Goal: Task Accomplishment & Management: Complete application form

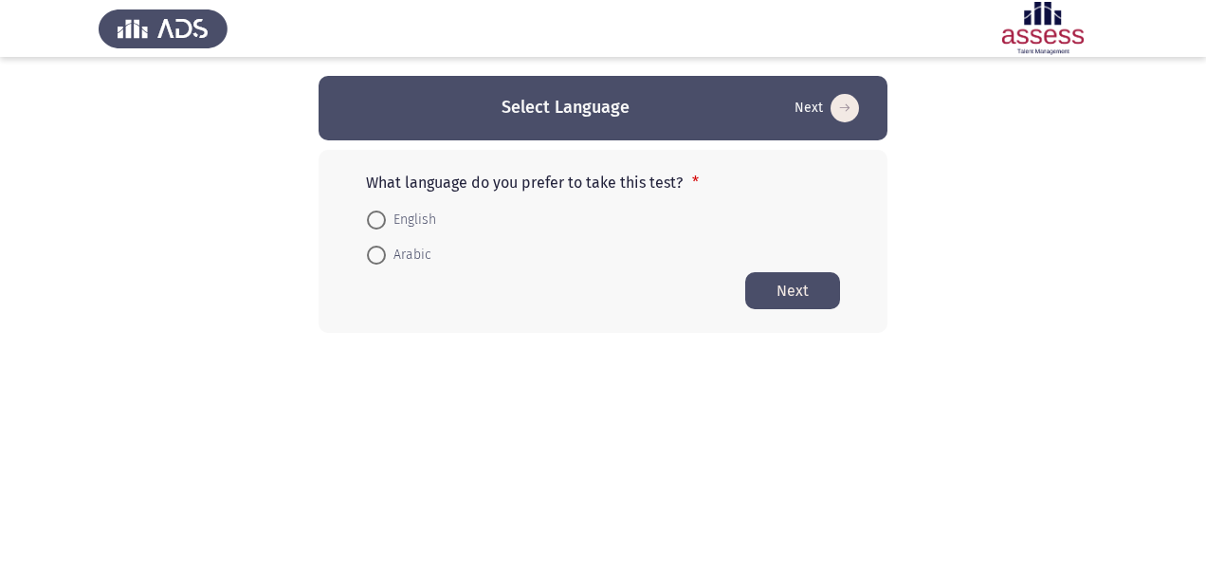
click at [408, 219] on span "English" at bounding box center [411, 220] width 50 height 23
click at [386, 219] on input "English" at bounding box center [376, 219] width 19 height 19
radio input "true"
click at [804, 287] on button "Next" at bounding box center [792, 289] width 95 height 37
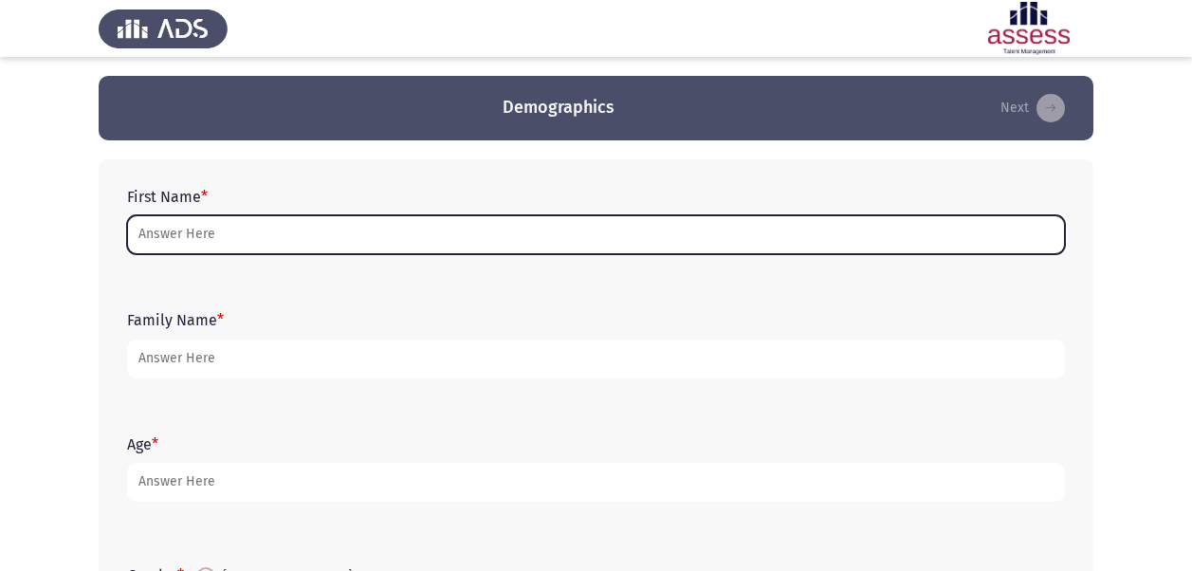
click at [787, 237] on input "First Name *" at bounding box center [596, 234] width 938 height 39
type input "خ"
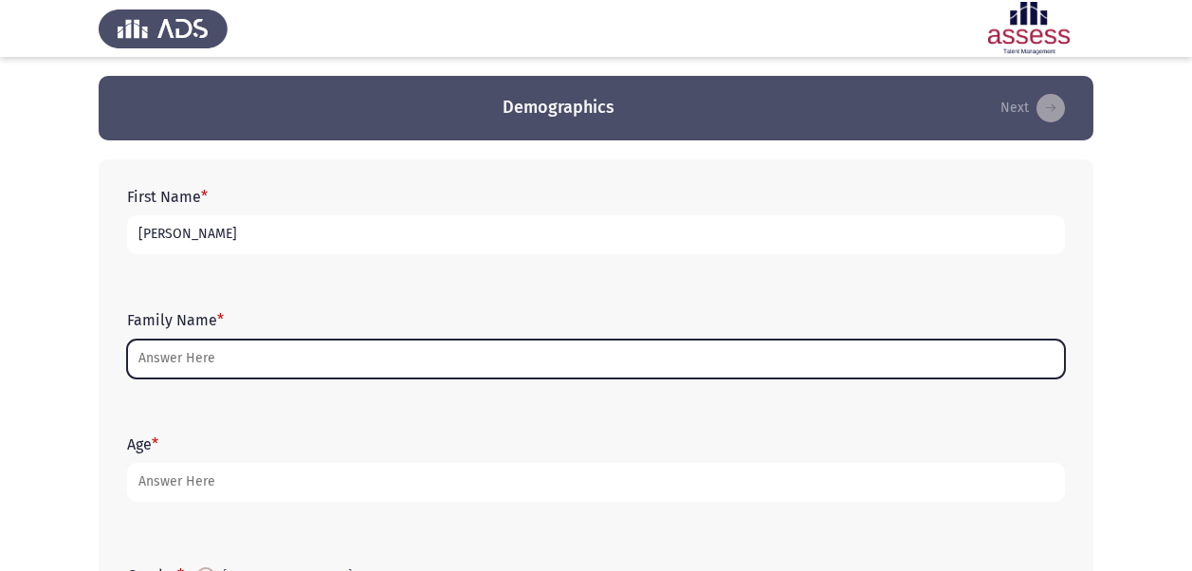
click at [614, 364] on input "Family Name *" at bounding box center [596, 358] width 938 height 39
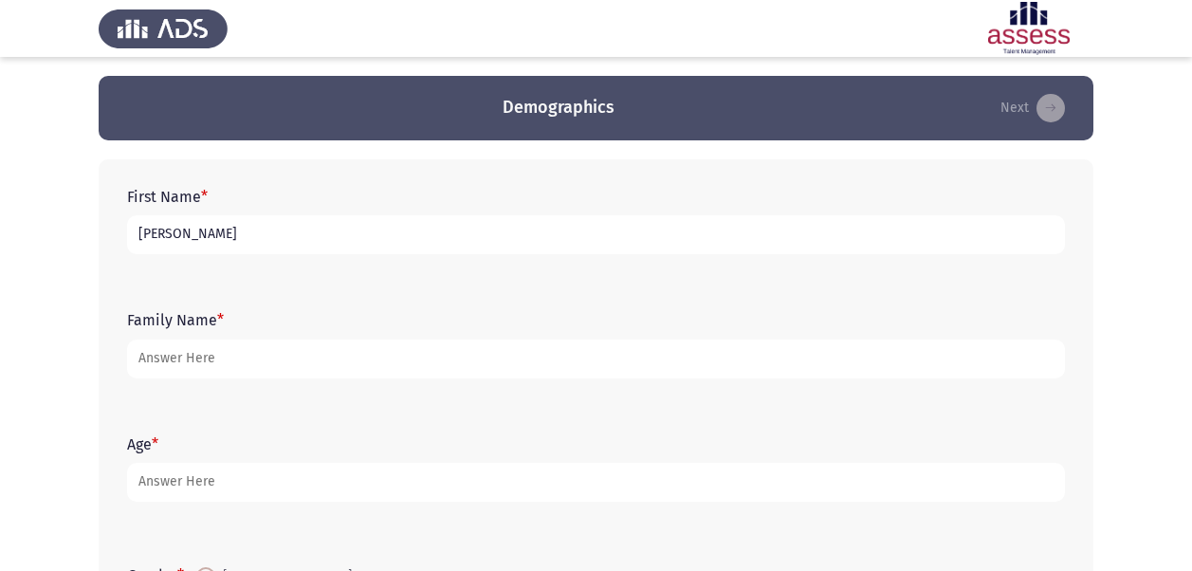
click at [568, 245] on input "[PERSON_NAME]" at bounding box center [596, 234] width 938 height 39
type input "[PERSON_NAME] [PERSON_NAME]"
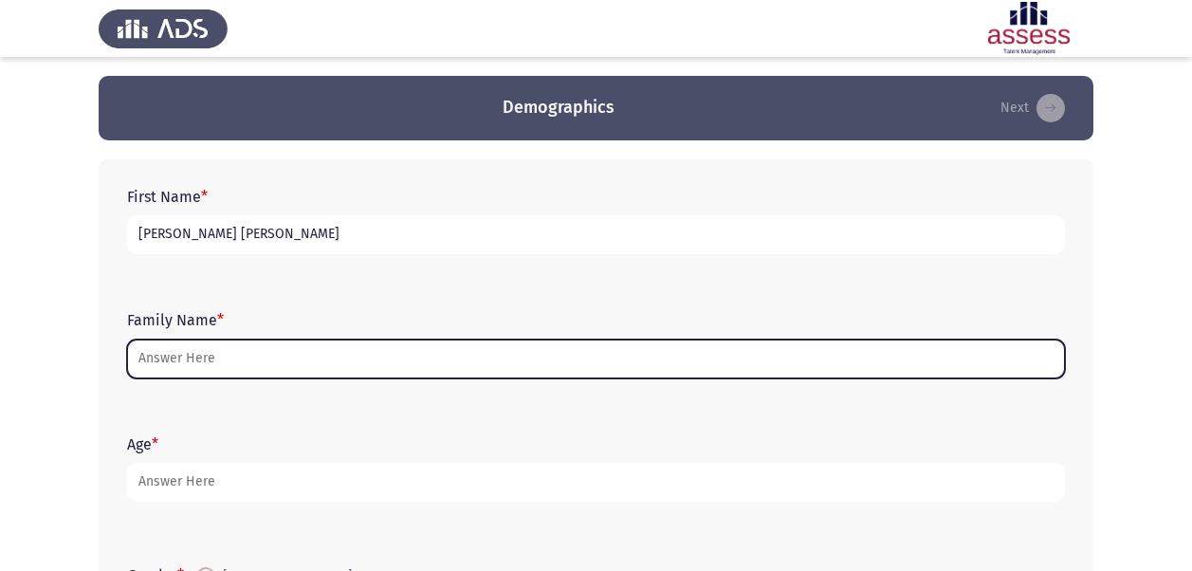
click at [484, 352] on input "Family Name *" at bounding box center [596, 358] width 938 height 39
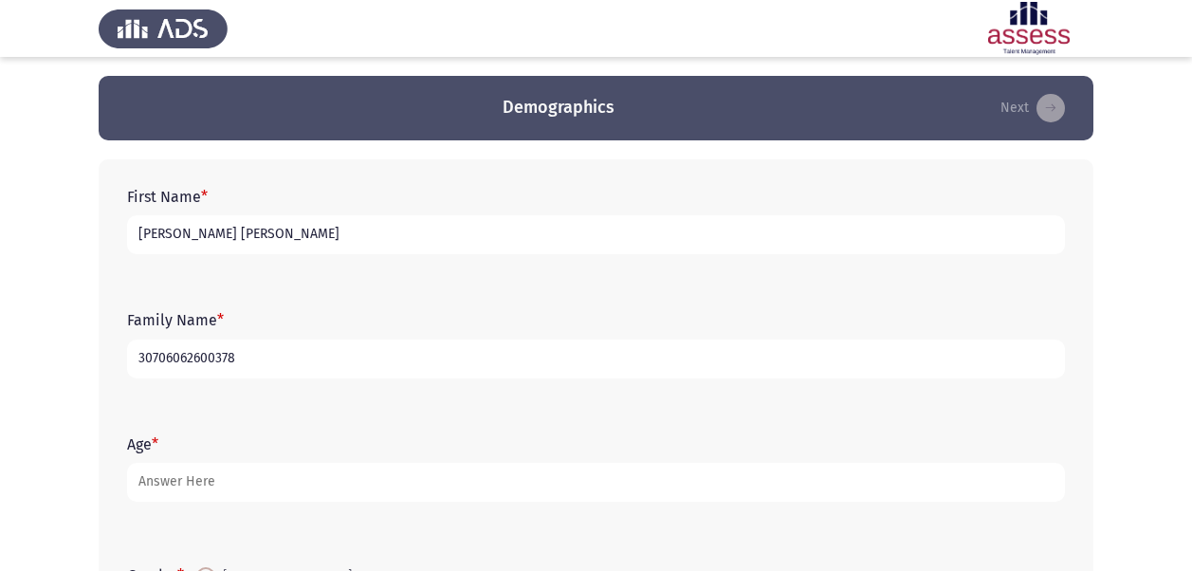
type input "30706062600378"
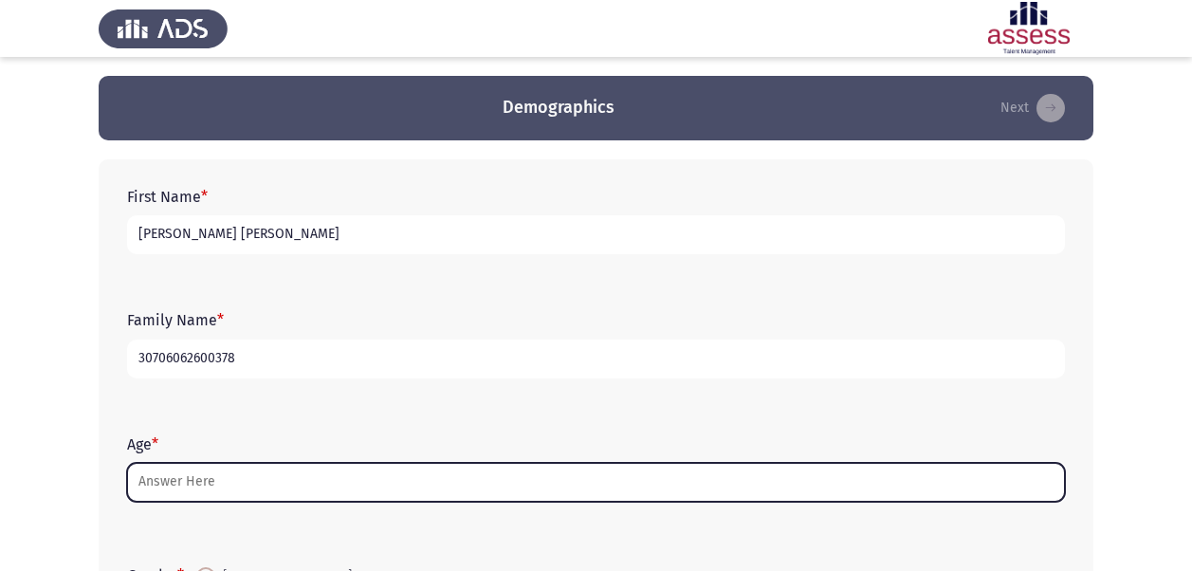
click at [488, 497] on input "Age *" at bounding box center [596, 482] width 938 height 39
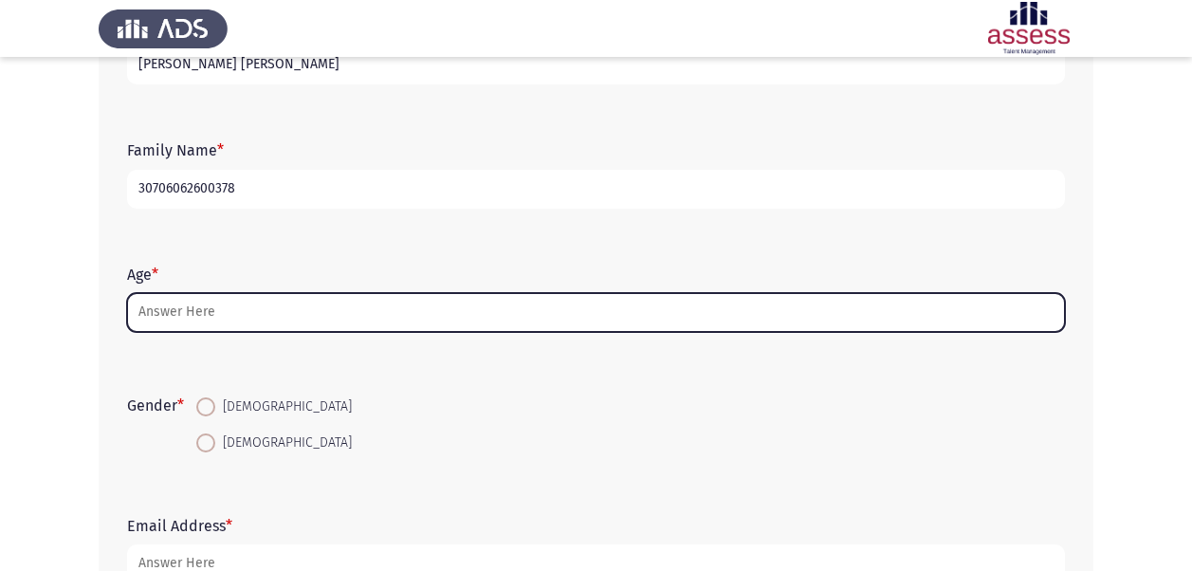
scroll to position [228, 0]
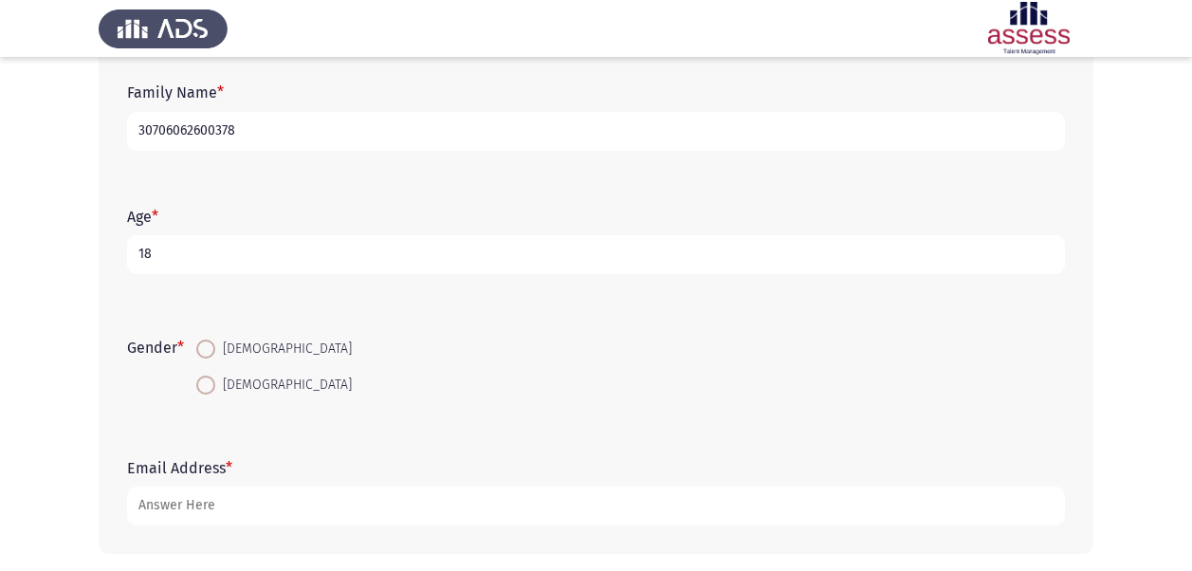
type input "18"
click at [202, 341] on span at bounding box center [205, 348] width 19 height 19
click at [202, 341] on input "[DEMOGRAPHIC_DATA]" at bounding box center [205, 348] width 19 height 19
radio input "true"
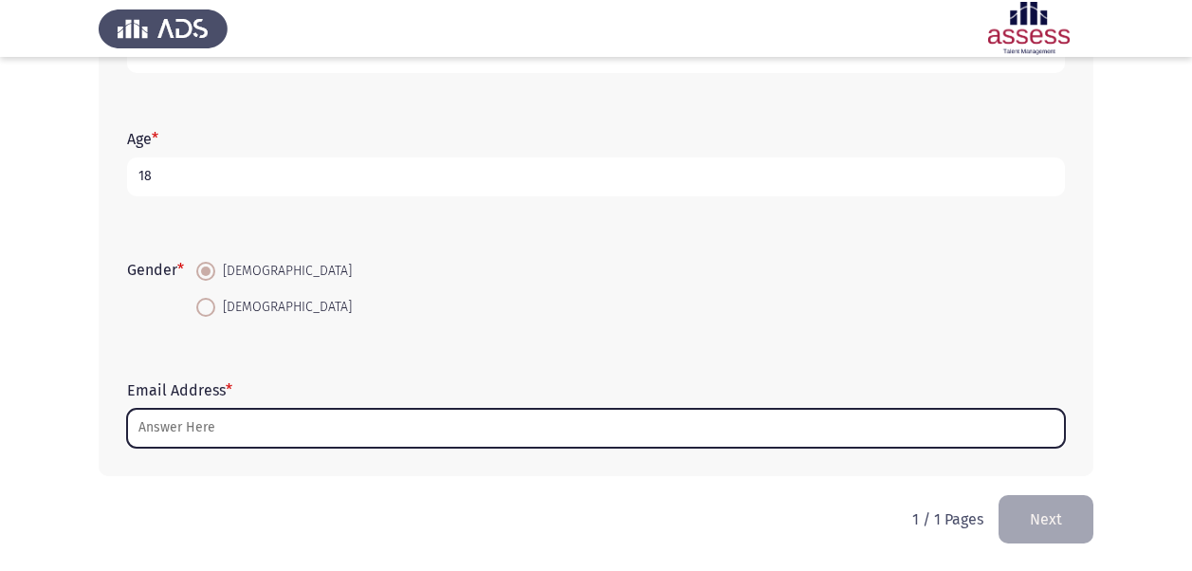
click at [776, 436] on input "Email Address *" at bounding box center [596, 428] width 938 height 39
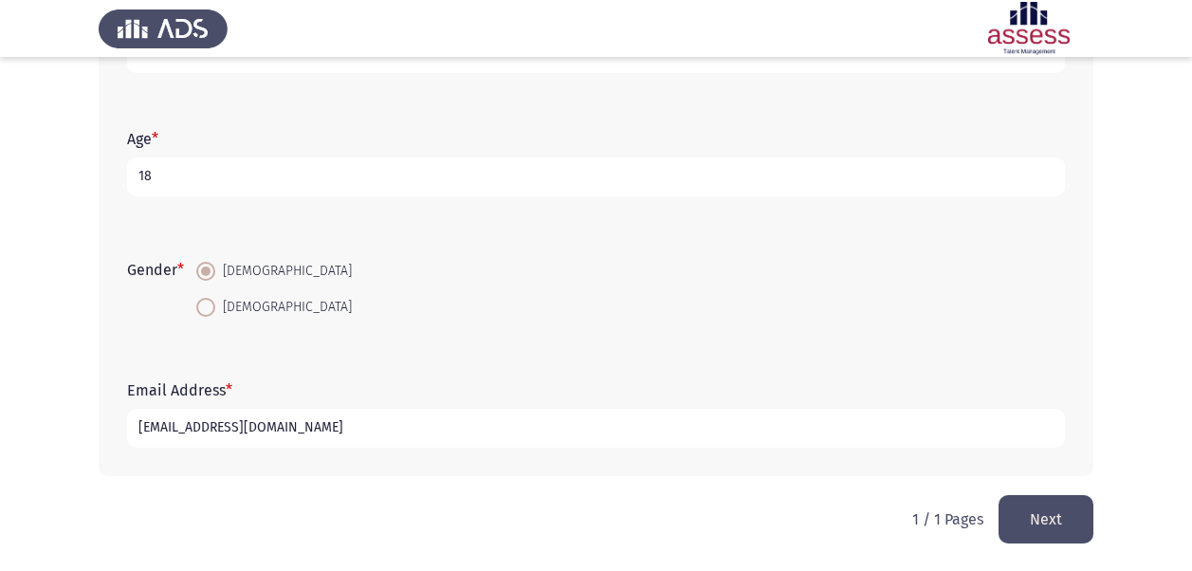
type input "[EMAIL_ADDRESS][DOMAIN_NAME]"
click at [1021, 515] on button "Next" at bounding box center [1045, 519] width 95 height 48
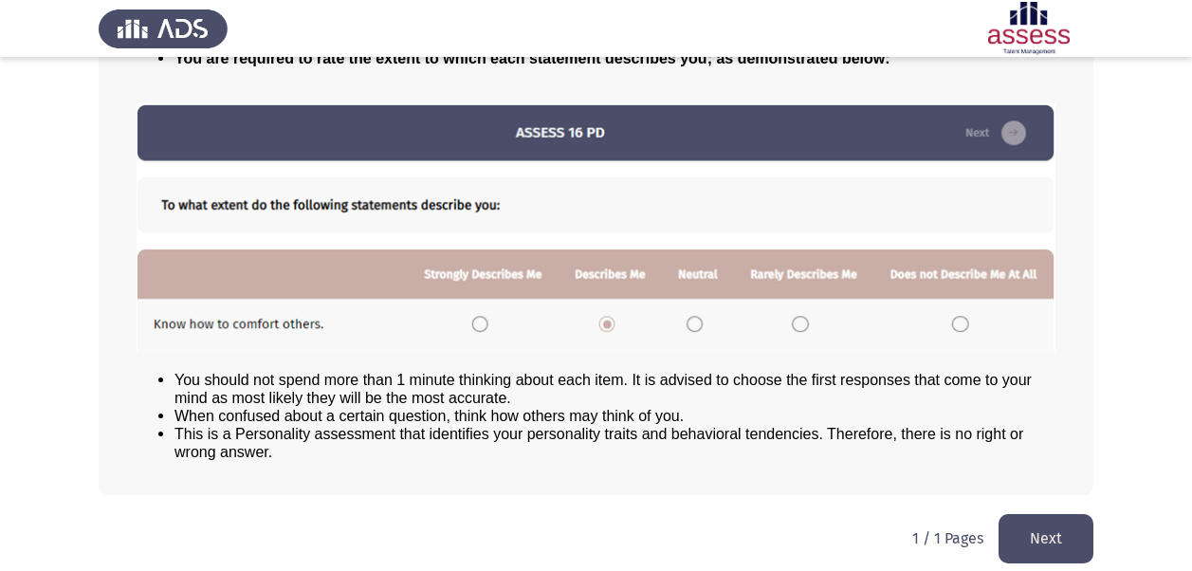
scroll to position [219, 0]
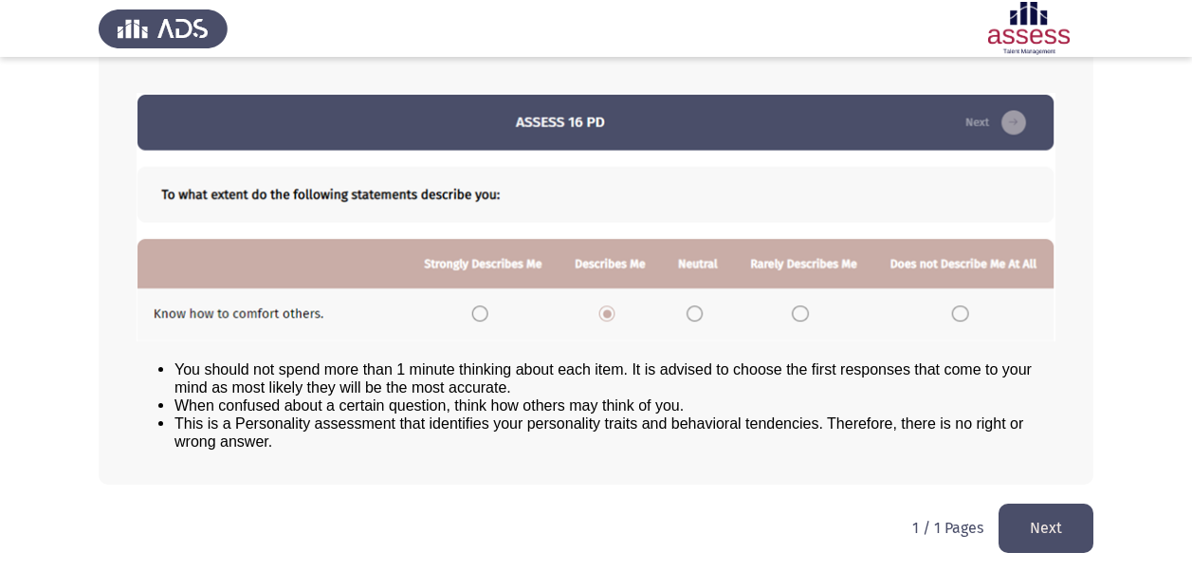
click at [1087, 528] on button "Next" at bounding box center [1045, 527] width 95 height 48
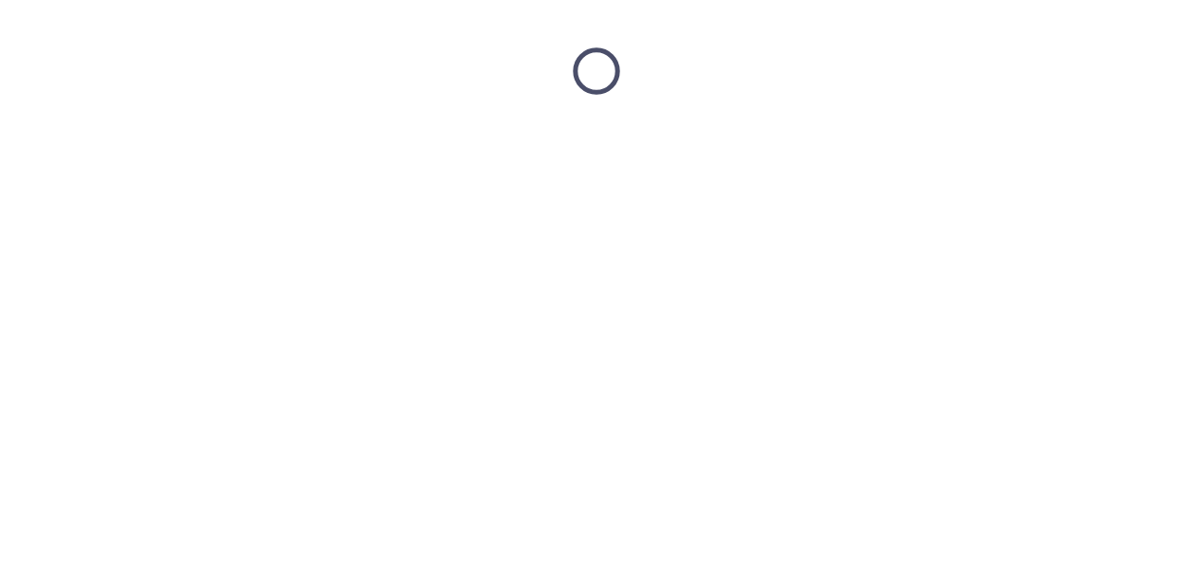
scroll to position [0, 0]
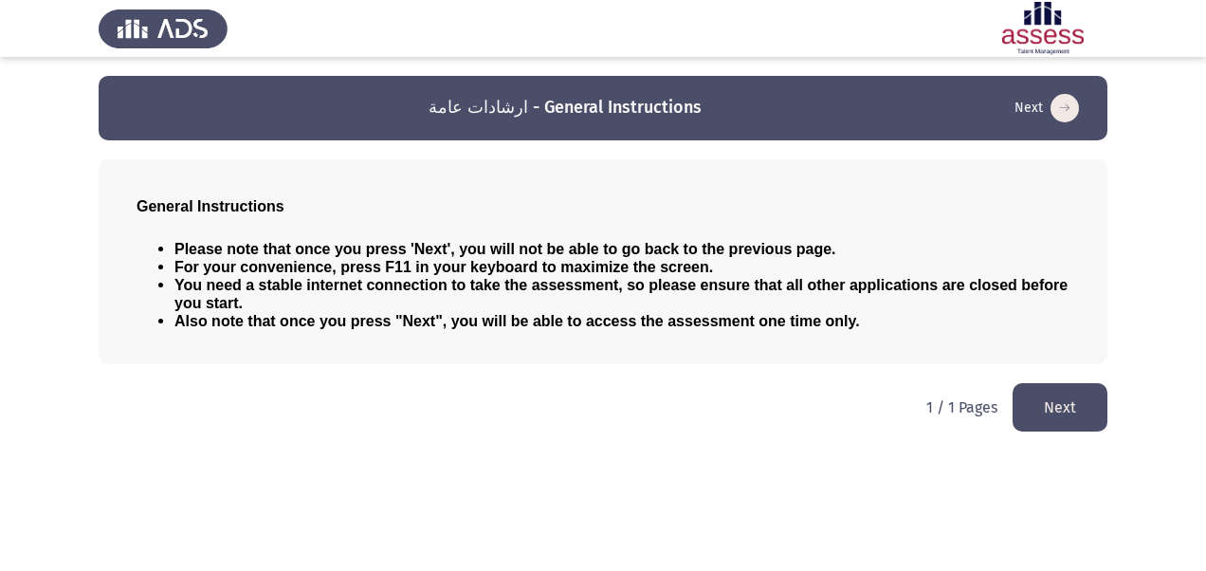
click at [1046, 411] on button "Next" at bounding box center [1060, 407] width 95 height 48
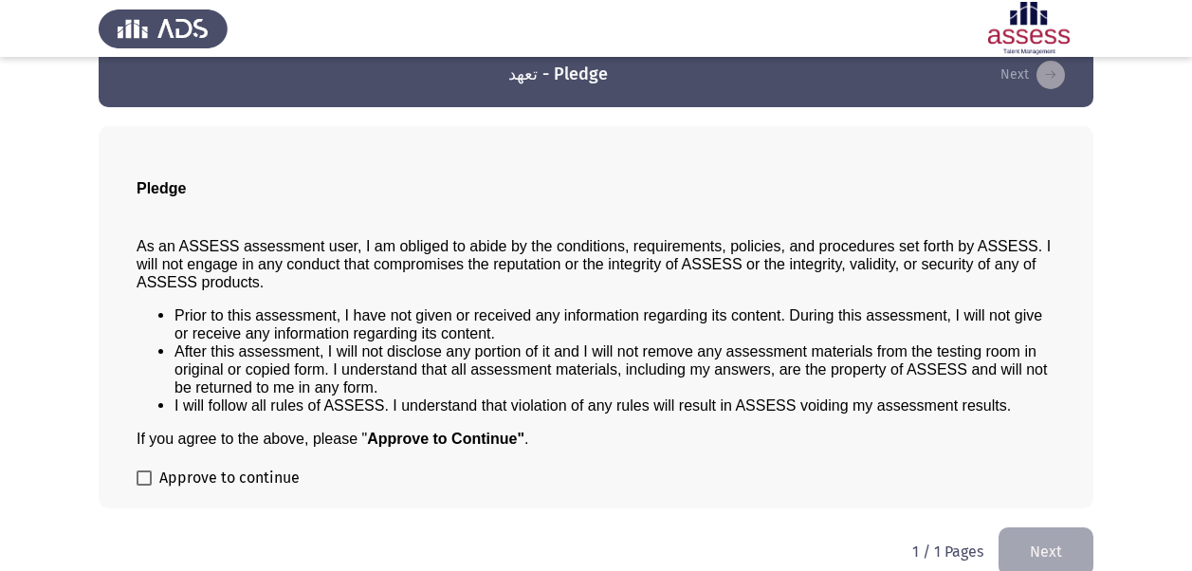
scroll to position [57, 0]
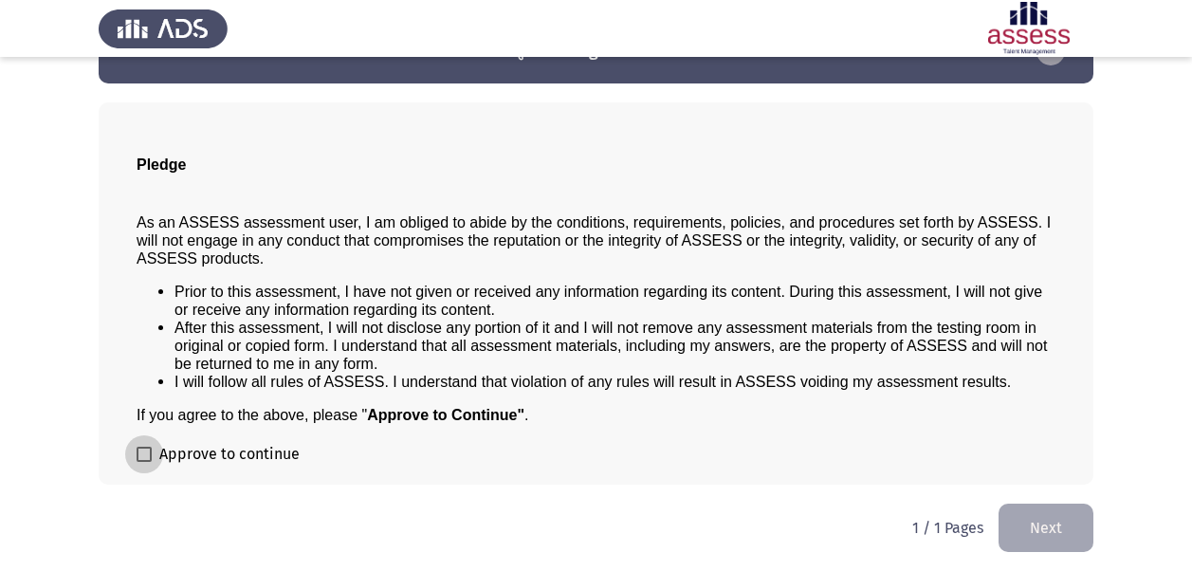
click at [162, 453] on span "Approve to continue" at bounding box center [229, 454] width 140 height 23
click at [144, 462] on input "Approve to continue" at bounding box center [143, 462] width 1 height 1
checkbox input "true"
click at [1014, 521] on button "Next" at bounding box center [1045, 527] width 95 height 48
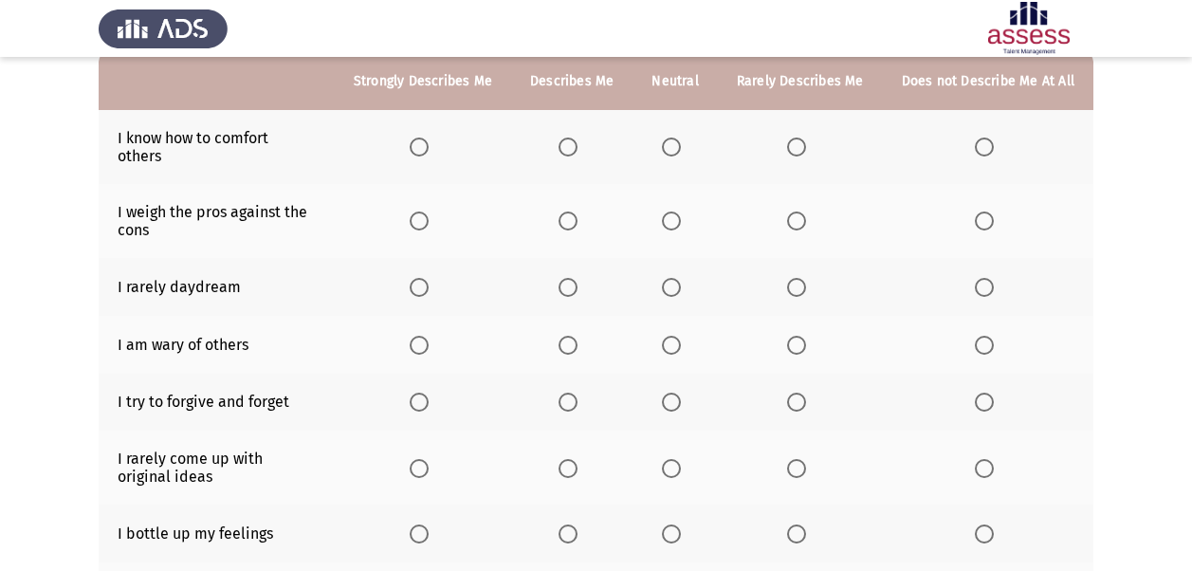
scroll to position [159, 0]
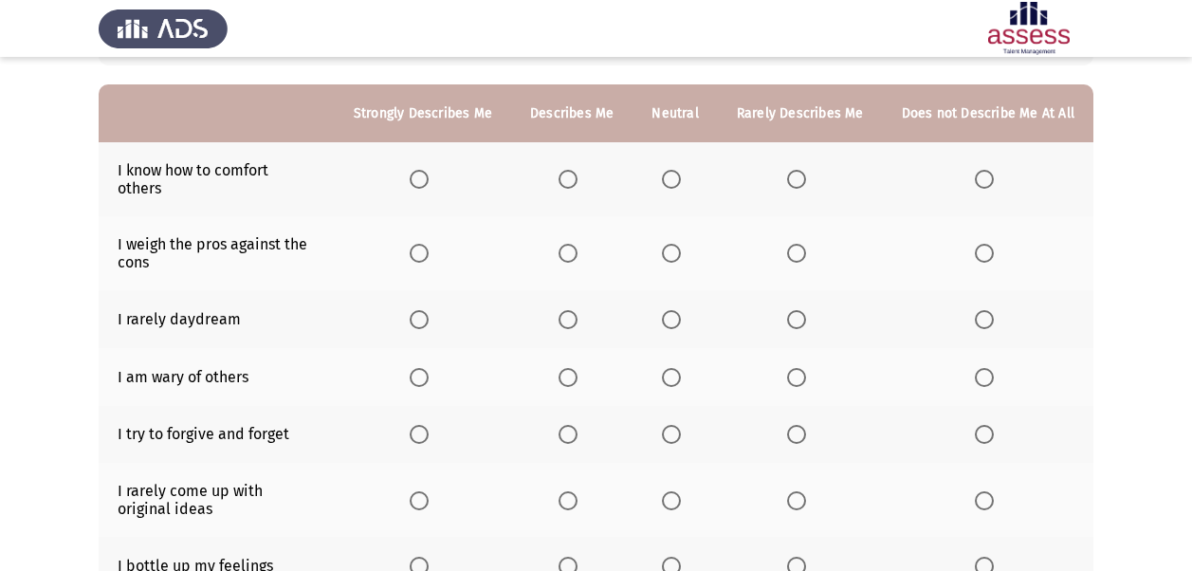
click at [579, 170] on mat-radio-button "Select an option" at bounding box center [571, 180] width 27 height 20
click at [576, 170] on span "Select an option" at bounding box center [567, 179] width 19 height 19
click at [576, 170] on input "Select an option" at bounding box center [567, 179] width 19 height 19
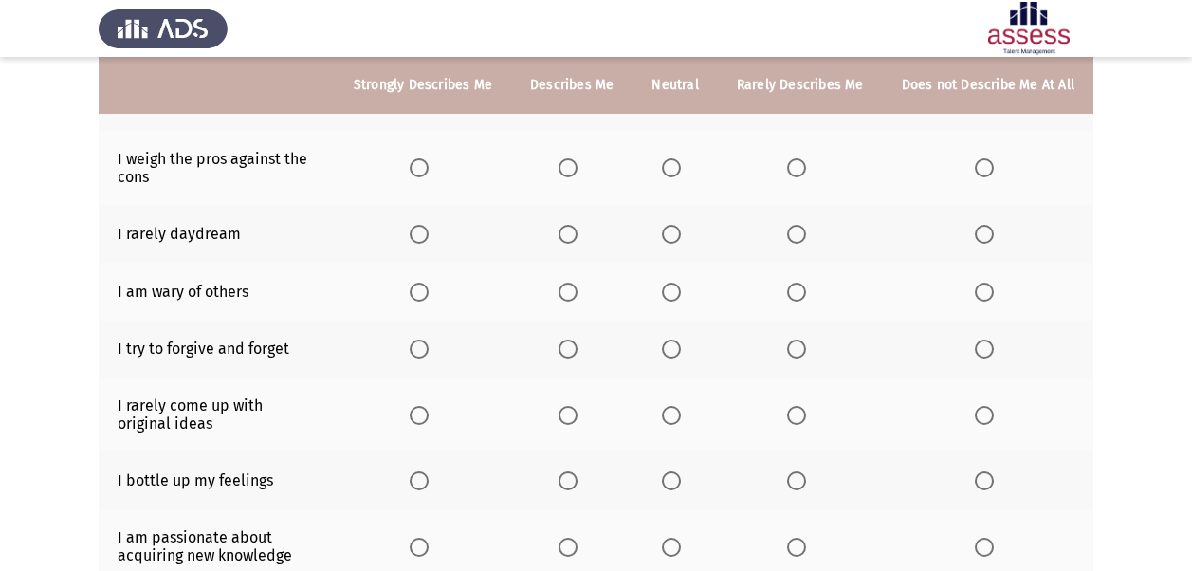
scroll to position [247, 0]
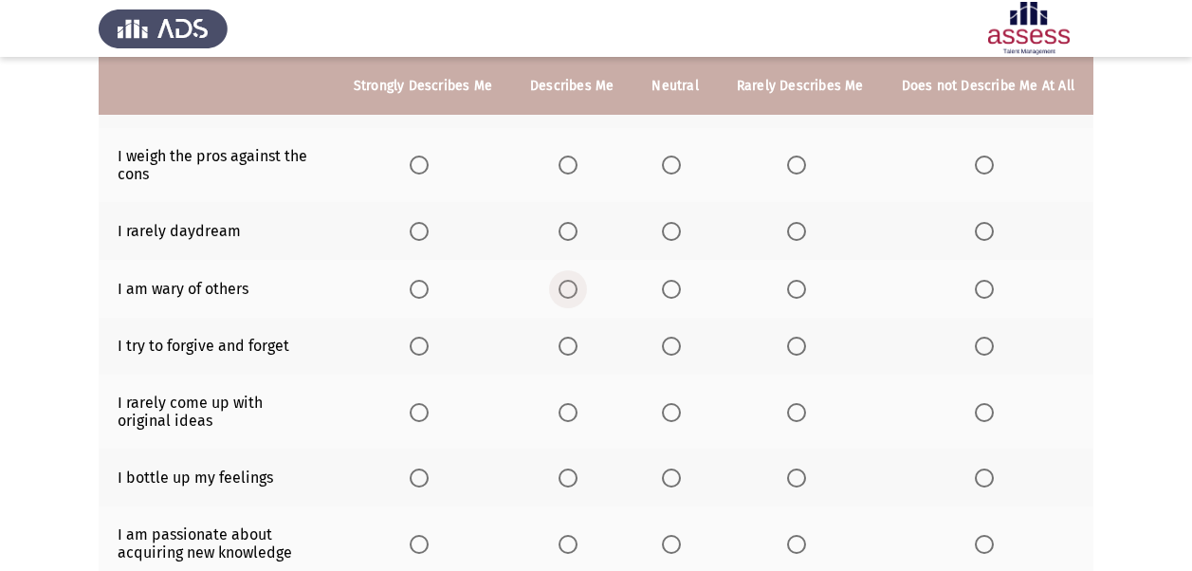
click at [574, 280] on span "Select an option" at bounding box center [567, 289] width 19 height 19
click at [574, 280] on input "Select an option" at bounding box center [567, 289] width 19 height 19
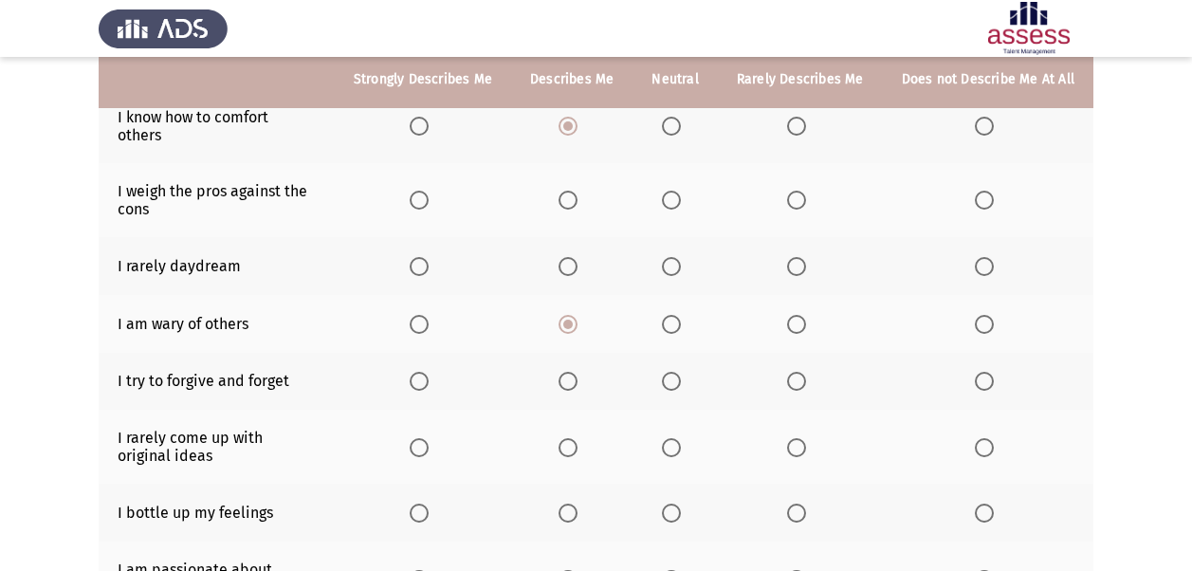
scroll to position [205, 0]
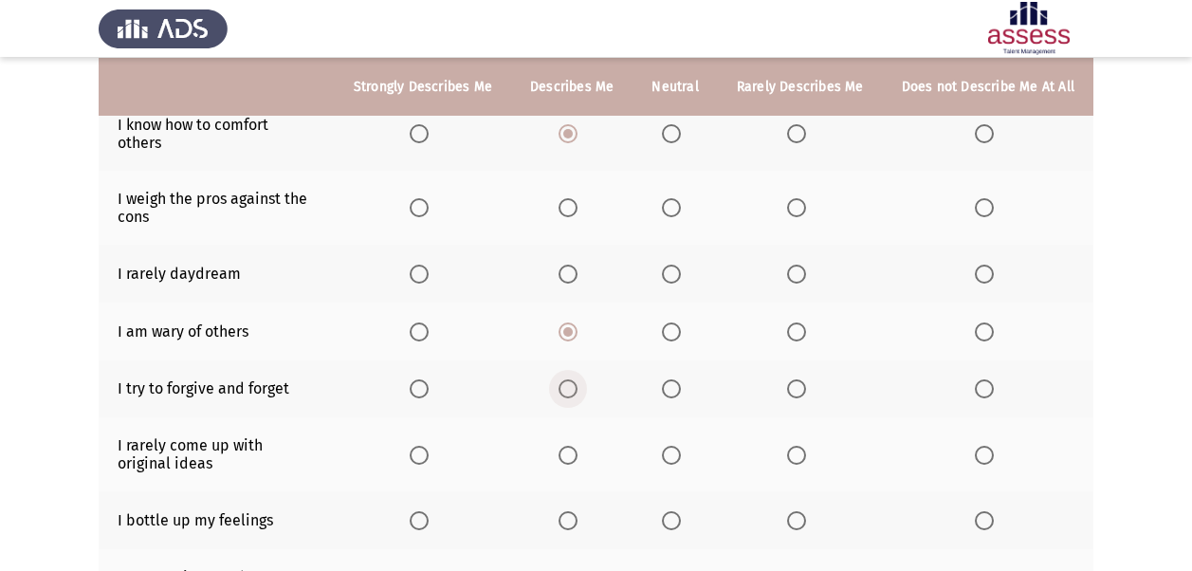
click at [568, 379] on span "Select an option" at bounding box center [567, 388] width 19 height 19
click at [568, 379] on input "Select an option" at bounding box center [567, 388] width 19 height 19
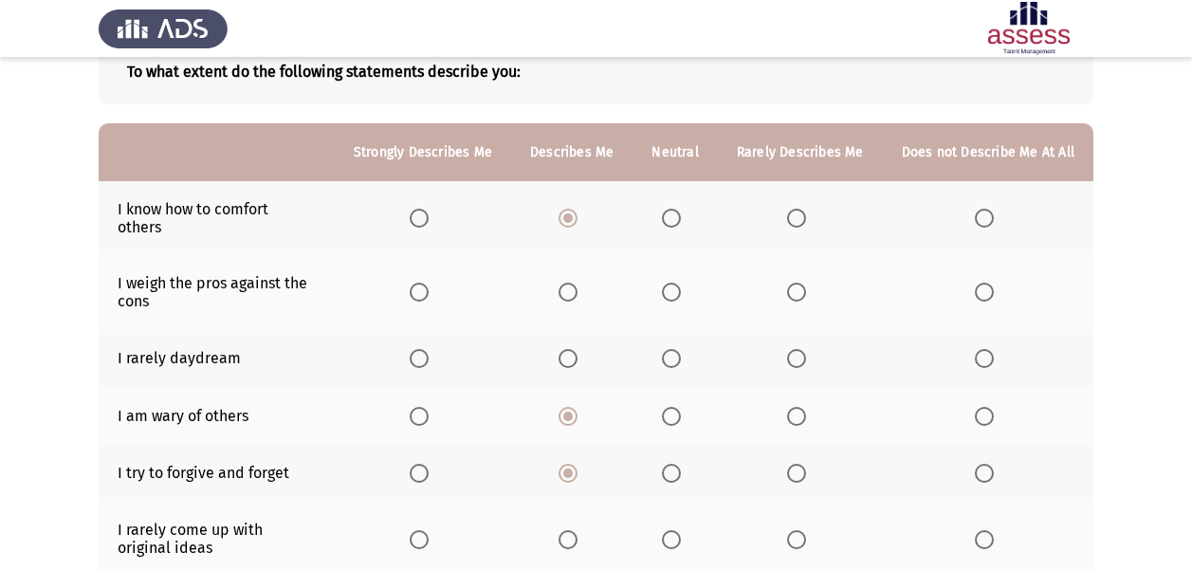
scroll to position [115, 0]
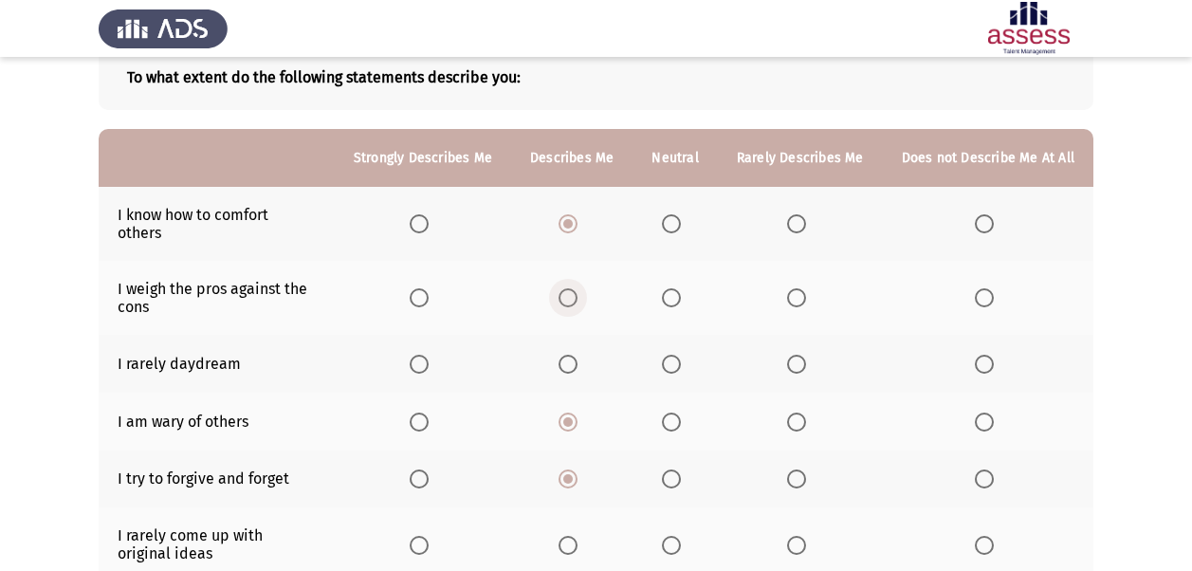
click at [571, 288] on span "Select an option" at bounding box center [567, 297] width 19 height 19
click at [571, 288] on input "Select an option" at bounding box center [567, 297] width 19 height 19
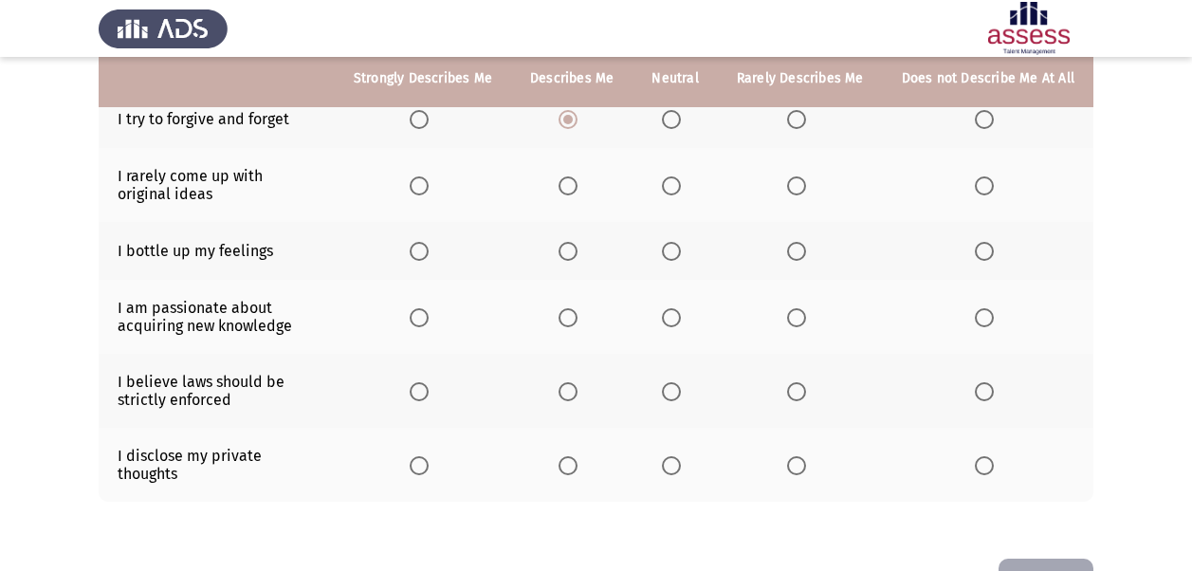
scroll to position [466, 0]
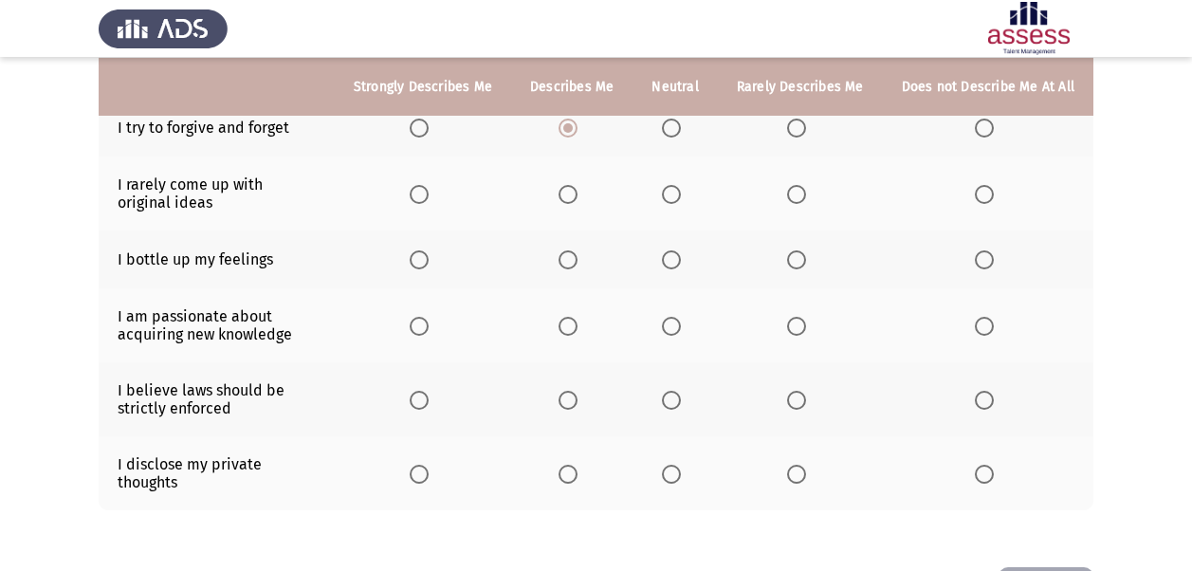
click at [574, 306] on th at bounding box center [571, 325] width 121 height 74
click at [574, 317] on span "Select an option" at bounding box center [567, 326] width 19 height 19
click at [574, 317] on input "Select an option" at bounding box center [567, 326] width 19 height 19
click at [575, 391] on span "Select an option" at bounding box center [567, 400] width 19 height 19
click at [575, 391] on input "Select an option" at bounding box center [567, 400] width 19 height 19
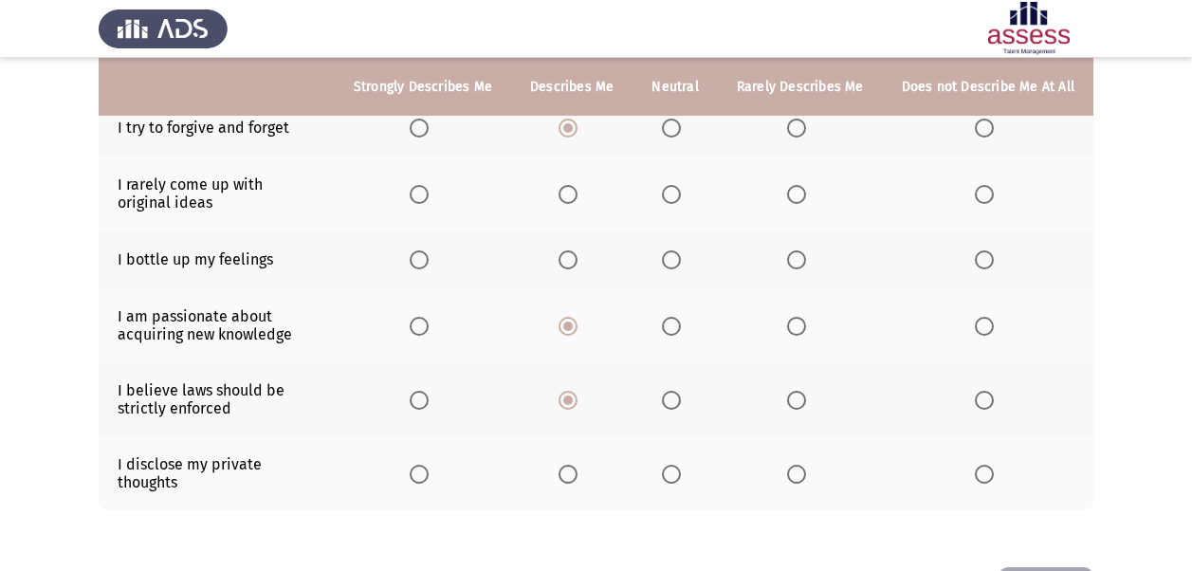
click at [579, 459] on th at bounding box center [571, 473] width 121 height 74
click at [798, 465] on span "Select an option" at bounding box center [796, 474] width 19 height 19
click at [798, 465] on input "Select an option" at bounding box center [796, 474] width 19 height 19
click at [805, 250] on span "Select an option" at bounding box center [796, 259] width 19 height 19
click at [805, 250] on input "Select an option" at bounding box center [796, 259] width 19 height 19
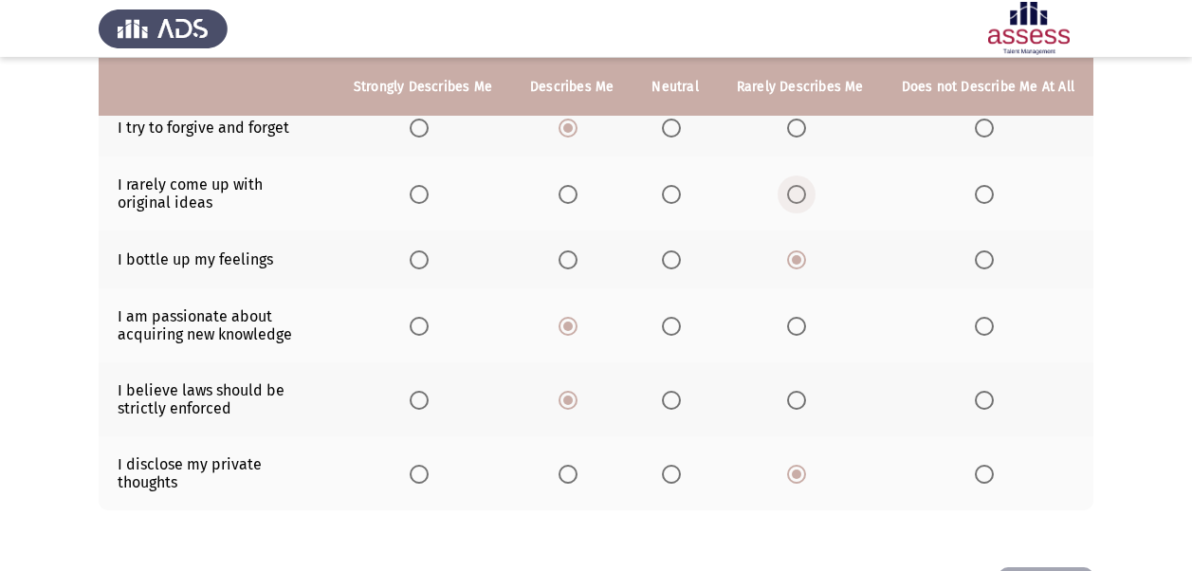
click at [800, 185] on span "Select an option" at bounding box center [796, 194] width 19 height 19
click at [800, 185] on input "Select an option" at bounding box center [796, 194] width 19 height 19
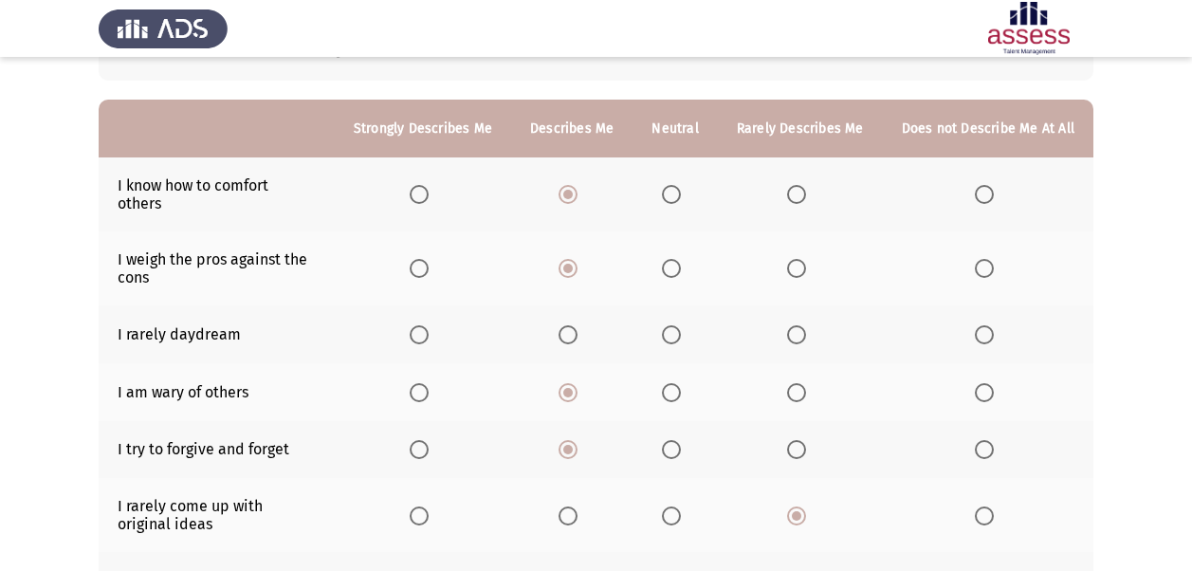
scroll to position [139, 0]
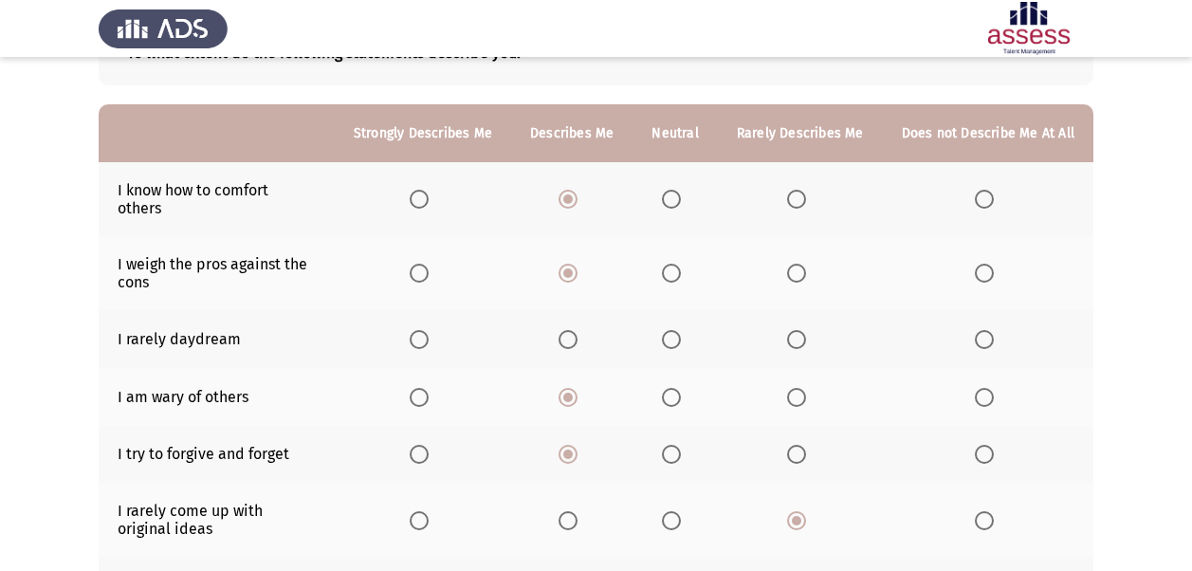
click at [810, 330] on label "Select an option" at bounding box center [800, 339] width 27 height 19
click at [806, 330] on input "Select an option" at bounding box center [796, 339] width 19 height 19
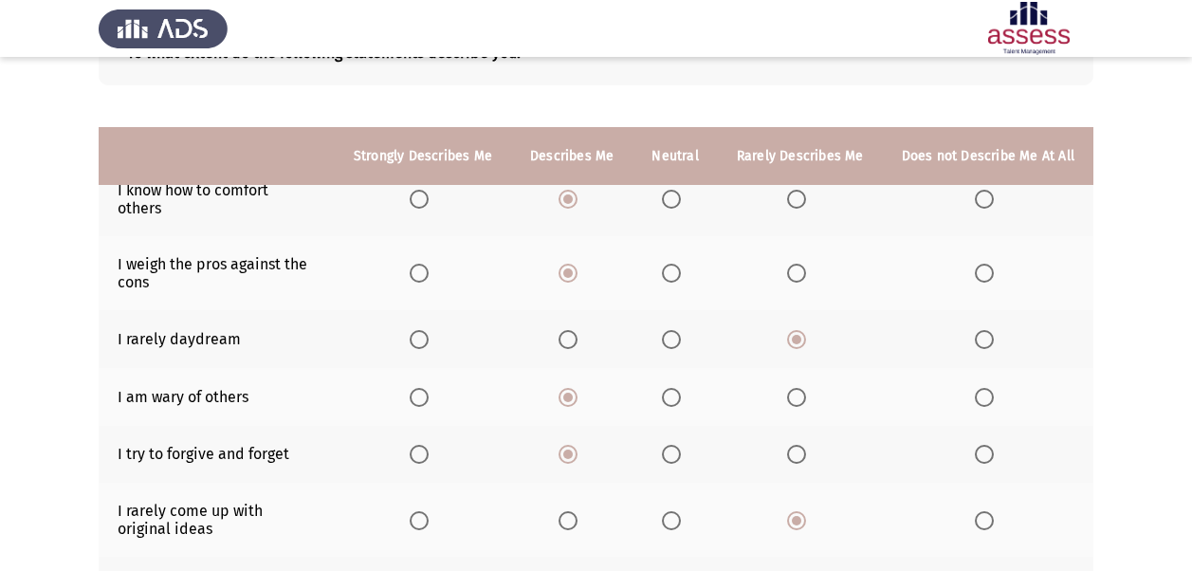
scroll to position [504, 0]
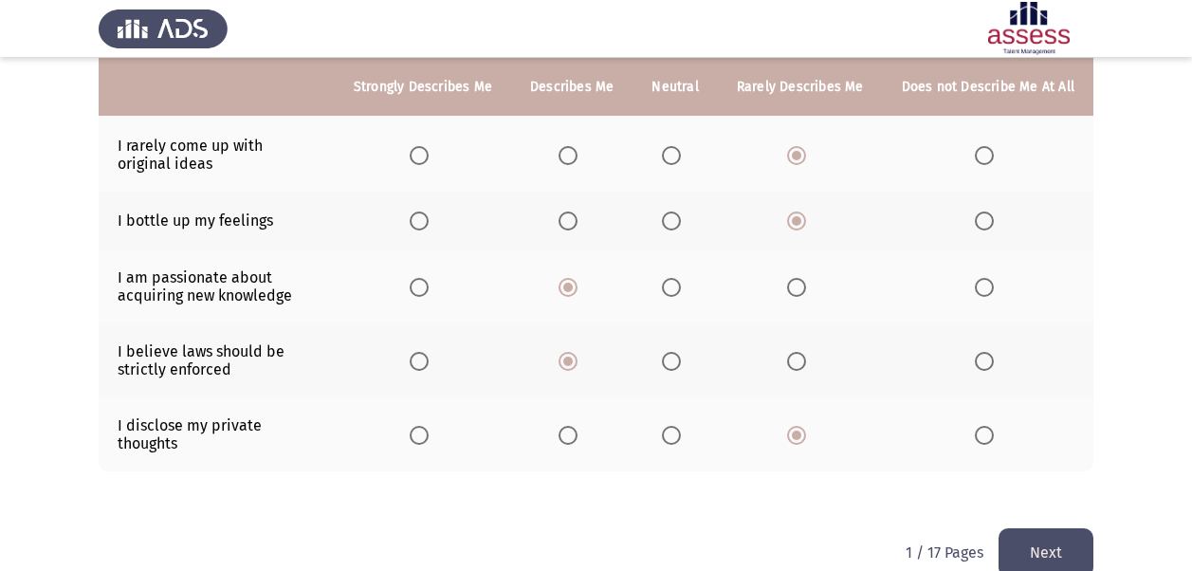
click at [1058, 528] on button "Next" at bounding box center [1045, 552] width 95 height 48
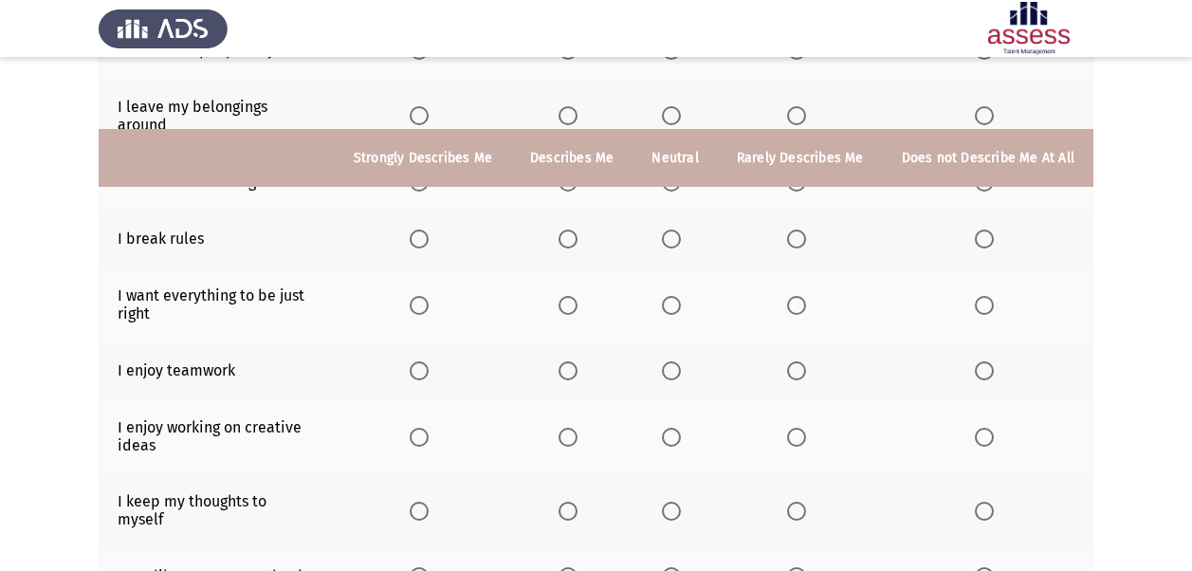
scroll to position [488, 0]
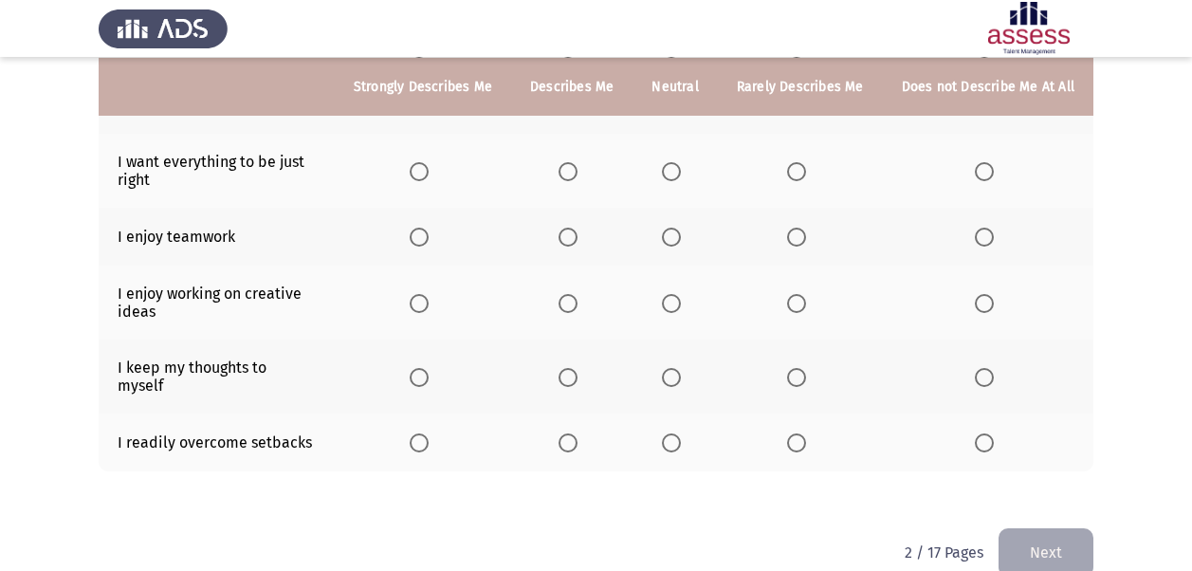
click at [943, 543] on p "2 / 17 Pages" at bounding box center [943, 552] width 79 height 18
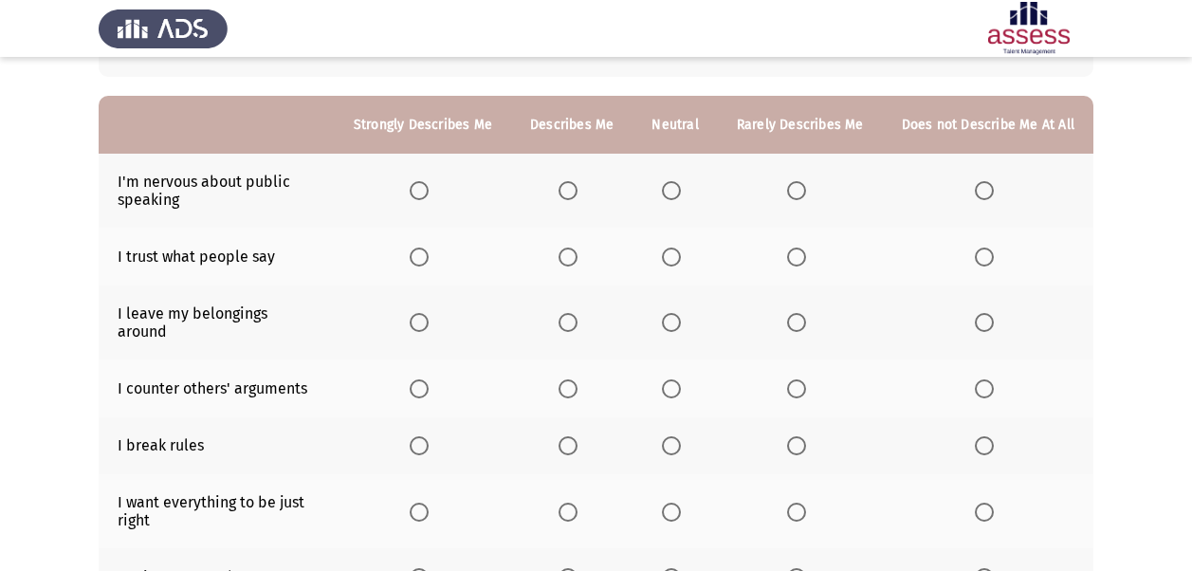
scroll to position [144, 0]
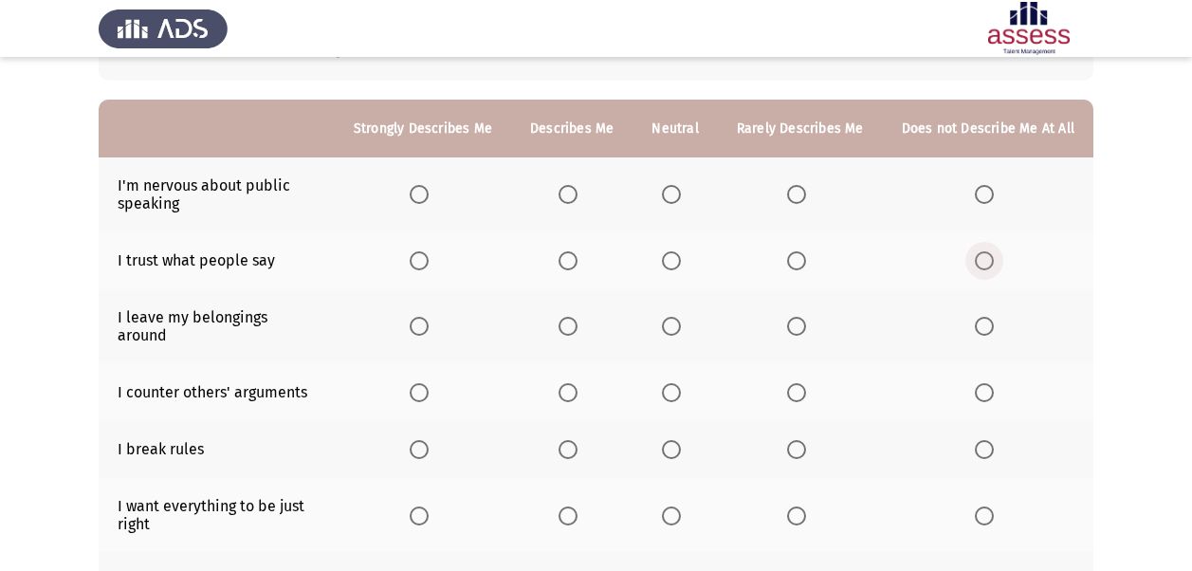
click at [980, 264] on span "Select an option" at bounding box center [984, 260] width 19 height 19
click at [980, 264] on input "Select an option" at bounding box center [984, 260] width 19 height 19
click at [987, 317] on span "Select an option" at bounding box center [984, 326] width 19 height 19
click at [987, 317] on input "Select an option" at bounding box center [984, 326] width 19 height 19
click at [989, 189] on span "Select an option" at bounding box center [984, 194] width 19 height 19
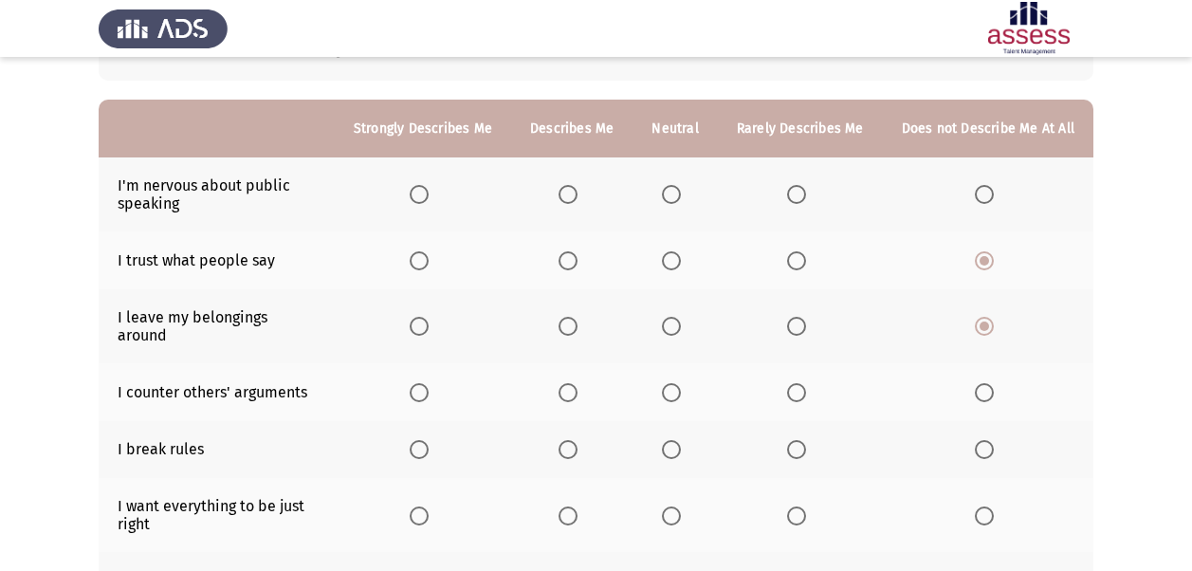
click at [989, 189] on input "Select an option" at bounding box center [984, 194] width 19 height 19
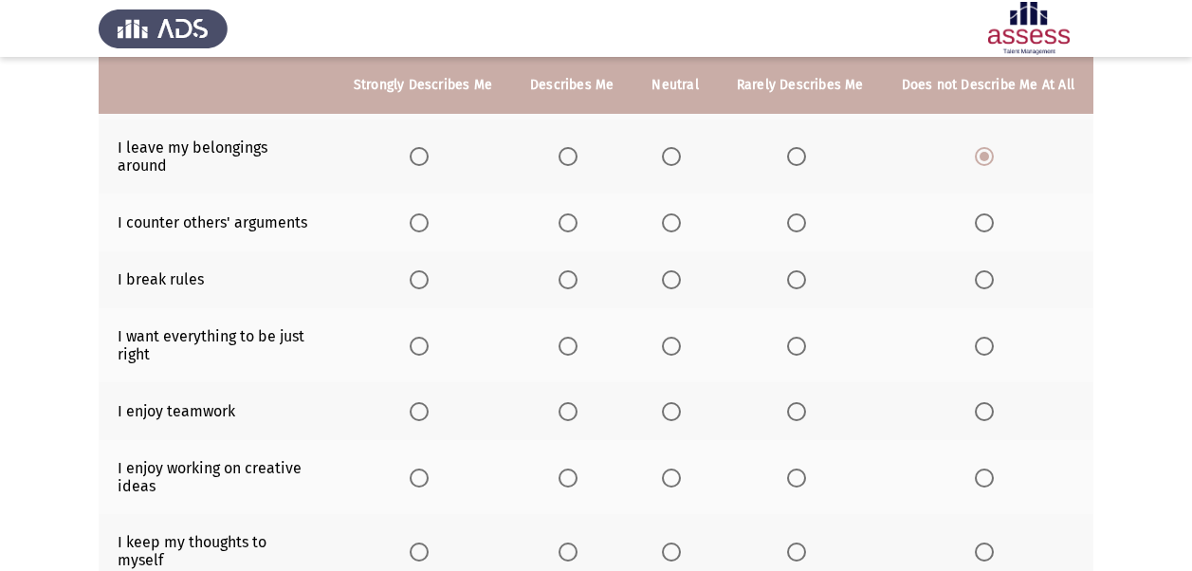
scroll to position [312, 0]
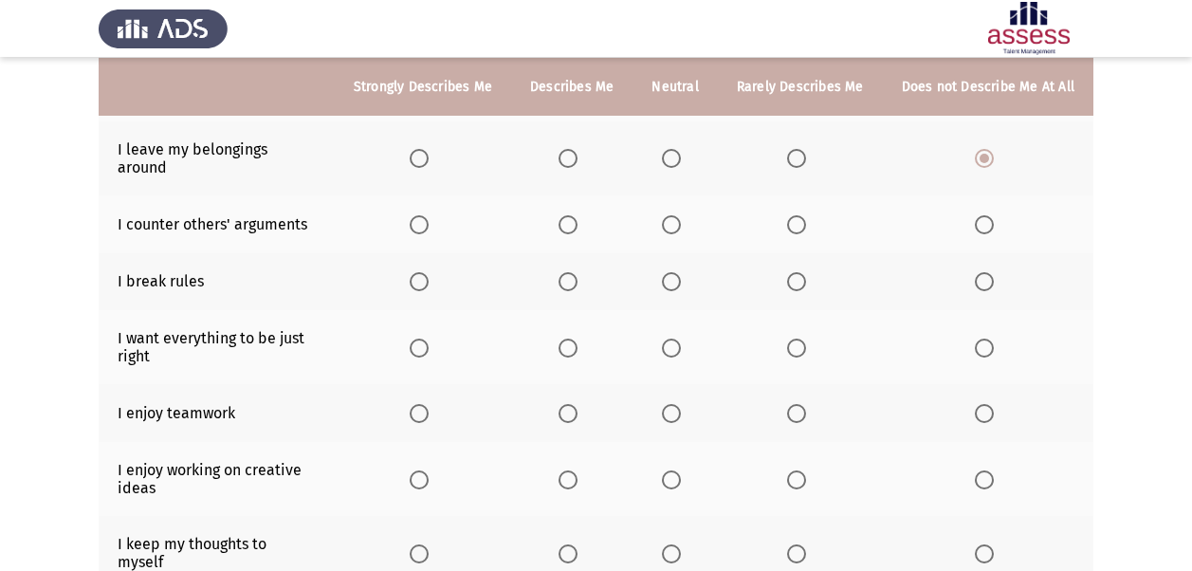
click at [985, 272] on span "Select an option" at bounding box center [984, 281] width 19 height 19
click at [985, 272] on input "Select an option" at bounding box center [984, 281] width 19 height 19
click at [569, 338] on span "Select an option" at bounding box center [567, 347] width 19 height 19
click at [569, 338] on input "Select an option" at bounding box center [567, 347] width 19 height 19
click at [571, 404] on span "Select an option" at bounding box center [567, 413] width 19 height 19
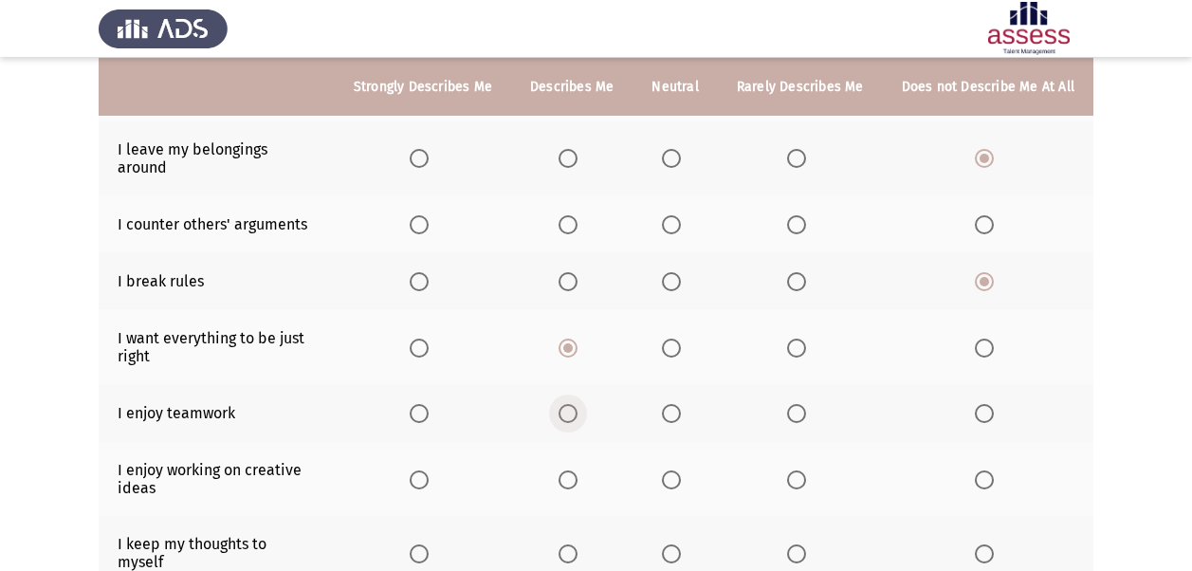
click at [571, 404] on input "Select an option" at bounding box center [567, 413] width 19 height 19
click at [577, 470] on span "Select an option" at bounding box center [567, 479] width 19 height 19
click at [577, 470] on input "Select an option" at bounding box center [567, 479] width 19 height 19
click at [989, 544] on span "Select an option" at bounding box center [984, 553] width 19 height 19
click at [989, 544] on input "Select an option" at bounding box center [984, 553] width 19 height 19
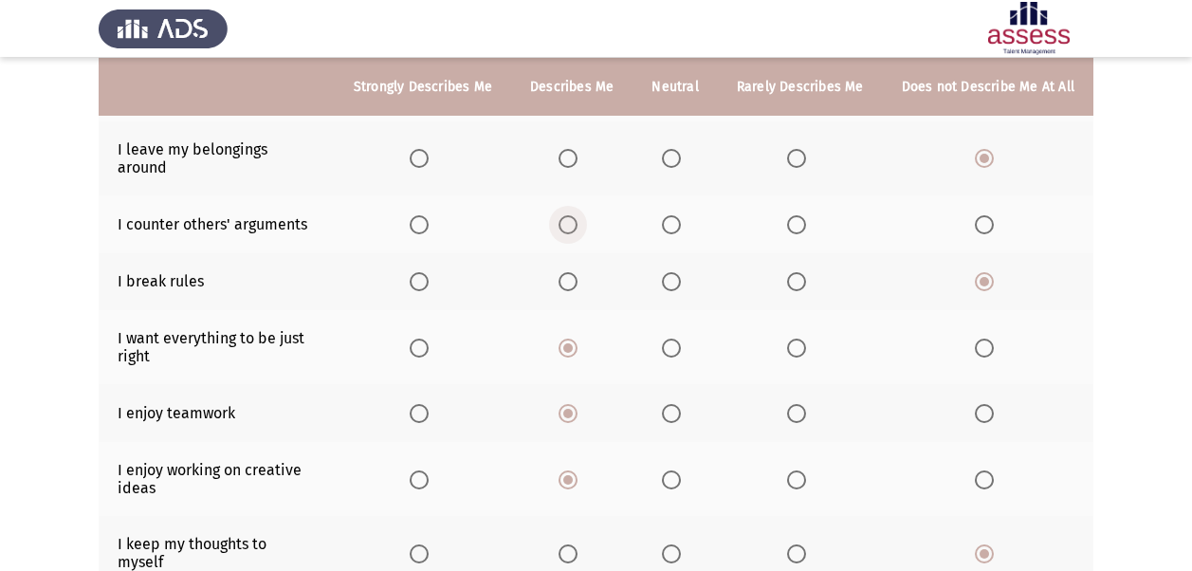
click at [577, 215] on span "Select an option" at bounding box center [567, 224] width 19 height 19
click at [577, 215] on input "Select an option" at bounding box center [567, 224] width 19 height 19
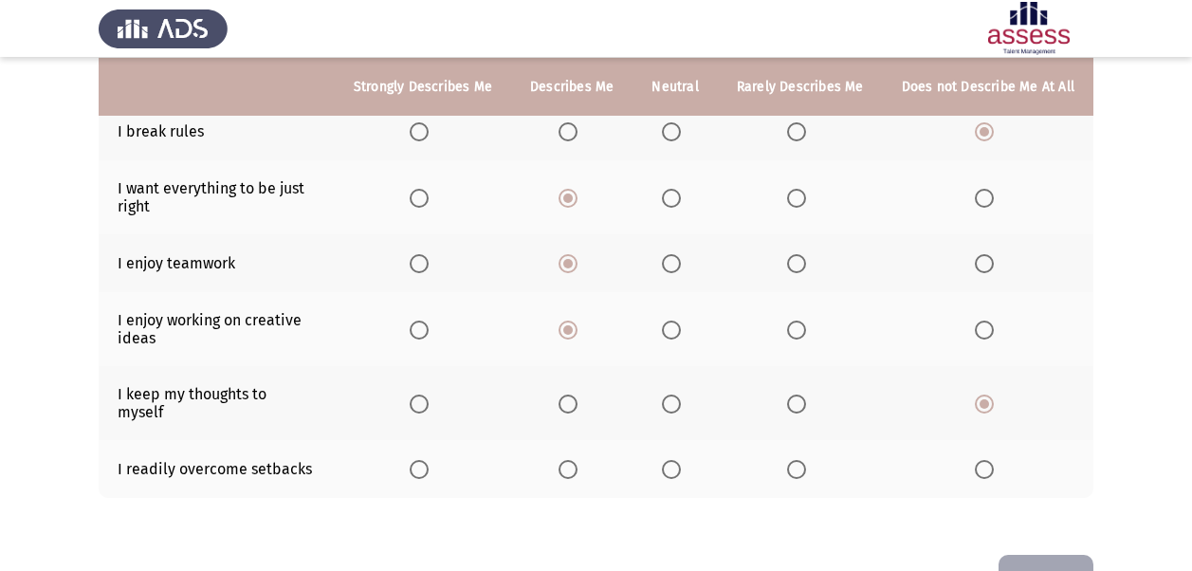
scroll to position [488, 0]
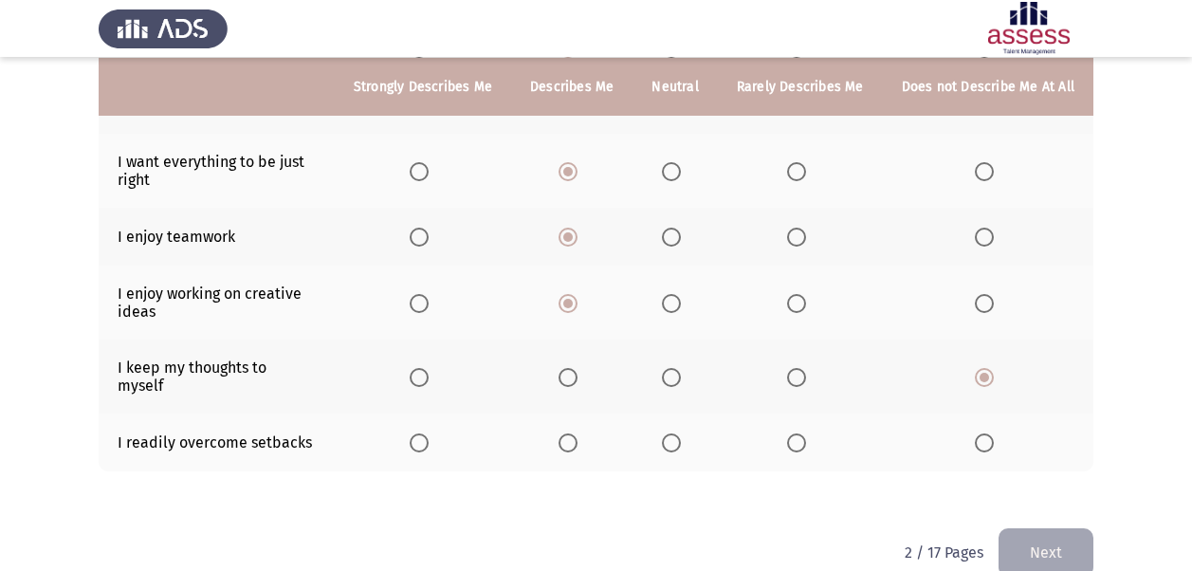
click at [568, 433] on span "Select an option" at bounding box center [567, 442] width 19 height 19
click at [568, 433] on input "Select an option" at bounding box center [567, 442] width 19 height 19
click at [1064, 528] on button "Next" at bounding box center [1045, 552] width 95 height 48
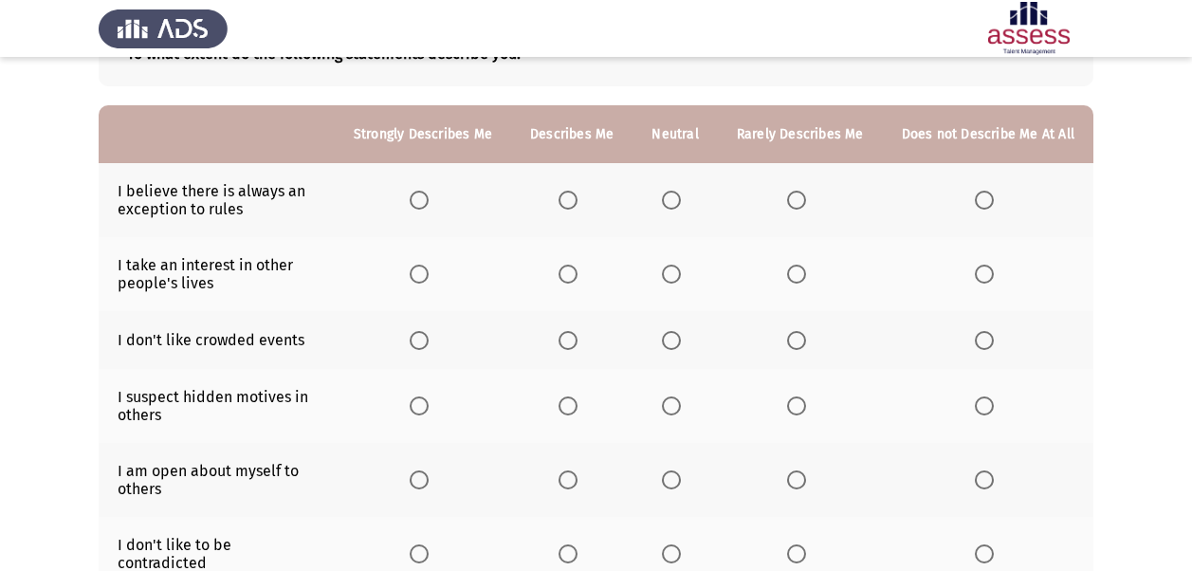
scroll to position [139, 0]
click at [577, 193] on span "Select an option" at bounding box center [567, 199] width 19 height 19
click at [577, 193] on input "Select an option" at bounding box center [567, 199] width 19 height 19
click at [576, 266] on span "Select an option" at bounding box center [567, 273] width 19 height 19
click at [576, 266] on input "Select an option" at bounding box center [567, 273] width 19 height 19
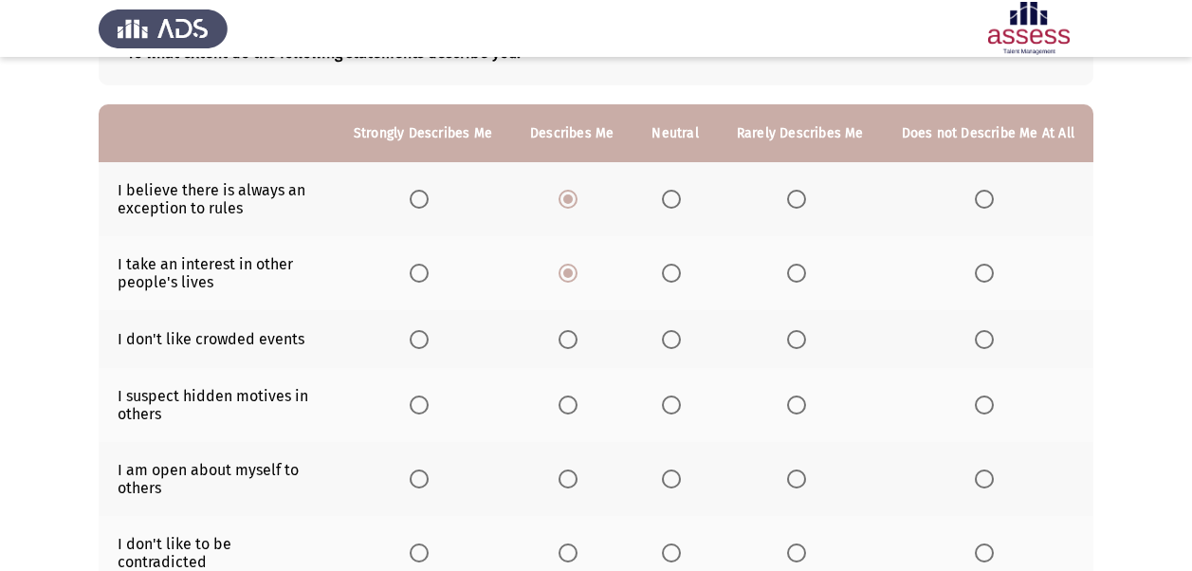
click at [796, 273] on span "Select an option" at bounding box center [796, 273] width 19 height 19
click at [796, 273] on input "Select an option" at bounding box center [796, 273] width 19 height 19
click at [685, 270] on label "Select an option" at bounding box center [675, 273] width 27 height 19
click at [681, 270] on input "Select an option" at bounding box center [671, 273] width 19 height 19
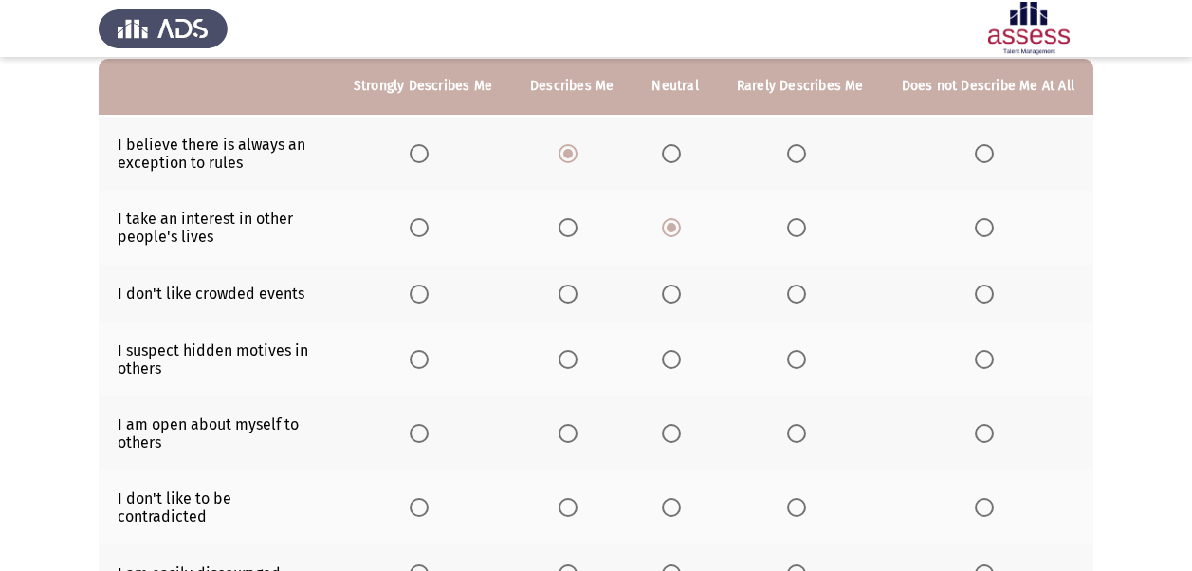
scroll to position [192, 0]
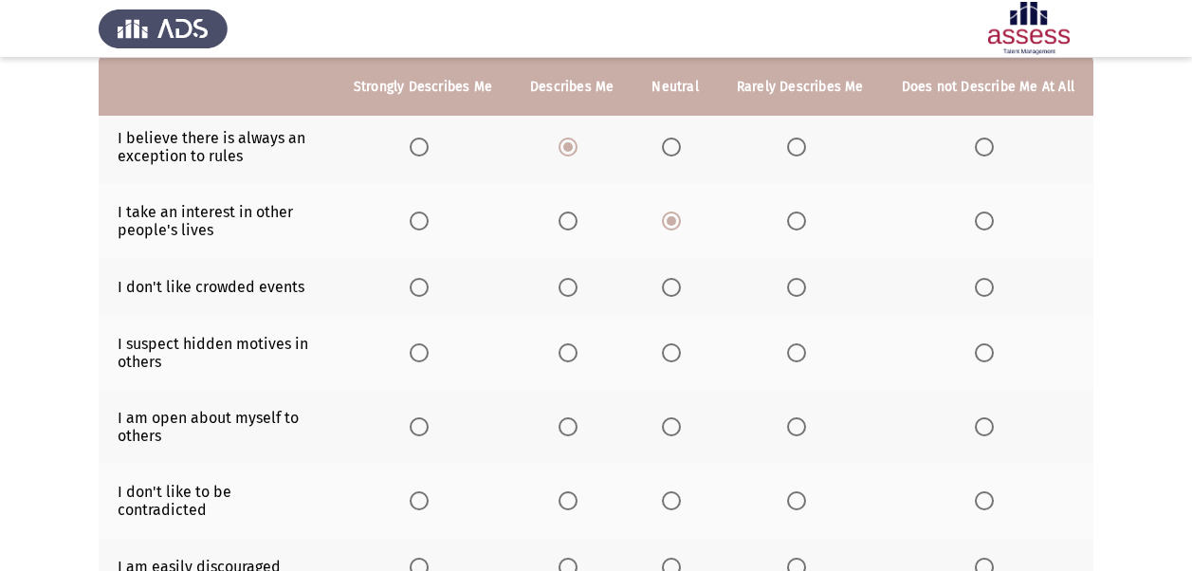
click at [978, 286] on span "Select an option" at bounding box center [984, 287] width 19 height 19
click at [978, 286] on input "Select an option" at bounding box center [984, 287] width 19 height 19
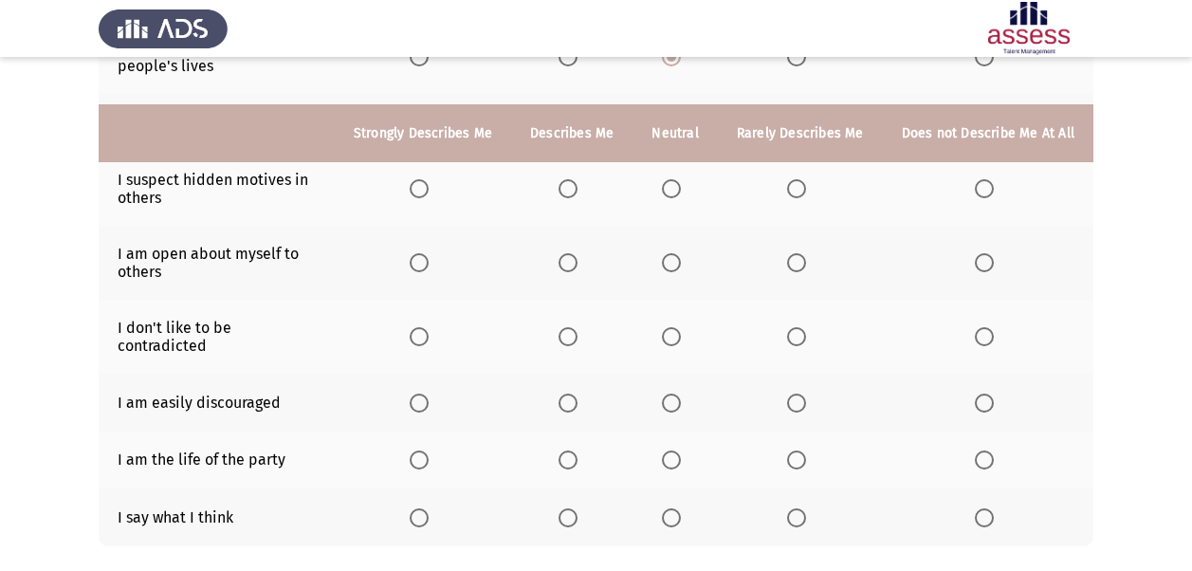
scroll to position [407, 0]
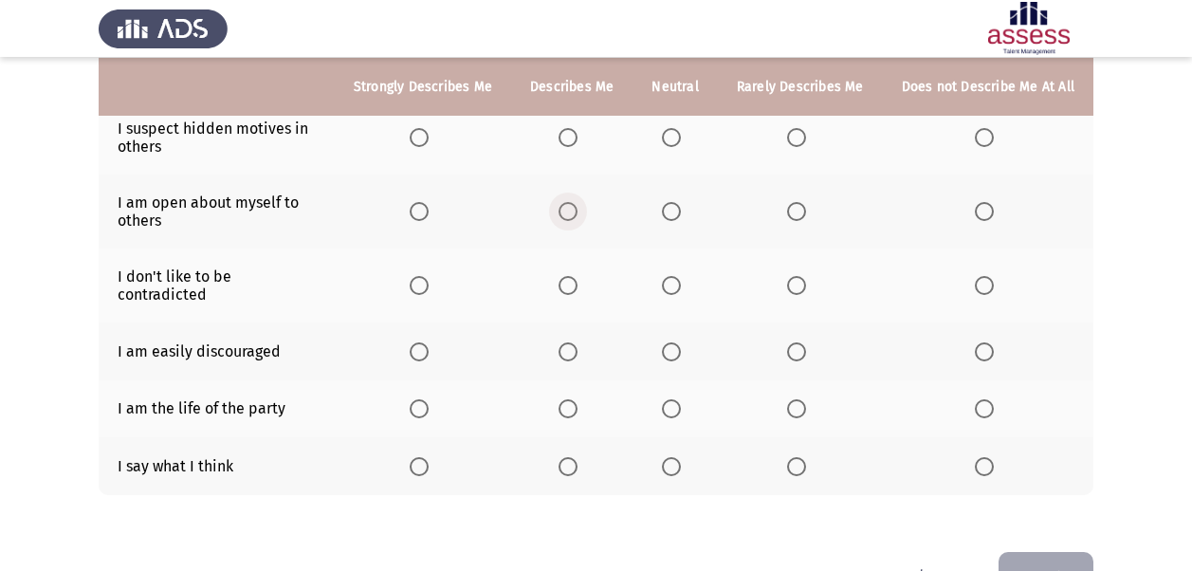
click at [585, 208] on label "Select an option" at bounding box center [571, 211] width 27 height 19
click at [577, 208] on input "Select an option" at bounding box center [567, 211] width 19 height 19
click at [983, 276] on span "Select an option" at bounding box center [984, 285] width 19 height 19
click at [983, 276] on input "Select an option" at bounding box center [984, 285] width 19 height 19
click at [982, 342] on span "Select an option" at bounding box center [984, 351] width 19 height 19
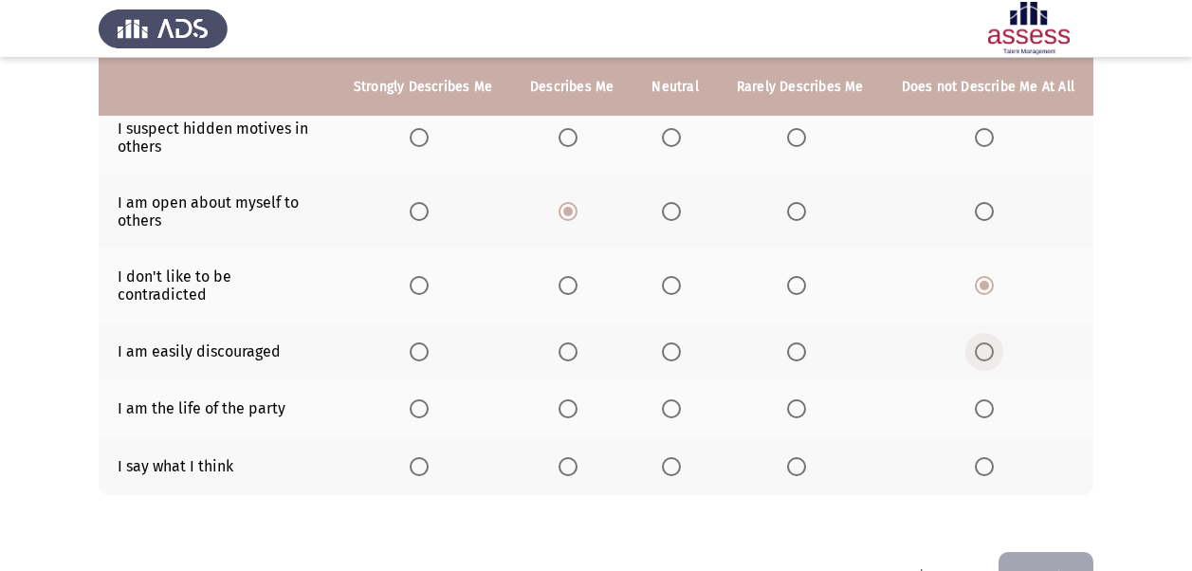
click at [982, 342] on input "Select an option" at bounding box center [984, 351] width 19 height 19
click at [577, 399] on span "Select an option" at bounding box center [567, 408] width 19 height 19
click at [577, 399] on input "Select an option" at bounding box center [567, 408] width 19 height 19
click at [802, 457] on span "Select an option" at bounding box center [796, 466] width 19 height 19
click at [802, 457] on input "Select an option" at bounding box center [796, 466] width 19 height 19
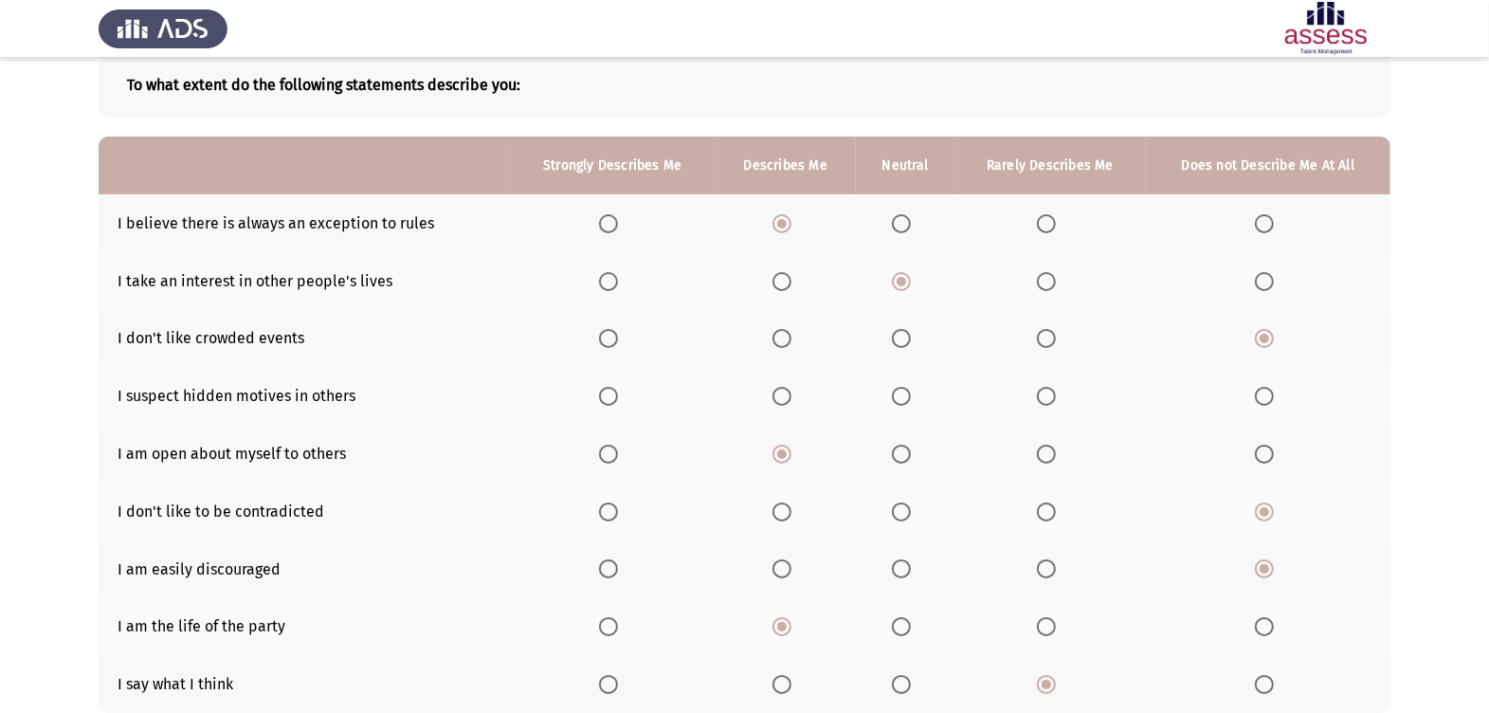
scroll to position [103, 0]
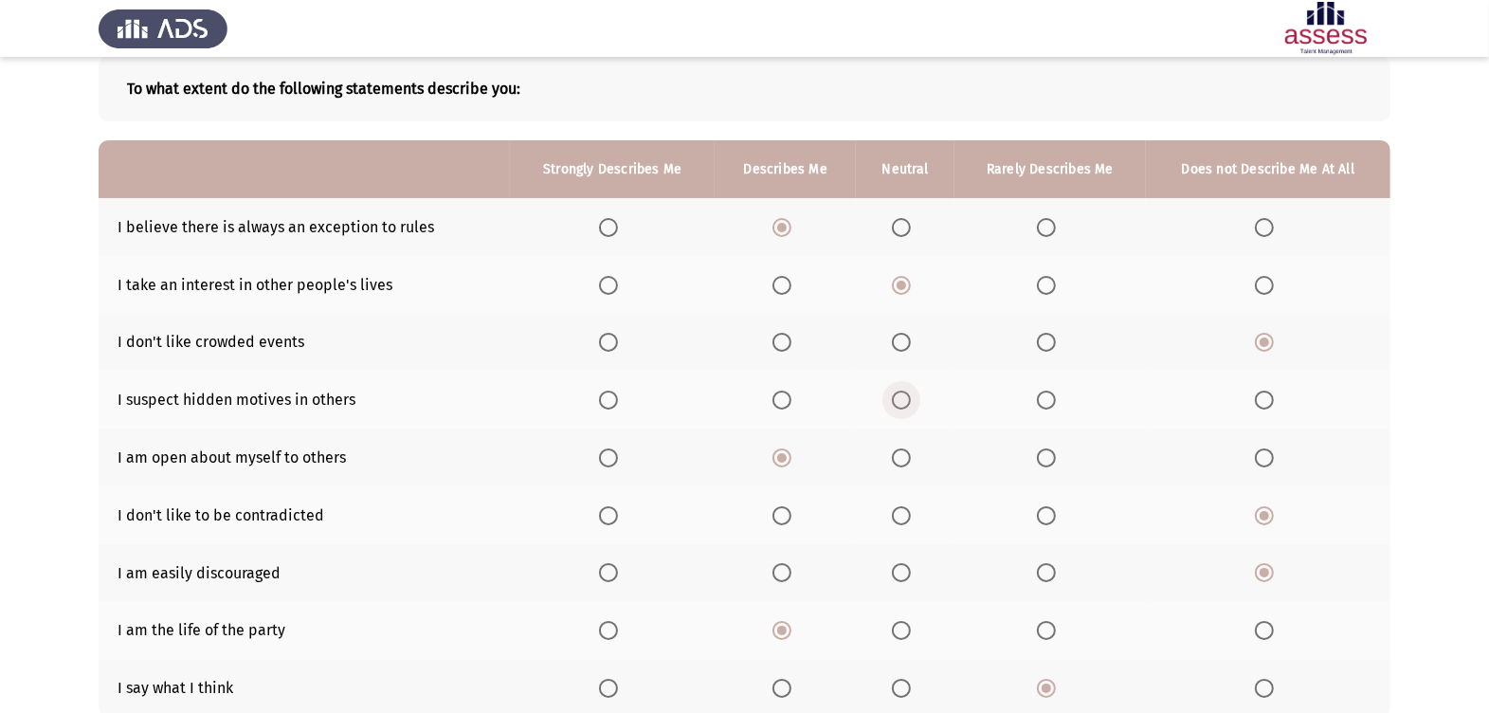
click at [905, 400] on span "Select an option" at bounding box center [901, 400] width 19 height 19
click at [905, 400] on input "Select an option" at bounding box center [901, 400] width 19 height 19
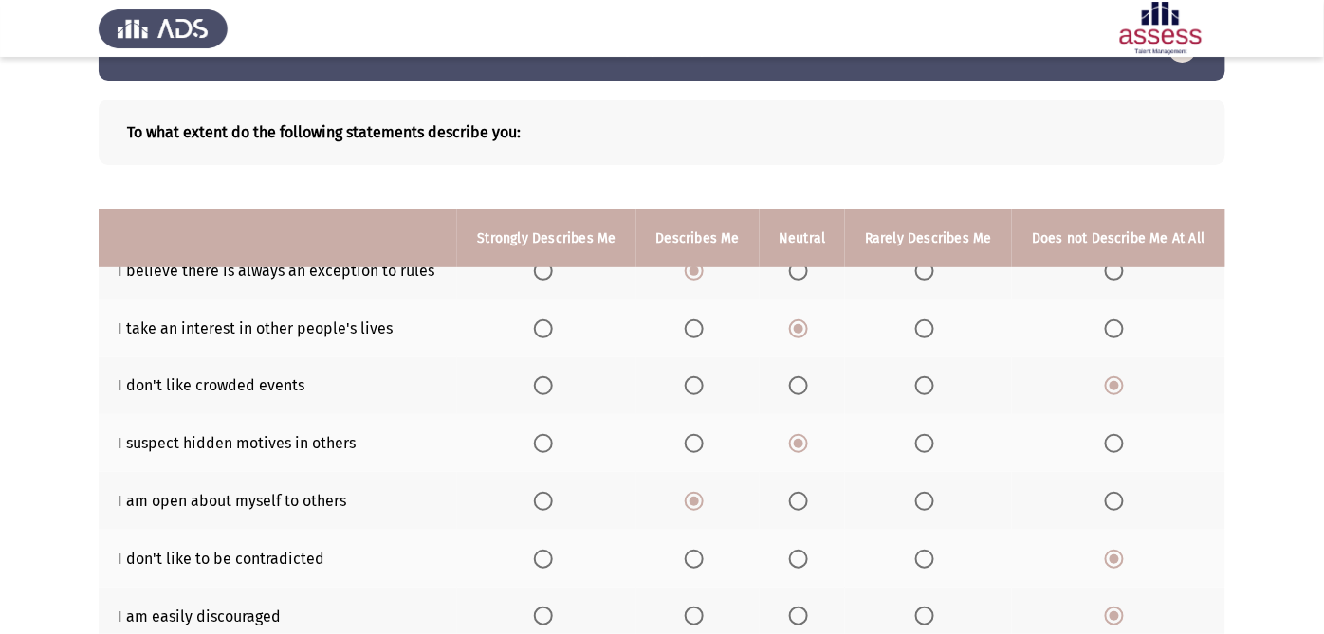
scroll to position [319, 0]
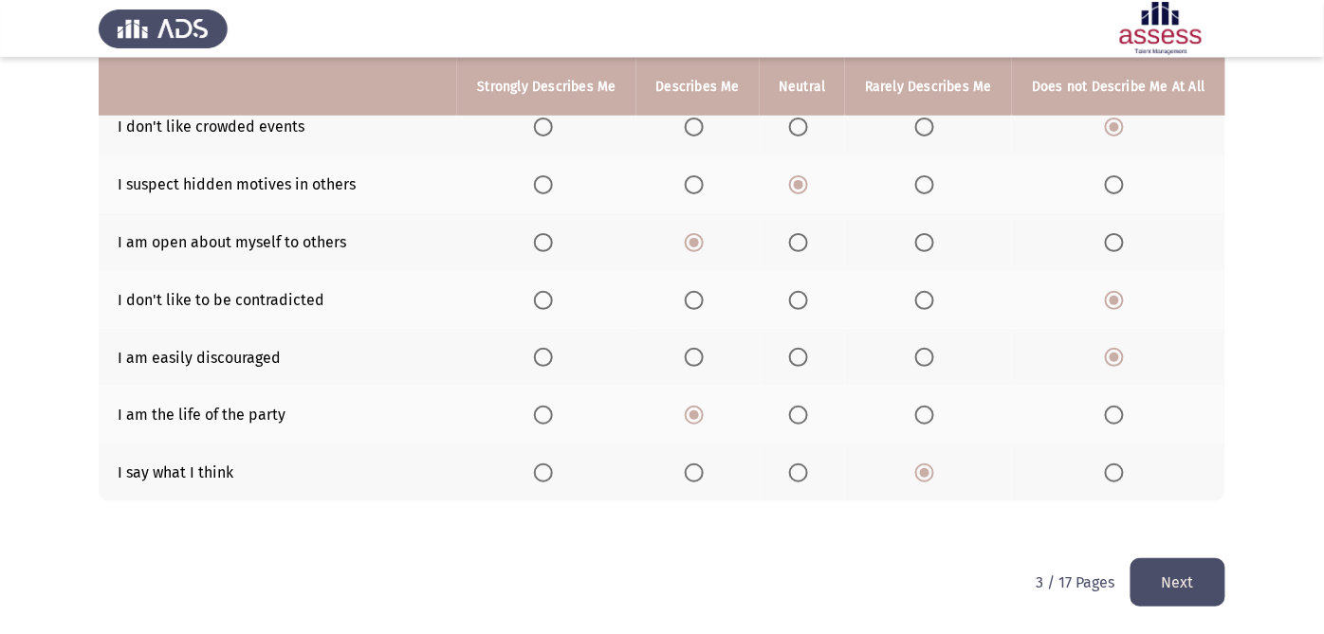
click at [1178, 570] on button "Next" at bounding box center [1177, 582] width 95 height 48
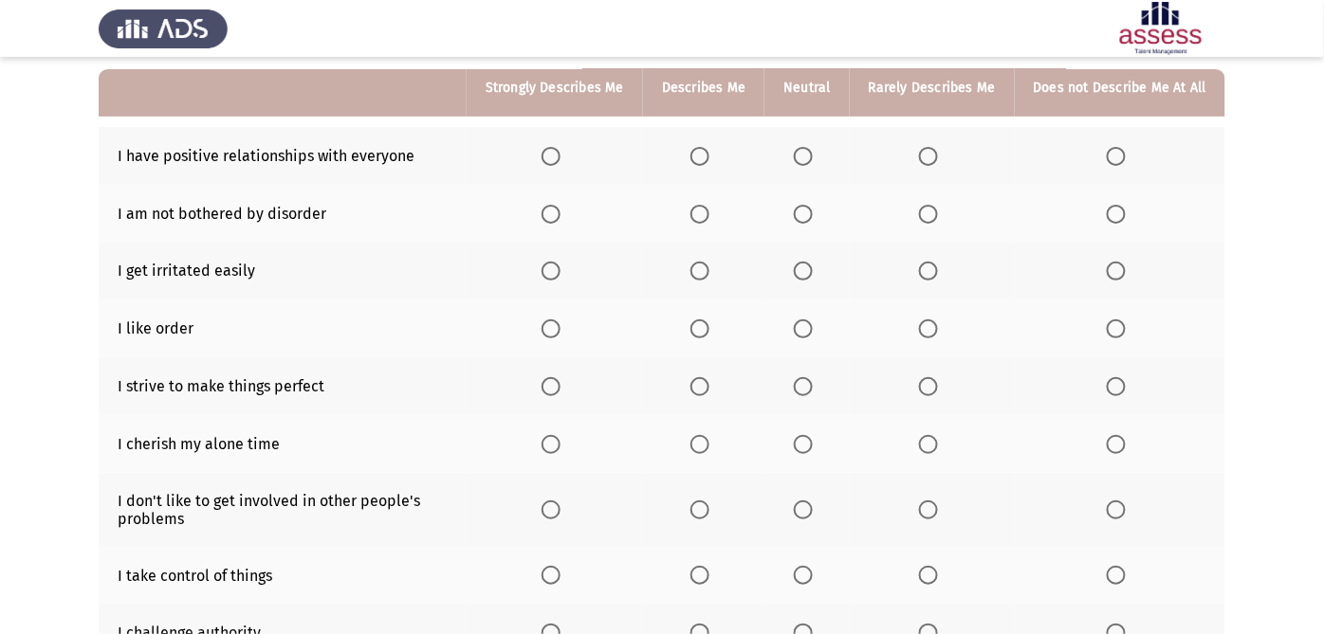
scroll to position [175, 0]
click at [689, 155] on th at bounding box center [703, 155] width 121 height 58
click at [704, 154] on span "Select an option" at bounding box center [699, 155] width 19 height 19
click at [704, 154] on input "Select an option" at bounding box center [699, 155] width 19 height 19
click at [709, 327] on span "Select an option" at bounding box center [699, 328] width 19 height 19
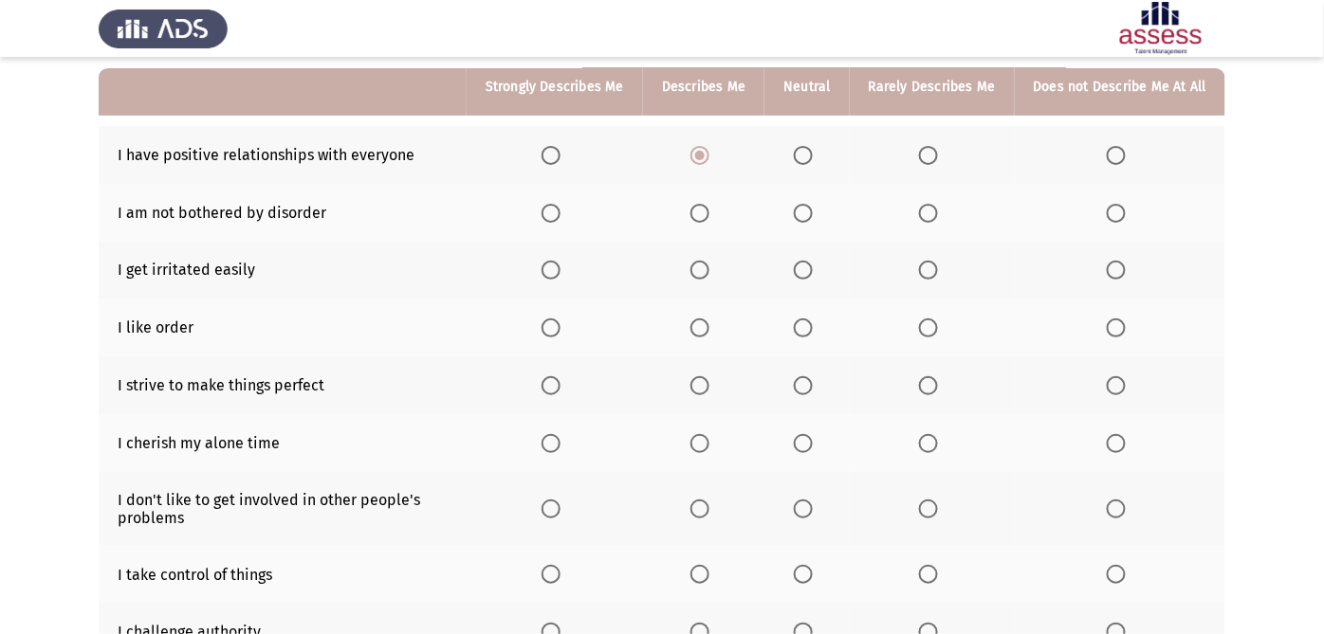
click at [709, 327] on input "Select an option" at bounding box center [699, 328] width 19 height 19
click at [1109, 278] on span "Select an option" at bounding box center [1115, 270] width 19 height 19
click at [1109, 278] on input "Select an option" at bounding box center [1115, 270] width 19 height 19
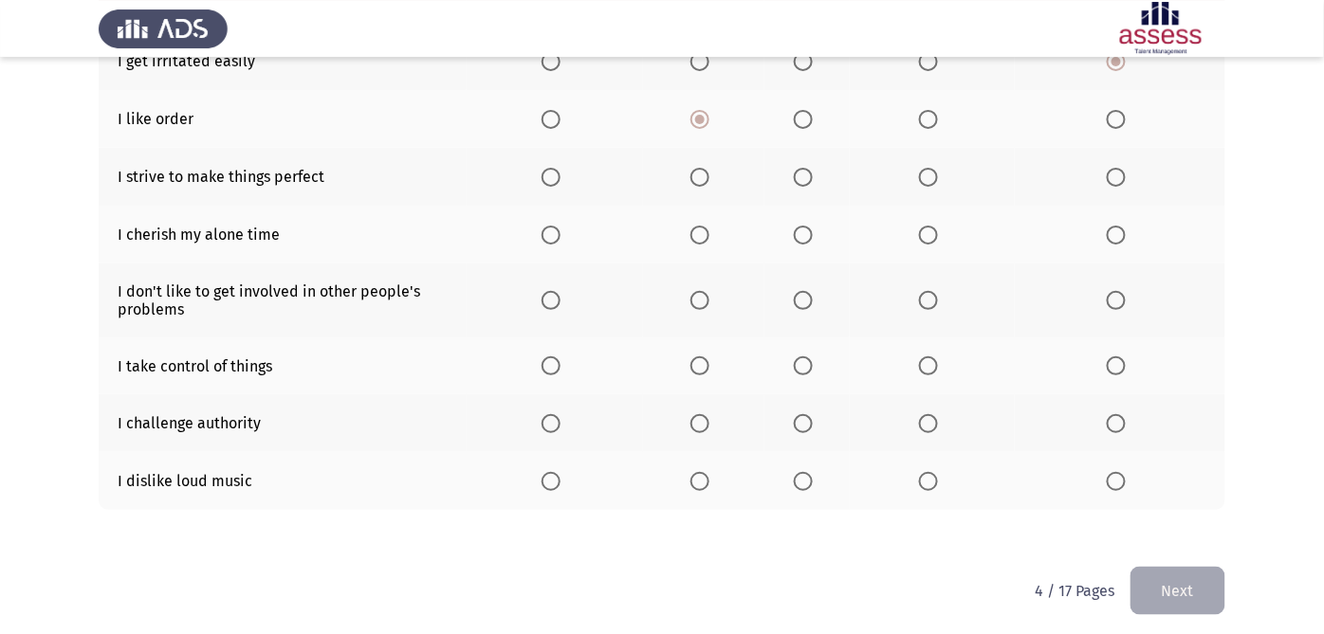
scroll to position [393, 0]
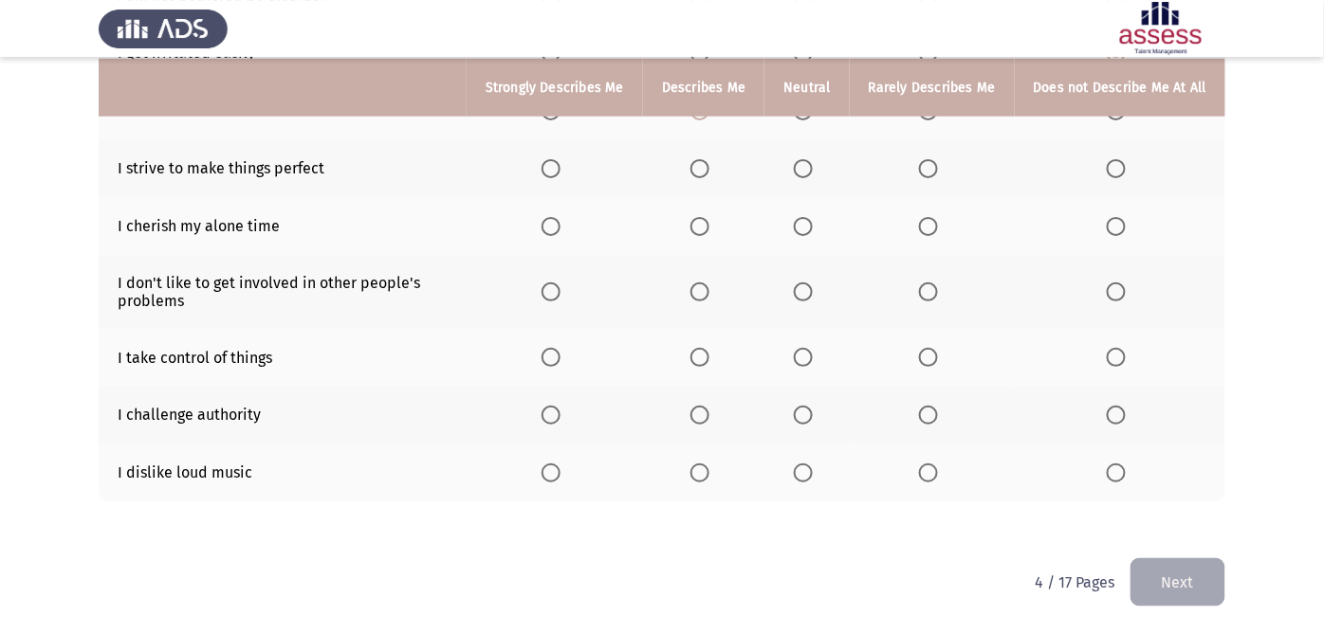
click at [1122, 415] on span "Select an option" at bounding box center [1115, 415] width 19 height 19
click at [1122, 415] on input "Select an option" at bounding box center [1115, 415] width 19 height 19
click at [707, 354] on span "Select an option" at bounding box center [699, 357] width 19 height 19
click at [707, 354] on input "Select an option" at bounding box center [699, 357] width 19 height 19
click at [1107, 290] on span "Select an option" at bounding box center [1115, 292] width 19 height 19
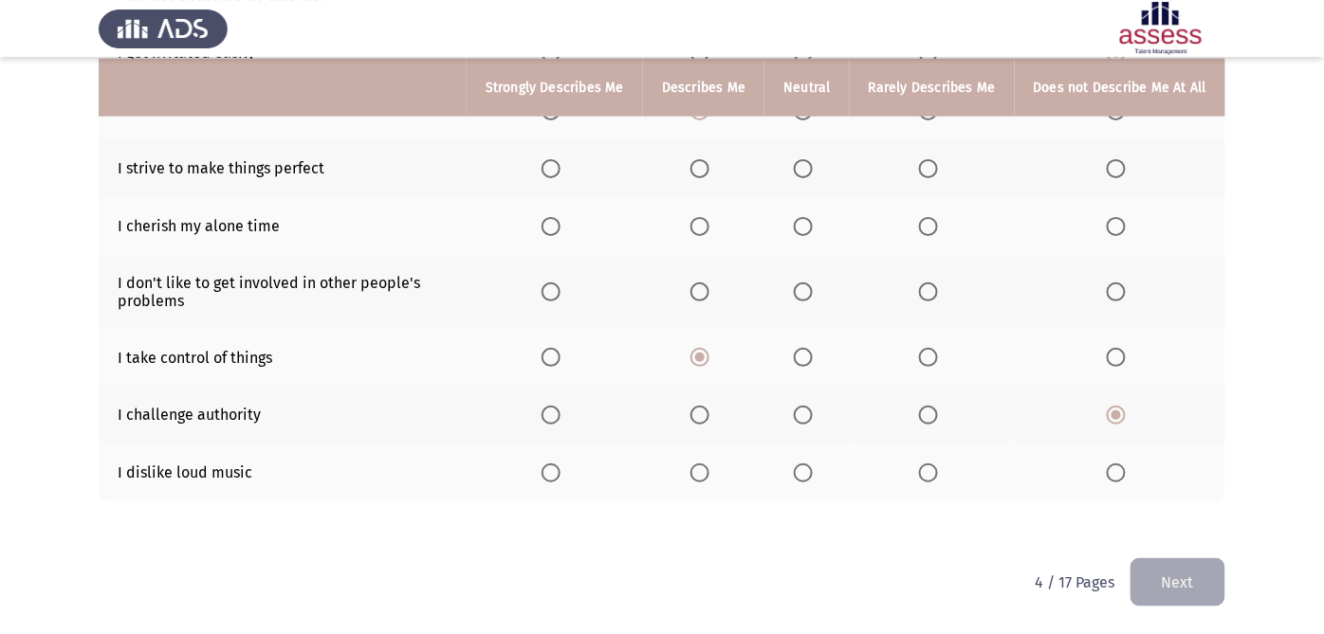
click at [1107, 290] on input "Select an option" at bounding box center [1115, 292] width 19 height 19
click at [809, 228] on span "Select an option" at bounding box center [803, 226] width 19 height 19
click at [809, 228] on input "Select an option" at bounding box center [803, 226] width 19 height 19
click at [709, 160] on span "Select an option" at bounding box center [699, 168] width 19 height 19
click at [709, 160] on input "Select an option" at bounding box center [699, 168] width 19 height 19
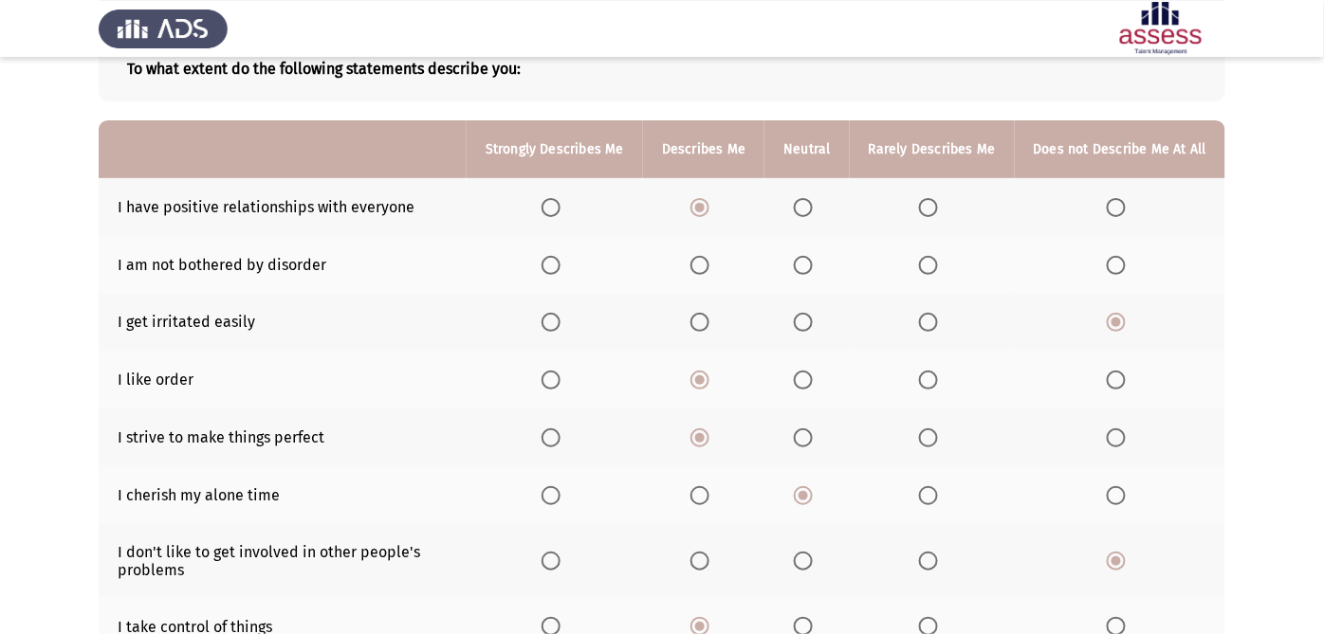
scroll to position [116, 0]
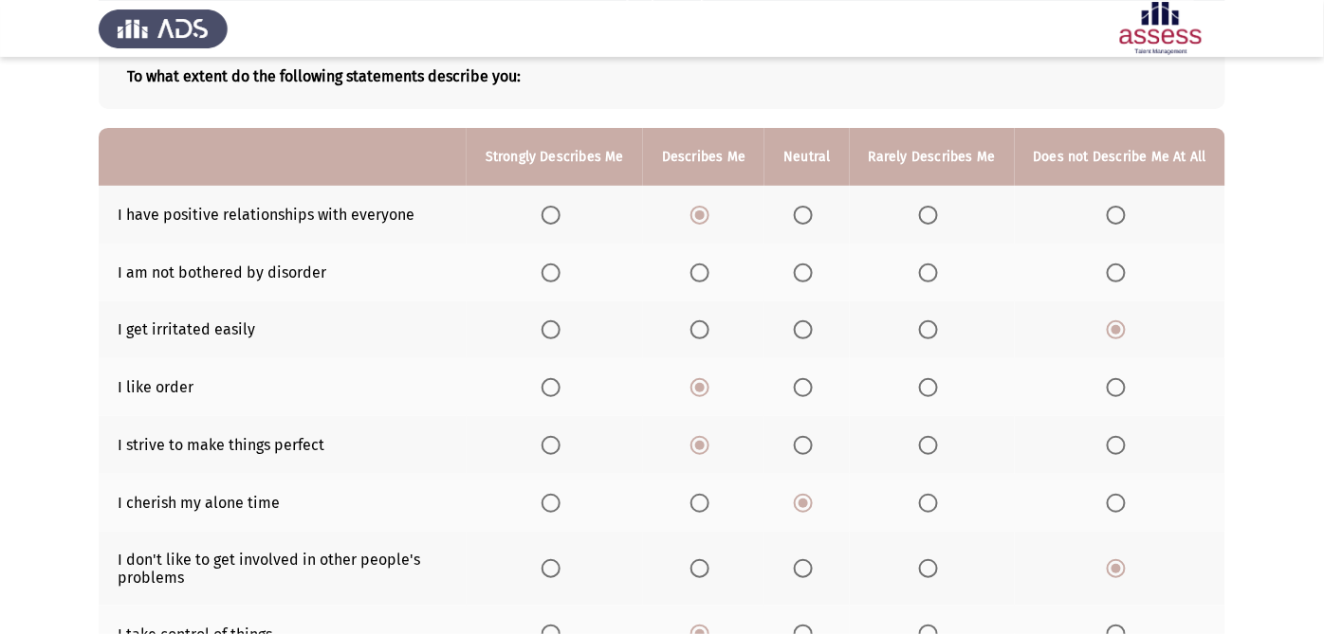
drag, startPoint x: 1316, startPoint y: 232, endPoint x: 1321, endPoint y: 259, distance: 27.0
click at [1205, 259] on app-assessment-container "ASSESS Employability Next To what extent do the following statements describe y…" at bounding box center [662, 397] width 1324 height 875
click at [813, 267] on span "Select an option" at bounding box center [803, 273] width 19 height 19
click at [813, 267] on input "Select an option" at bounding box center [803, 273] width 19 height 19
click at [813, 267] on span "Select an option" at bounding box center [803, 273] width 19 height 19
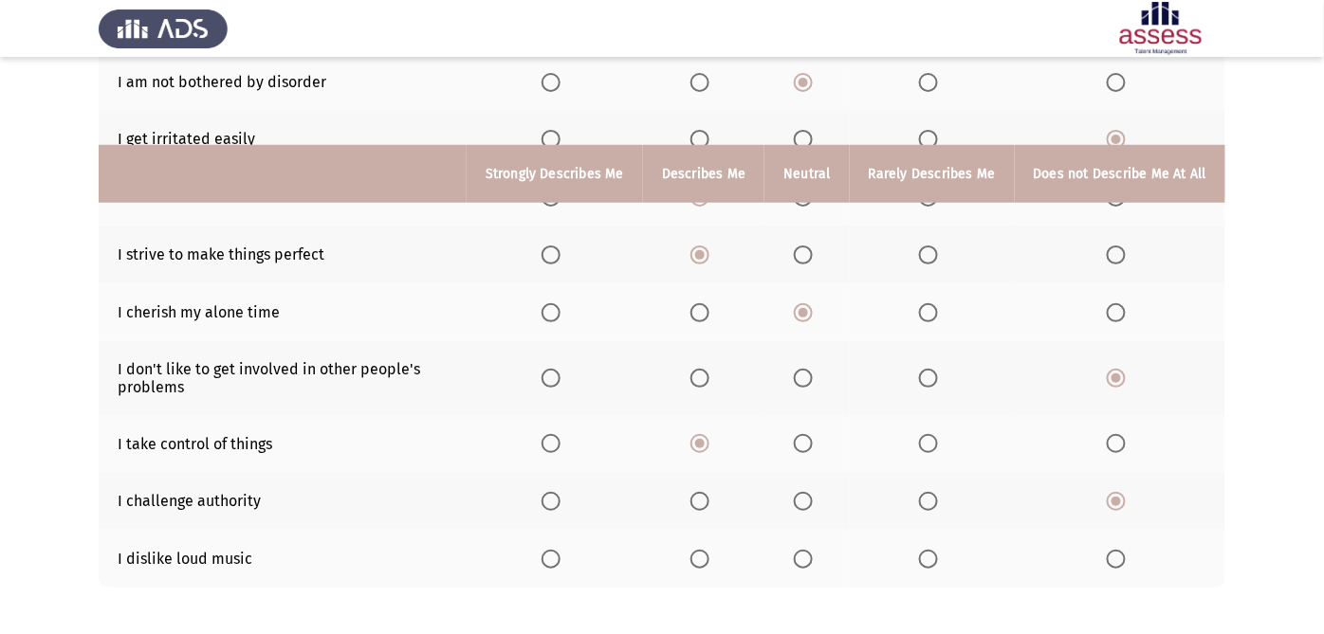
scroll to position [393, 0]
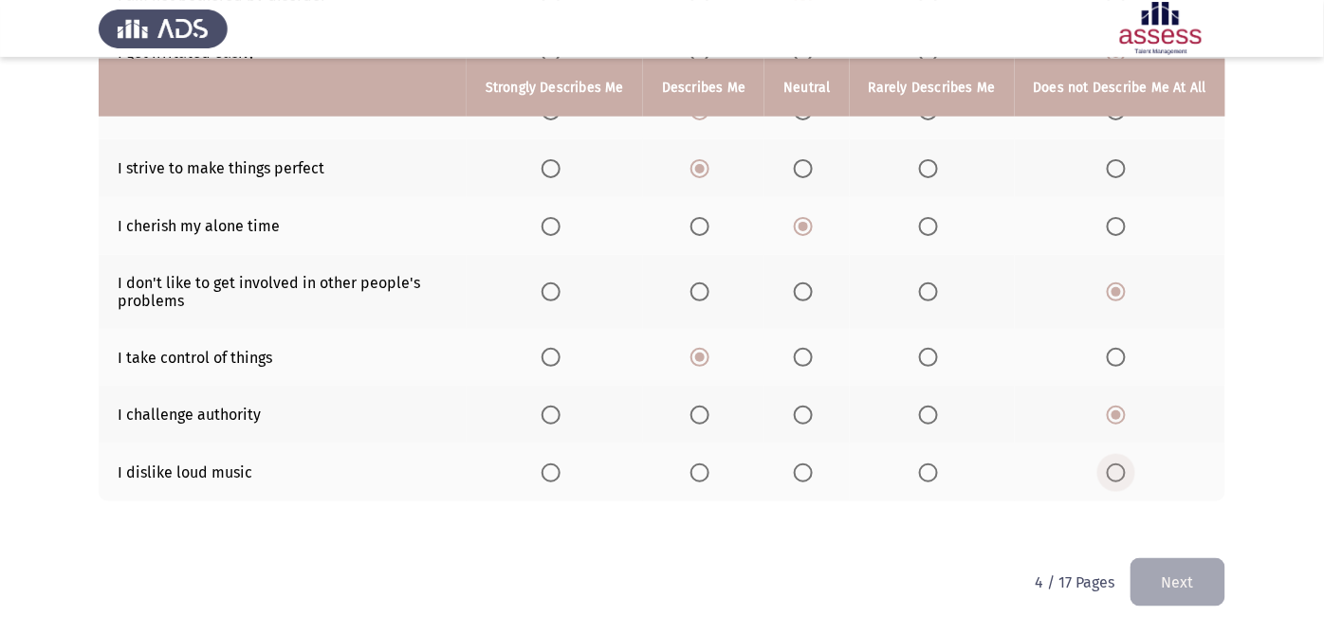
click at [1110, 480] on span "Select an option" at bounding box center [1115, 473] width 19 height 19
click at [1110, 480] on input "Select an option" at bounding box center [1115, 473] width 19 height 19
click at [927, 472] on span "Select an option" at bounding box center [928, 473] width 19 height 19
click at [927, 472] on input "Select an option" at bounding box center [928, 473] width 19 height 19
click at [1173, 570] on button "Next" at bounding box center [1177, 582] width 95 height 48
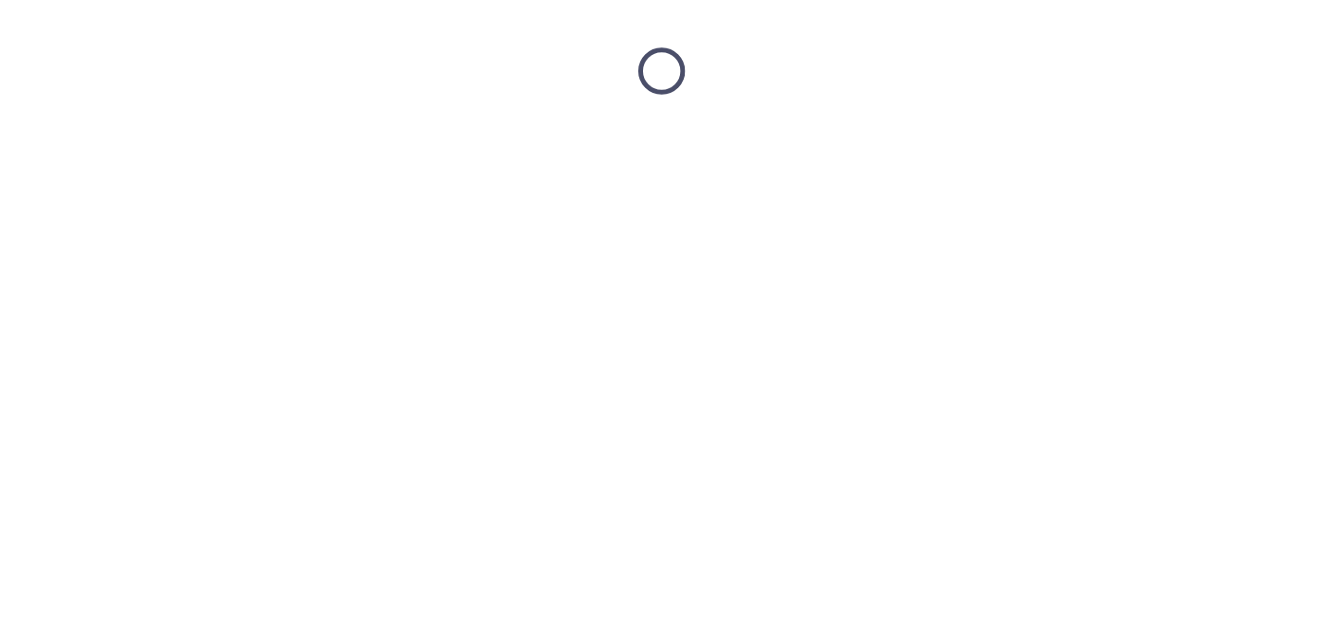
scroll to position [0, 0]
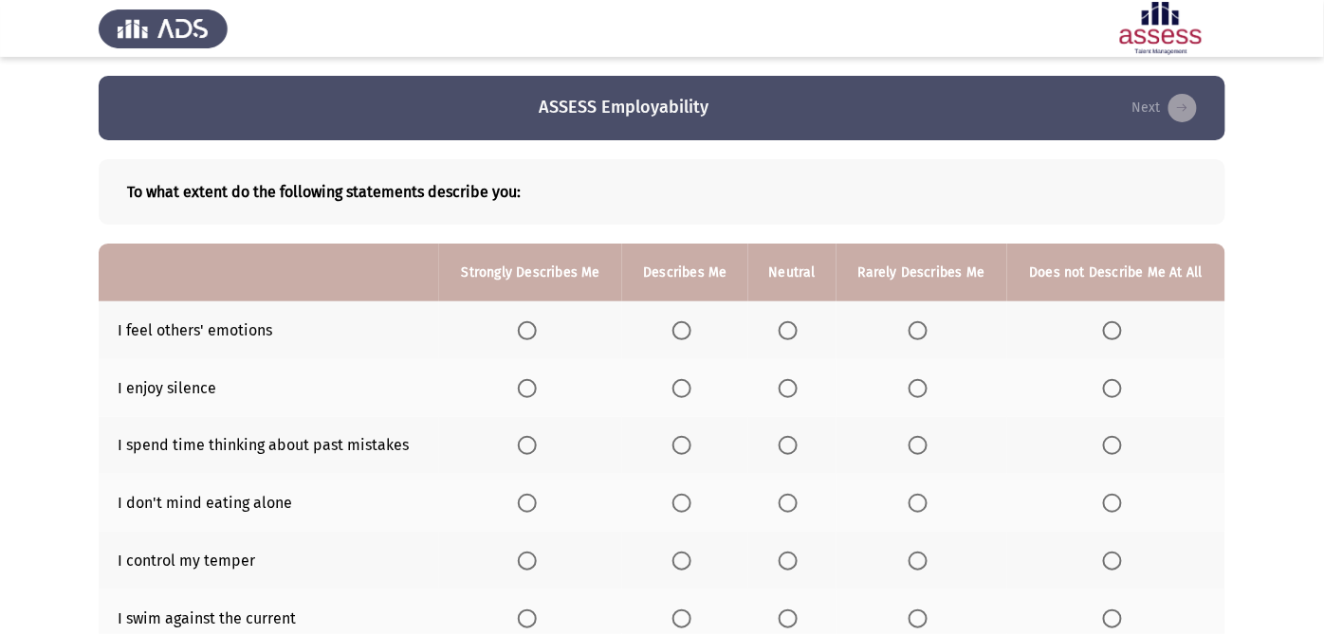
click at [691, 322] on span "Select an option" at bounding box center [681, 330] width 19 height 19
click at [691, 322] on input "Select an option" at bounding box center [681, 330] width 19 height 19
click at [678, 386] on span "Select an option" at bounding box center [681, 388] width 19 height 19
click at [678, 386] on input "Select an option" at bounding box center [681, 388] width 19 height 19
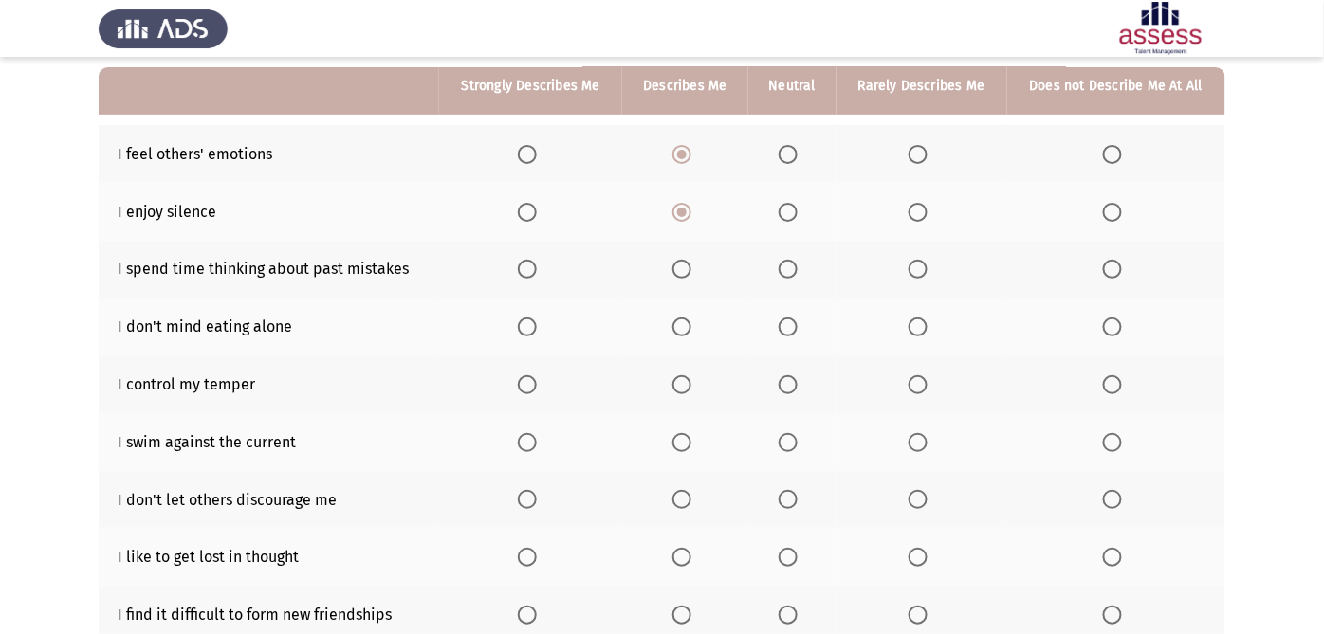
scroll to position [177, 0]
click at [916, 261] on span "Select an option" at bounding box center [917, 268] width 19 height 19
click at [916, 261] on input "Select an option" at bounding box center [917, 268] width 19 height 19
click at [687, 330] on span "Select an option" at bounding box center [681, 326] width 19 height 19
click at [687, 330] on input "Select an option" at bounding box center [681, 326] width 19 height 19
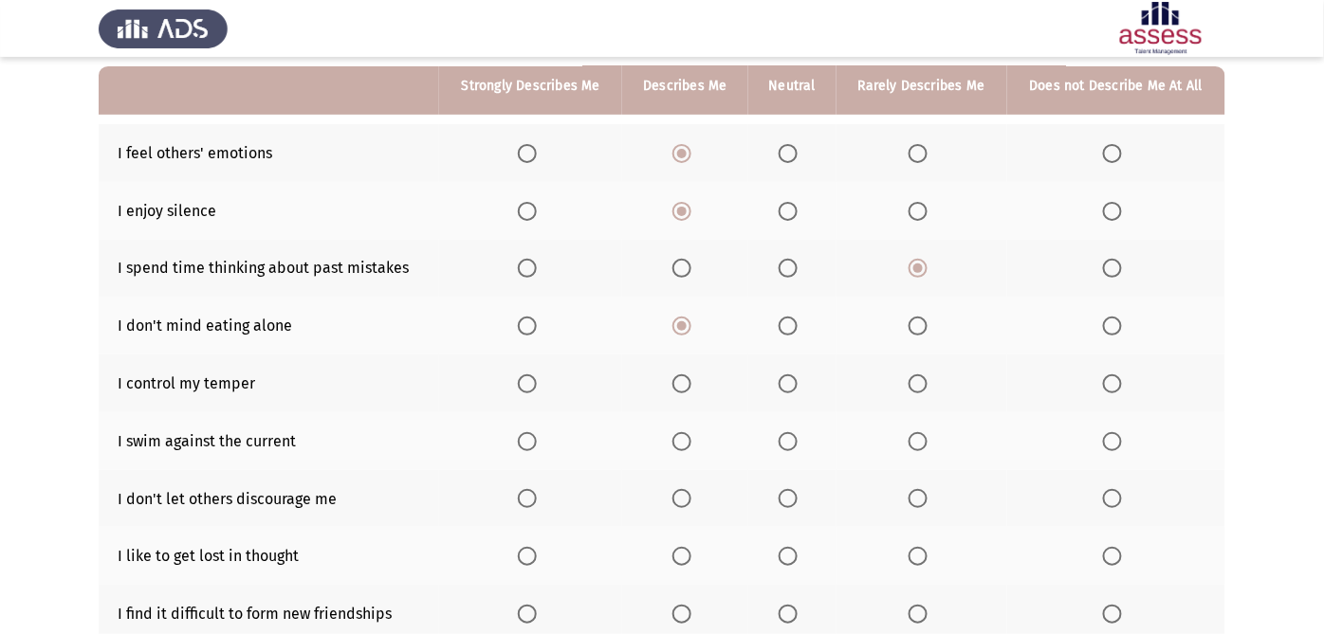
click at [654, 371] on th at bounding box center [685, 384] width 126 height 58
click at [683, 387] on span "Select an option" at bounding box center [681, 384] width 19 height 19
click at [683, 387] on input "Select an option" at bounding box center [681, 384] width 19 height 19
click at [681, 440] on span "Select an option" at bounding box center [681, 441] width 19 height 19
click at [681, 440] on input "Select an option" at bounding box center [681, 441] width 19 height 19
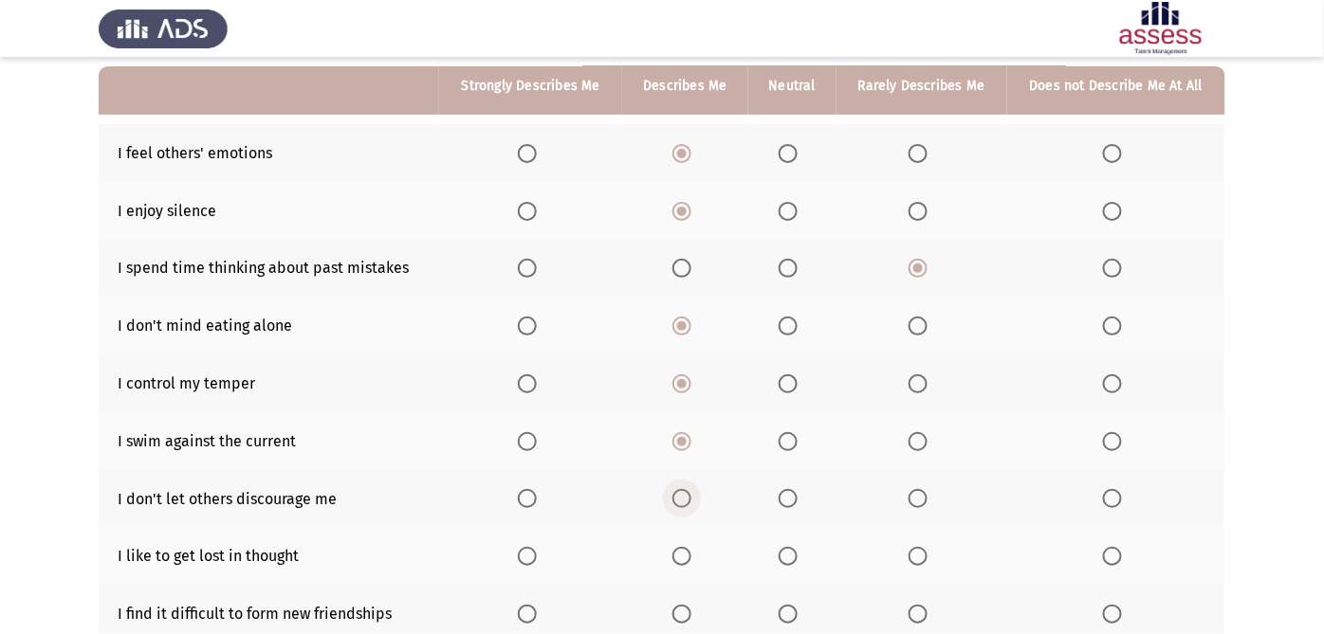
click at [679, 503] on span "Select an option" at bounding box center [681, 498] width 19 height 19
click at [679, 503] on input "Select an option" at bounding box center [681, 498] width 19 height 19
click at [685, 551] on span "Select an option" at bounding box center [681, 556] width 19 height 19
click at [685, 551] on input "Select an option" at bounding box center [681, 556] width 19 height 19
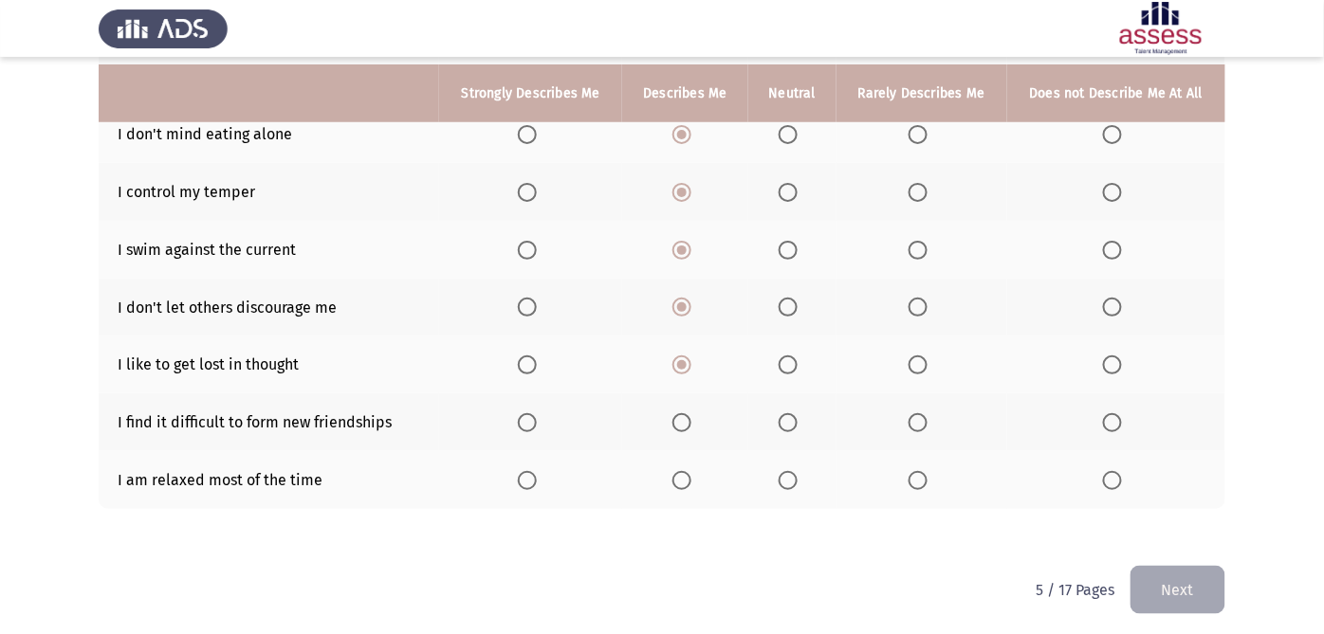
scroll to position [376, 0]
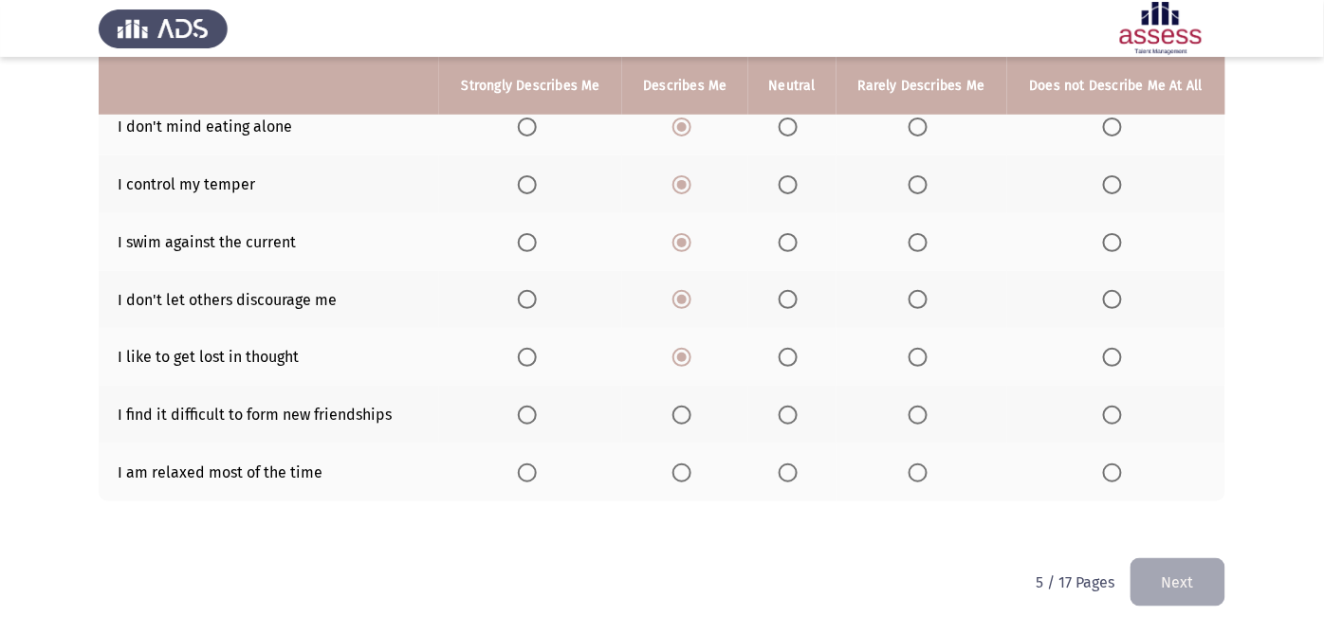
click at [1107, 418] on span "Select an option" at bounding box center [1112, 415] width 19 height 19
click at [1107, 418] on input "Select an option" at bounding box center [1112, 415] width 19 height 19
click at [678, 466] on span "Select an option" at bounding box center [681, 473] width 19 height 19
click at [678, 466] on input "Select an option" at bounding box center [681, 473] width 19 height 19
click at [1147, 570] on button "Next" at bounding box center [1177, 582] width 95 height 48
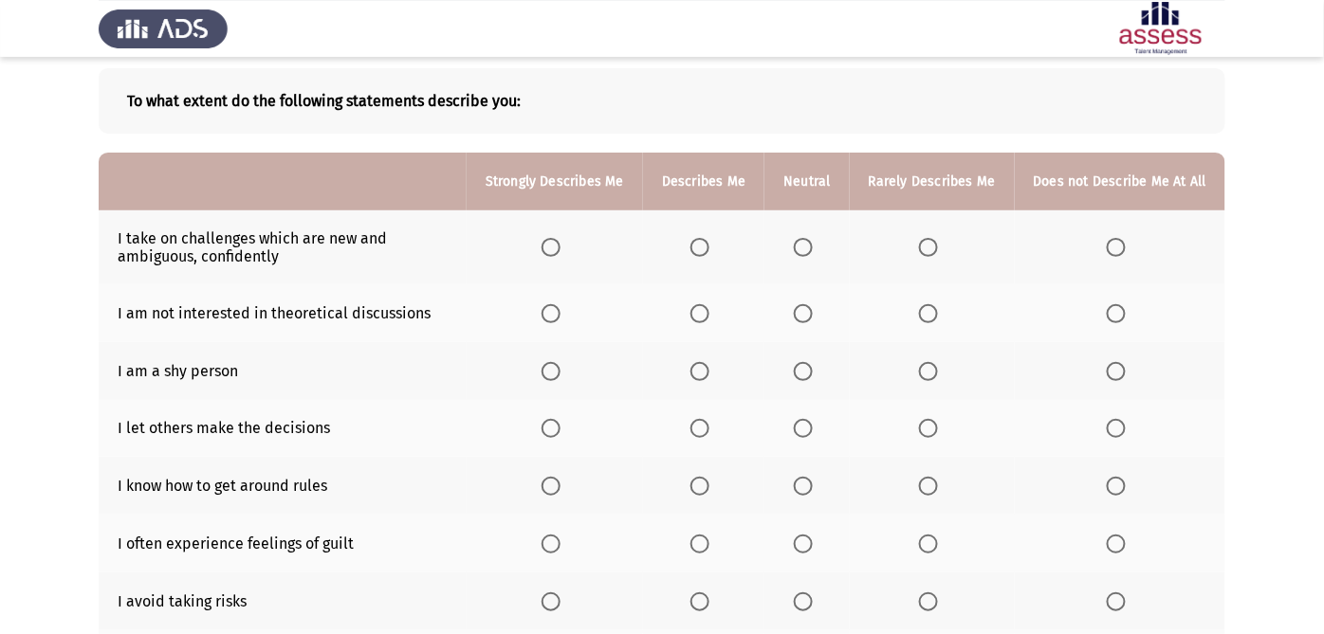
scroll to position [115, 0]
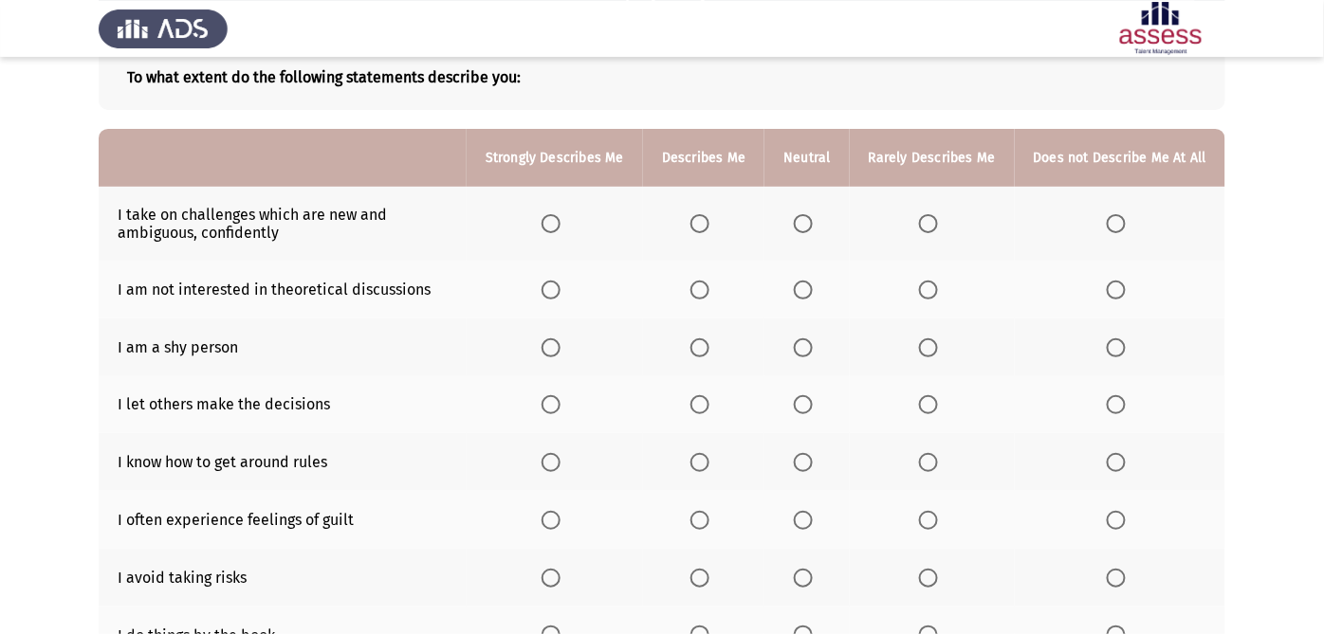
click at [709, 224] on span "Select an option" at bounding box center [699, 223] width 19 height 19
click at [709, 224] on input "Select an option" at bounding box center [699, 223] width 19 height 19
click at [1123, 284] on span "Select an option" at bounding box center [1115, 290] width 19 height 19
click at [1123, 284] on input "Select an option" at bounding box center [1115, 290] width 19 height 19
drag, startPoint x: 1138, startPoint y: 360, endPoint x: 1130, endPoint y: 349, distance: 13.7
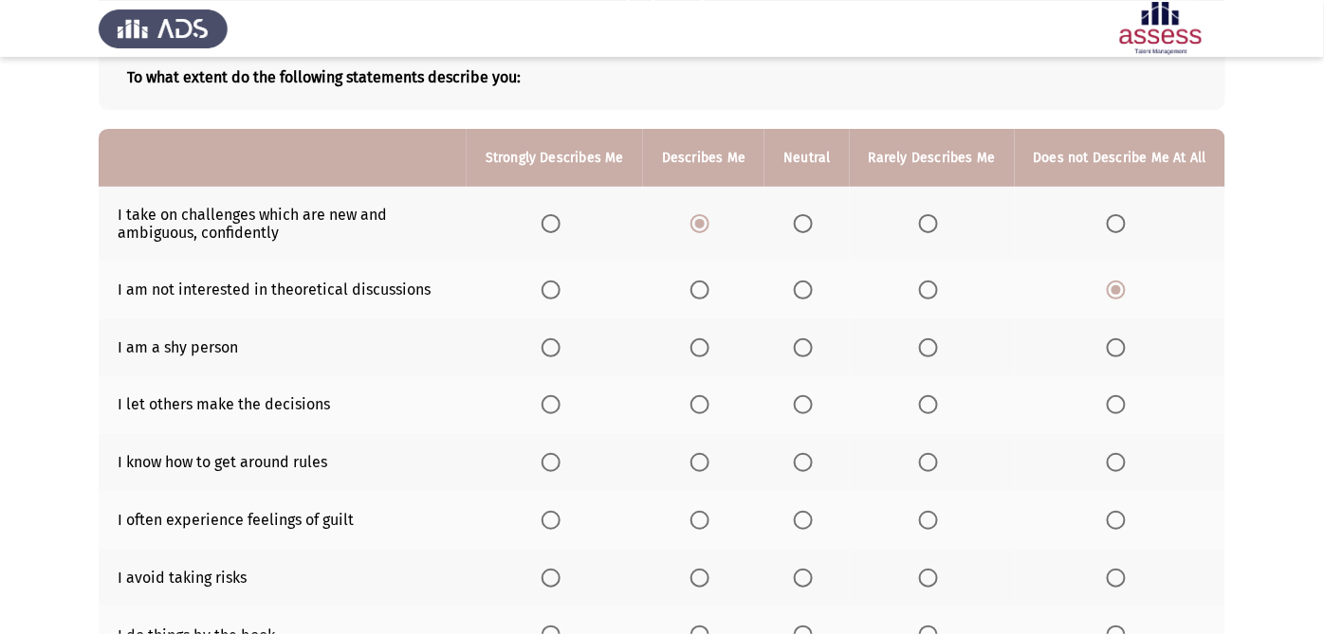
click at [1131, 351] on th at bounding box center [1119, 348] width 210 height 58
click at [1130, 349] on label "Select an option" at bounding box center [1119, 347] width 27 height 19
click at [1125, 349] on input "Select an option" at bounding box center [1115, 347] width 19 height 19
click at [1129, 402] on label "Select an option" at bounding box center [1119, 404] width 27 height 19
click at [1125, 402] on input "Select an option" at bounding box center [1115, 404] width 19 height 19
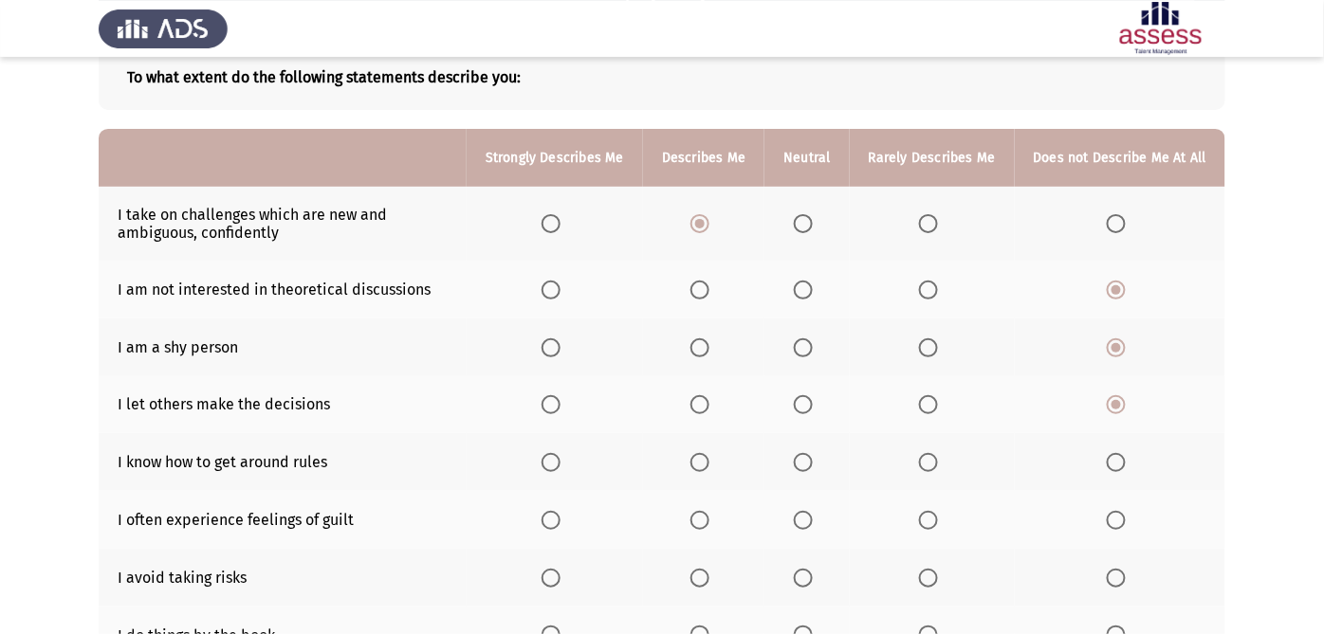
drag, startPoint x: 1124, startPoint y: 398, endPoint x: 1126, endPoint y: 466, distance: 67.3
click at [1126, 466] on tbody "I take on challenges which are new and ambiguous, confidently I am not interest…" at bounding box center [662, 483] width 1126 height 593
click at [1125, 466] on span "Select an option" at bounding box center [1115, 462] width 19 height 19
click at [1125, 466] on input "Select an option" at bounding box center [1115, 462] width 19 height 19
click at [709, 465] on span "Select an option" at bounding box center [699, 462] width 19 height 19
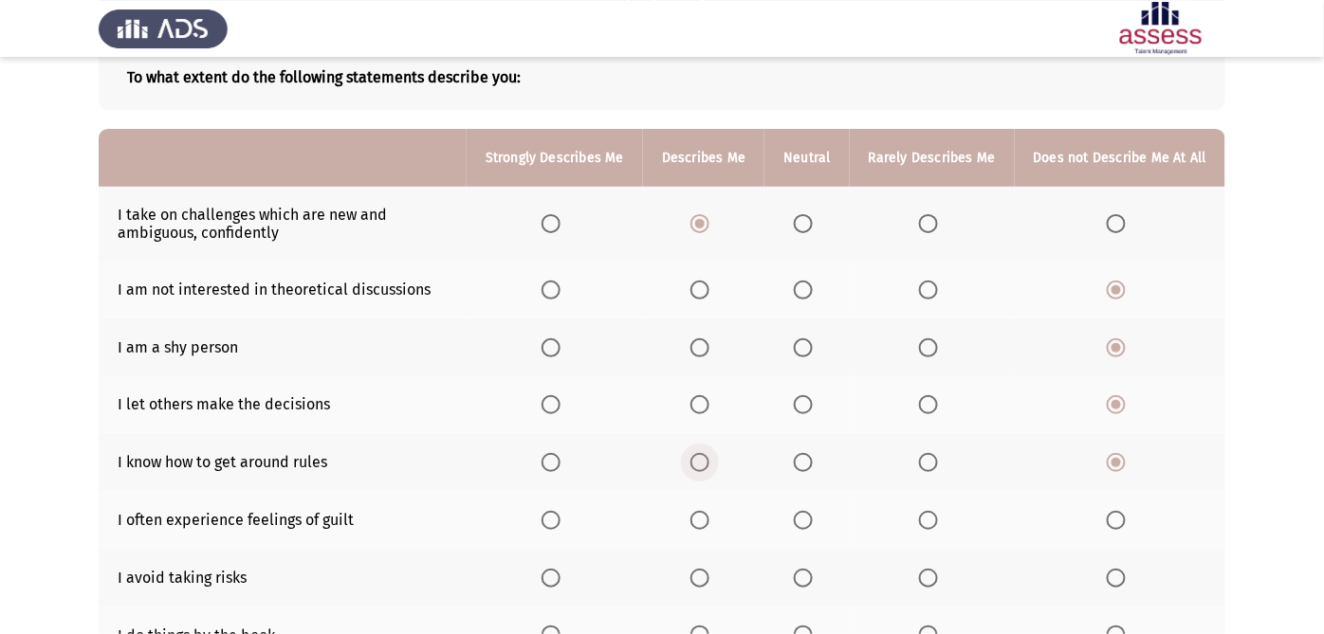
click at [709, 465] on input "Select an option" at bounding box center [699, 462] width 19 height 19
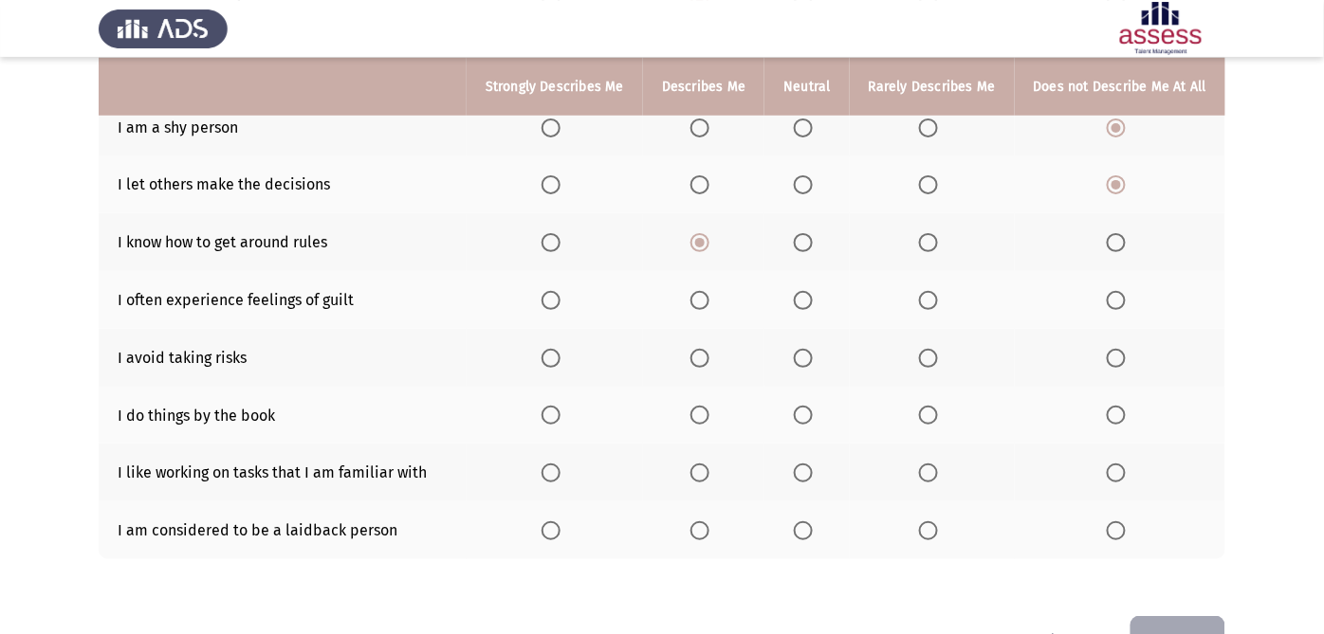
scroll to position [335, 0]
click at [934, 299] on span "Select an option" at bounding box center [928, 300] width 19 height 19
click at [934, 299] on input "Select an option" at bounding box center [928, 300] width 19 height 19
click at [930, 365] on span "Select an option" at bounding box center [928, 358] width 19 height 19
click at [930, 365] on input "Select an option" at bounding box center [928, 358] width 19 height 19
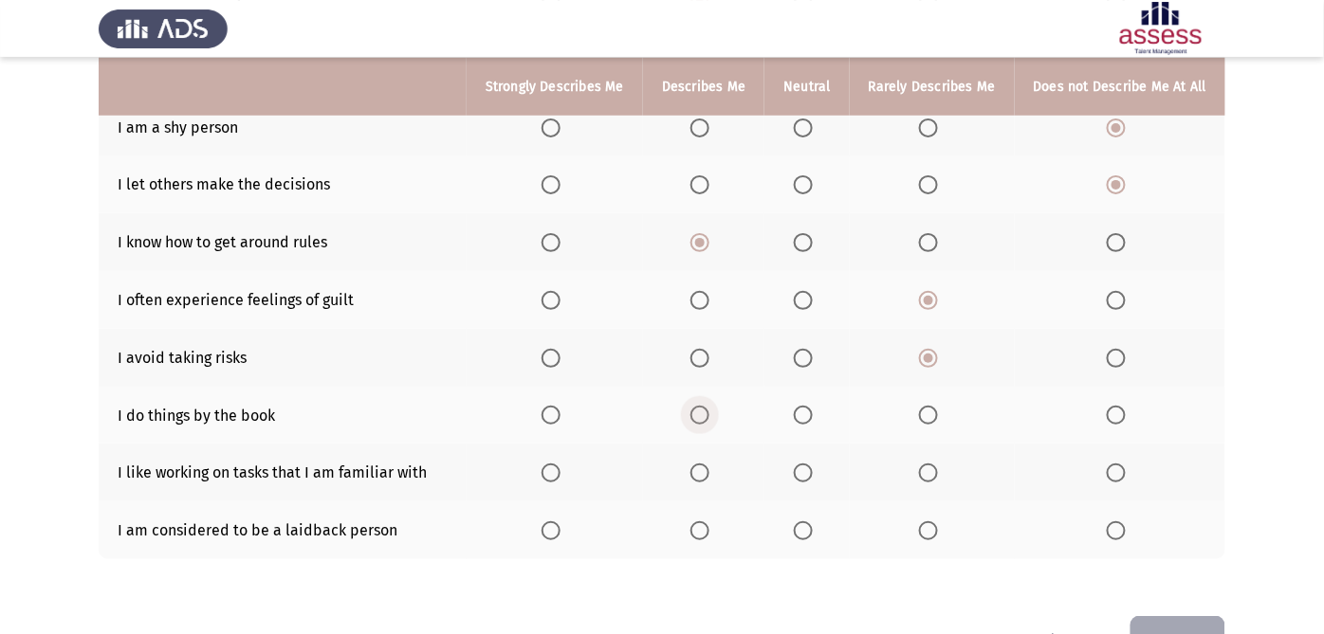
click at [709, 411] on span "Select an option" at bounding box center [699, 415] width 19 height 19
click at [709, 411] on input "Select an option" at bounding box center [699, 415] width 19 height 19
click at [713, 484] on th at bounding box center [703, 473] width 121 height 58
click at [709, 479] on span "Select an option" at bounding box center [699, 473] width 19 height 19
click at [709, 479] on input "Select an option" at bounding box center [699, 473] width 19 height 19
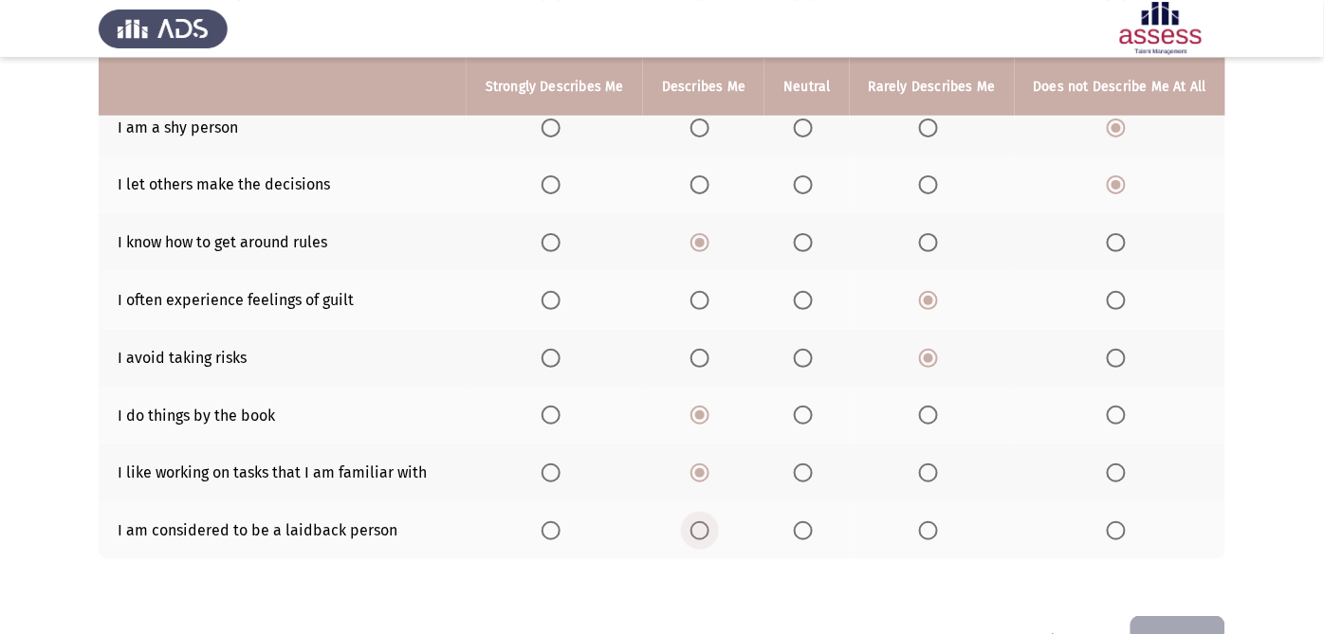
click at [717, 536] on label "Select an option" at bounding box center [703, 530] width 27 height 19
click at [709, 536] on input "Select an option" at bounding box center [699, 530] width 19 height 19
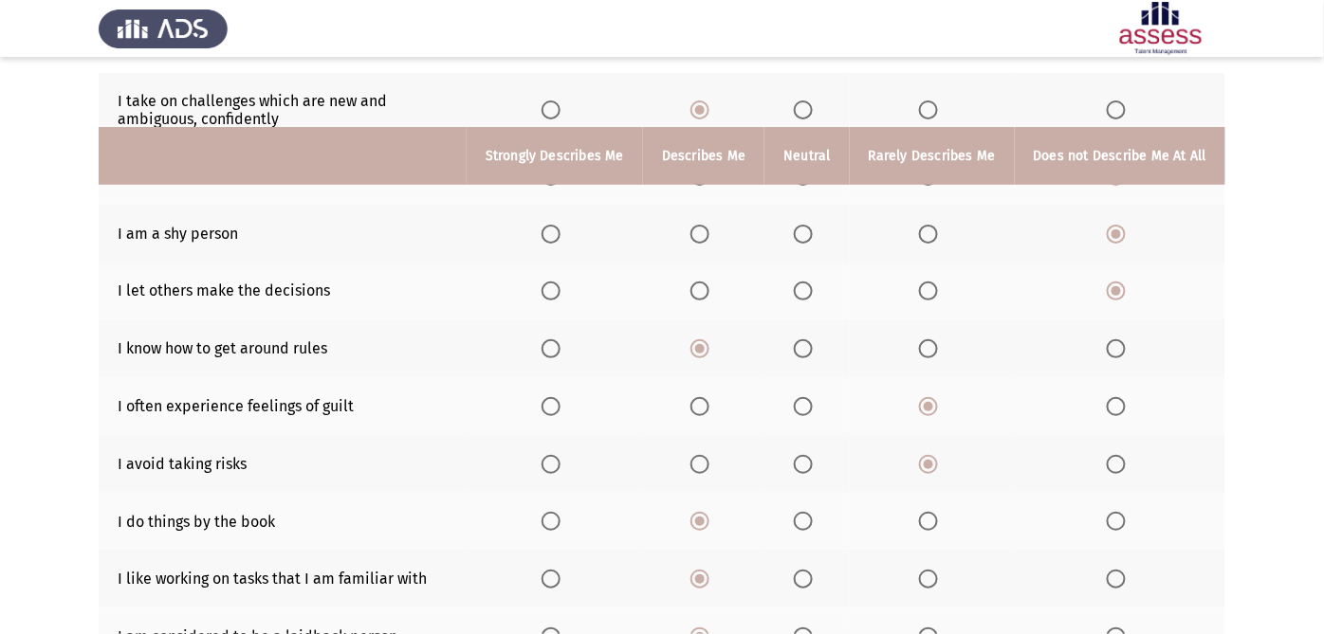
scroll to position [393, 0]
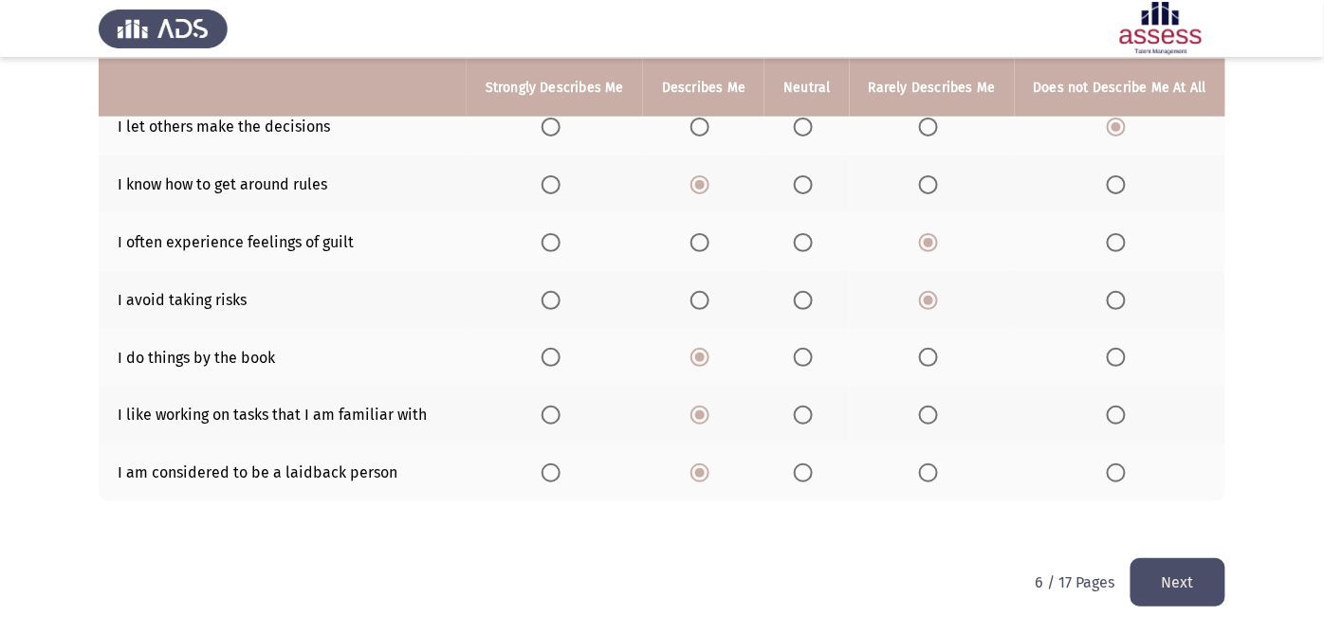
click at [1187, 570] on button "Next" at bounding box center [1177, 582] width 95 height 48
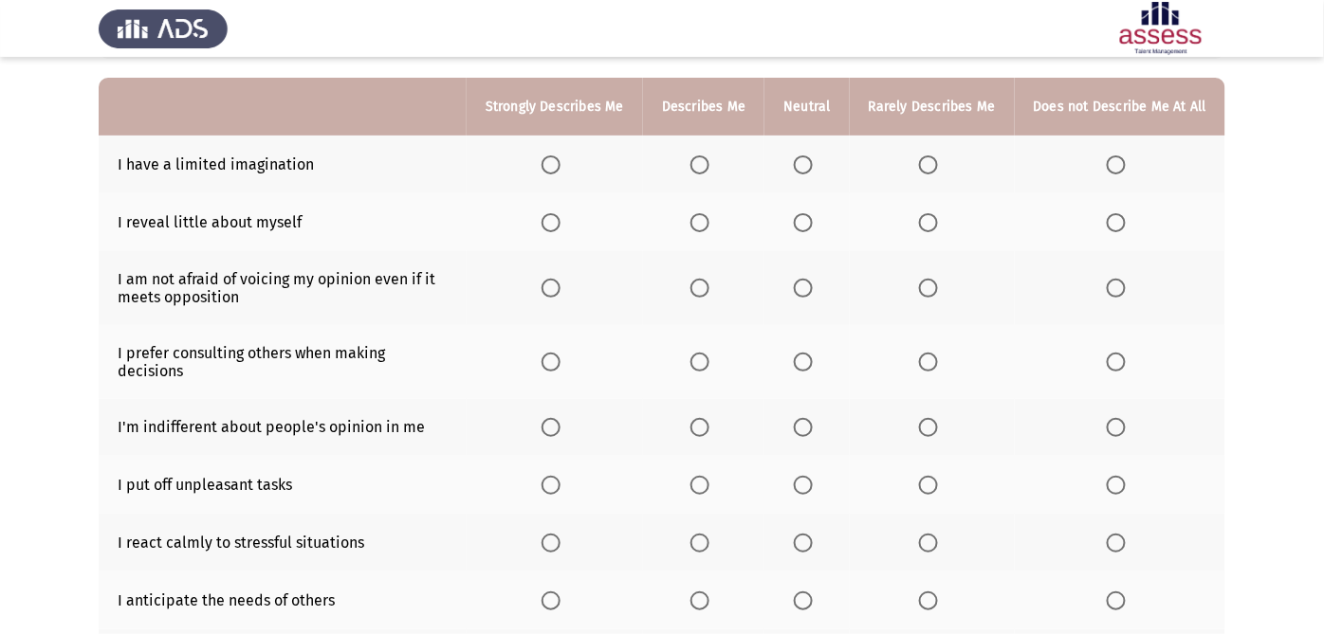
scroll to position [151, 0]
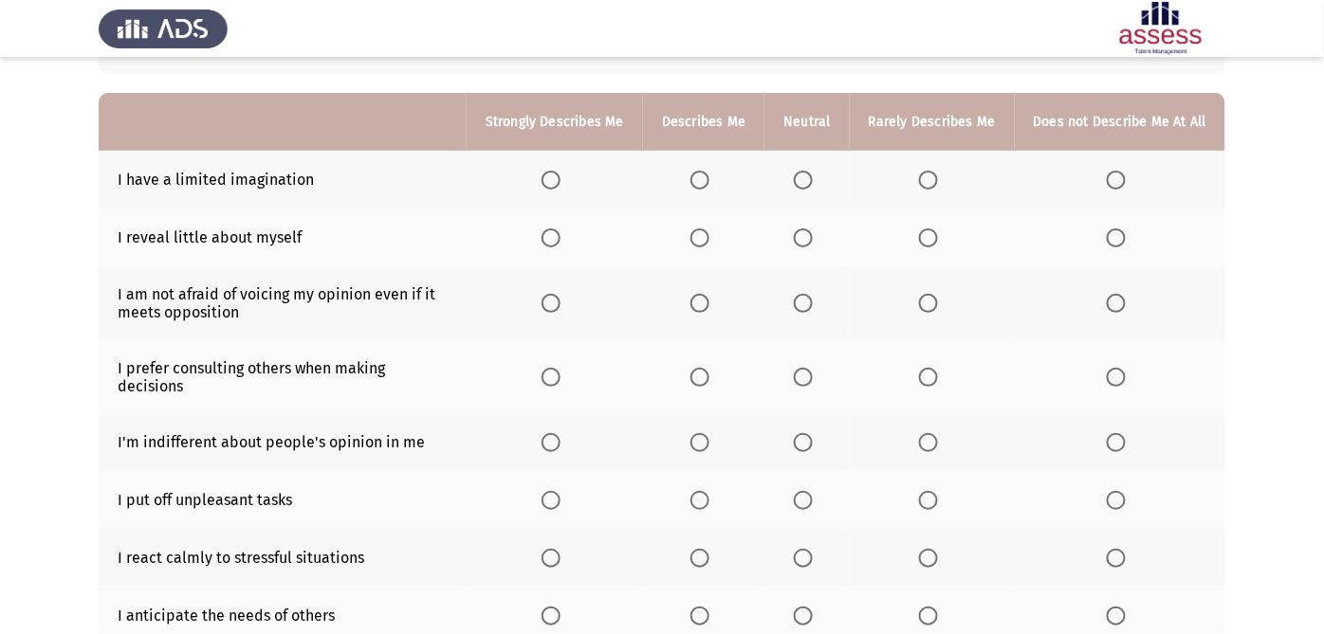
click at [1120, 178] on span "Select an option" at bounding box center [1115, 180] width 19 height 19
click at [1120, 178] on input "Select an option" at bounding box center [1115, 180] width 19 height 19
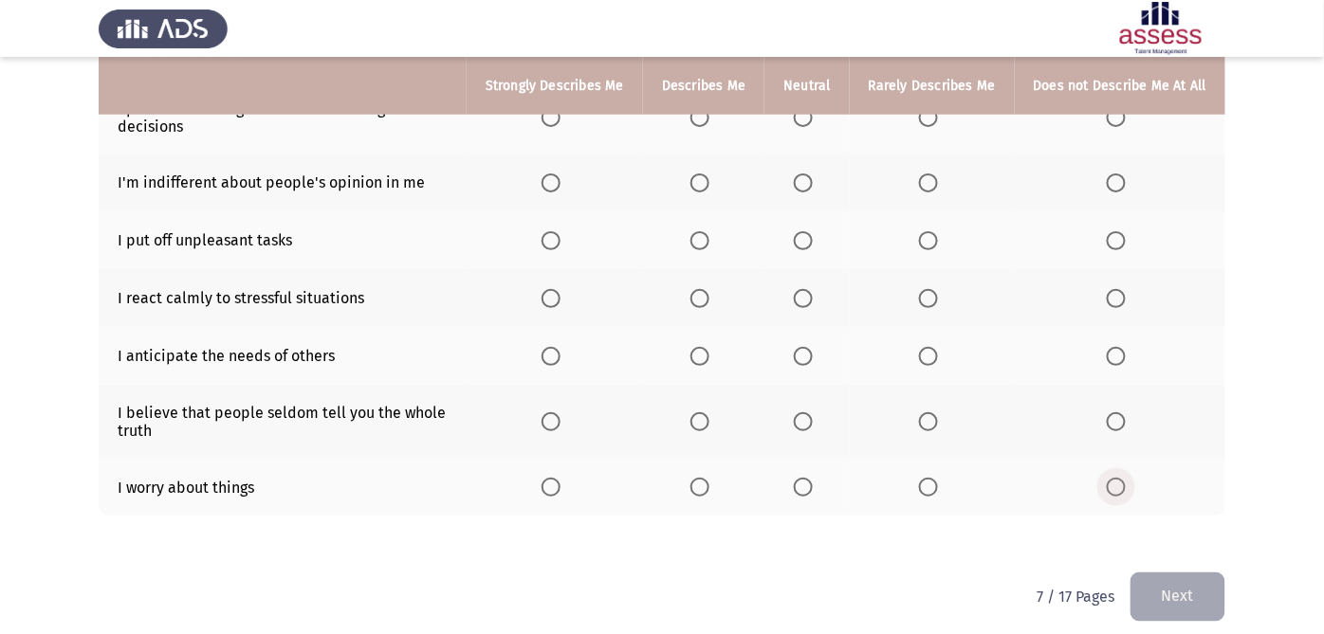
click at [1115, 478] on span "Select an option" at bounding box center [1115, 487] width 19 height 19
click at [1115, 478] on input "Select an option" at bounding box center [1115, 487] width 19 height 19
click at [931, 478] on span "Select an option" at bounding box center [928, 487] width 19 height 19
click at [931, 478] on input "Select an option" at bounding box center [928, 487] width 19 height 19
click at [703, 412] on span "Select an option" at bounding box center [699, 421] width 19 height 19
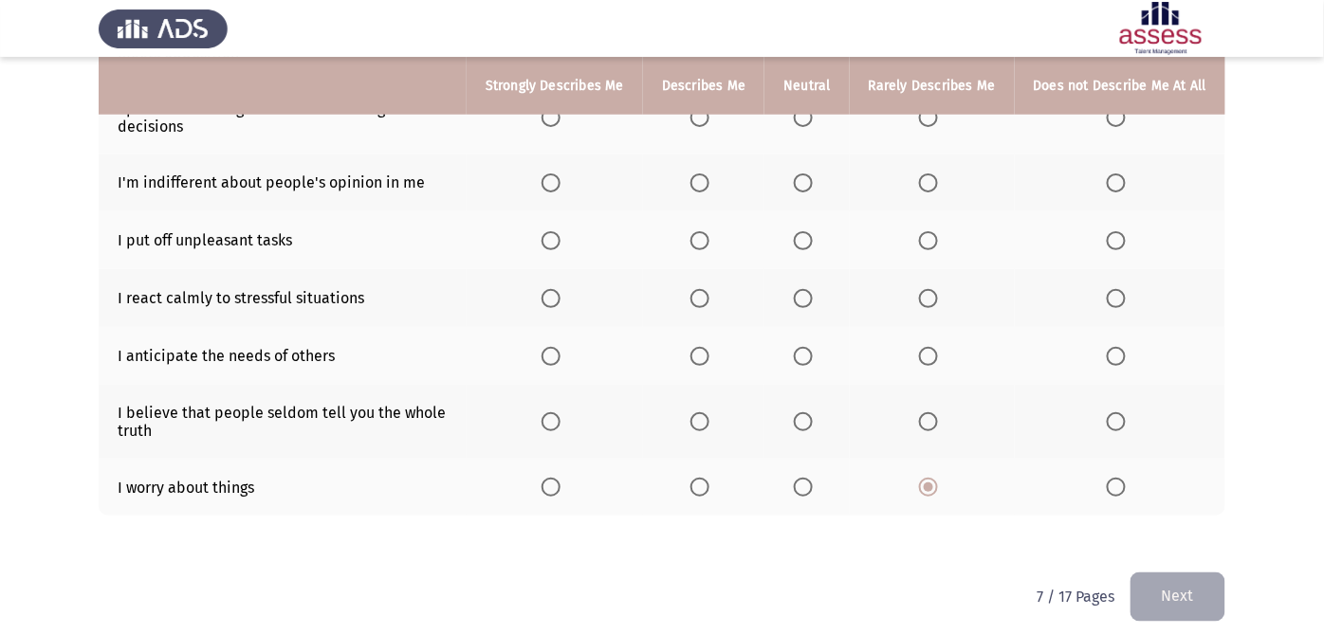
click at [703, 412] on input "Select an option" at bounding box center [699, 421] width 19 height 19
click at [709, 289] on span "Select an option" at bounding box center [699, 298] width 19 height 19
click at [709, 289] on input "Select an option" at bounding box center [699, 298] width 19 height 19
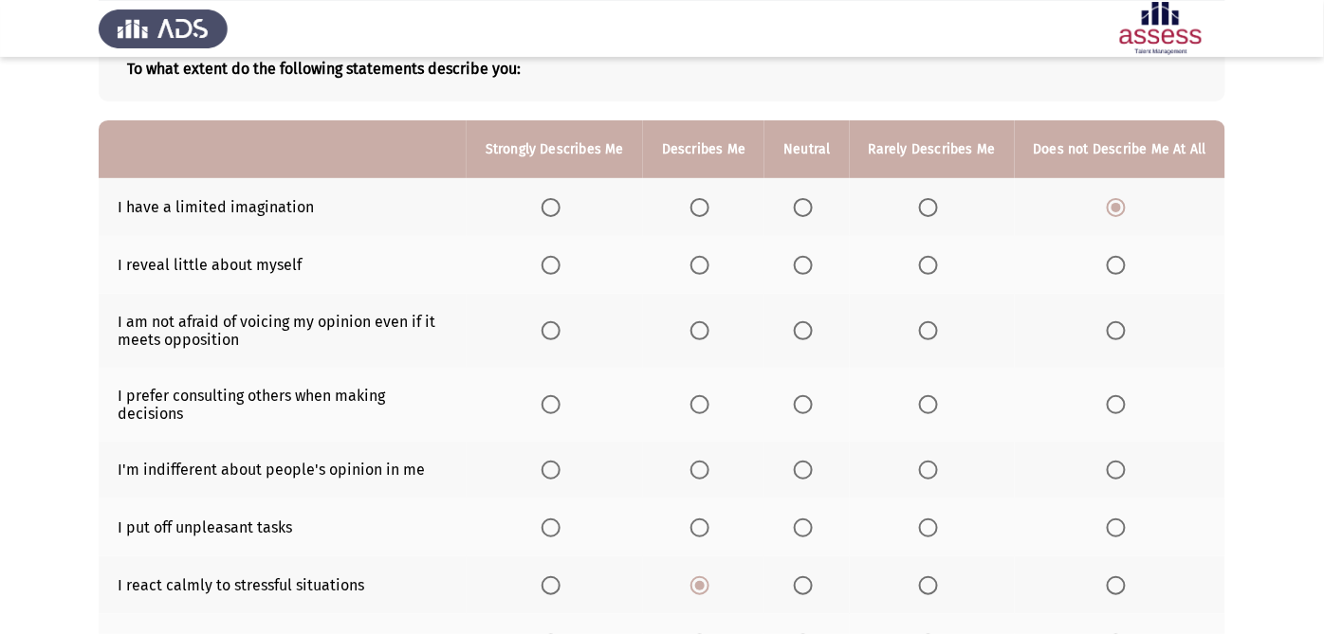
scroll to position [128, 0]
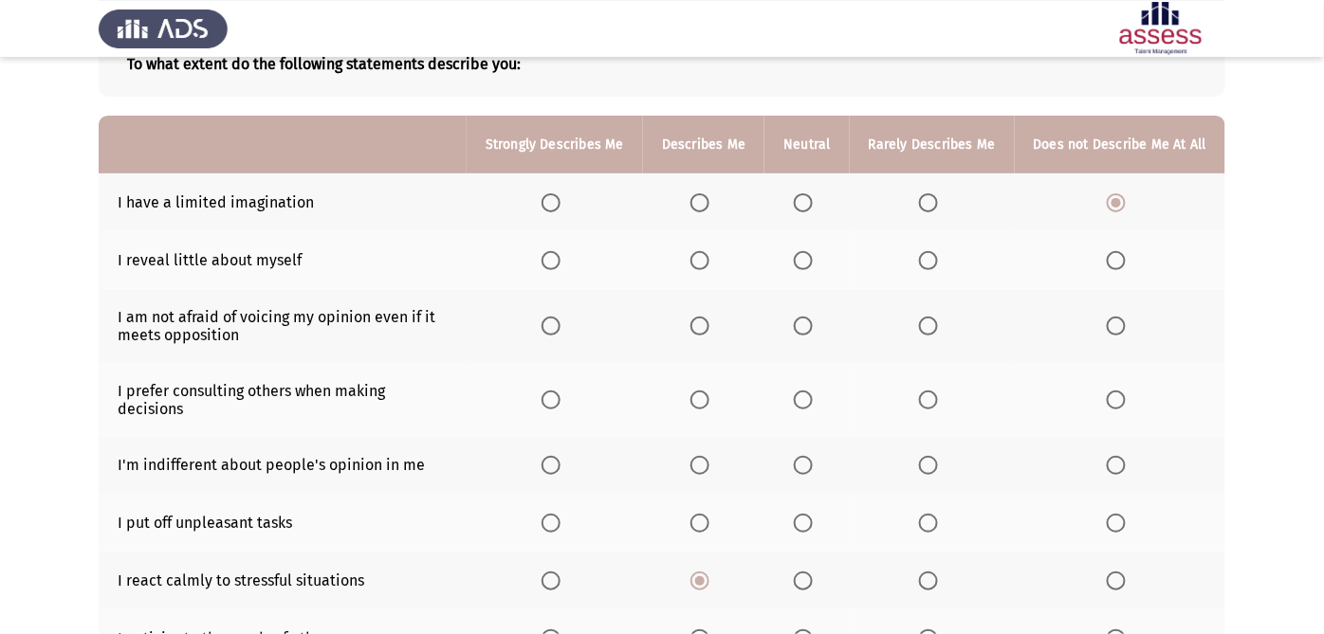
click at [708, 324] on span "Select an option" at bounding box center [699, 326] width 19 height 19
click at [708, 324] on input "Select an option" at bounding box center [699, 326] width 19 height 19
click at [798, 253] on th at bounding box center [806, 260] width 84 height 58
click at [808, 258] on span "Select an option" at bounding box center [803, 260] width 19 height 19
click at [808, 258] on input "Select an option" at bounding box center [803, 260] width 19 height 19
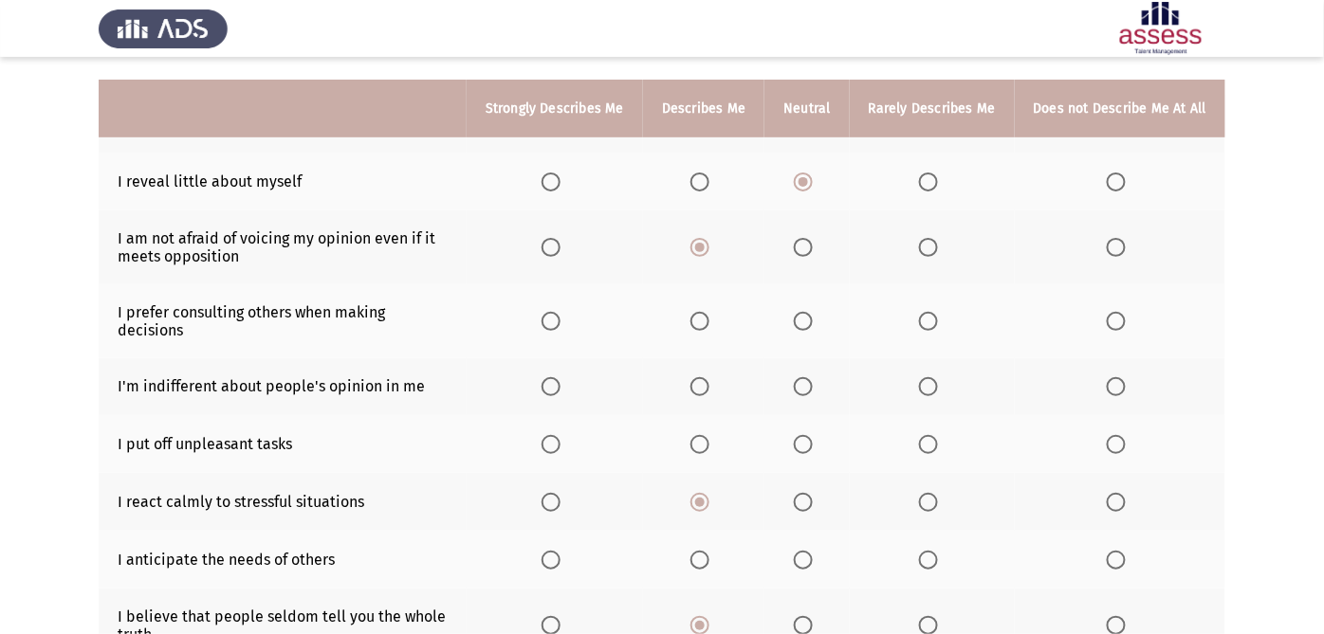
scroll to position [229, 0]
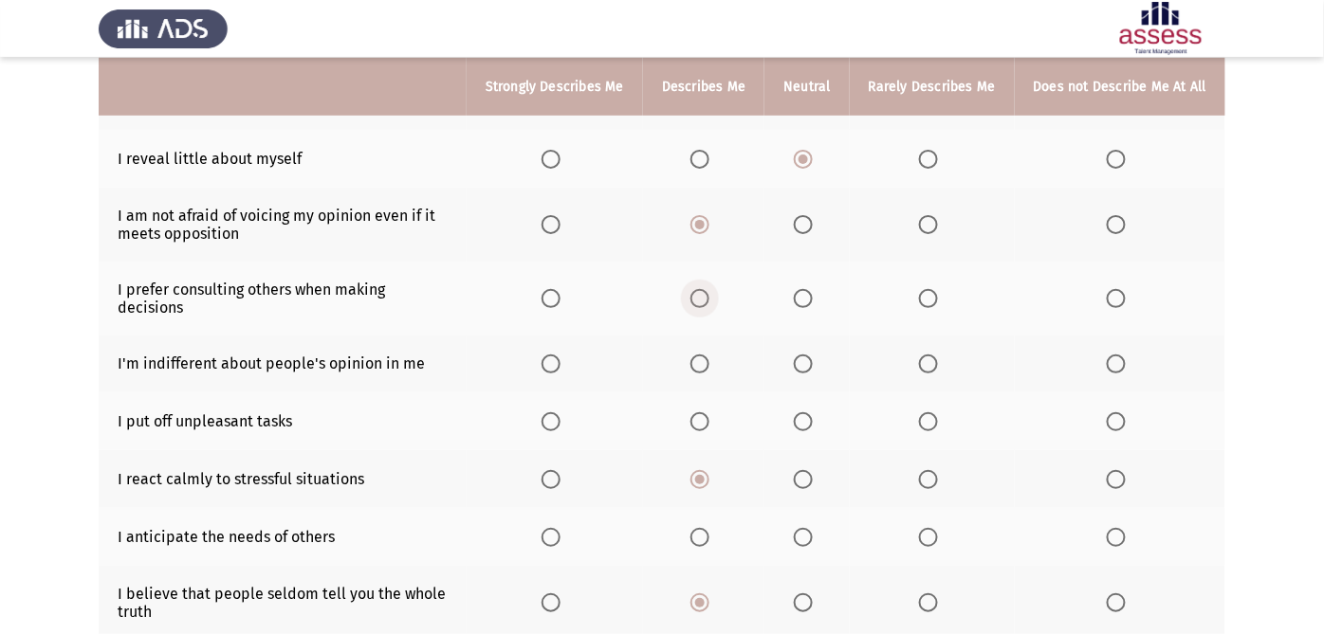
click at [709, 291] on span "Select an option" at bounding box center [699, 298] width 19 height 19
click at [709, 291] on input "Select an option" at bounding box center [699, 298] width 19 height 19
click at [704, 355] on span "Select an option" at bounding box center [699, 364] width 19 height 19
click at [704, 355] on input "Select an option" at bounding box center [699, 364] width 19 height 19
click at [807, 412] on span "Select an option" at bounding box center [803, 421] width 19 height 19
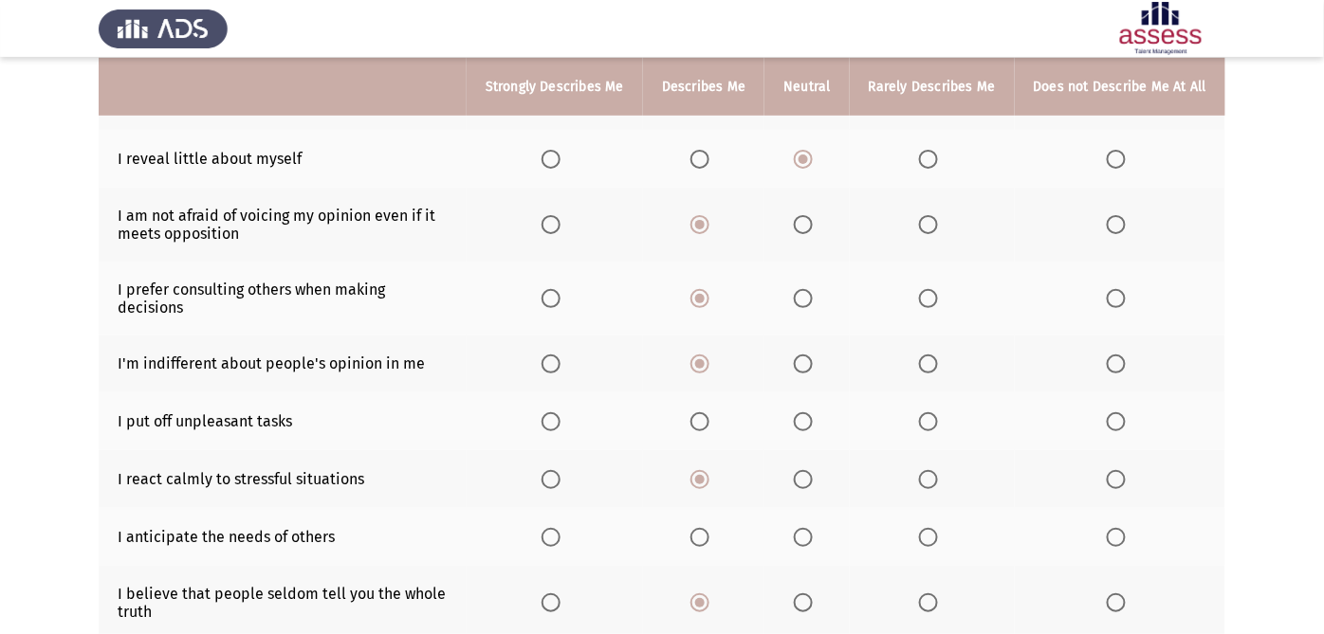
click at [807, 412] on input "Select an option" at bounding box center [803, 421] width 19 height 19
click at [702, 528] on span "Select an option" at bounding box center [699, 537] width 19 height 19
click at [702, 528] on input "Select an option" at bounding box center [699, 537] width 19 height 19
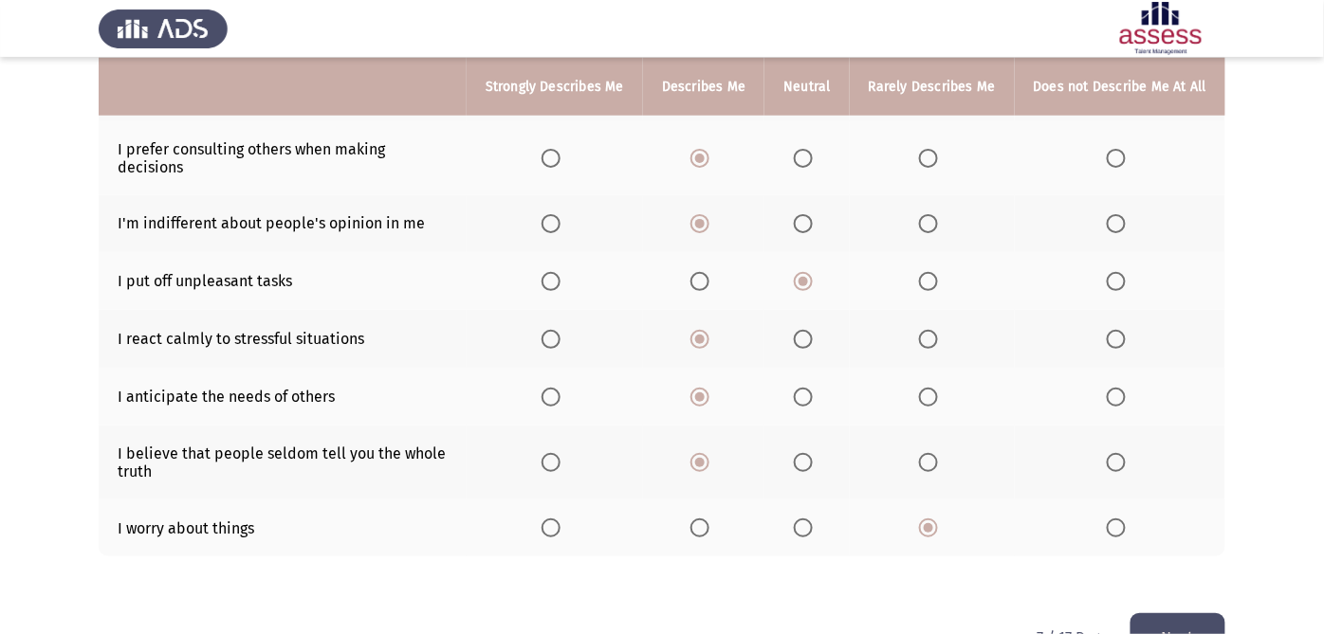
scroll to position [411, 0]
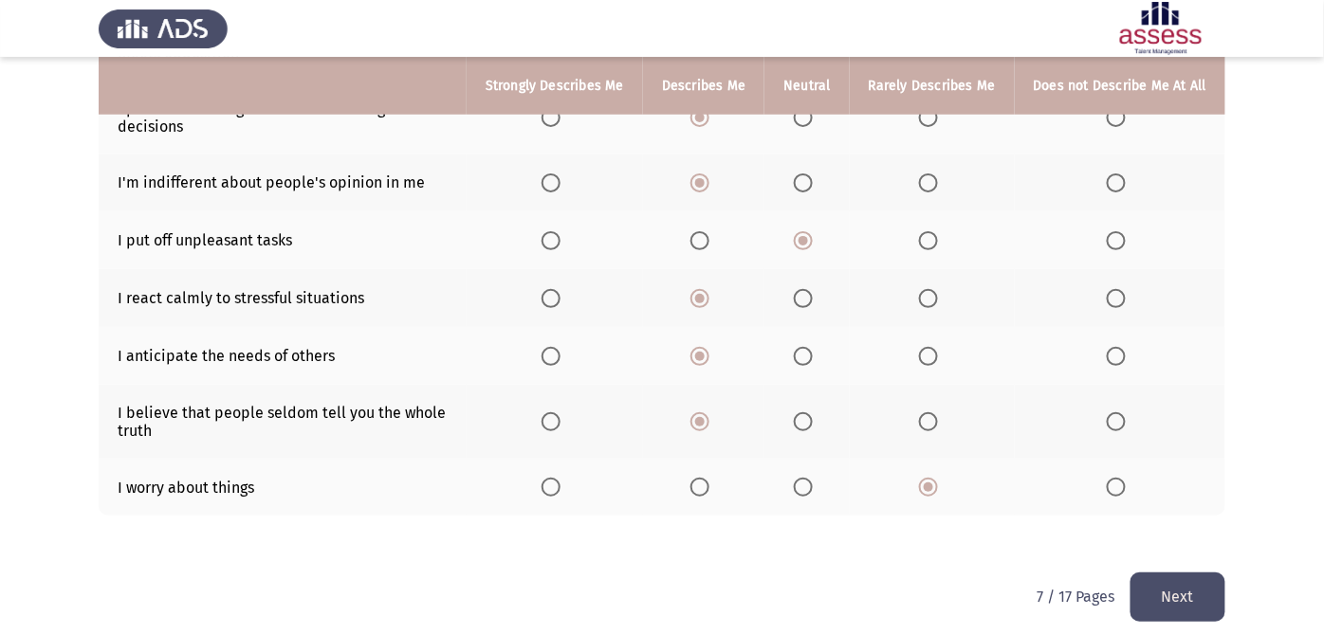
click at [1196, 570] on button "Next" at bounding box center [1177, 597] width 95 height 48
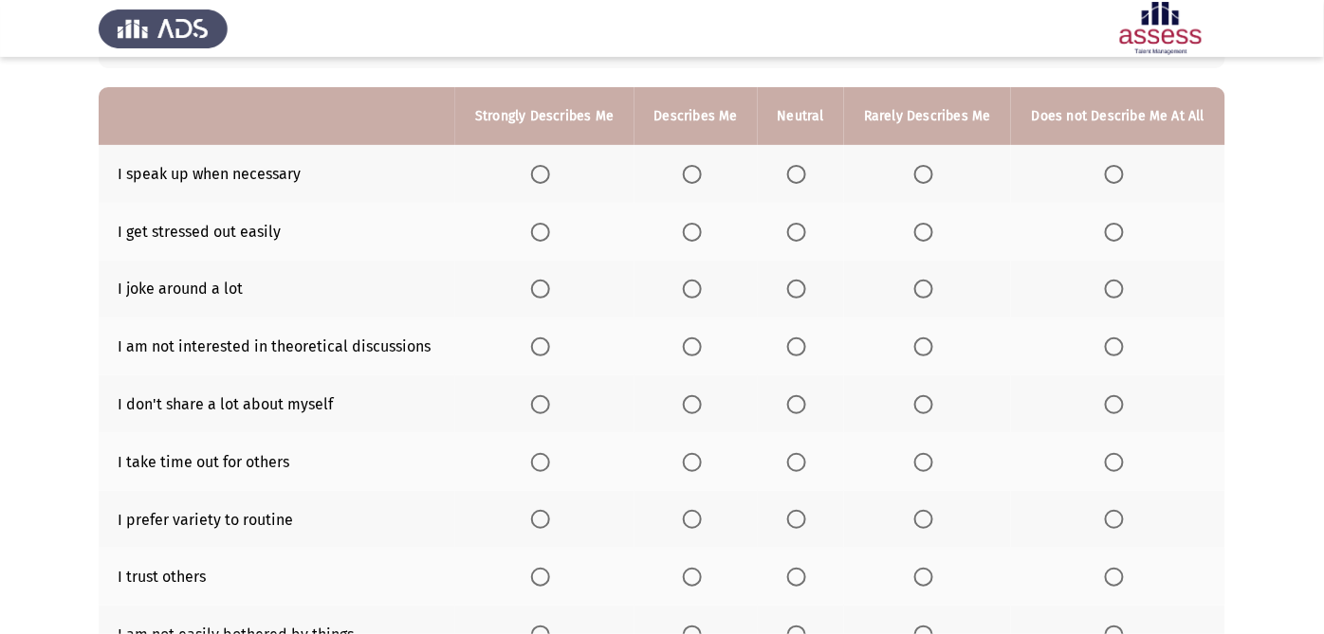
scroll to position [106, 0]
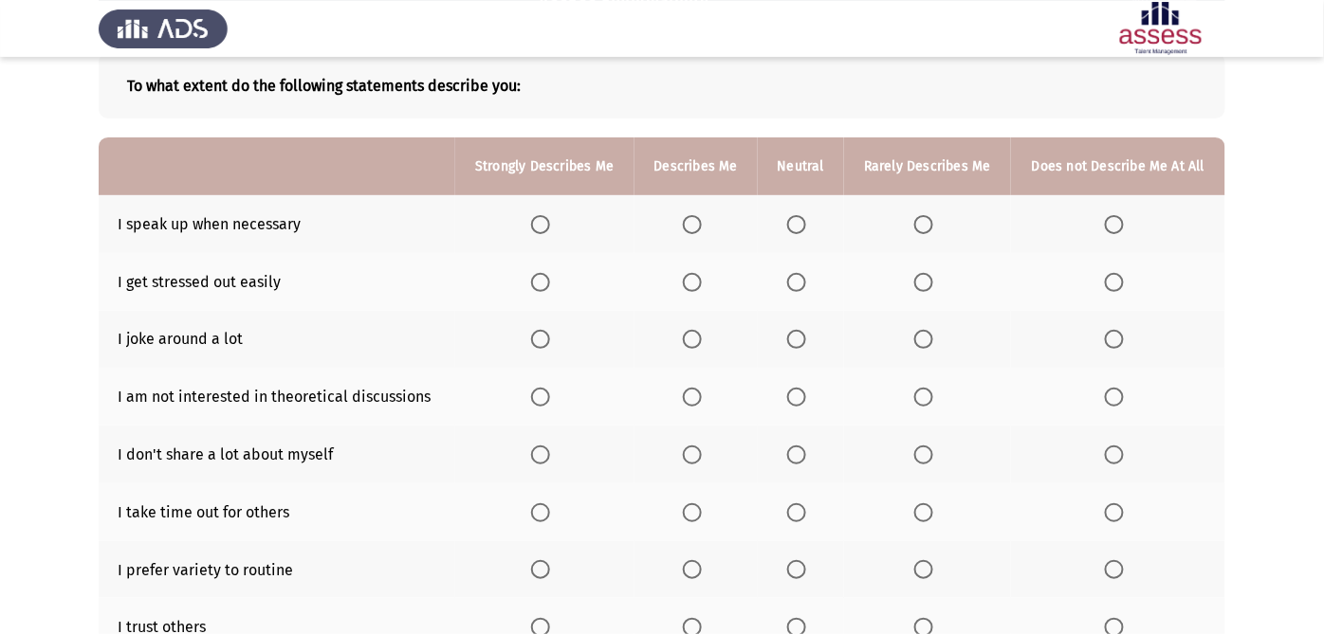
click at [683, 222] on th at bounding box center [695, 224] width 123 height 58
click at [690, 226] on span "Select an option" at bounding box center [692, 224] width 19 height 19
click at [690, 226] on input "Select an option" at bounding box center [692, 224] width 19 height 19
click at [1103, 283] on th at bounding box center [1118, 282] width 214 height 58
click at [1111, 283] on span "Select an option" at bounding box center [1114, 282] width 19 height 19
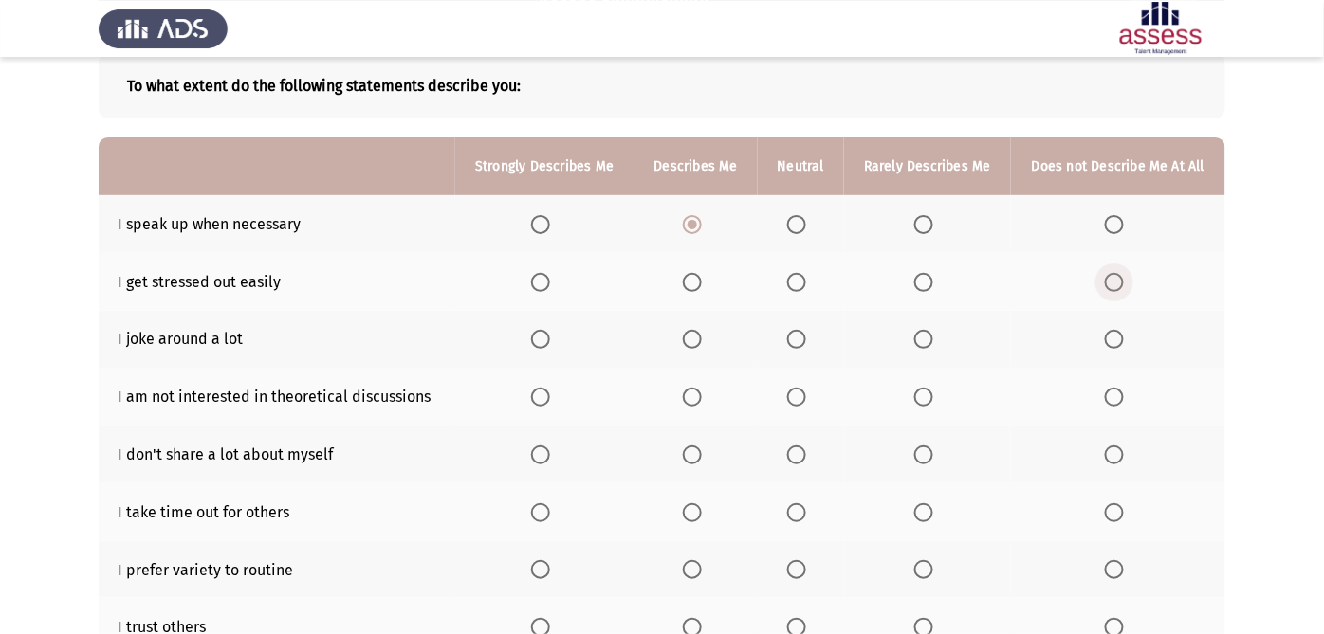
click at [1111, 283] on input "Select an option" at bounding box center [1114, 282] width 19 height 19
click at [921, 333] on span "Select an option" at bounding box center [923, 339] width 19 height 19
click at [921, 333] on input "Select an option" at bounding box center [923, 339] width 19 height 19
click at [1121, 395] on span "Select an option" at bounding box center [1114, 397] width 19 height 19
click at [1121, 395] on input "Select an option" at bounding box center [1114, 397] width 19 height 19
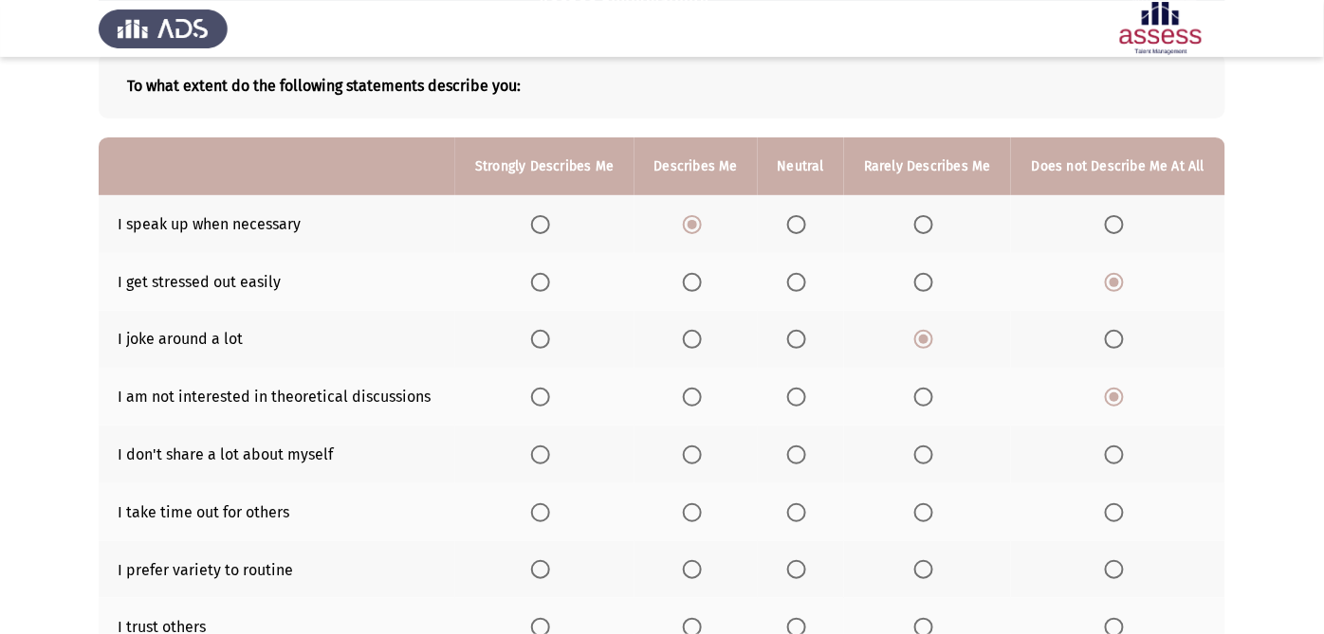
click at [1118, 441] on th at bounding box center [1118, 455] width 214 height 58
click at [1124, 462] on span "Select an option" at bounding box center [1114, 455] width 19 height 19
click at [1124, 462] on input "Select an option" at bounding box center [1114, 455] width 19 height 19
click at [1119, 513] on span "Select an option" at bounding box center [1114, 512] width 19 height 19
click at [1119, 513] on input "Select an option" at bounding box center [1114, 512] width 19 height 19
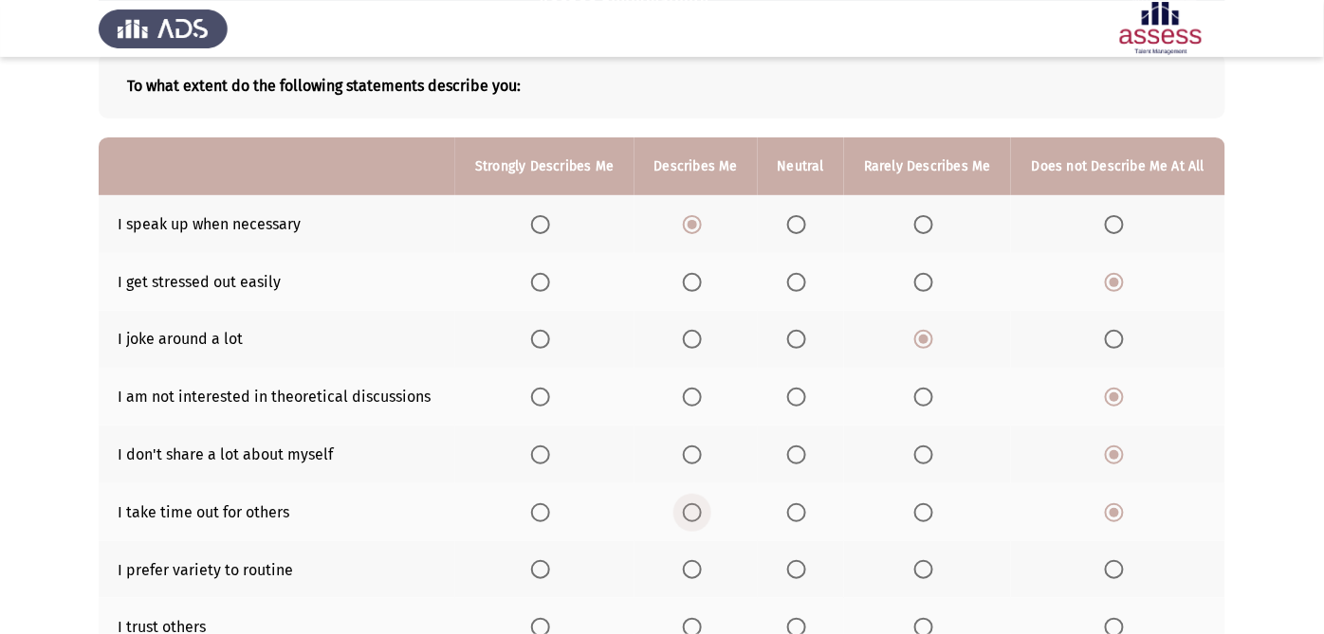
click at [687, 511] on span "Select an option" at bounding box center [692, 512] width 19 height 19
click at [687, 511] on input "Select an option" at bounding box center [692, 512] width 19 height 19
click at [1117, 569] on span "Select an option" at bounding box center [1114, 569] width 19 height 19
click at [1117, 569] on input "Select an option" at bounding box center [1114, 569] width 19 height 19
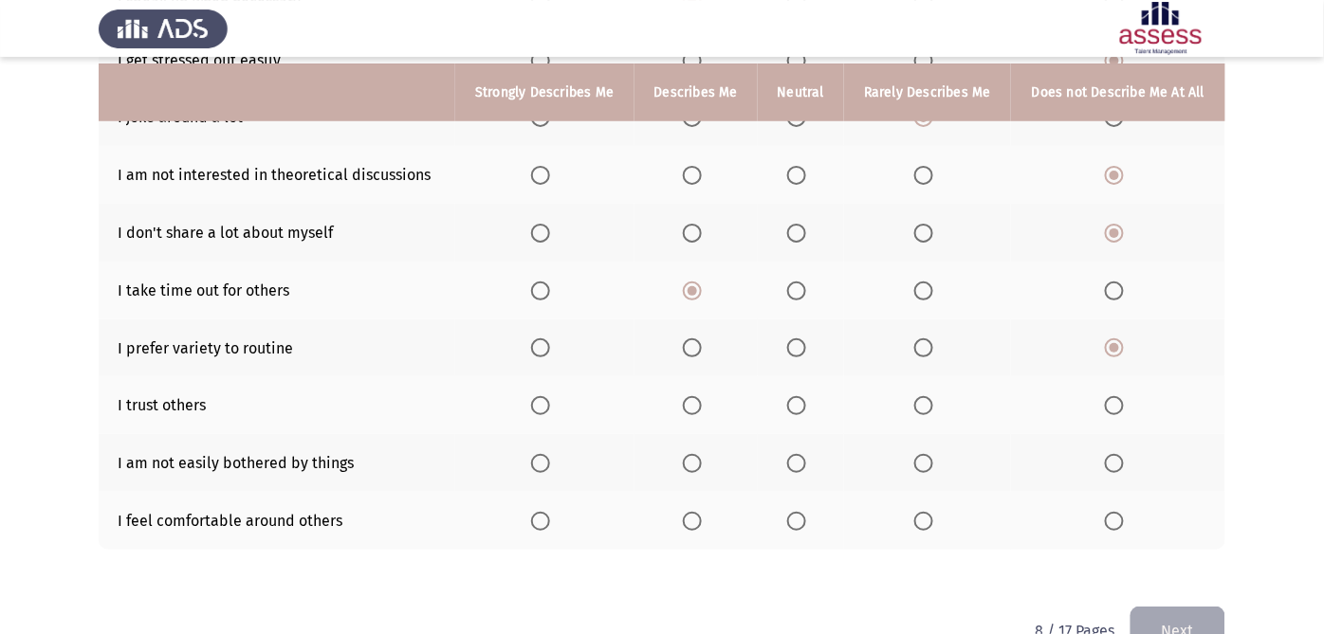
scroll to position [351, 0]
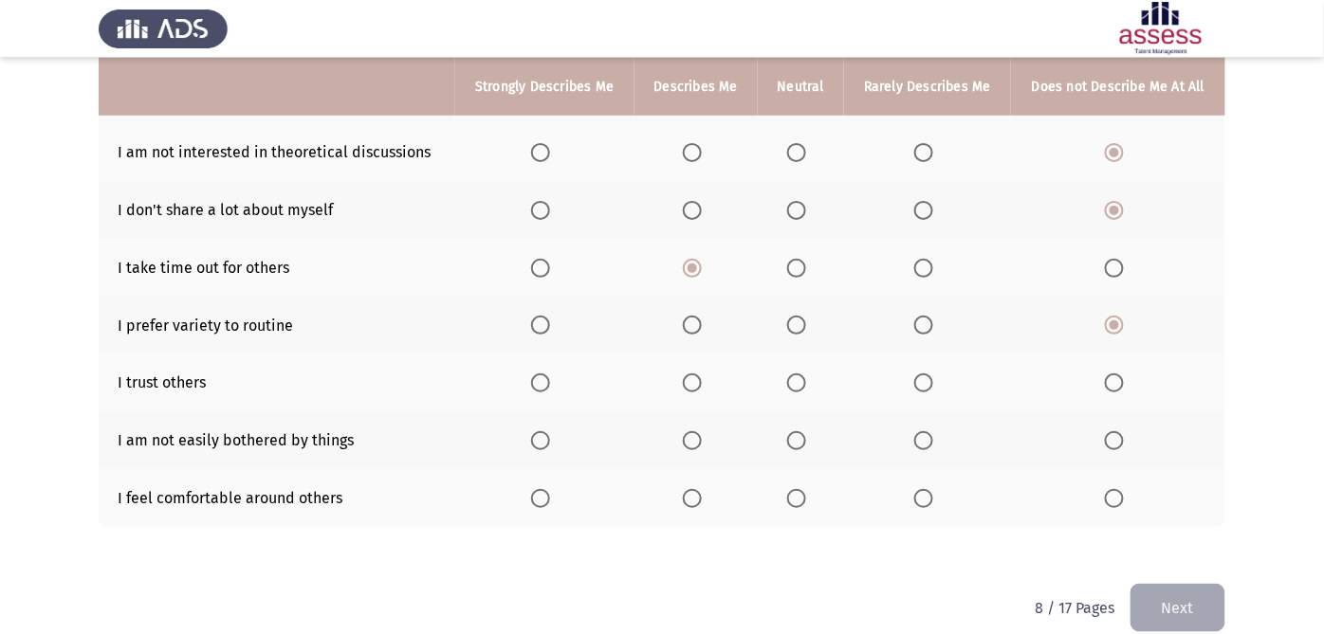
click at [1183, 532] on app-assessment-container "ASSESS Employability Next To what extent do the following statements describe y…" at bounding box center [662, 154] width 1324 height 859
click at [916, 376] on span "Select an option" at bounding box center [923, 383] width 19 height 19
click at [916, 376] on input "Select an option" at bounding box center [923, 383] width 19 height 19
click at [796, 383] on span "Select an option" at bounding box center [796, 383] width 19 height 19
click at [796, 383] on input "Select an option" at bounding box center [796, 383] width 19 height 19
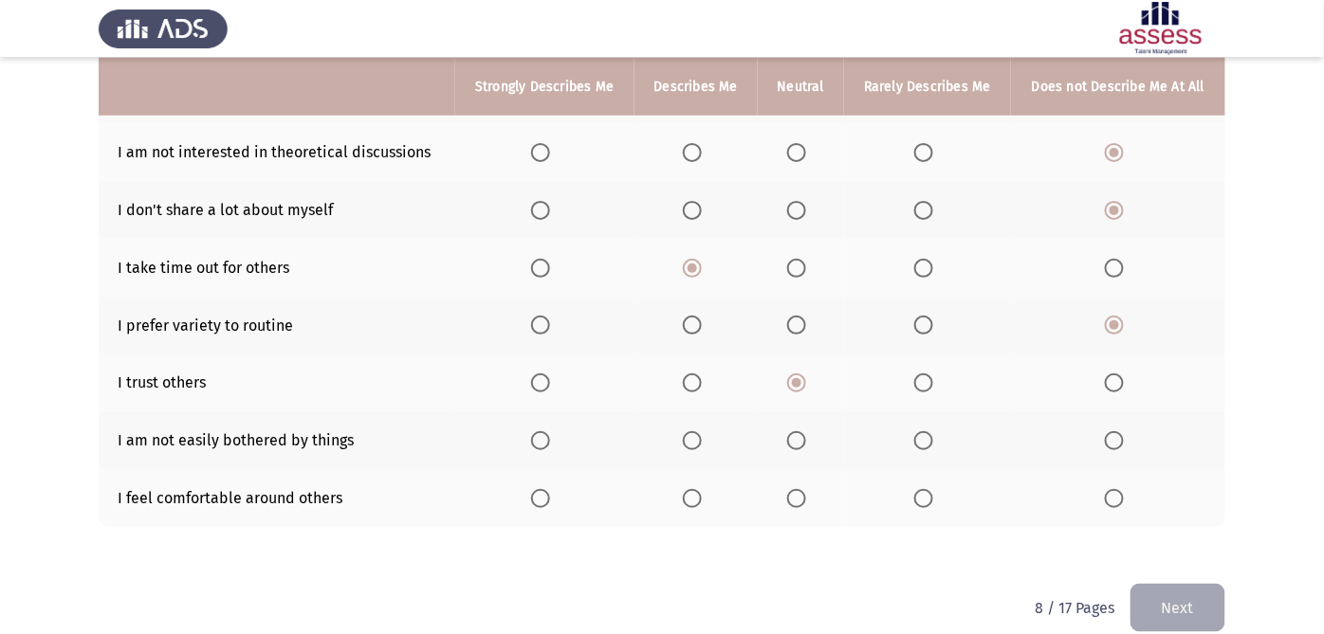
drag, startPoint x: 873, startPoint y: 441, endPoint x: 913, endPoint y: 470, distance: 49.5
click at [913, 470] on tbody "I speak up when necessary I get stressed out easily I joke around a lot I am no…" at bounding box center [662, 239] width 1126 height 576
click at [684, 444] on span "Select an option" at bounding box center [692, 440] width 19 height 19
click at [684, 444] on input "Select an option" at bounding box center [692, 440] width 19 height 19
click at [699, 503] on span "Select an option" at bounding box center [692, 498] width 19 height 19
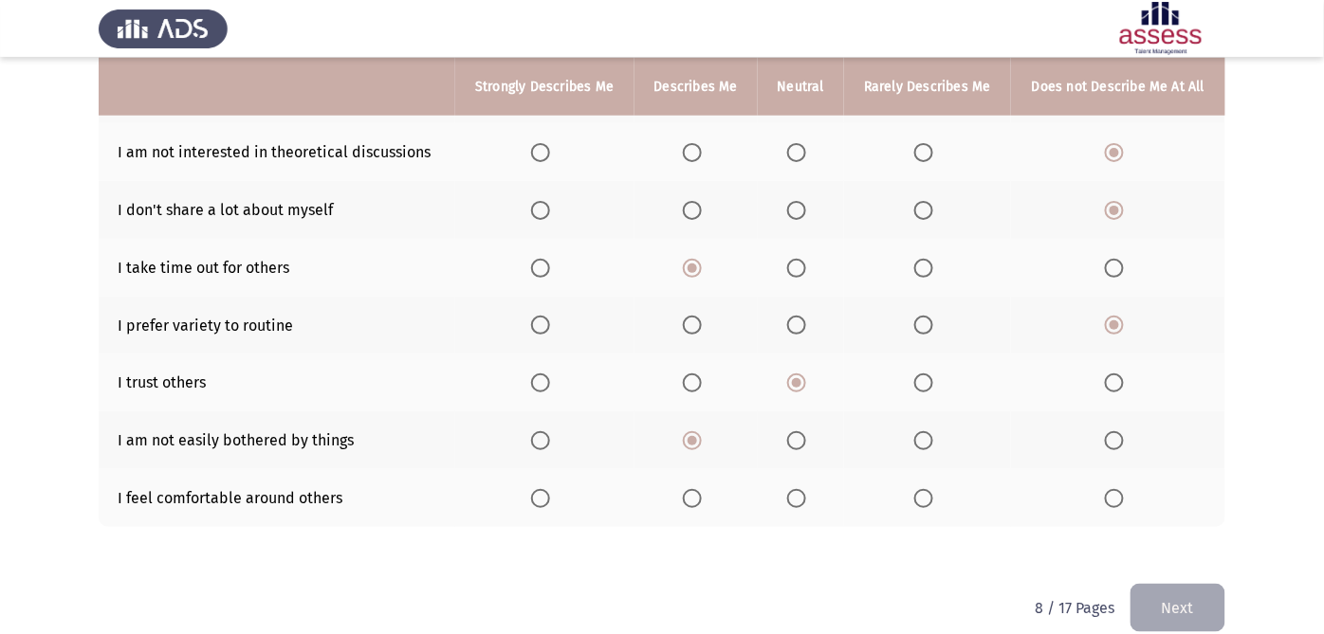
click at [699, 503] on input "Select an option" at bounding box center [692, 498] width 19 height 19
click at [1164, 570] on button "Next" at bounding box center [1177, 608] width 95 height 48
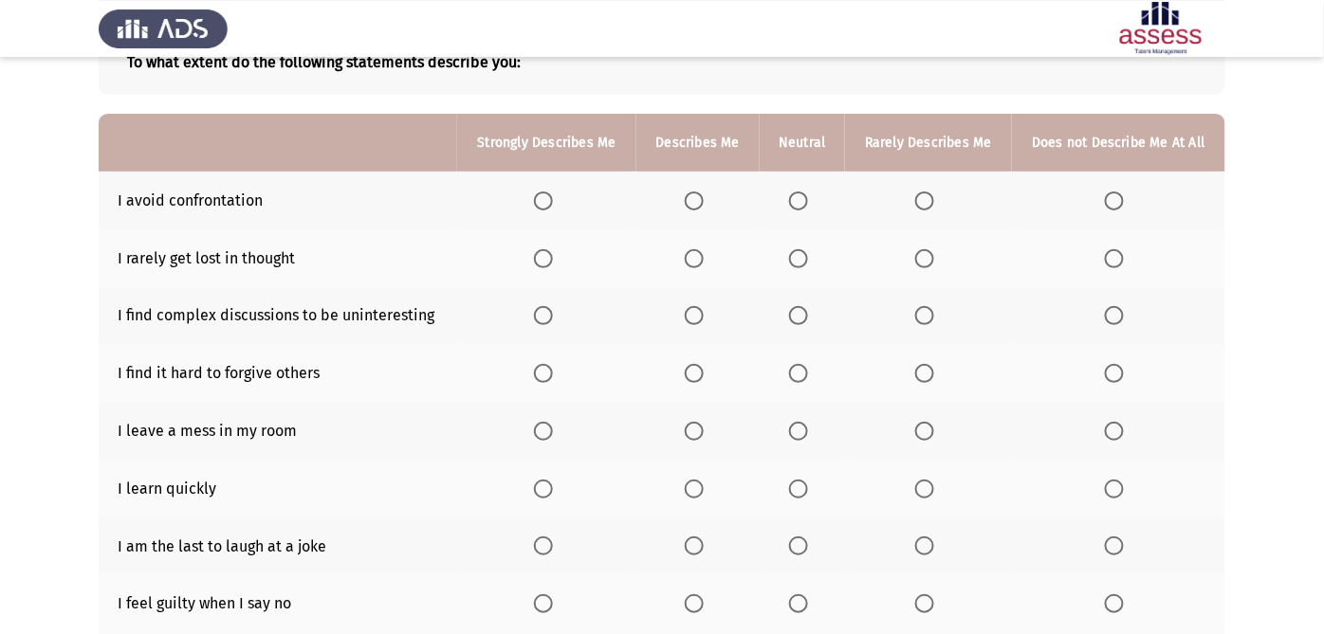
scroll to position [171, 0]
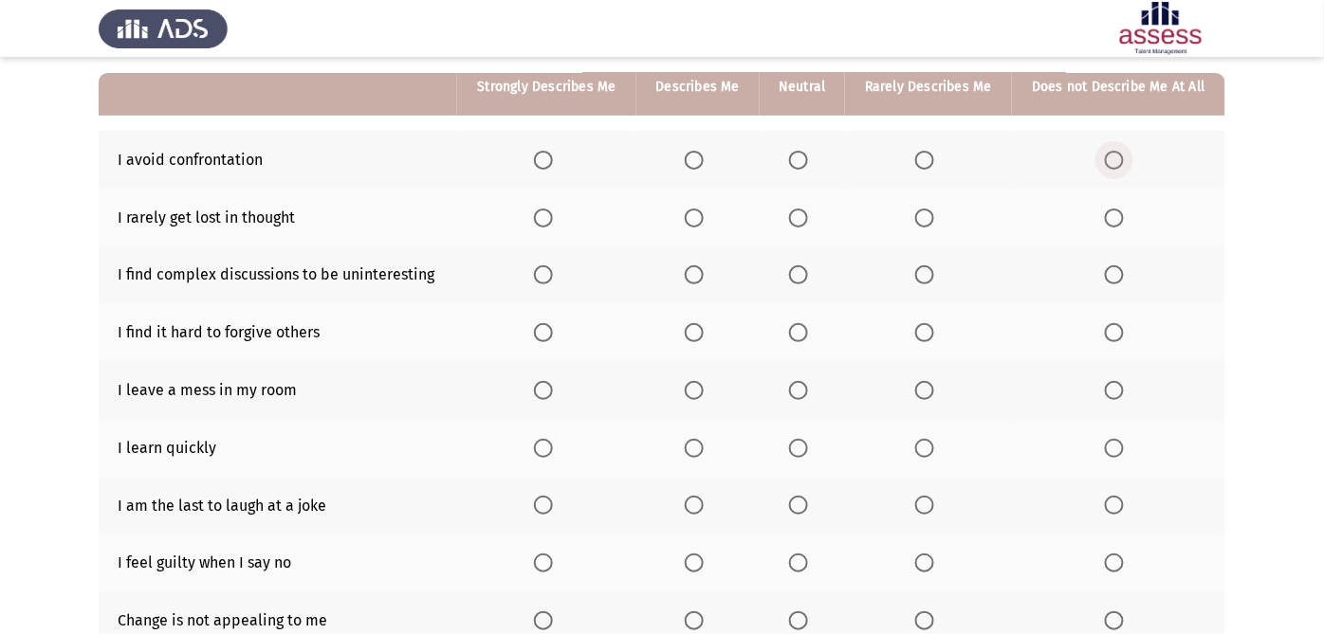
click at [1110, 164] on span "Select an option" at bounding box center [1114, 160] width 19 height 19
click at [1110, 164] on input "Select an option" at bounding box center [1114, 160] width 19 height 19
click at [1115, 216] on span "Select an option" at bounding box center [1114, 218] width 19 height 19
click at [1115, 216] on input "Select an option" at bounding box center [1114, 218] width 19 height 19
click at [930, 210] on span "Select an option" at bounding box center [924, 218] width 19 height 19
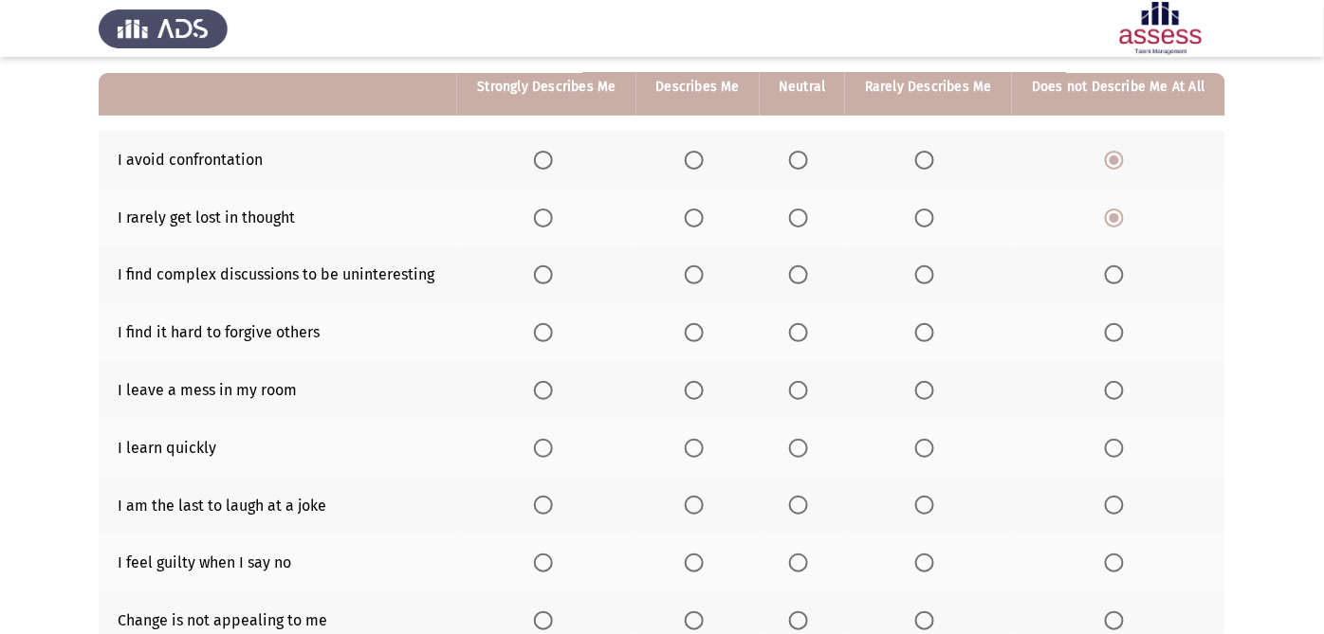
click at [930, 210] on input "Select an option" at bounding box center [924, 218] width 19 height 19
drag, startPoint x: 1033, startPoint y: 264, endPoint x: 1069, endPoint y: 356, distance: 98.8
click at [1069, 356] on tbody "I avoid confrontation I rarely get lost in thought I find complex discussions t…" at bounding box center [662, 419] width 1126 height 576
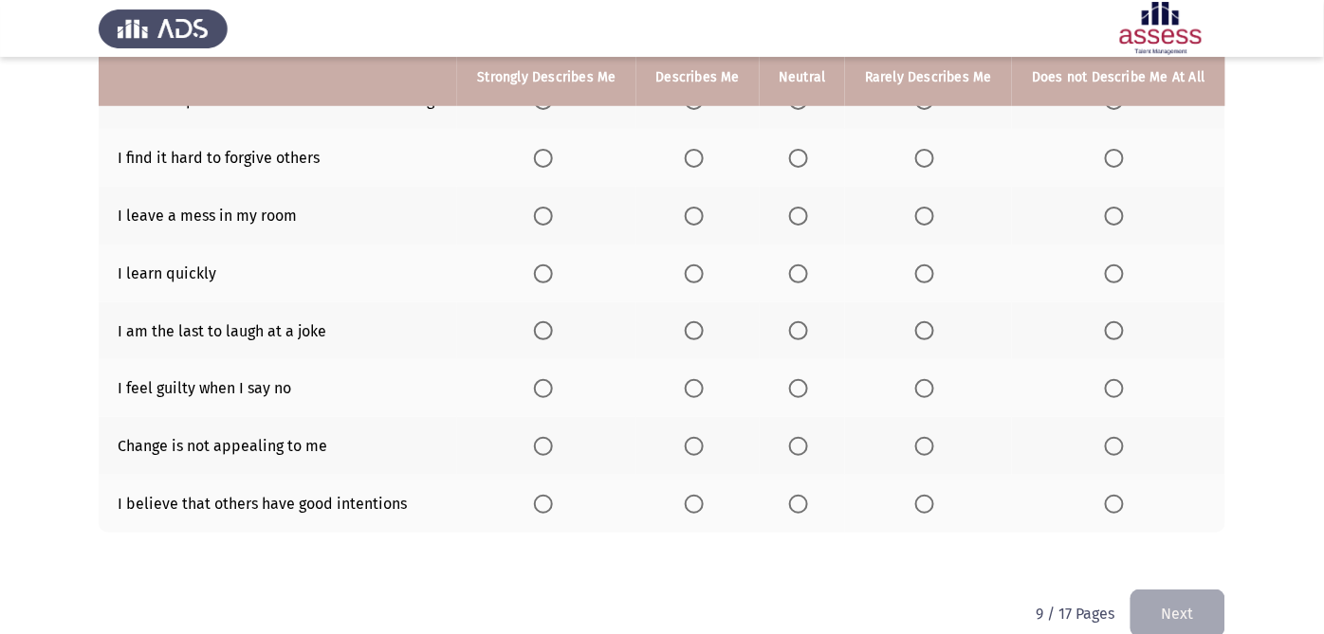
scroll to position [329, 0]
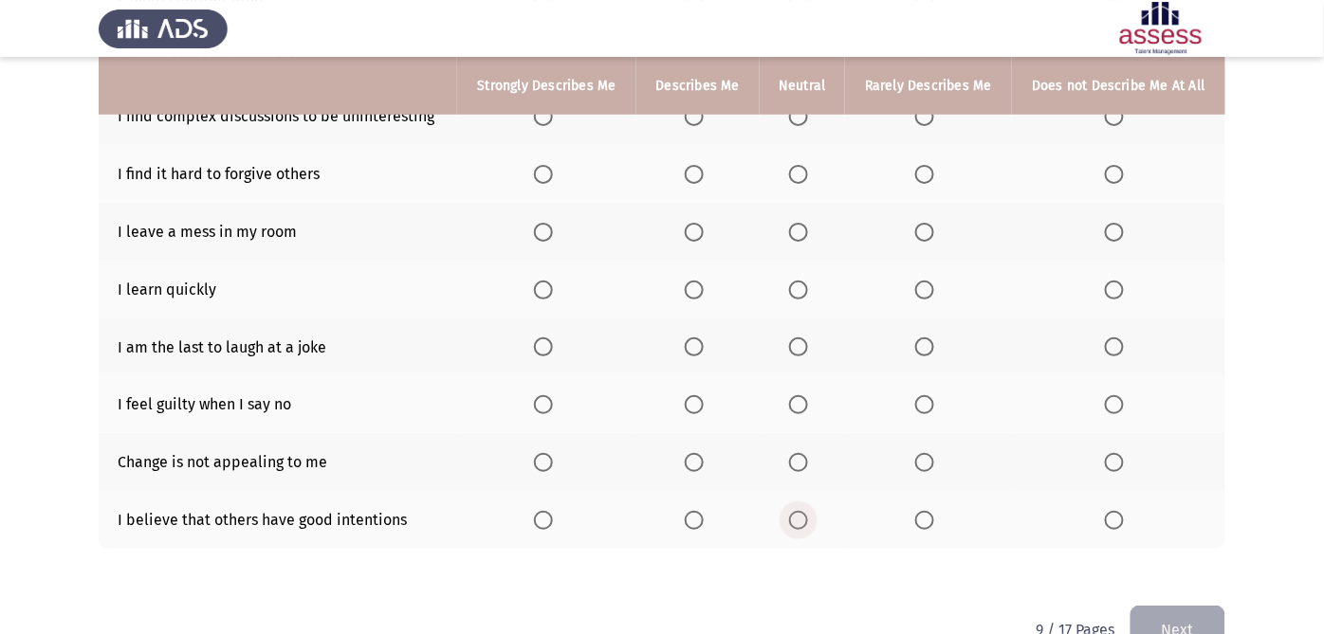
click at [802, 513] on span "Select an option" at bounding box center [798, 520] width 19 height 19
click at [802, 513] on input "Select an option" at bounding box center [798, 520] width 19 height 19
click at [1114, 398] on span "Select an option" at bounding box center [1114, 404] width 19 height 19
click at [1114, 398] on input "Select an option" at bounding box center [1114, 404] width 19 height 19
click at [804, 349] on span "Select an option" at bounding box center [798, 347] width 19 height 19
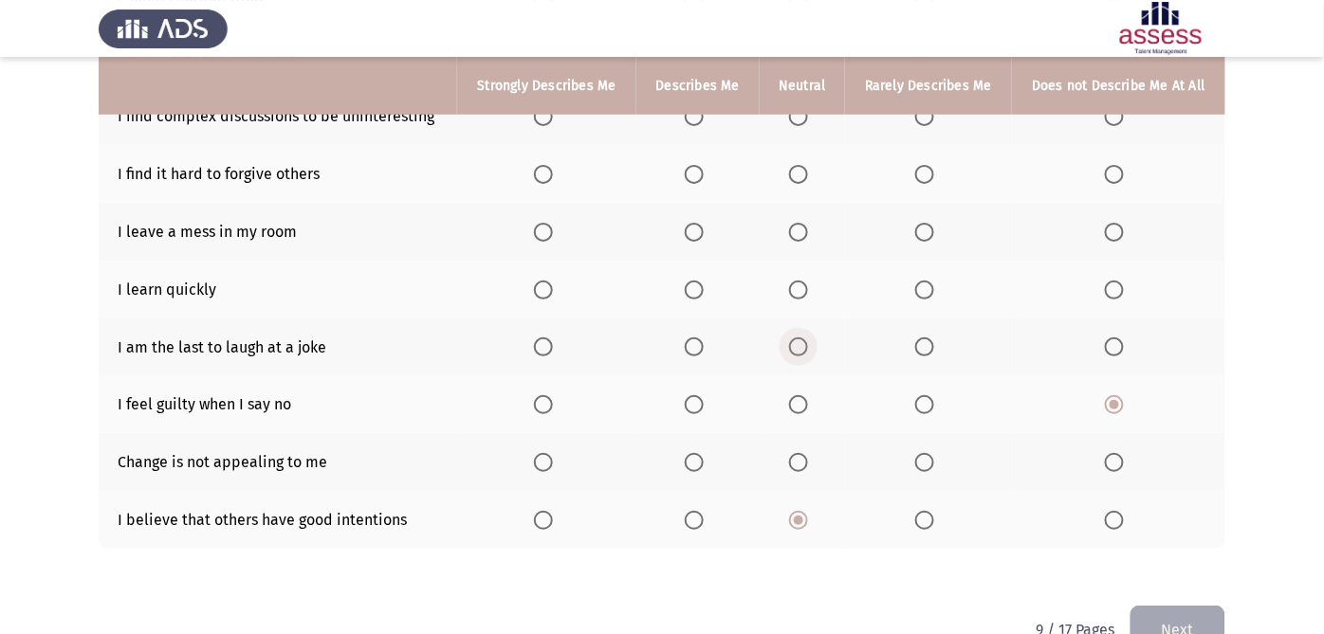
click at [804, 349] on input "Select an option" at bounding box center [798, 347] width 19 height 19
drag, startPoint x: 706, startPoint y: 280, endPoint x: 697, endPoint y: 287, distance: 12.1
click at [700, 285] on th at bounding box center [697, 290] width 123 height 58
click at [689, 291] on span "Select an option" at bounding box center [694, 290] width 19 height 19
click at [689, 291] on input "Select an option" at bounding box center [694, 290] width 19 height 19
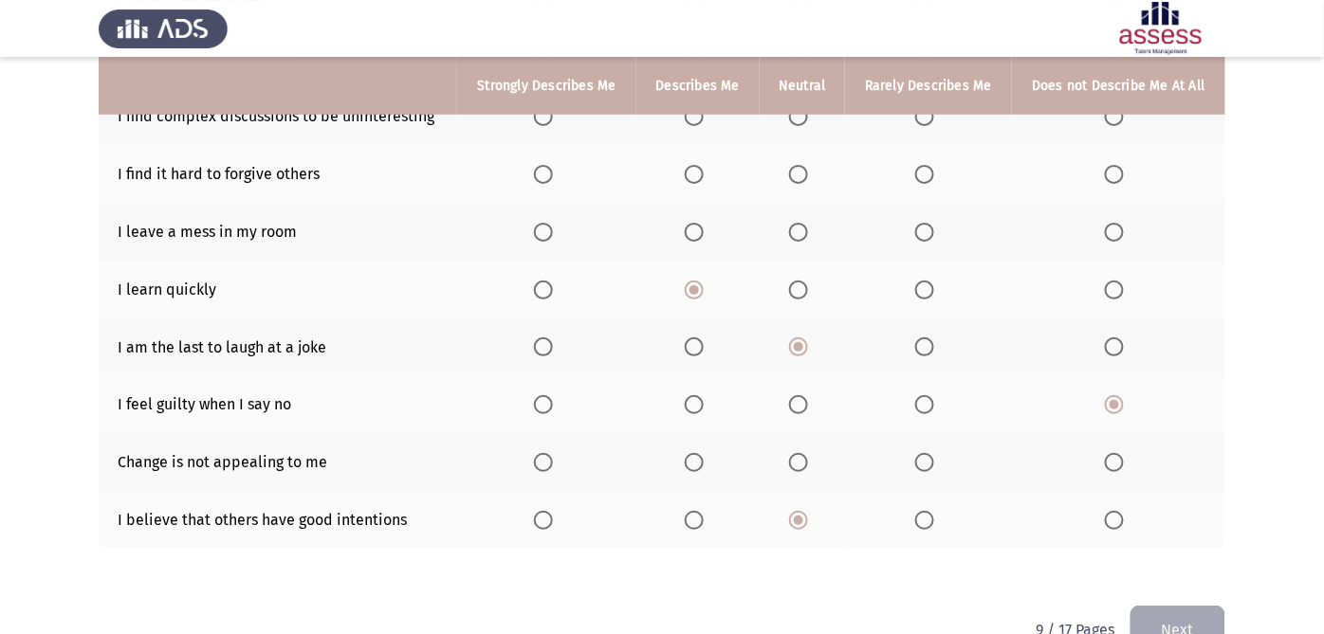
click at [1104, 229] on th at bounding box center [1118, 232] width 213 height 58
click at [1107, 229] on span "Select an option" at bounding box center [1114, 232] width 19 height 19
click at [1107, 229] on input "Select an option" at bounding box center [1114, 232] width 19 height 19
click at [1110, 179] on span "Select an option" at bounding box center [1114, 174] width 19 height 19
click at [1110, 179] on input "Select an option" at bounding box center [1114, 174] width 19 height 19
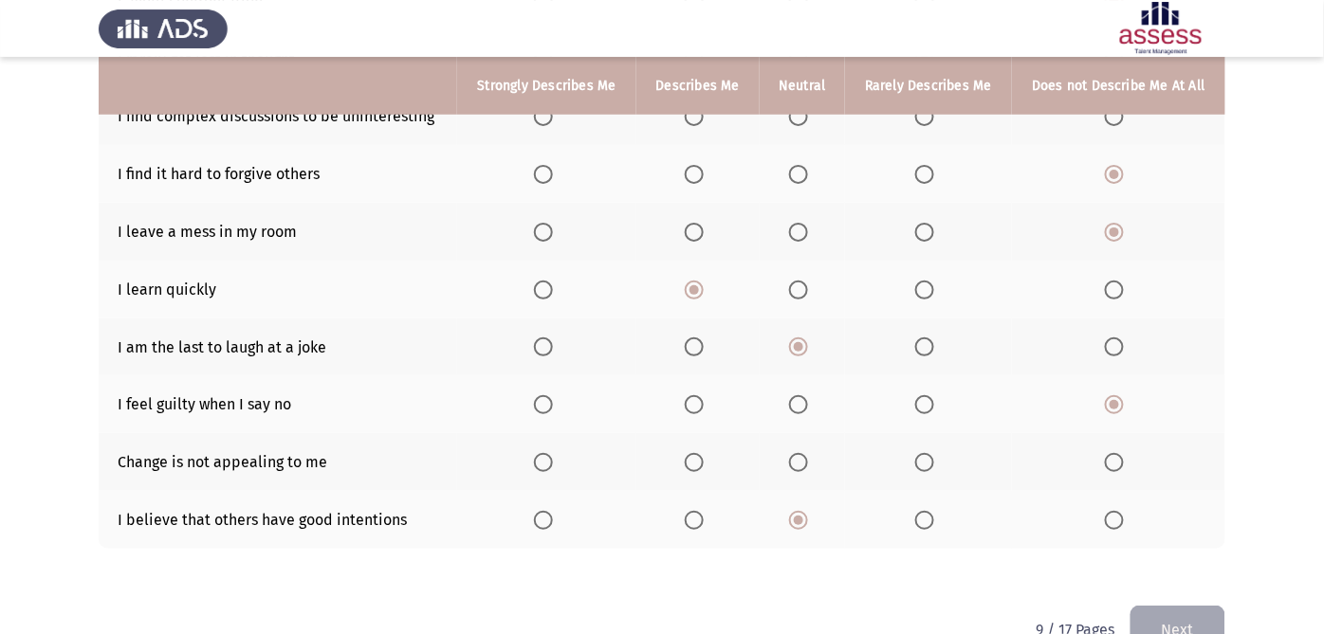
click at [1112, 461] on span "Select an option" at bounding box center [1114, 462] width 19 height 19
click at [1112, 461] on input "Select an option" at bounding box center [1114, 462] width 19 height 19
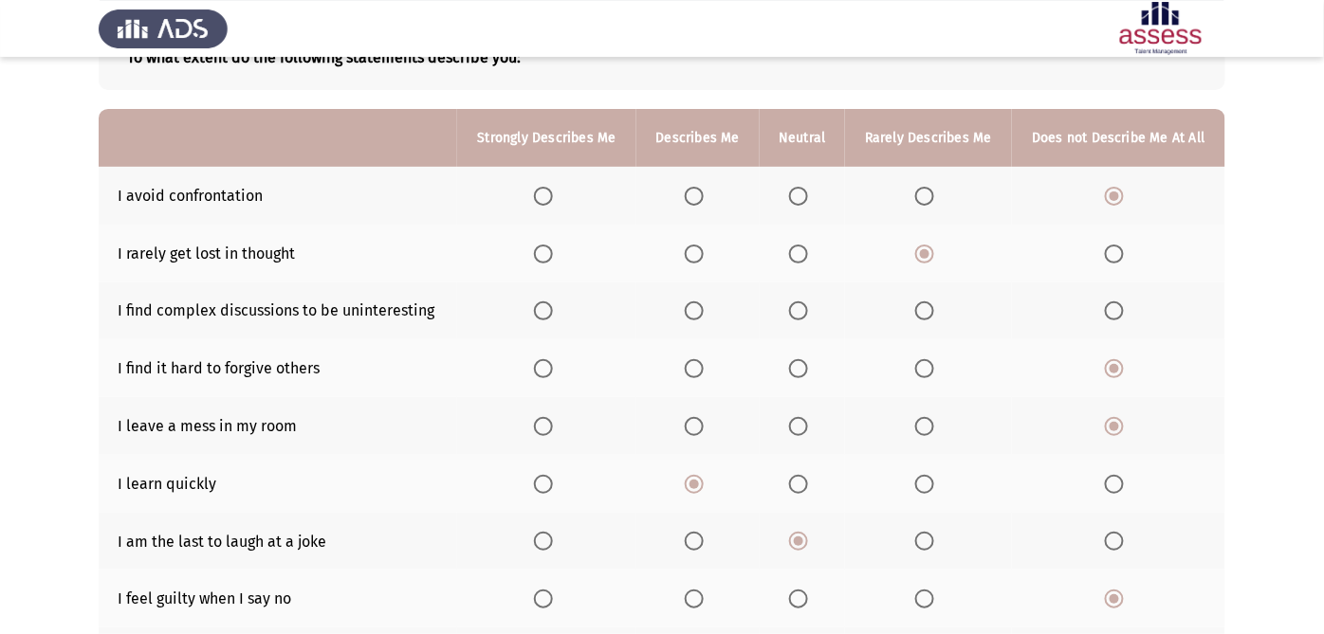
scroll to position [129, 0]
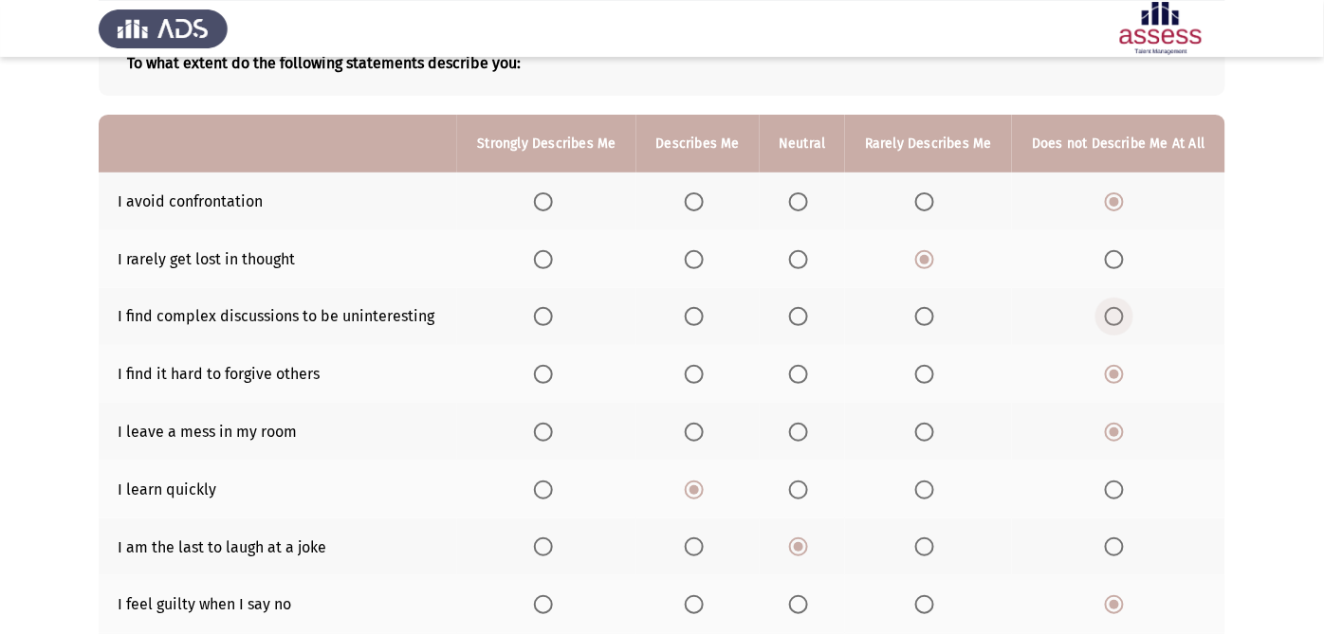
click at [1120, 318] on span "Select an option" at bounding box center [1114, 316] width 19 height 19
click at [1120, 318] on input "Select an option" at bounding box center [1114, 316] width 19 height 19
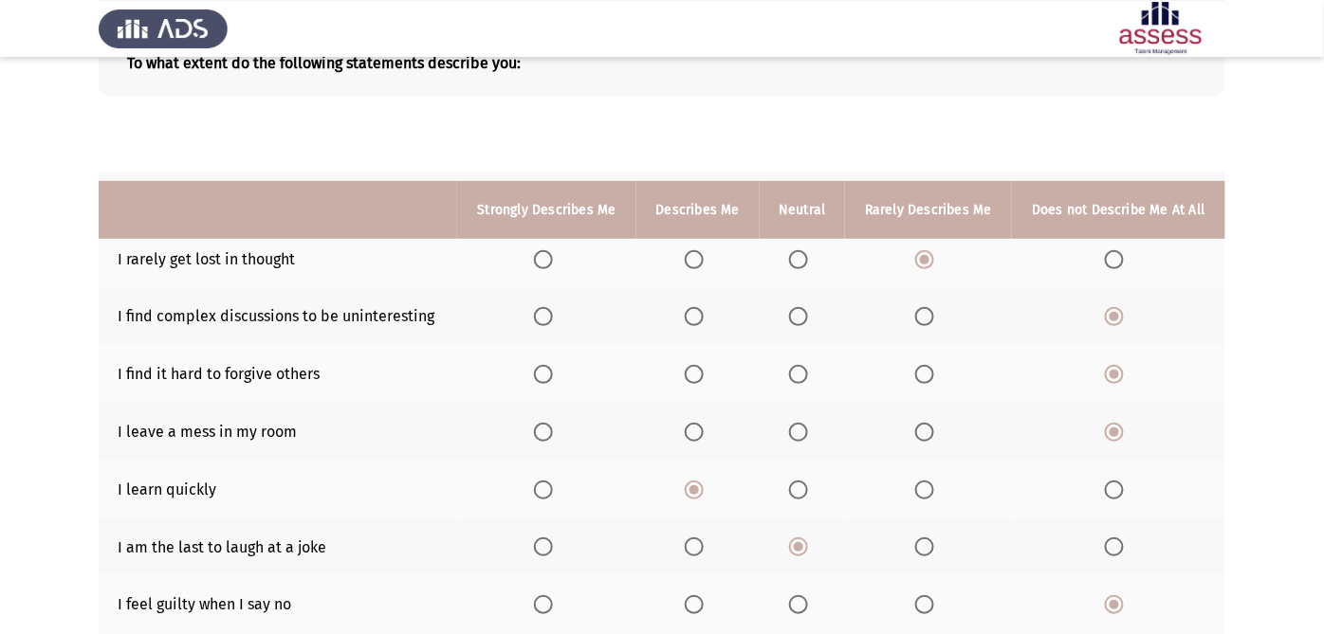
scroll to position [376, 0]
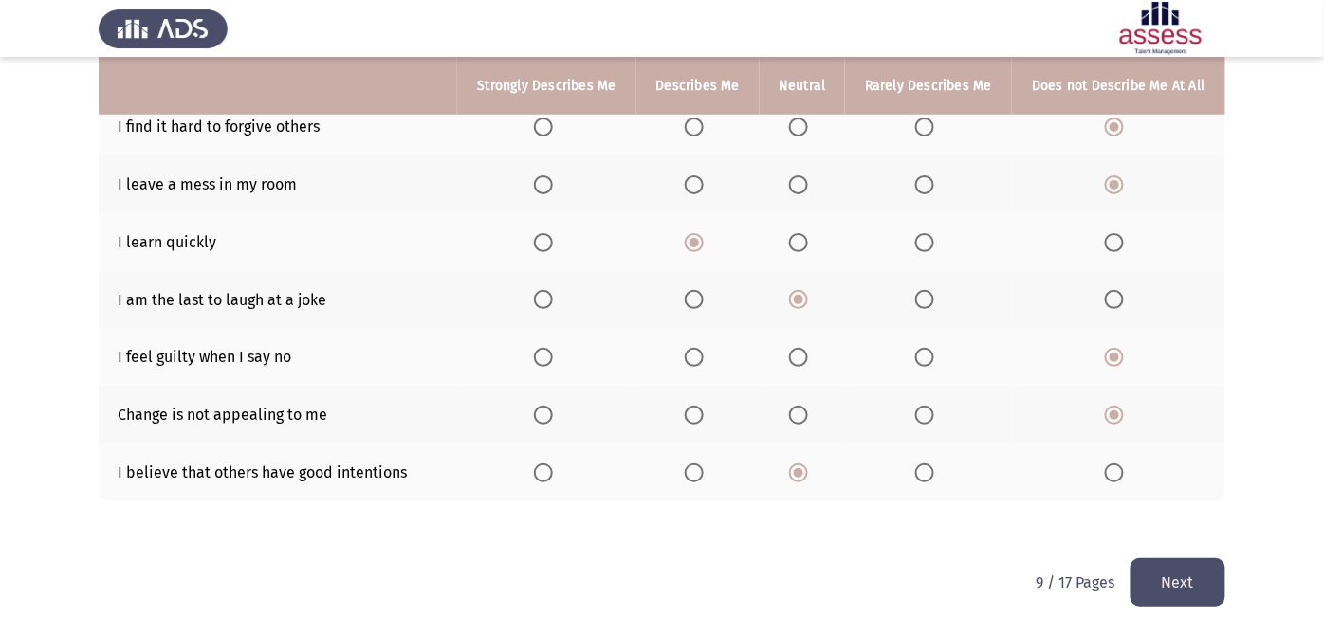
click at [1205, 570] on button "Next" at bounding box center [1177, 582] width 95 height 48
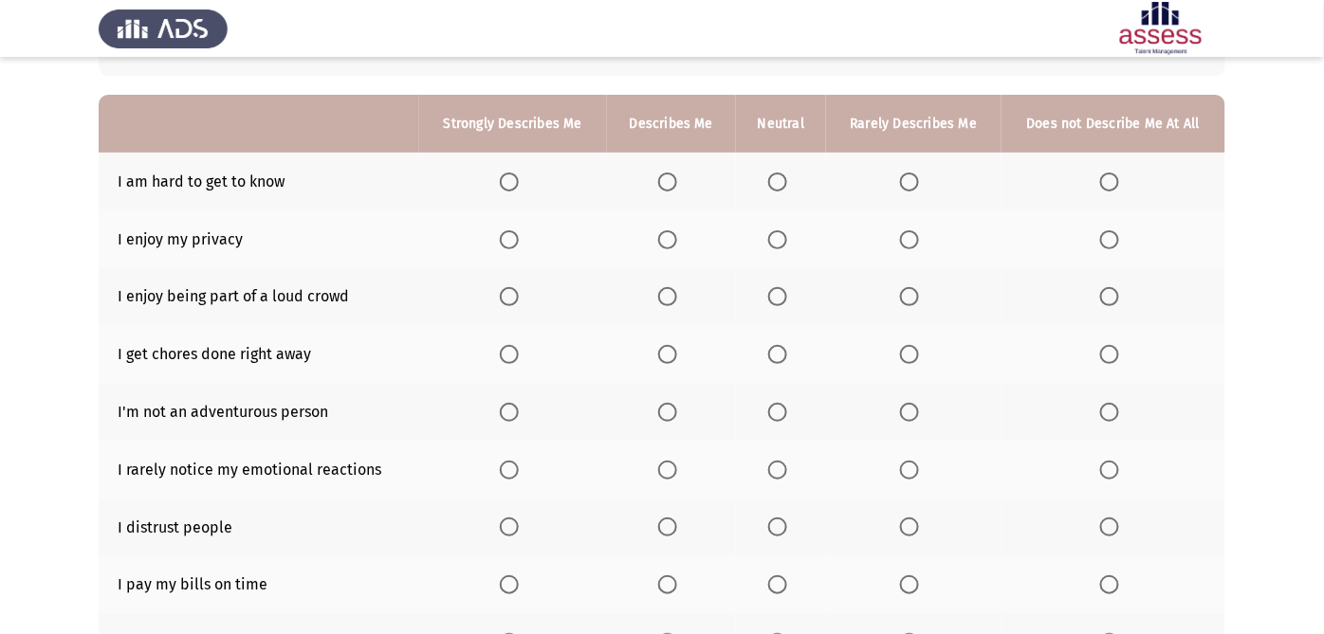
scroll to position [159, 0]
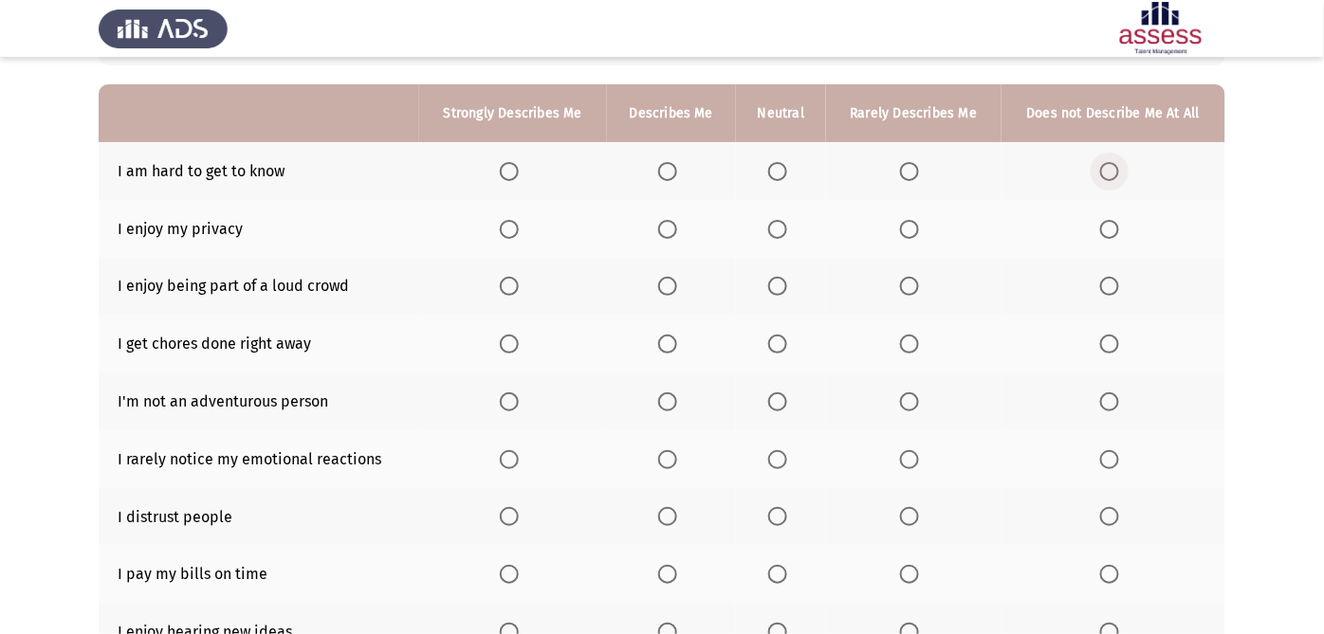
click at [1111, 169] on span "Select an option" at bounding box center [1109, 171] width 19 height 19
click at [1111, 169] on input "Select an option" at bounding box center [1109, 171] width 19 height 19
click at [668, 233] on span "Select an option" at bounding box center [667, 229] width 19 height 19
click at [668, 233] on input "Select an option" at bounding box center [667, 229] width 19 height 19
click at [666, 282] on span "Select an option" at bounding box center [667, 286] width 19 height 19
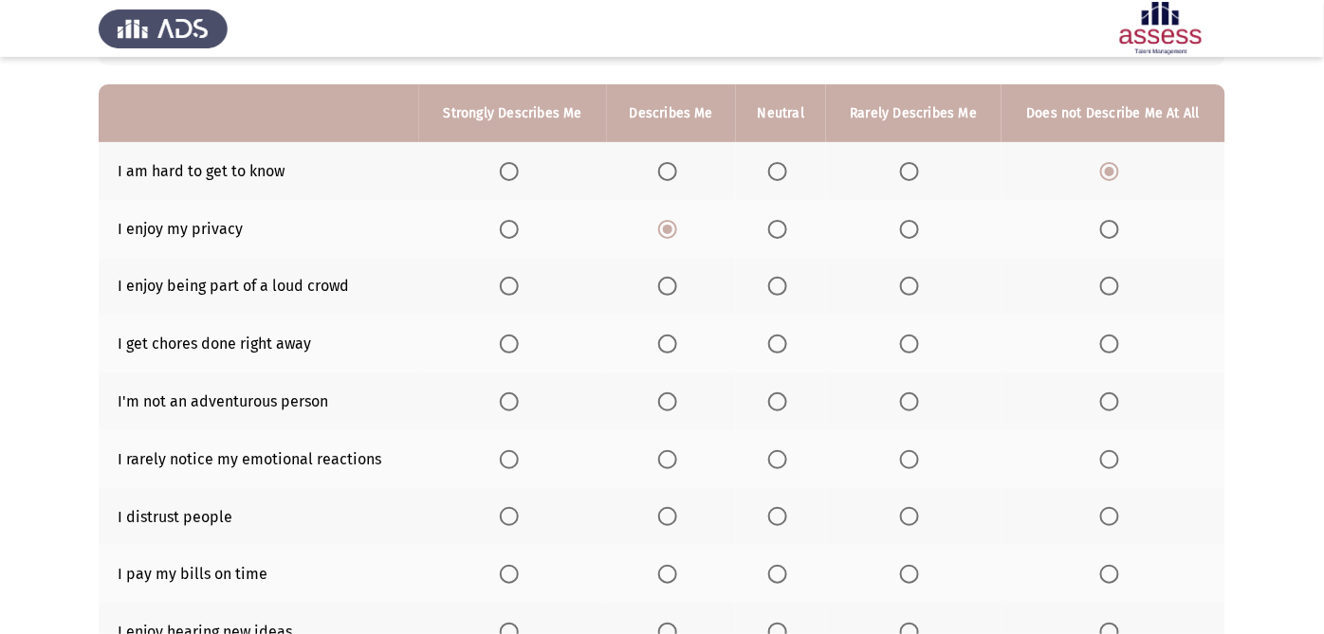
click at [666, 282] on input "Select an option" at bounding box center [667, 286] width 19 height 19
click at [769, 339] on span "Select an option" at bounding box center [777, 344] width 19 height 19
click at [769, 339] on input "Select an option" at bounding box center [777, 344] width 19 height 19
click at [1113, 396] on span "Select an option" at bounding box center [1109, 402] width 19 height 19
click at [1113, 396] on input "Select an option" at bounding box center [1109, 402] width 19 height 19
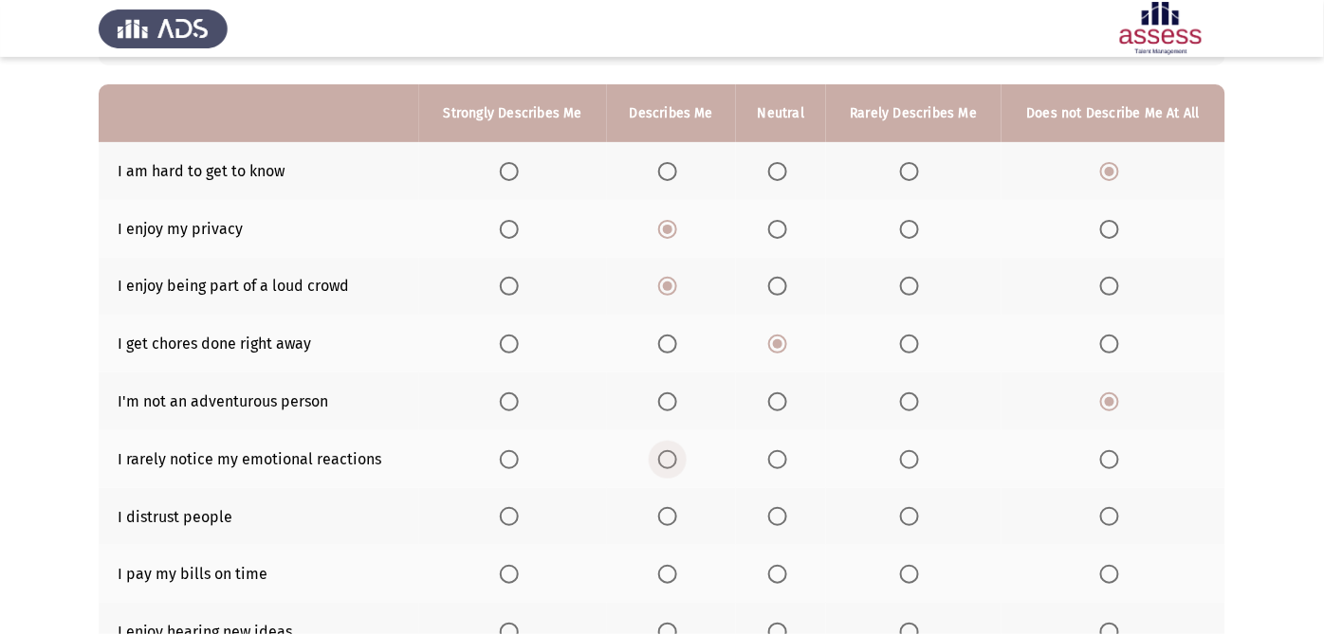
click at [662, 461] on span "Select an option" at bounding box center [667, 459] width 19 height 19
click at [662, 461] on input "Select an option" at bounding box center [667, 459] width 19 height 19
click at [1120, 513] on label "Select an option" at bounding box center [1113, 516] width 27 height 19
click at [1119, 513] on input "Select an option" at bounding box center [1109, 516] width 19 height 19
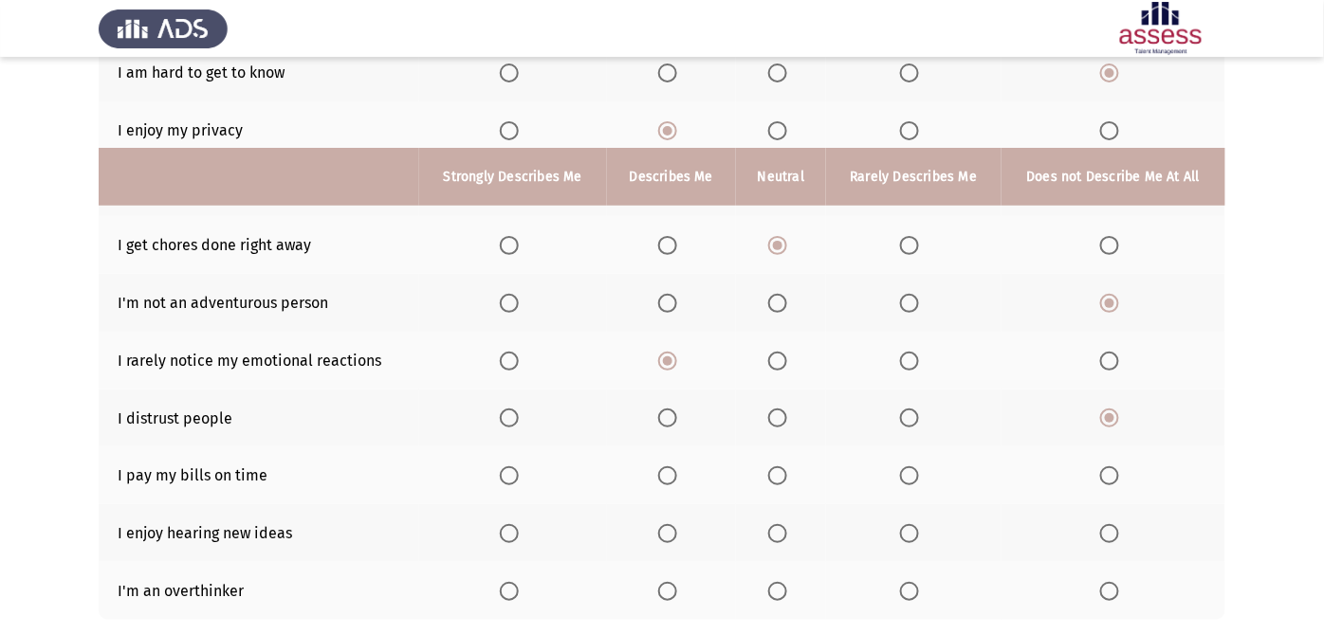
scroll to position [349, 0]
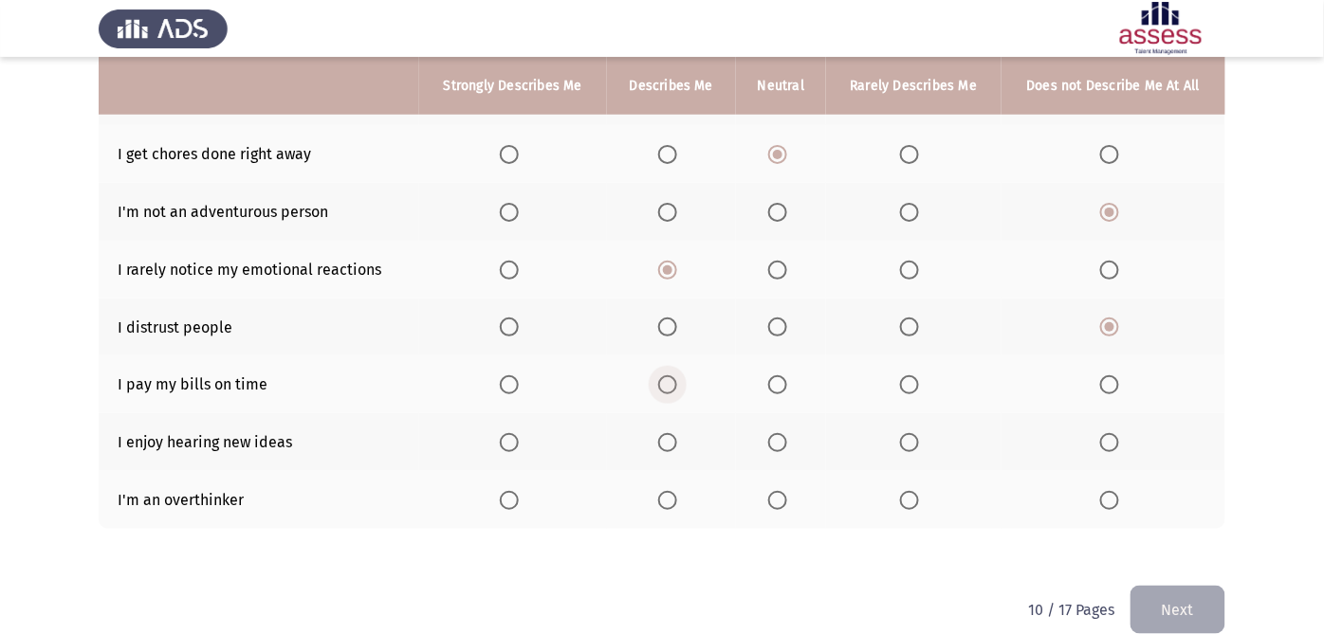
click at [669, 390] on span "Select an option" at bounding box center [667, 384] width 19 height 19
click at [669, 390] on input "Select an option" at bounding box center [667, 384] width 19 height 19
drag, startPoint x: 675, startPoint y: 432, endPoint x: 674, endPoint y: 444, distance: 11.4
click at [675, 432] on th at bounding box center [671, 442] width 129 height 58
click at [671, 453] on th at bounding box center [671, 442] width 129 height 58
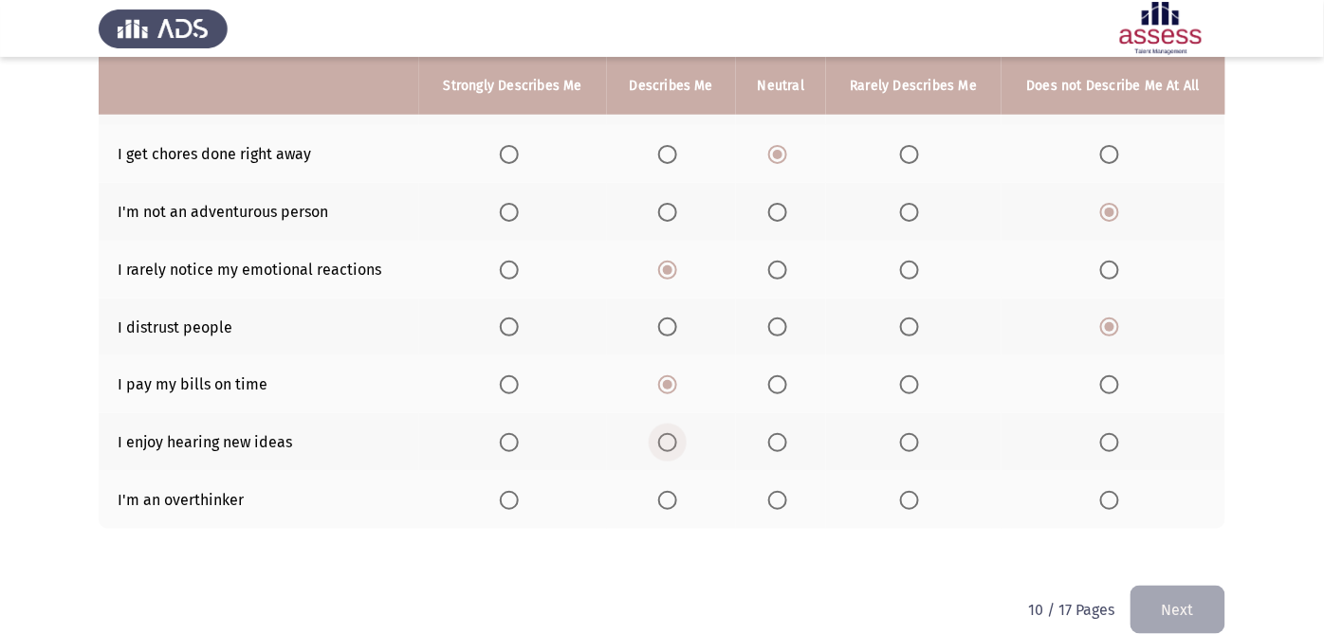
click at [672, 437] on span "Select an option" at bounding box center [667, 442] width 19 height 19
click at [672, 437] on input "Select an option" at bounding box center [667, 442] width 19 height 19
click at [899, 502] on th at bounding box center [913, 500] width 175 height 58
click at [905, 502] on span "Select an option" at bounding box center [909, 500] width 19 height 19
click at [905, 502] on input "Select an option" at bounding box center [909, 500] width 19 height 19
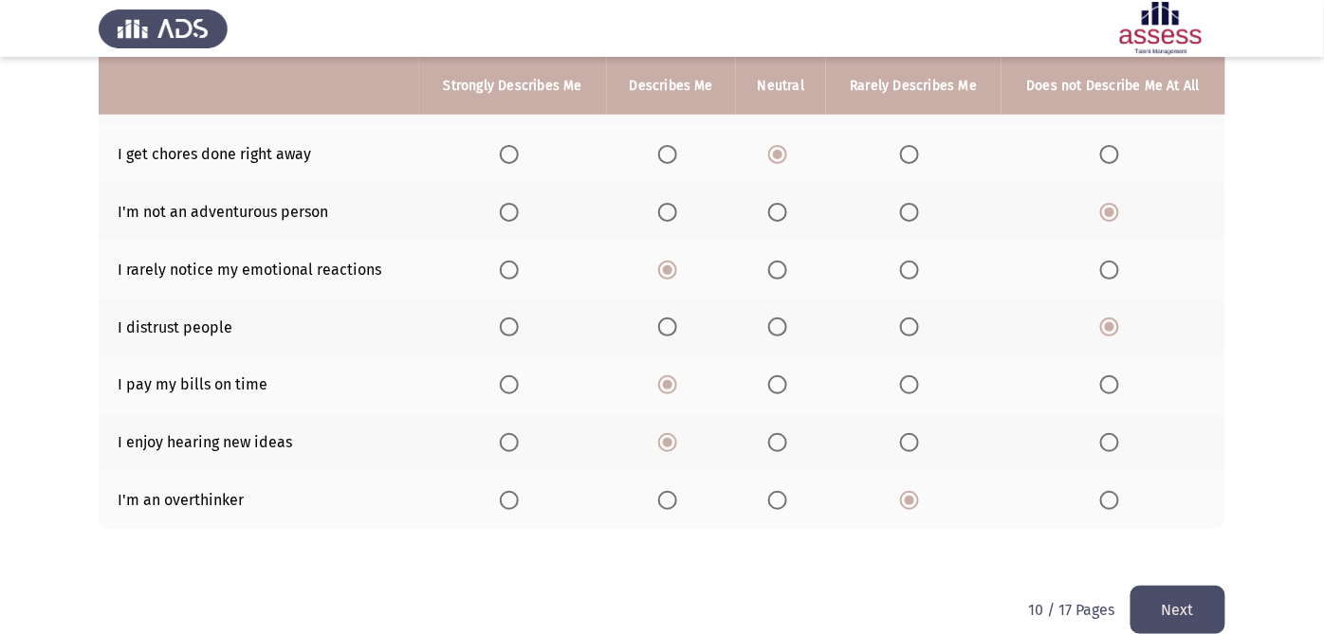
click at [1171, 570] on button "Next" at bounding box center [1177, 610] width 95 height 48
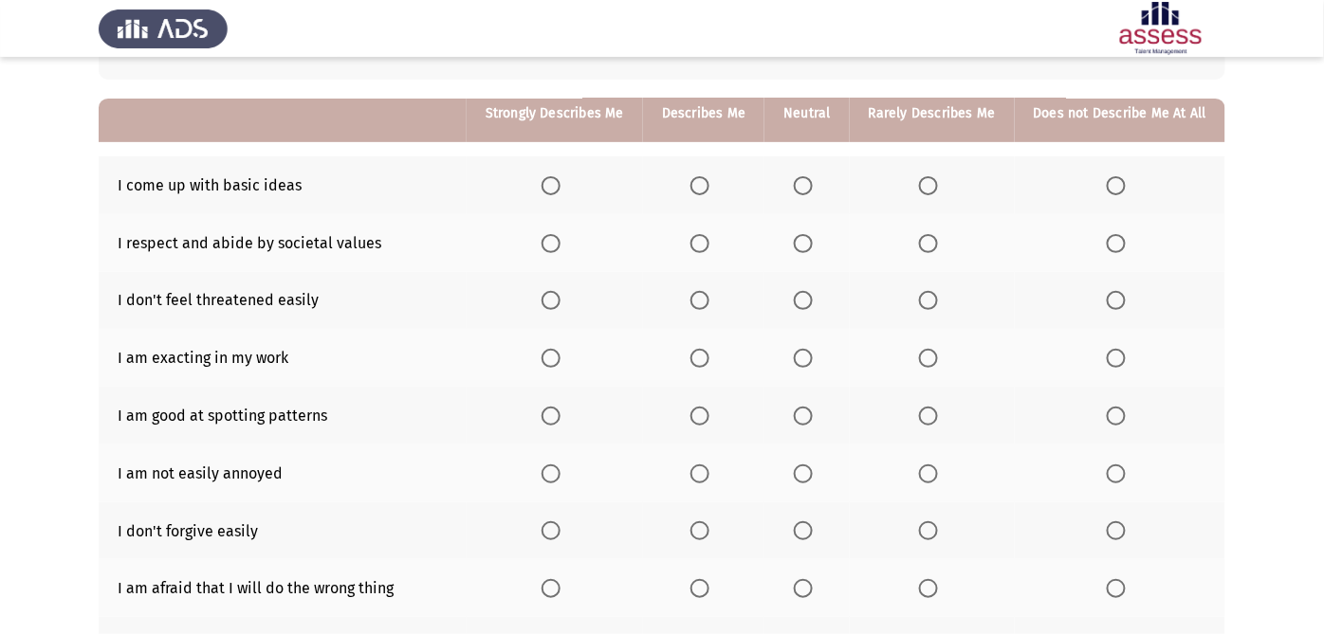
scroll to position [172, 0]
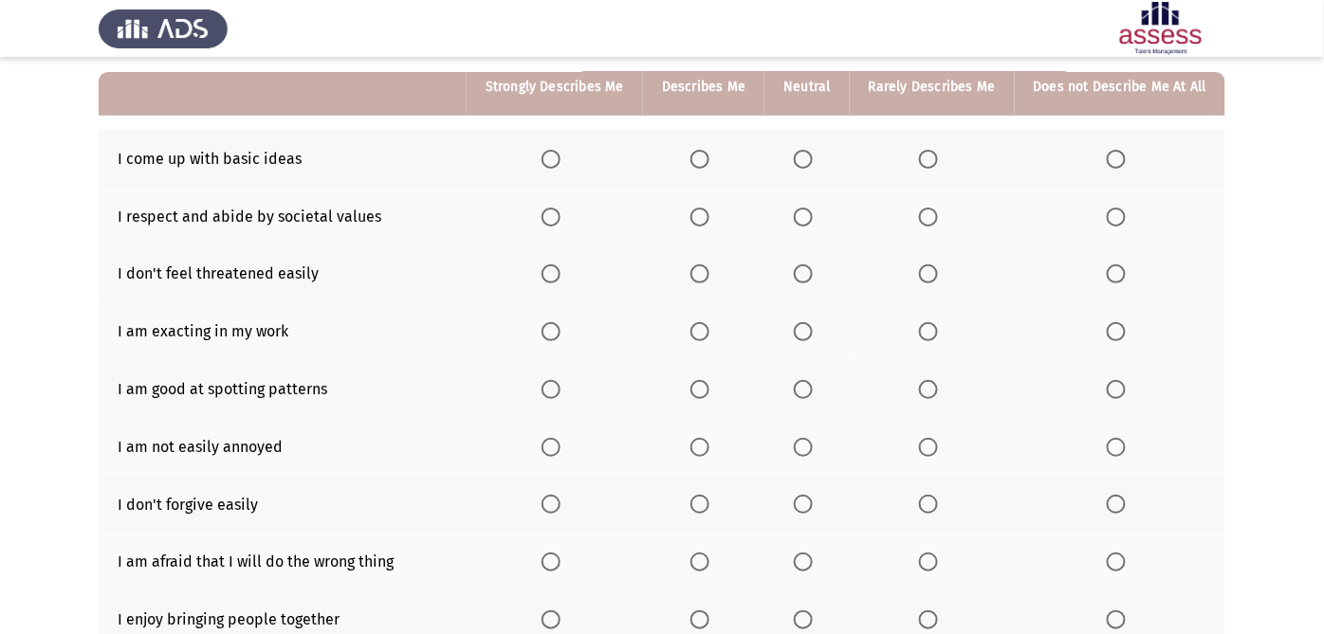
click at [707, 167] on th at bounding box center [703, 159] width 121 height 58
click at [707, 167] on span "Select an option" at bounding box center [699, 159] width 19 height 19
click at [707, 167] on input "Select an option" at bounding box center [699, 159] width 19 height 19
click at [704, 218] on span "Select an option" at bounding box center [699, 217] width 19 height 19
click at [704, 218] on input "Select an option" at bounding box center [699, 217] width 19 height 19
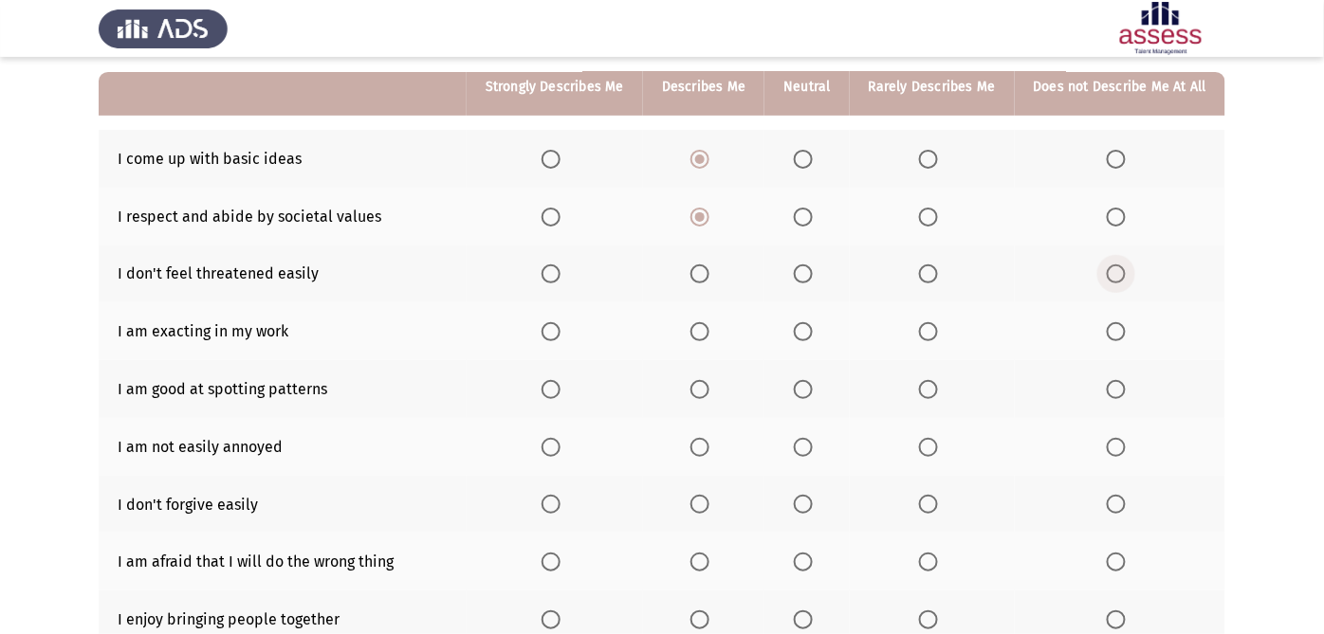
click at [1115, 268] on span "Select an option" at bounding box center [1115, 274] width 19 height 19
click at [1115, 268] on input "Select an option" at bounding box center [1115, 274] width 19 height 19
click at [813, 337] on span "Select an option" at bounding box center [803, 331] width 19 height 19
click at [813, 337] on input "Select an option" at bounding box center [803, 331] width 19 height 19
click at [708, 404] on th at bounding box center [703, 389] width 121 height 58
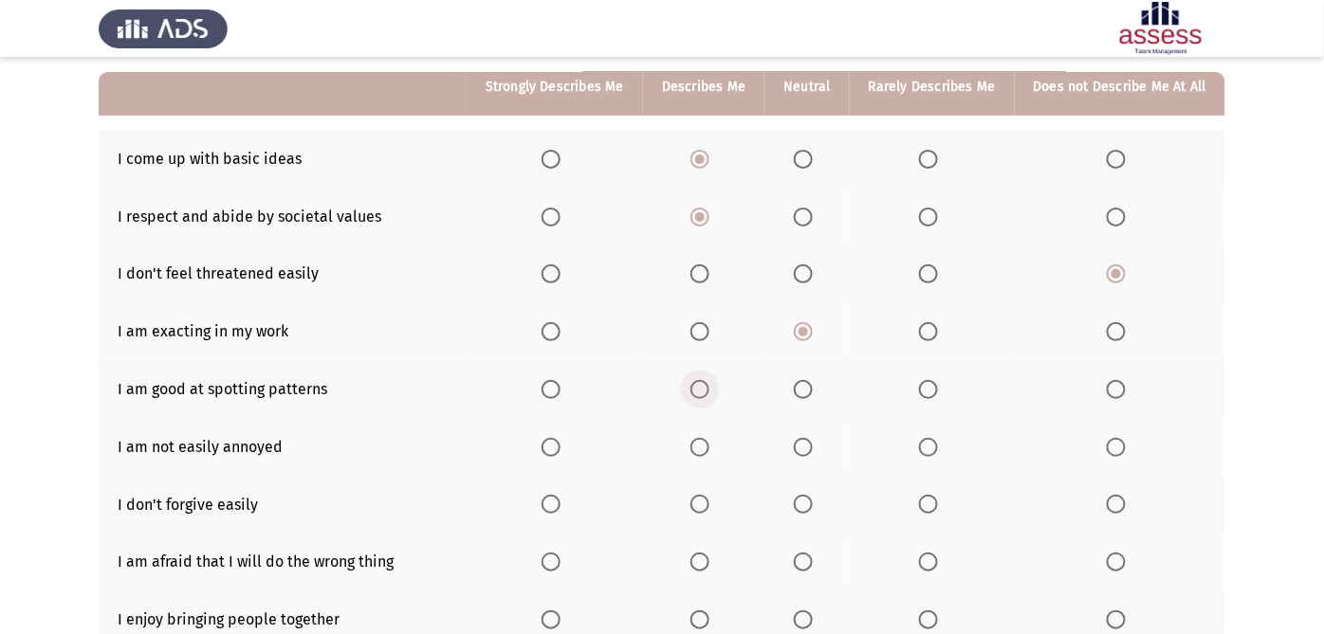
click at [703, 393] on span "Select an option" at bounding box center [699, 389] width 19 height 19
click at [703, 393] on input "Select an option" at bounding box center [699, 389] width 19 height 19
click at [706, 444] on span "Select an option" at bounding box center [699, 447] width 19 height 19
click at [706, 444] on input "Select an option" at bounding box center [699, 447] width 19 height 19
click at [1126, 507] on label "Select an option" at bounding box center [1119, 504] width 27 height 19
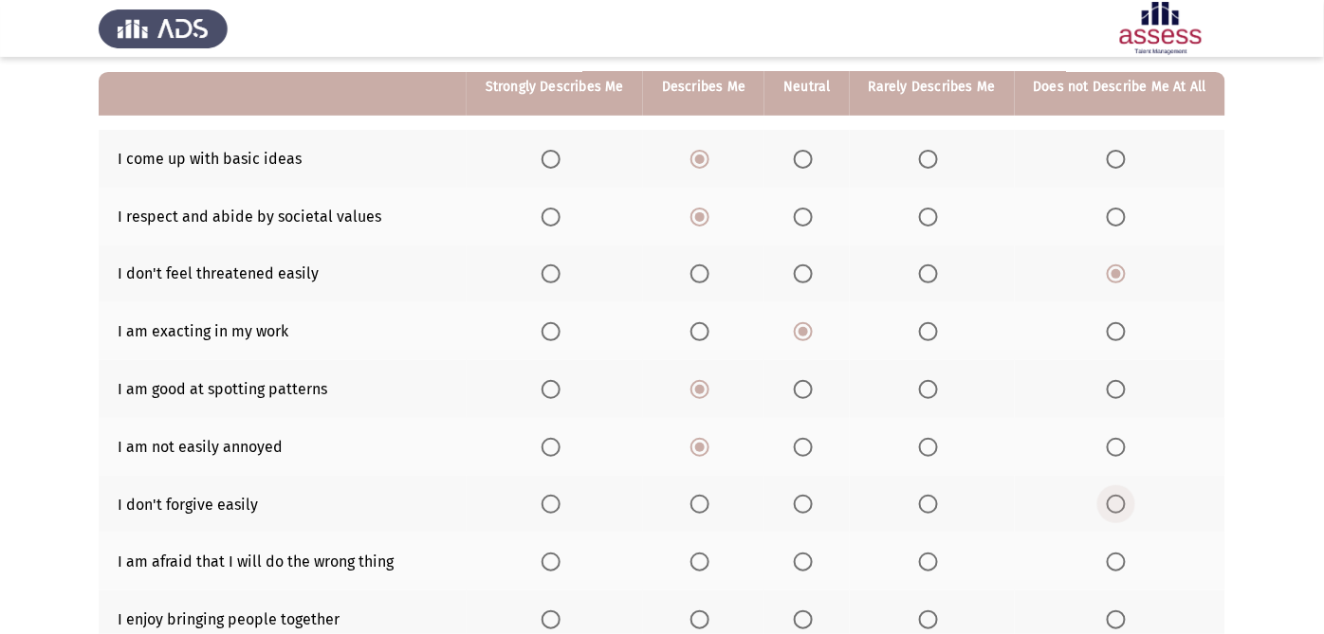
click at [1125, 507] on input "Select an option" at bounding box center [1115, 504] width 19 height 19
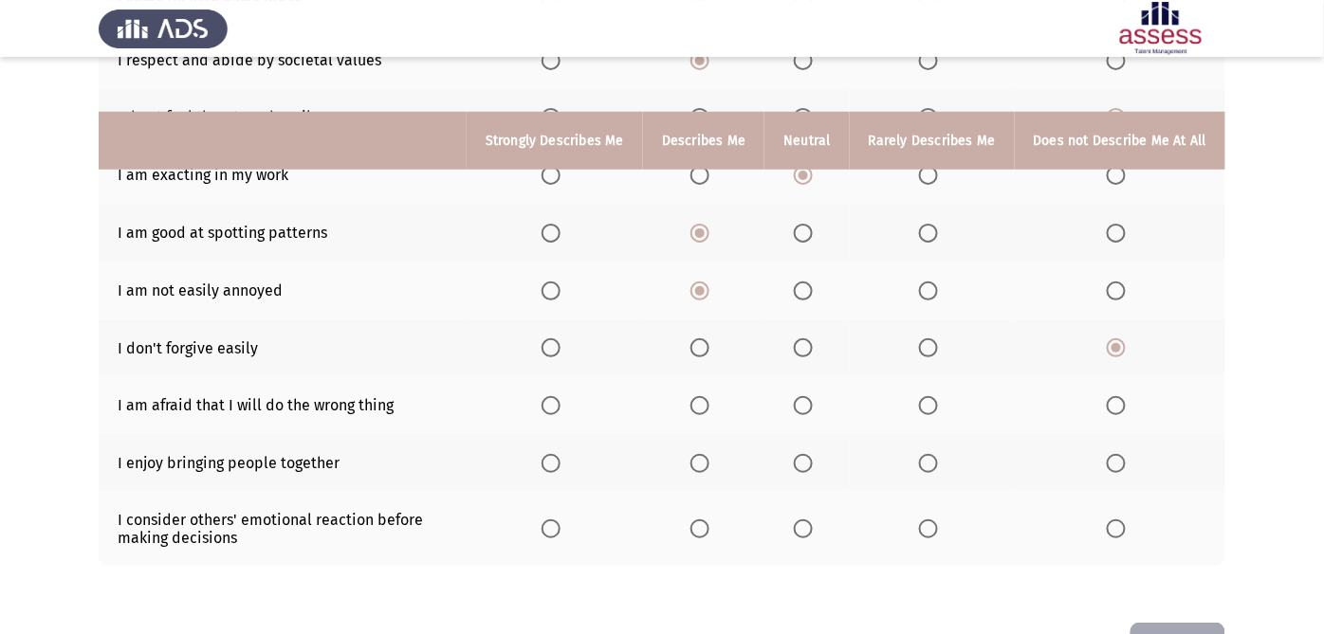
scroll to position [393, 0]
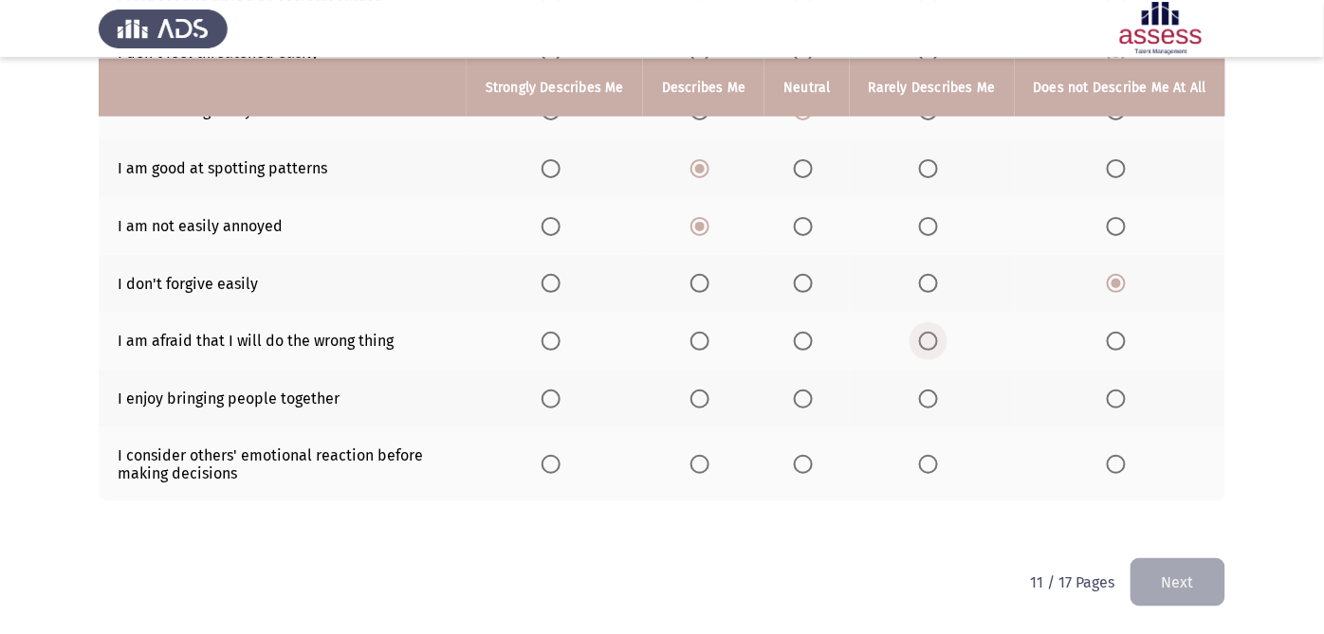
click at [929, 337] on span "Select an option" at bounding box center [928, 341] width 19 height 19
click at [929, 337] on input "Select an option" at bounding box center [928, 341] width 19 height 19
click at [1119, 333] on span "Select an option" at bounding box center [1115, 341] width 19 height 19
click at [1119, 333] on input "Select an option" at bounding box center [1115, 341] width 19 height 19
click at [709, 398] on span "Select an option" at bounding box center [699, 399] width 19 height 19
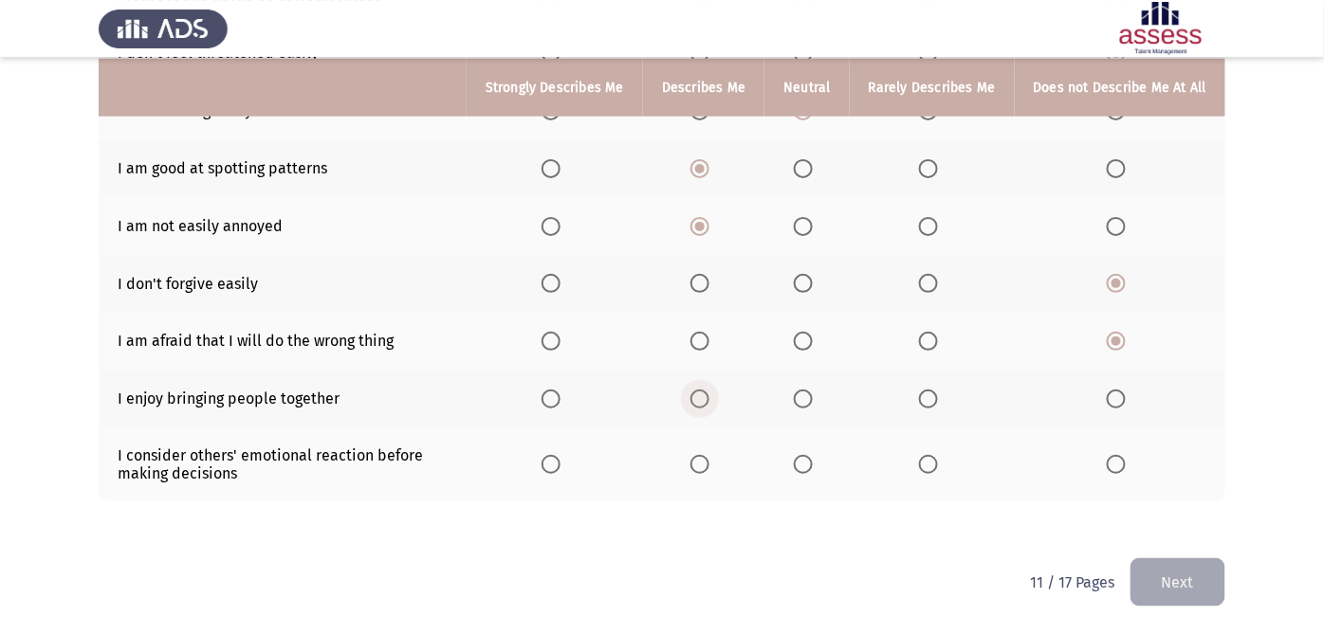
click at [709, 398] on input "Select an option" at bounding box center [699, 399] width 19 height 19
click at [709, 448] on th at bounding box center [703, 465] width 121 height 74
click at [706, 464] on span "Select an option" at bounding box center [699, 464] width 19 height 19
click at [706, 464] on input "Select an option" at bounding box center [699, 464] width 19 height 19
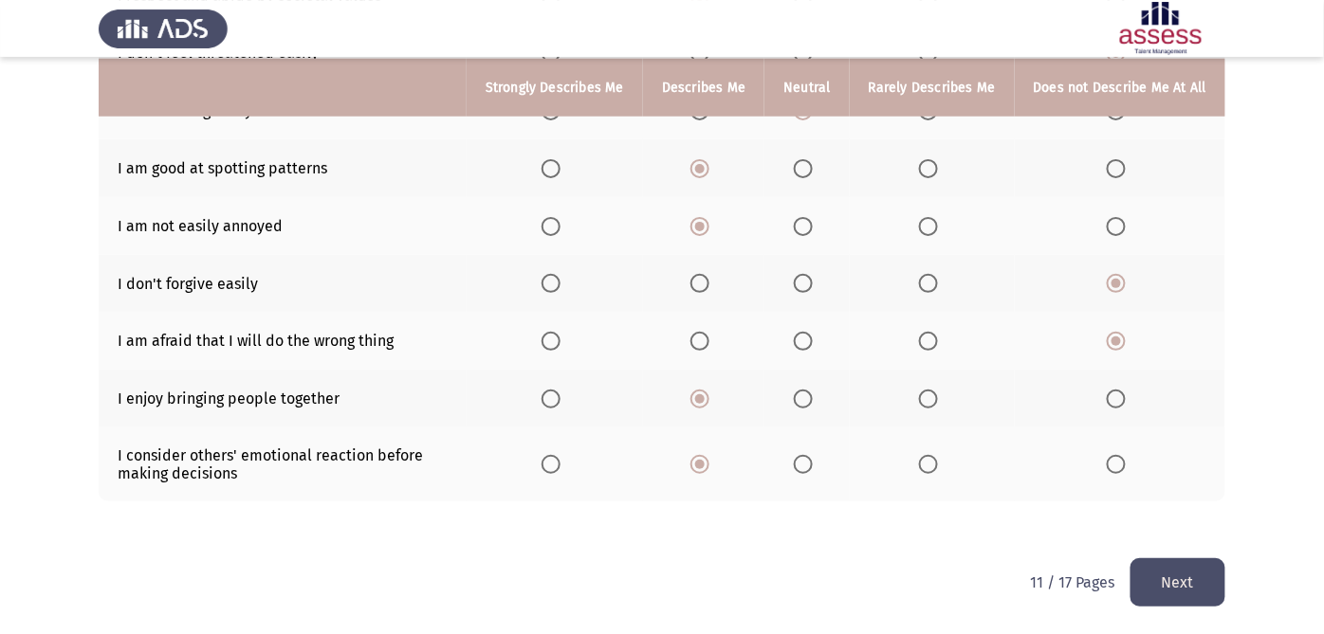
click at [1154, 570] on button "Next" at bounding box center [1177, 582] width 95 height 48
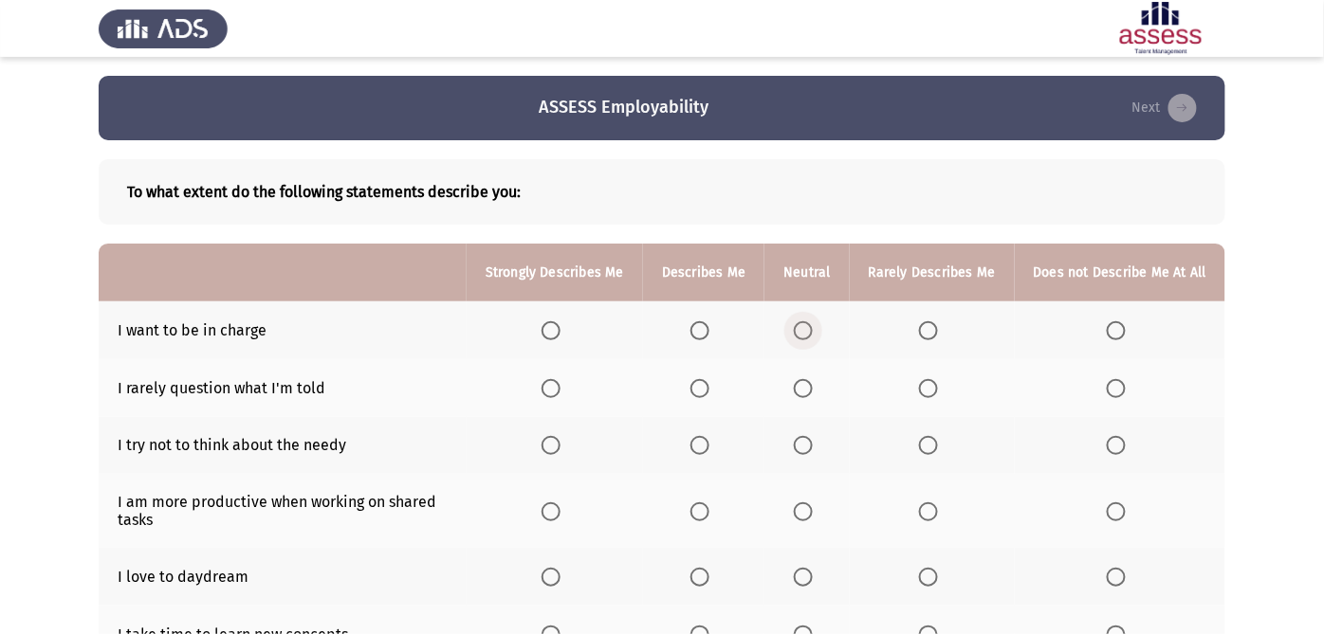
click at [804, 323] on span "Select an option" at bounding box center [803, 330] width 19 height 19
click at [804, 323] on input "Select an option" at bounding box center [803, 330] width 19 height 19
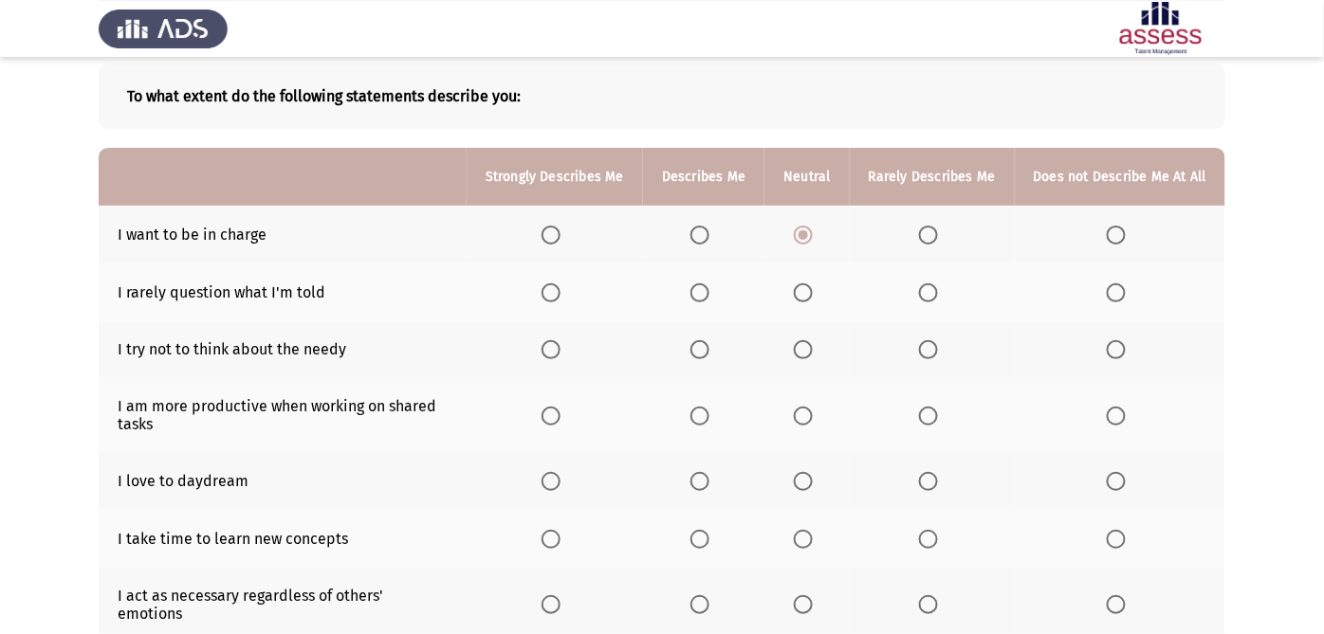
scroll to position [98, 0]
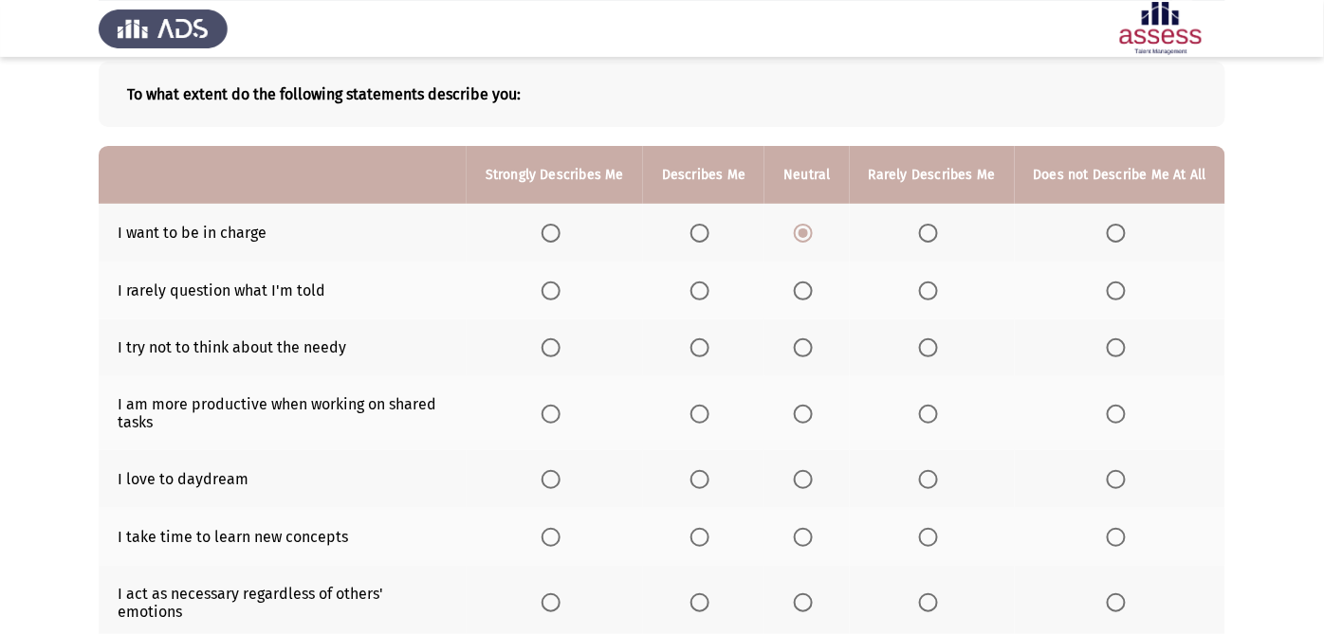
click at [717, 230] on label "Select an option" at bounding box center [703, 233] width 27 height 19
click at [709, 230] on input "Select an option" at bounding box center [699, 233] width 19 height 19
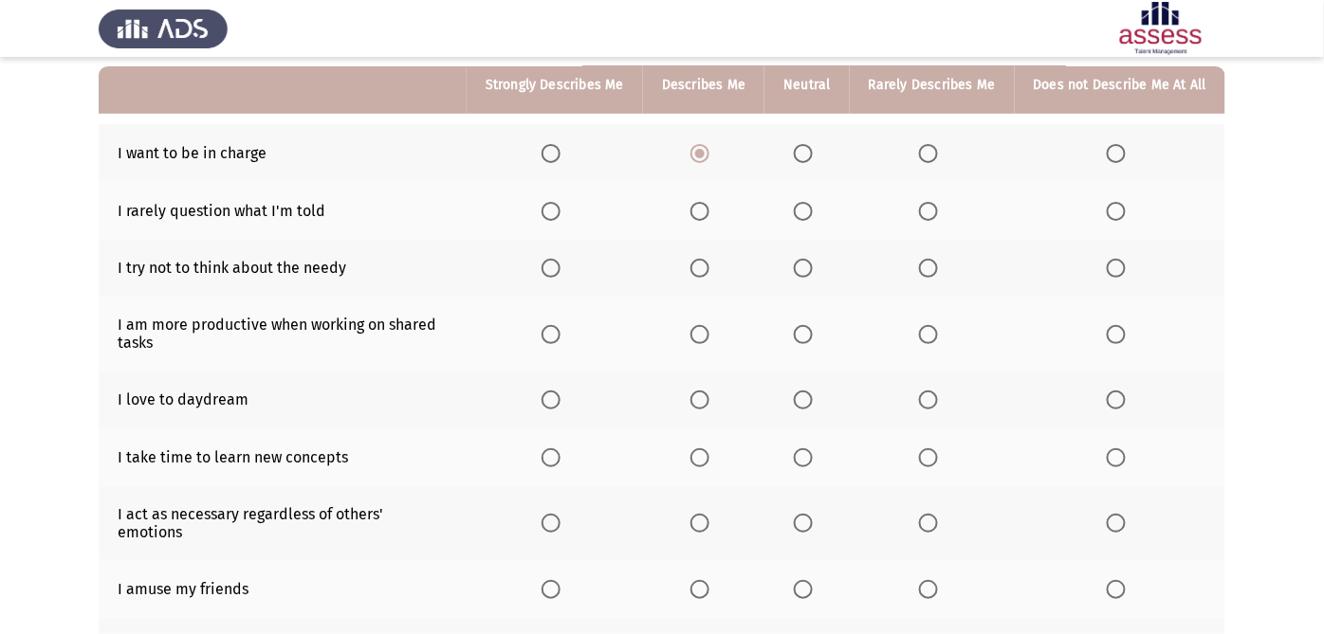
scroll to position [174, 0]
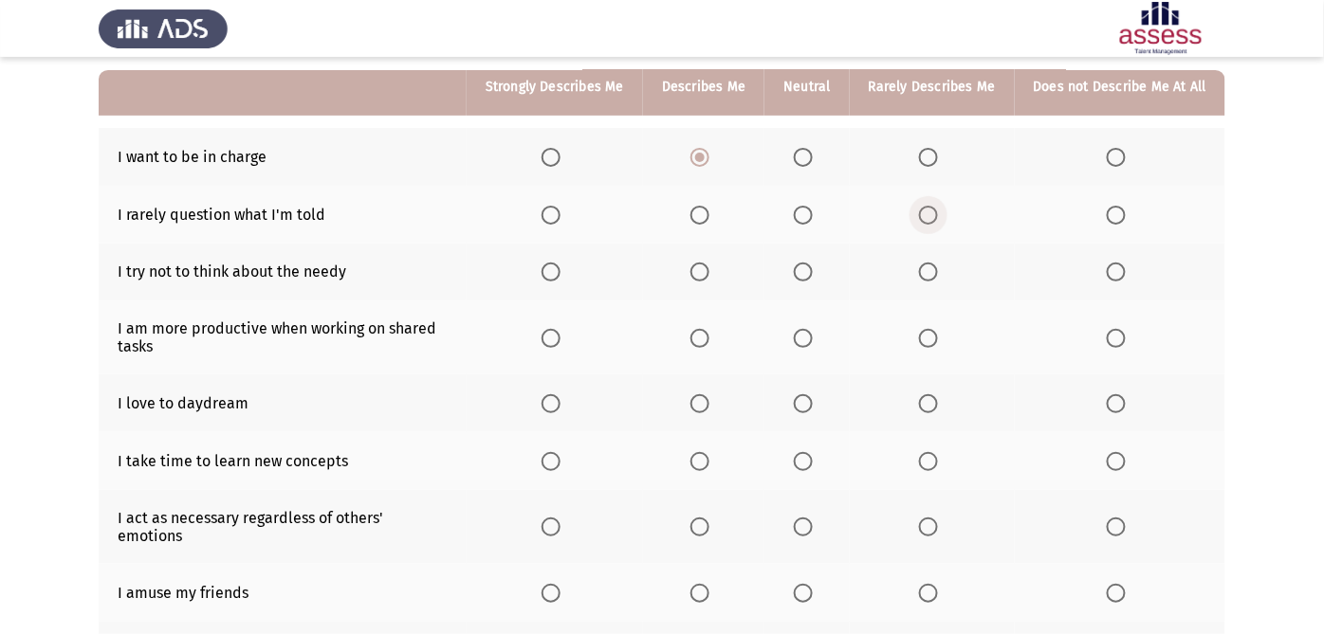
click at [936, 206] on span "Select an option" at bounding box center [928, 215] width 19 height 19
click at [936, 206] on input "Select an option" at bounding box center [928, 215] width 19 height 19
click at [1112, 279] on span "Select an option" at bounding box center [1115, 272] width 19 height 19
click at [1112, 279] on input "Select an option" at bounding box center [1115, 272] width 19 height 19
click at [709, 334] on span "Select an option" at bounding box center [699, 338] width 19 height 19
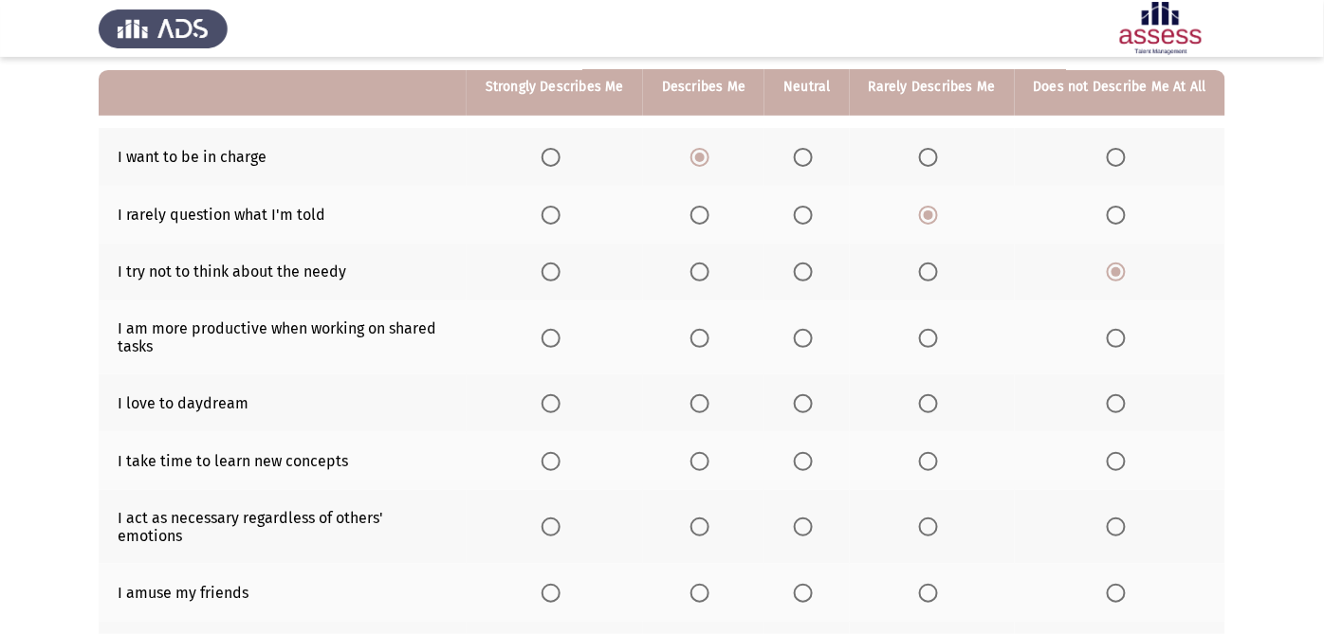
click at [709, 334] on input "Select an option" at bounding box center [699, 338] width 19 height 19
click at [813, 403] on span "Select an option" at bounding box center [803, 403] width 19 height 19
click at [813, 403] on input "Select an option" at bounding box center [803, 403] width 19 height 19
click at [932, 466] on span "Select an option" at bounding box center [928, 461] width 19 height 19
click at [932, 466] on input "Select an option" at bounding box center [928, 461] width 19 height 19
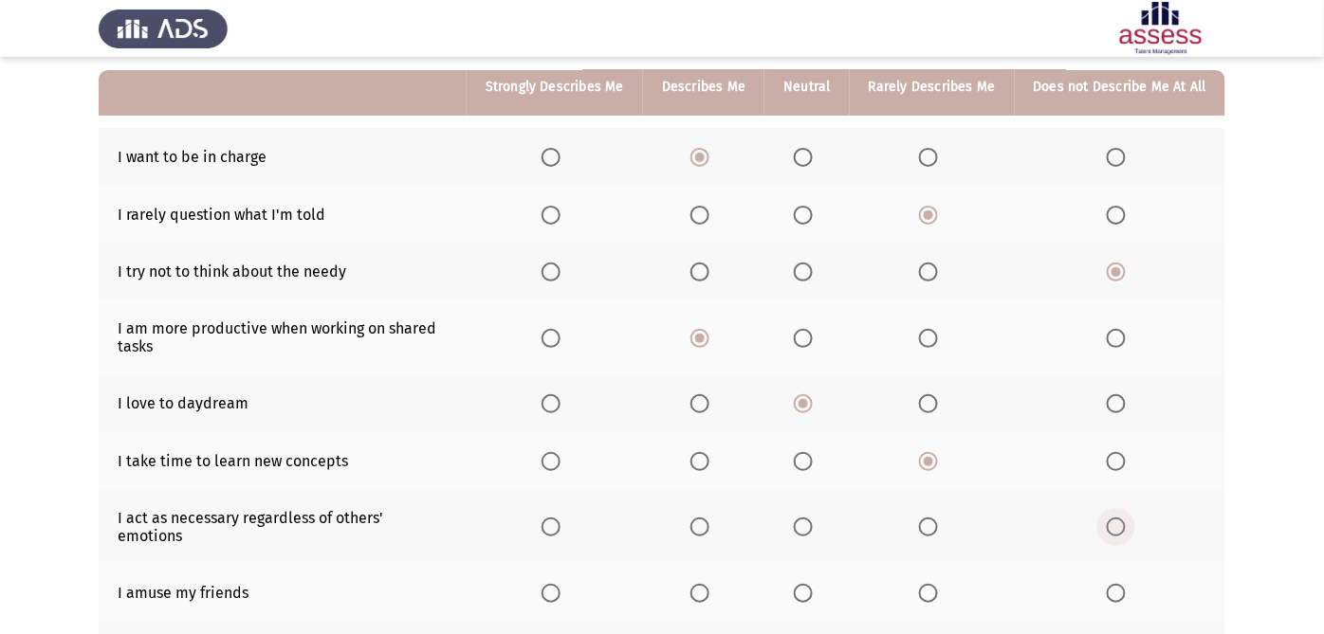
click at [1123, 518] on span "Select an option" at bounding box center [1115, 527] width 19 height 19
click at [1123, 518] on input "Select an option" at bounding box center [1115, 527] width 19 height 19
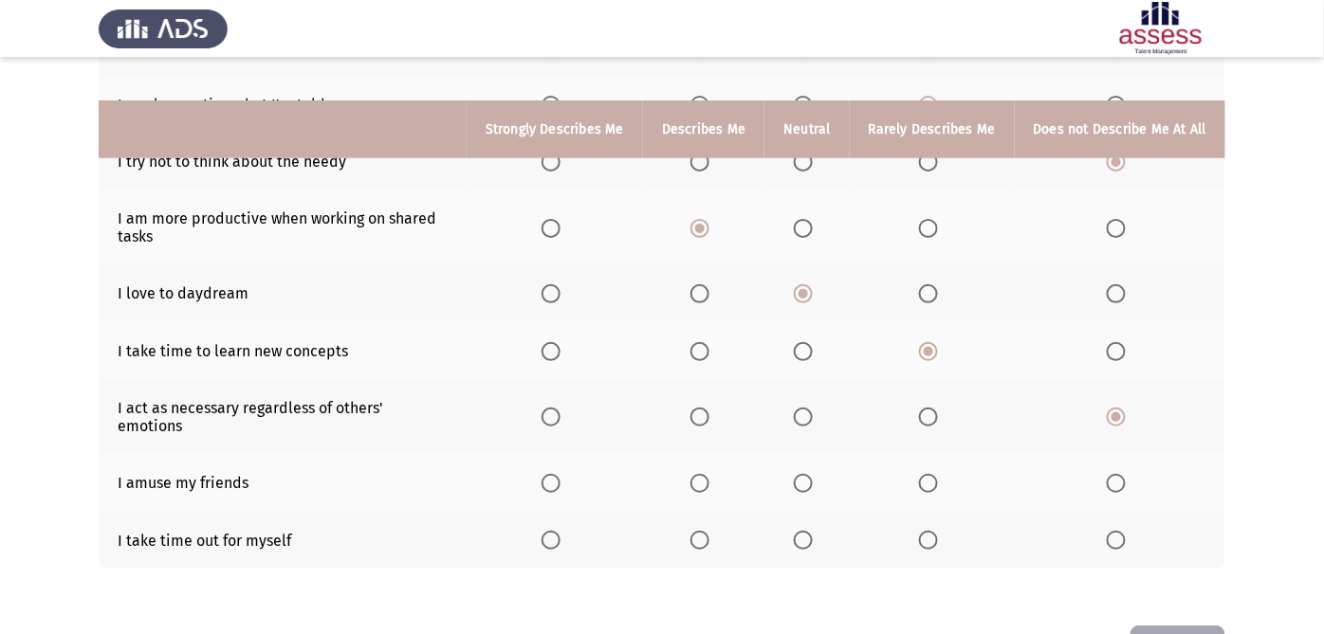
scroll to position [336, 0]
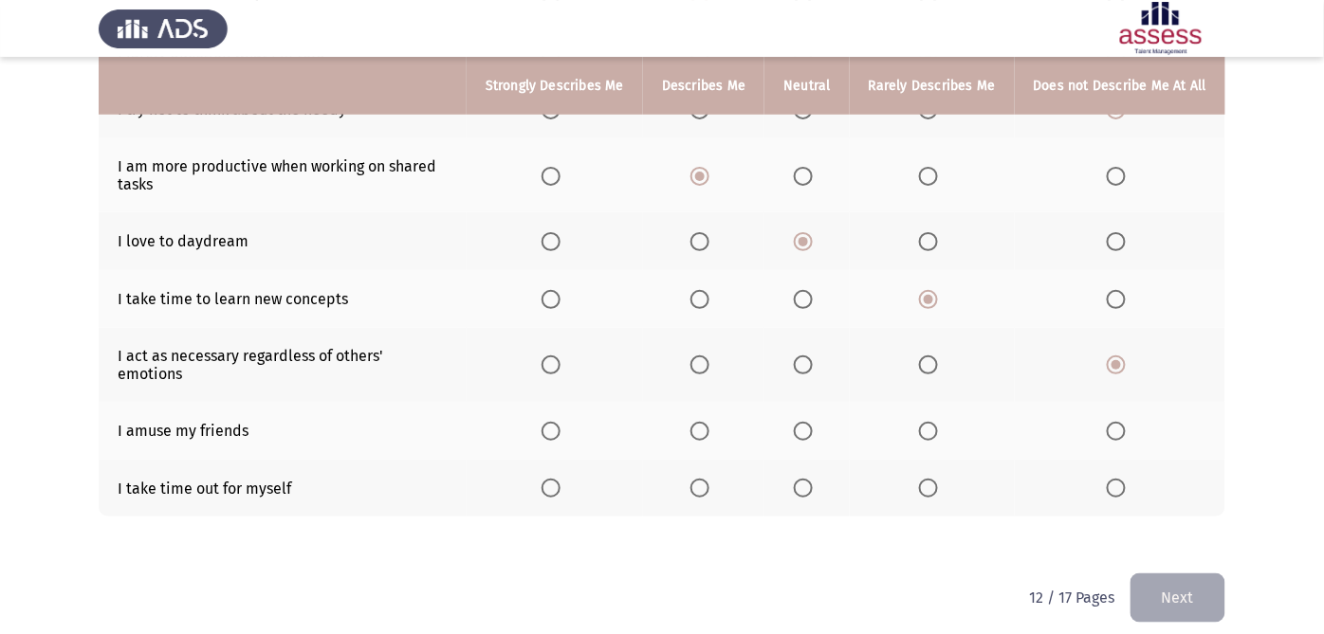
click at [703, 422] on span "Select an option" at bounding box center [699, 431] width 19 height 19
click at [703, 422] on input "Select an option" at bounding box center [699, 431] width 19 height 19
click at [706, 479] on span "Select an option" at bounding box center [699, 488] width 19 height 19
click at [706, 479] on input "Select an option" at bounding box center [699, 488] width 19 height 19
click at [1204, 570] on button "Next" at bounding box center [1177, 598] width 95 height 48
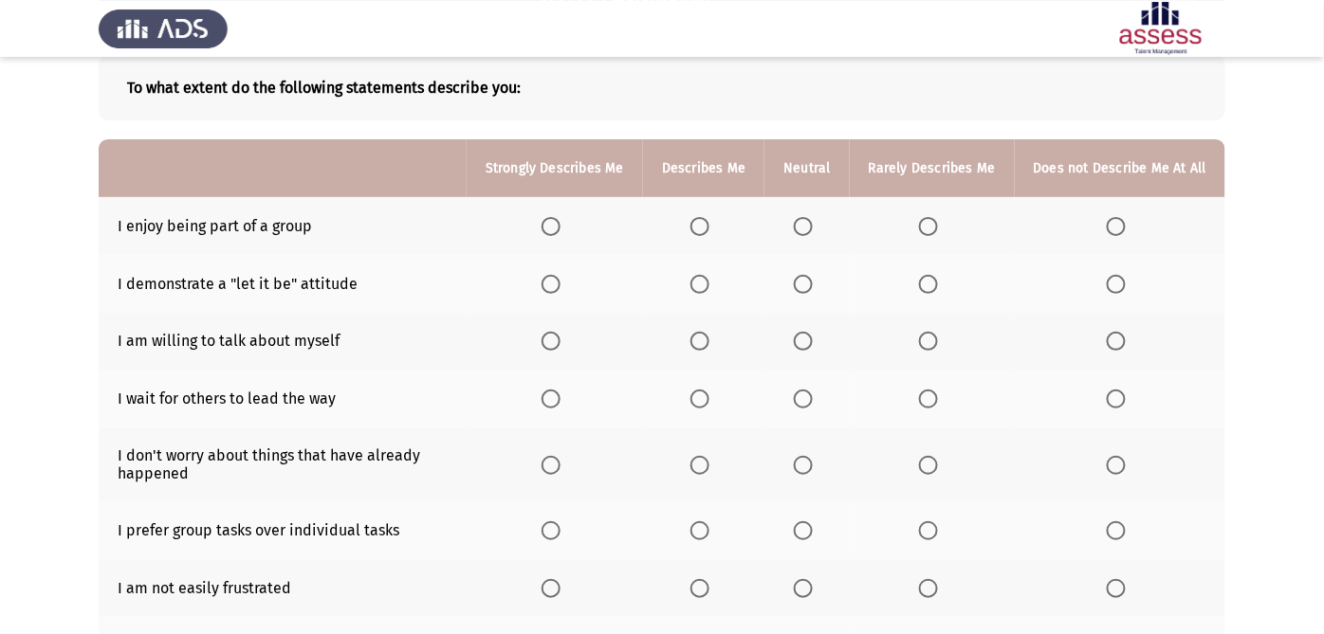
scroll to position [106, 0]
click at [706, 223] on span "Select an option" at bounding box center [699, 224] width 19 height 19
click at [706, 223] on input "Select an option" at bounding box center [699, 224] width 19 height 19
drag, startPoint x: 1234, startPoint y: 170, endPoint x: 1291, endPoint y: 176, distance: 57.3
click at [1205, 172] on app-assessment-container "ASSESS Employability Next To what extent do the following statements describe y…" at bounding box center [662, 407] width 1324 height 875
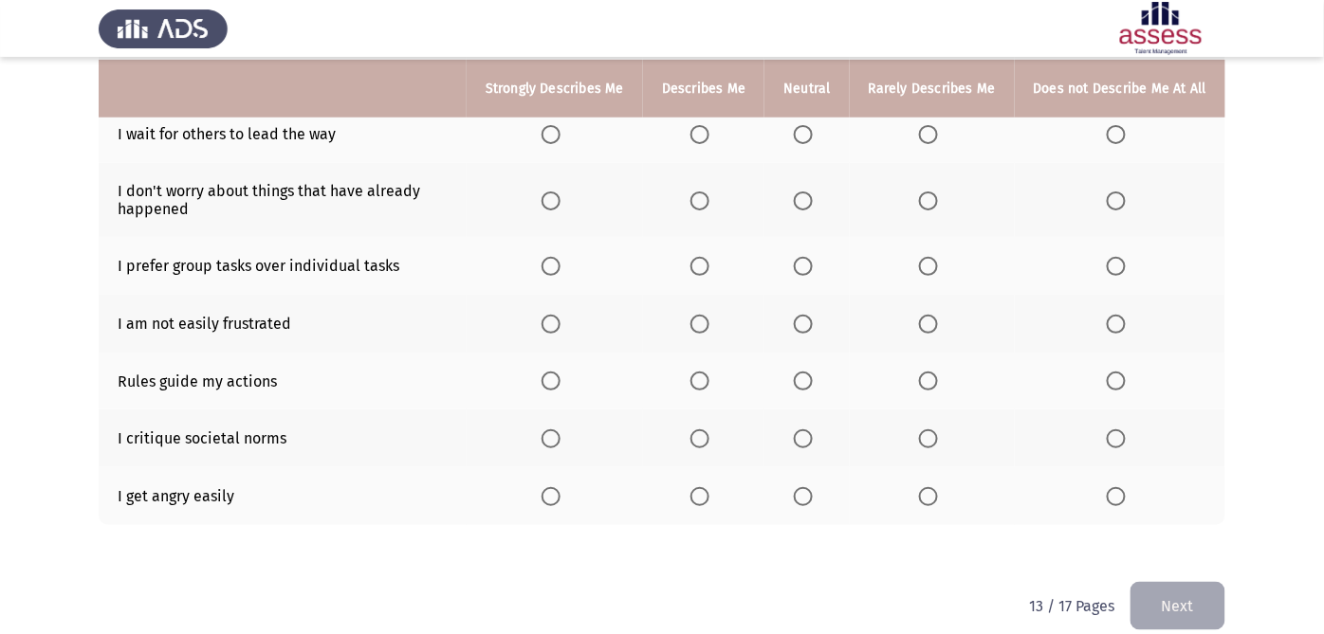
scroll to position [393, 0]
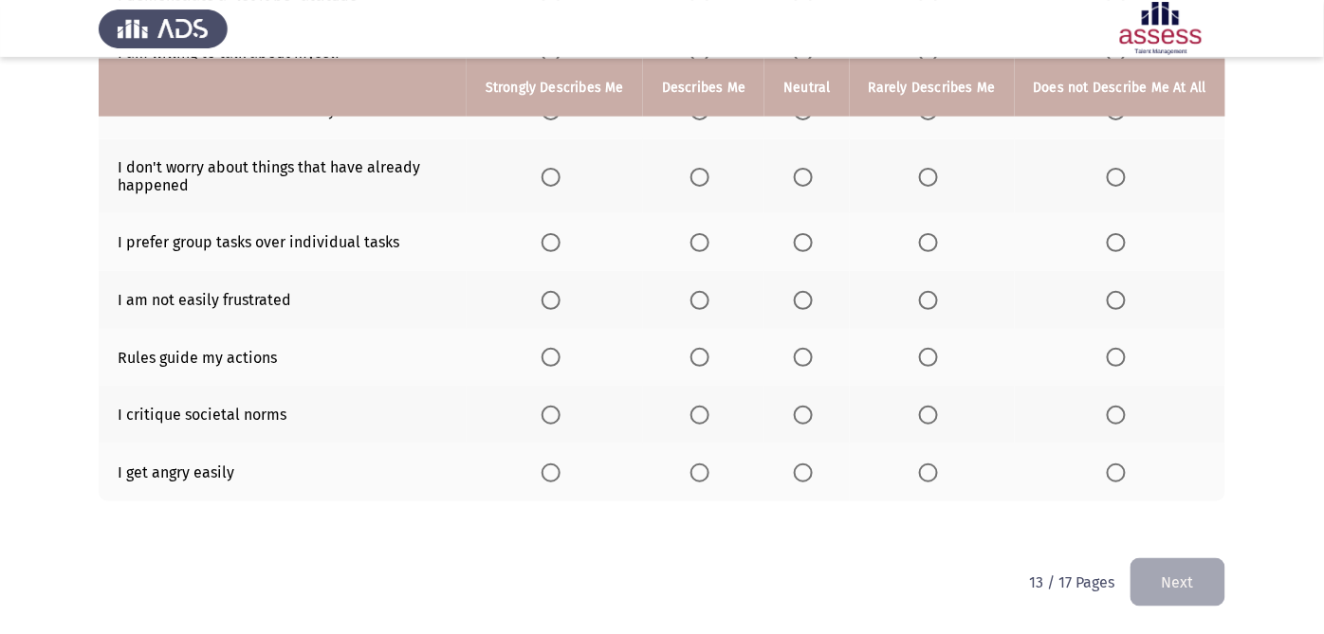
click at [1107, 479] on span "Select an option" at bounding box center [1115, 473] width 19 height 19
click at [1107, 479] on input "Select an option" at bounding box center [1115, 473] width 19 height 19
click at [706, 245] on span "Select an option" at bounding box center [699, 242] width 19 height 19
click at [706, 245] on input "Select an option" at bounding box center [699, 242] width 19 height 19
click at [1122, 301] on span "Select an option" at bounding box center [1115, 300] width 19 height 19
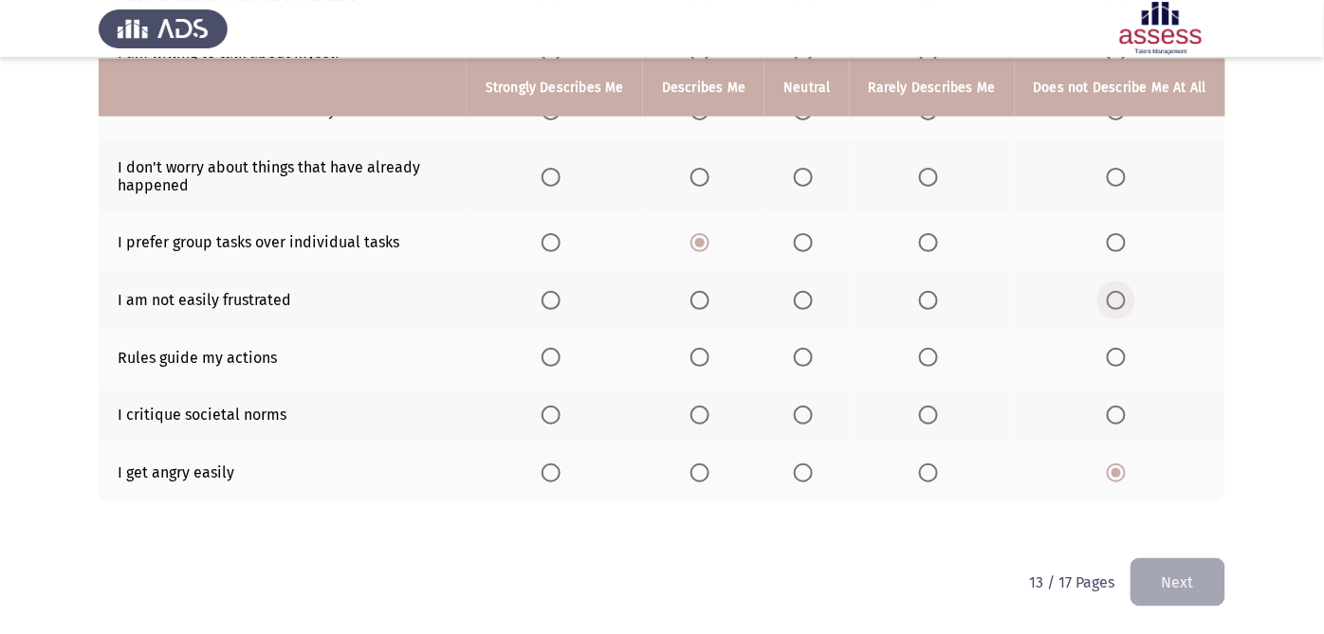
click at [1122, 301] on input "Select an option" at bounding box center [1115, 300] width 19 height 19
click at [813, 356] on span "Select an option" at bounding box center [803, 357] width 19 height 19
click at [813, 356] on input "Select an option" at bounding box center [803, 357] width 19 height 19
click at [809, 421] on span "Select an option" at bounding box center [803, 415] width 19 height 19
click at [809, 421] on input "Select an option" at bounding box center [803, 415] width 19 height 19
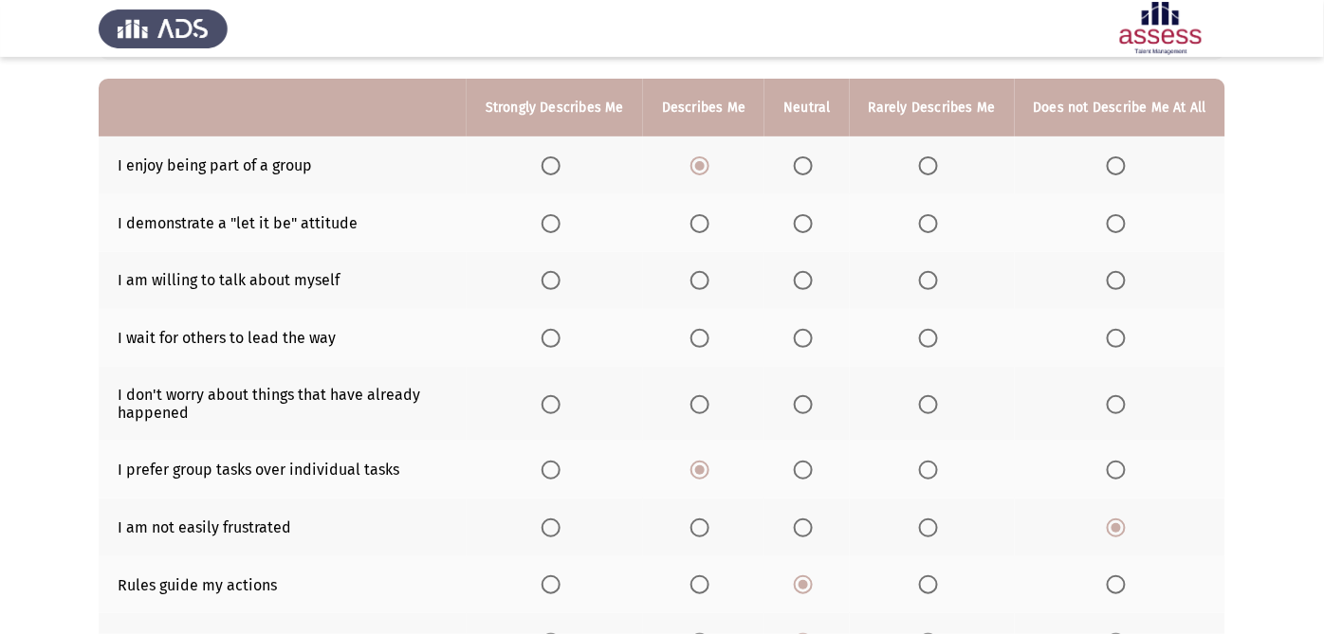
scroll to position [134, 0]
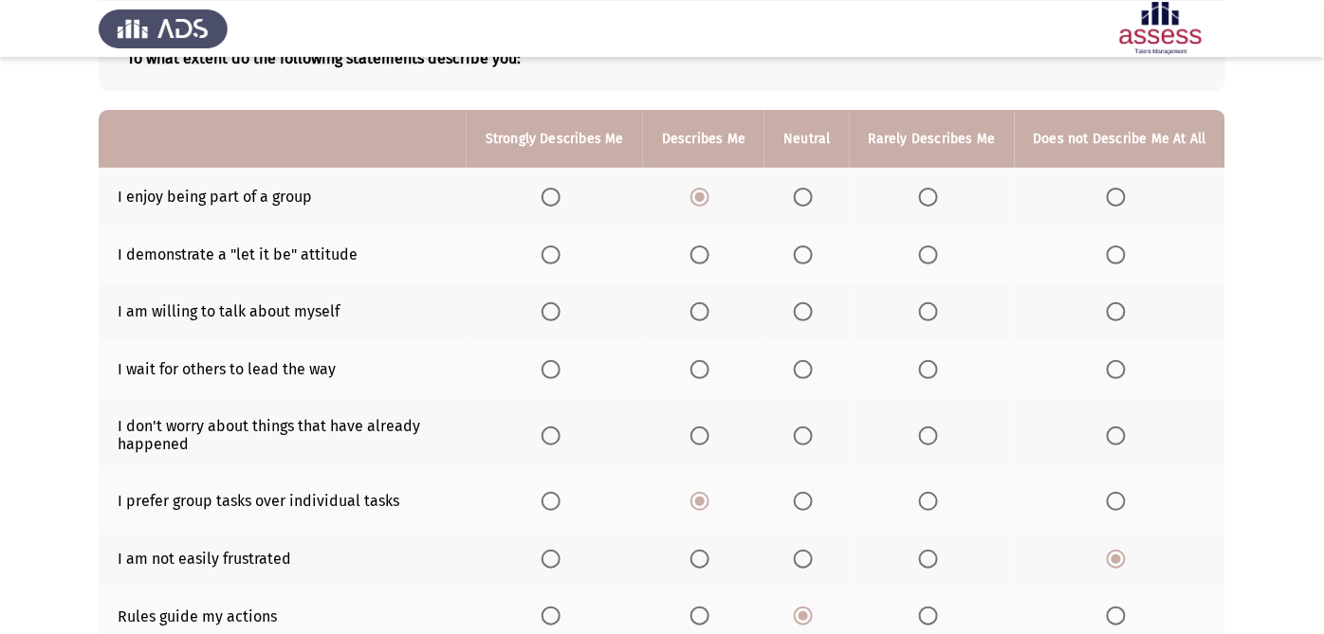
click at [702, 431] on span "Select an option" at bounding box center [699, 436] width 19 height 19
click at [702, 431] on input "Select an option" at bounding box center [699, 436] width 19 height 19
click at [708, 372] on span "Select an option" at bounding box center [699, 369] width 19 height 19
click at [708, 372] on input "Select an option" at bounding box center [699, 369] width 19 height 19
click at [812, 366] on span "Select an option" at bounding box center [803, 369] width 19 height 19
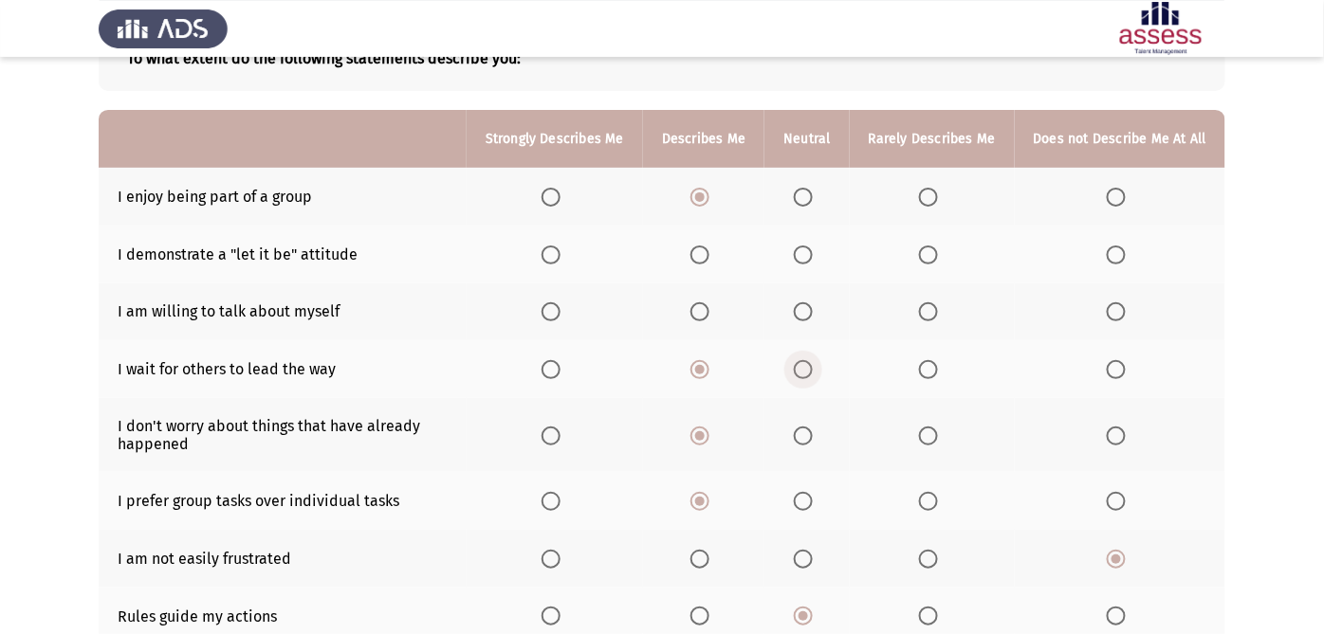
click at [812, 366] on input "Select an option" at bounding box center [803, 369] width 19 height 19
click at [1120, 366] on span "Select an option" at bounding box center [1115, 369] width 19 height 19
click at [1120, 366] on input "Select an option" at bounding box center [1115, 369] width 19 height 19
click at [813, 303] on span "Select an option" at bounding box center [803, 311] width 19 height 19
click at [813, 303] on input "Select an option" at bounding box center [803, 311] width 19 height 19
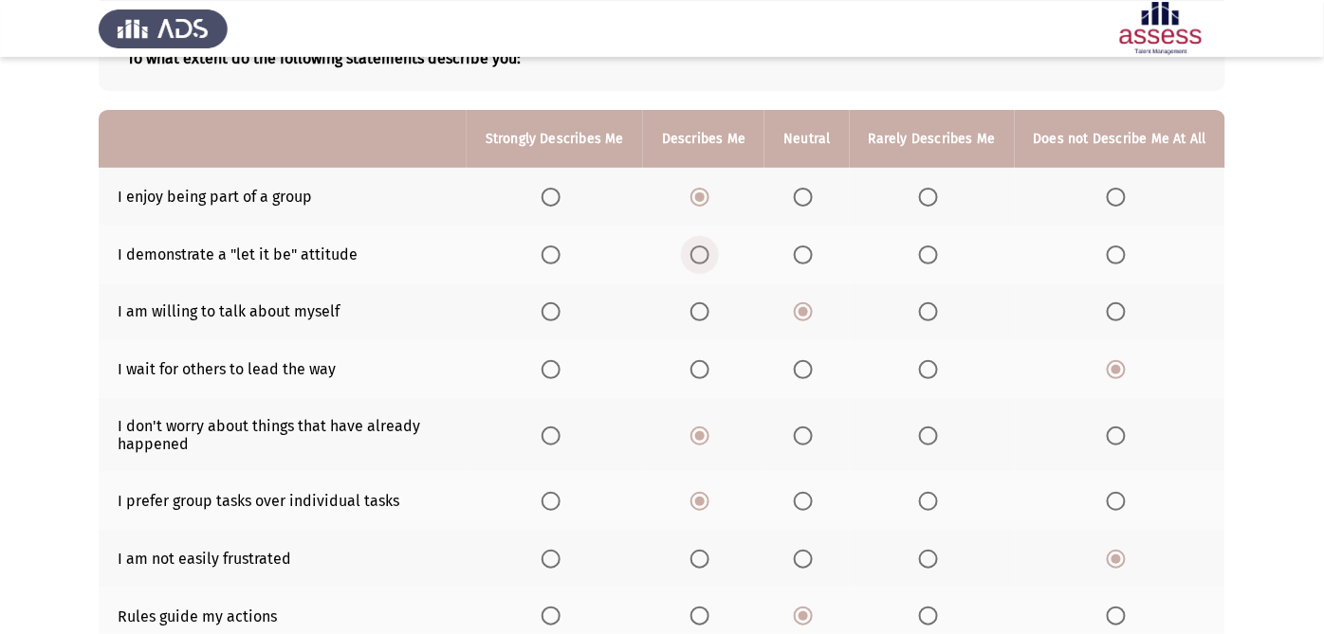
click at [702, 253] on span "Select an option" at bounding box center [699, 255] width 19 height 19
click at [702, 253] on input "Select an option" at bounding box center [699, 255] width 19 height 19
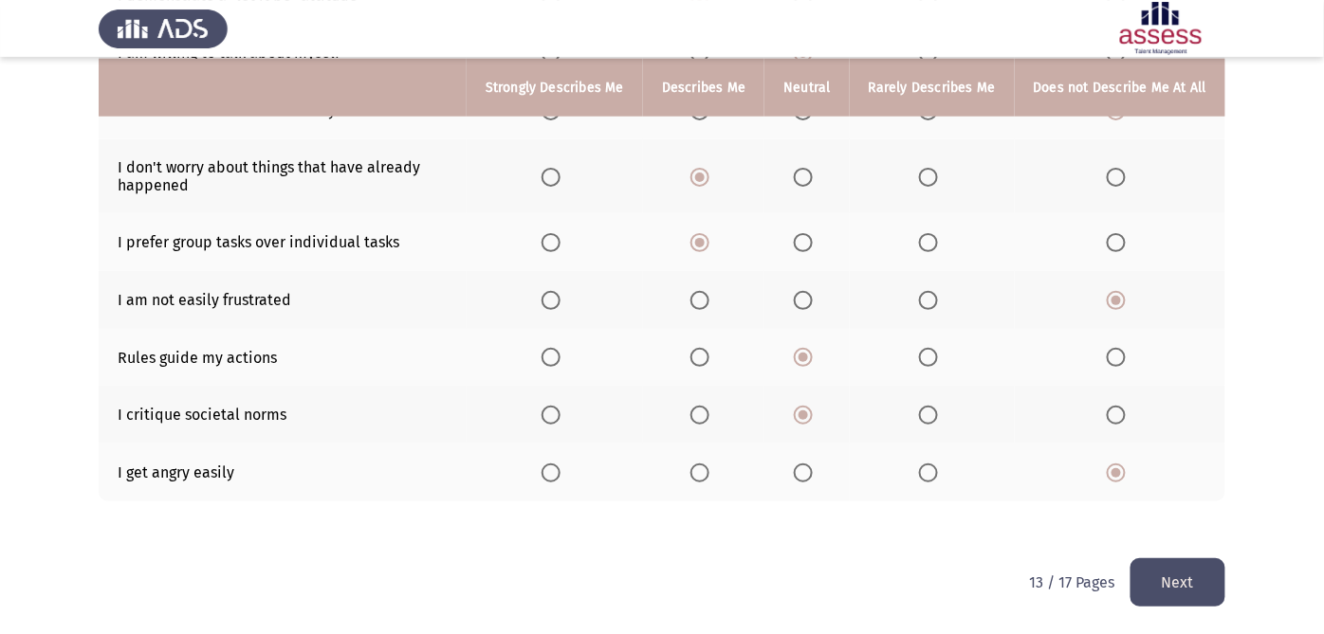
click at [1201, 570] on button "Next" at bounding box center [1177, 582] width 95 height 48
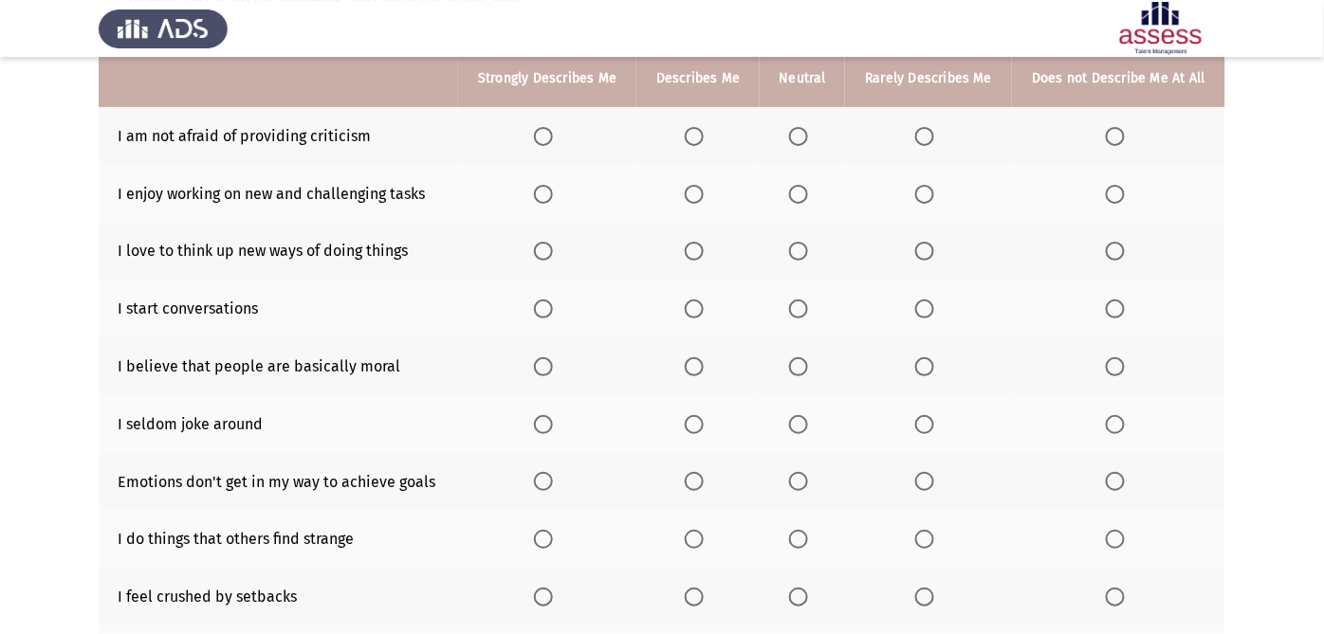
scroll to position [199, 0]
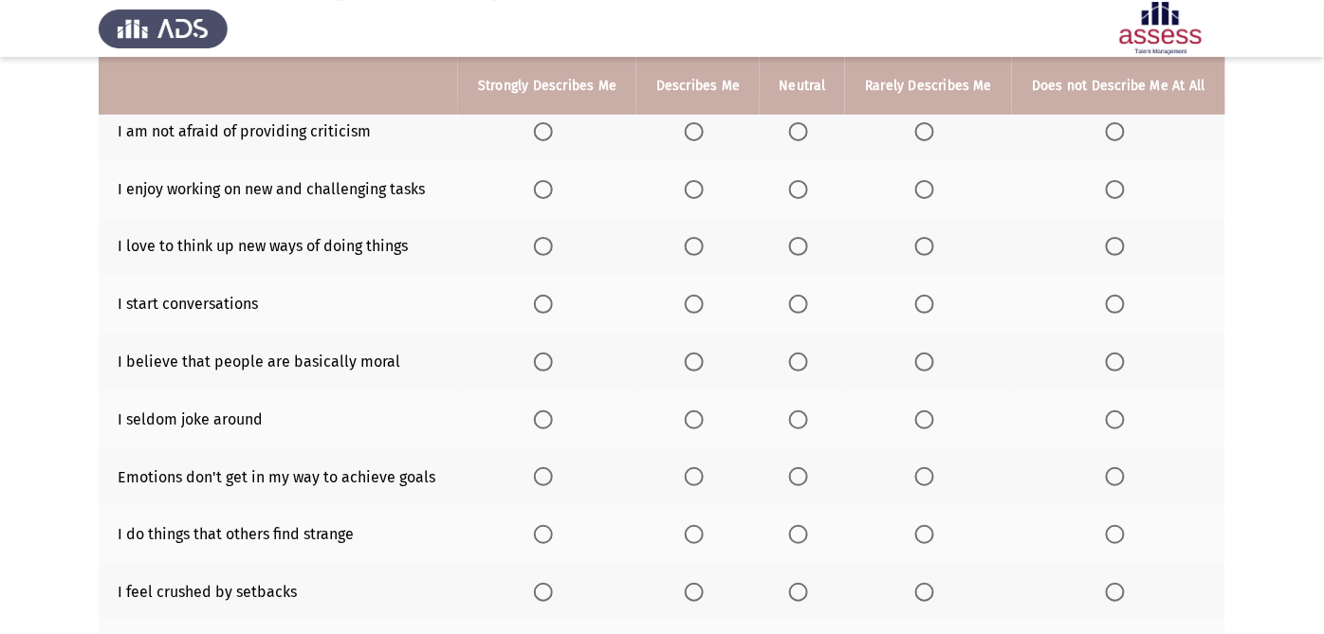
click at [693, 308] on span "Select an option" at bounding box center [694, 304] width 19 height 19
click at [693, 308] on input "Select an option" at bounding box center [694, 304] width 19 height 19
click at [690, 367] on span "Select an option" at bounding box center [694, 362] width 19 height 19
click at [690, 367] on input "Select an option" at bounding box center [694, 362] width 19 height 19
click at [685, 413] on span "Select an option" at bounding box center [694, 420] width 19 height 19
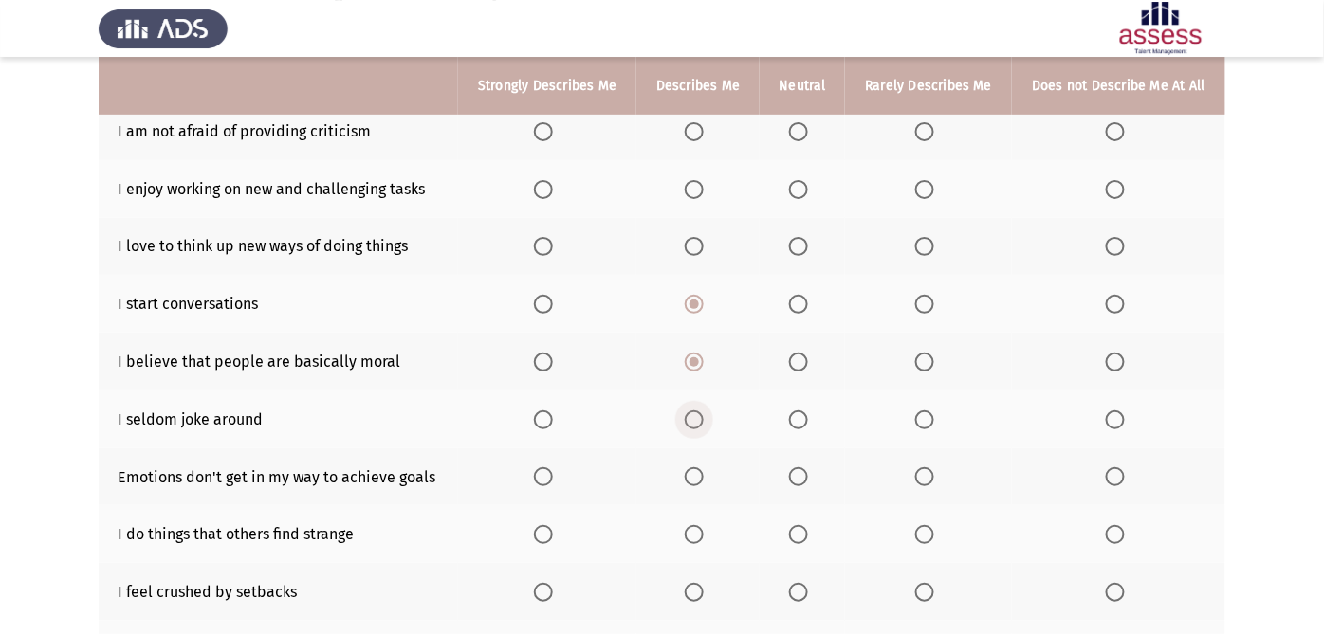
click at [685, 413] on input "Select an option" at bounding box center [694, 420] width 19 height 19
click at [693, 473] on span "Select an option" at bounding box center [694, 476] width 19 height 19
click at [693, 473] on input "Select an option" at bounding box center [694, 476] width 19 height 19
click at [700, 538] on span "Select an option" at bounding box center [694, 534] width 19 height 19
click at [700, 538] on input "Select an option" at bounding box center [694, 534] width 19 height 19
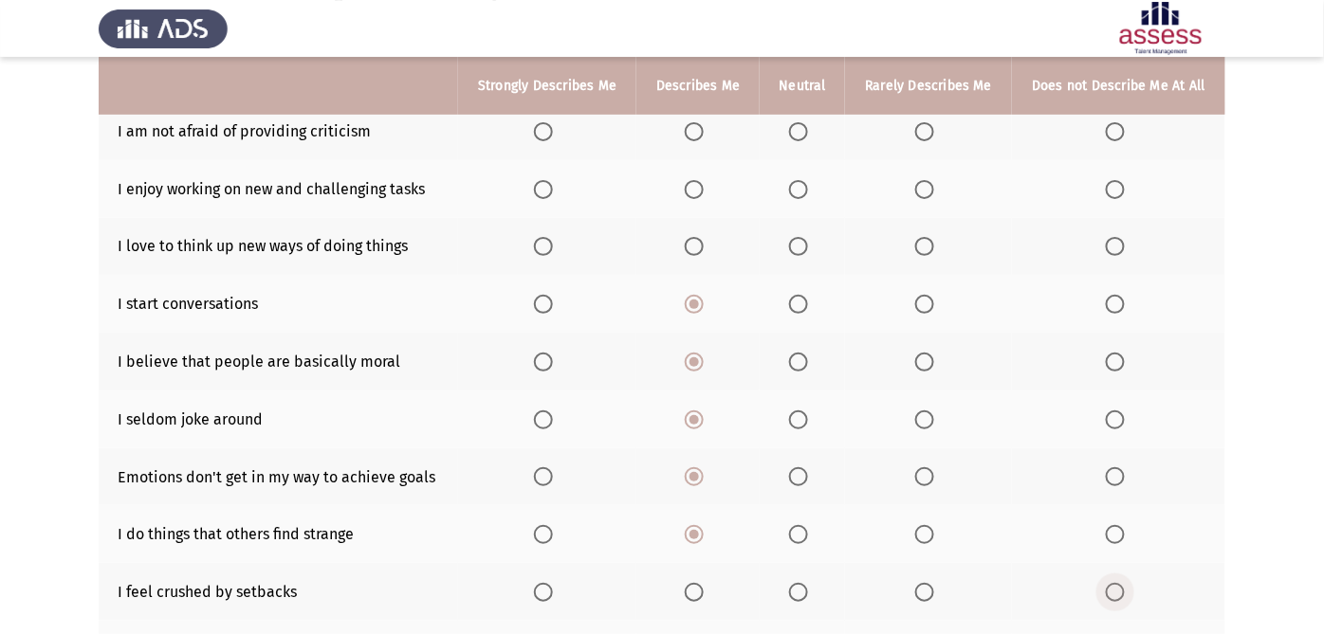
click at [1127, 570] on label "Select an option" at bounding box center [1118, 592] width 27 height 19
click at [1124, 570] on input "Select an option" at bounding box center [1114, 592] width 19 height 19
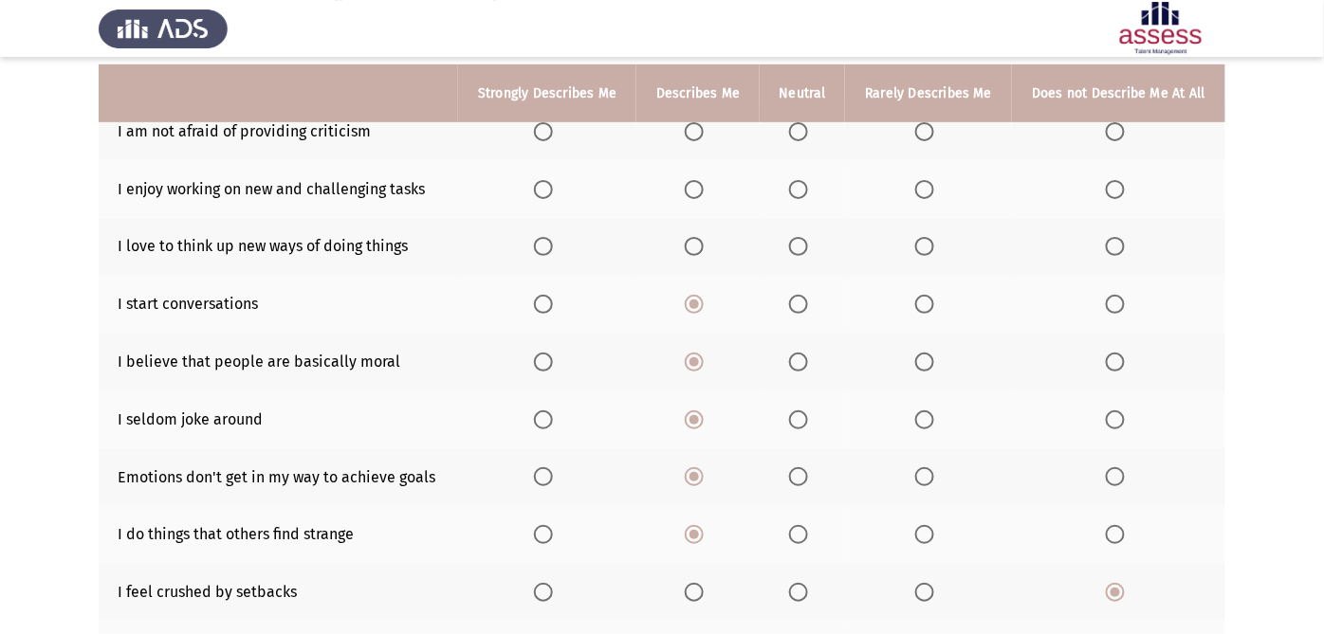
scroll to position [325, 0]
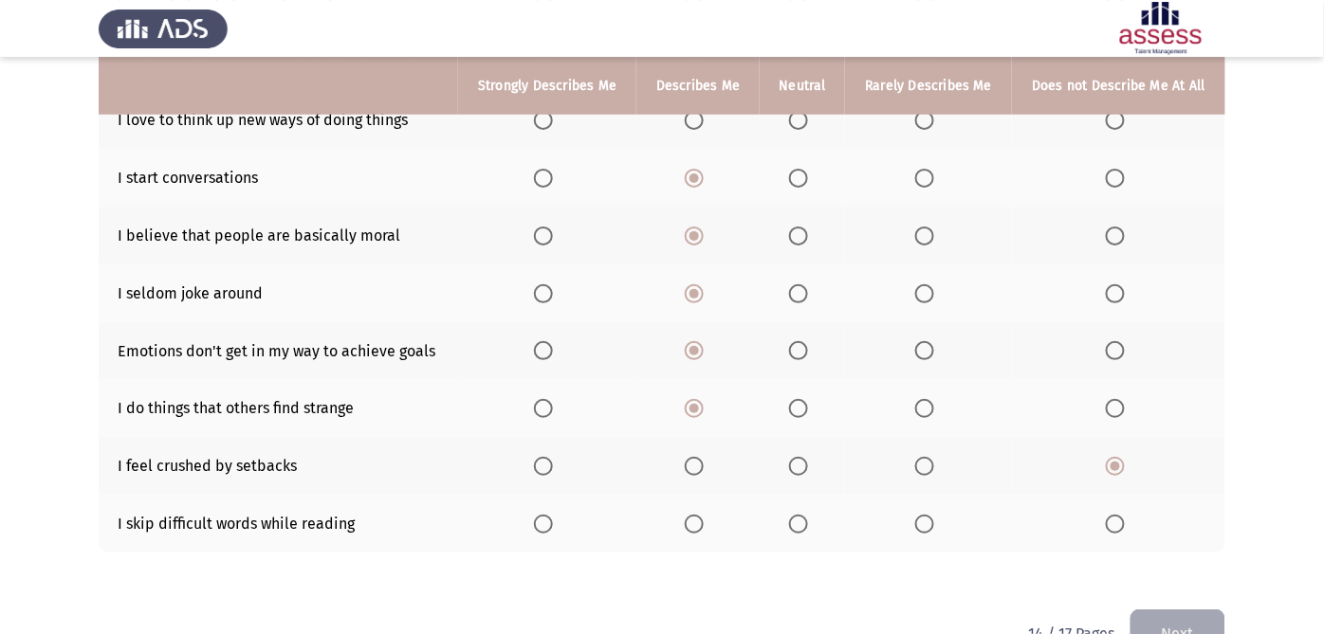
click at [1106, 522] on span "Select an option" at bounding box center [1114, 524] width 19 height 19
click at [1106, 522] on input "Select an option" at bounding box center [1114, 524] width 19 height 19
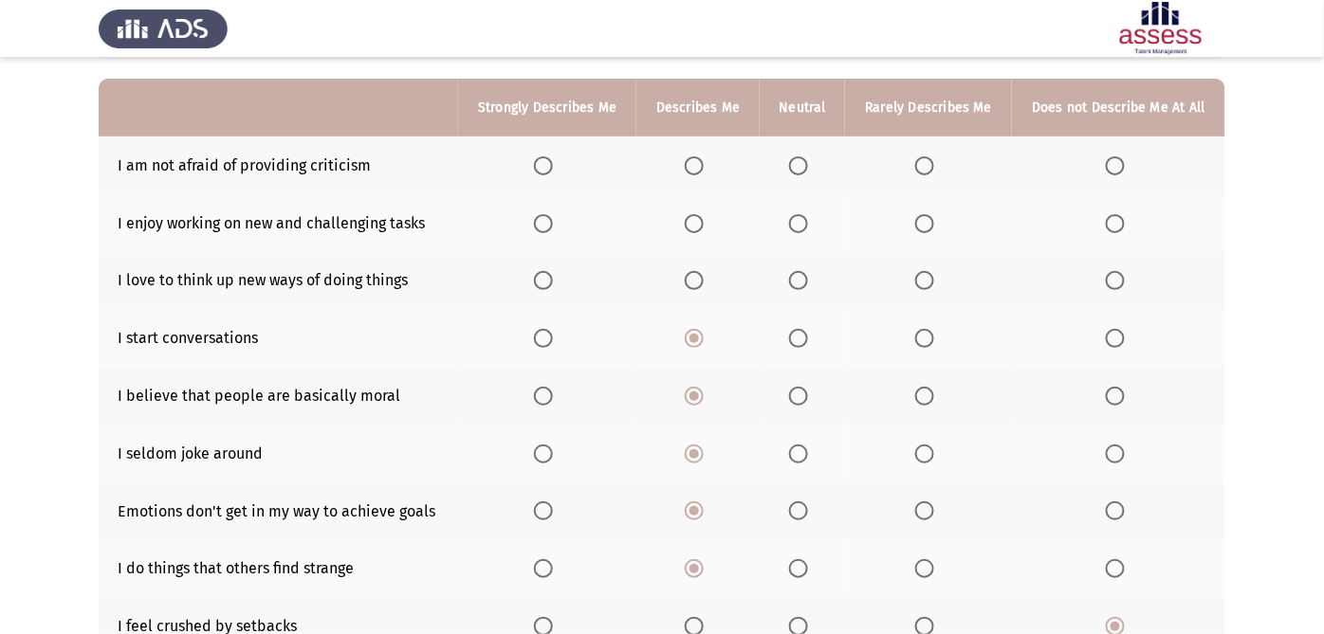
scroll to position [69, 0]
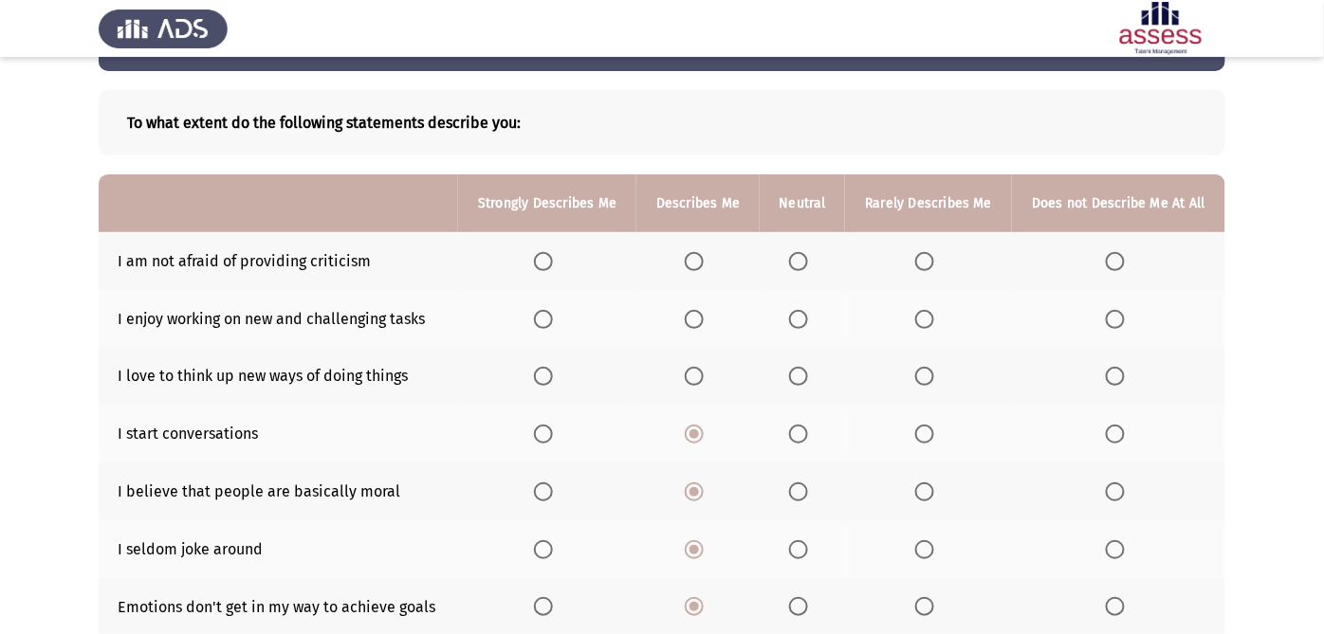
click at [697, 376] on span "Select an option" at bounding box center [694, 376] width 19 height 19
click at [697, 376] on input "Select an option" at bounding box center [694, 376] width 19 height 19
click at [698, 318] on span "Select an option" at bounding box center [694, 319] width 19 height 19
click at [698, 318] on input "Select an option" at bounding box center [694, 319] width 19 height 19
click at [690, 257] on span "Select an option" at bounding box center [694, 261] width 19 height 19
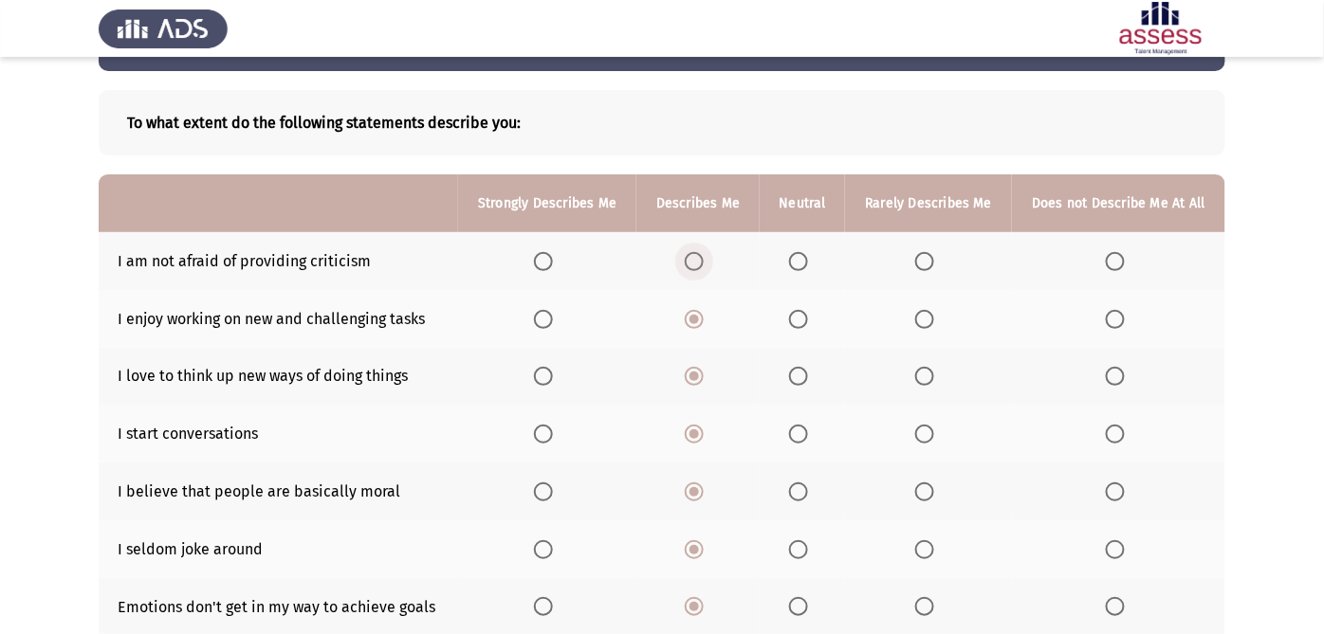
click at [690, 257] on input "Select an option" at bounding box center [694, 261] width 19 height 19
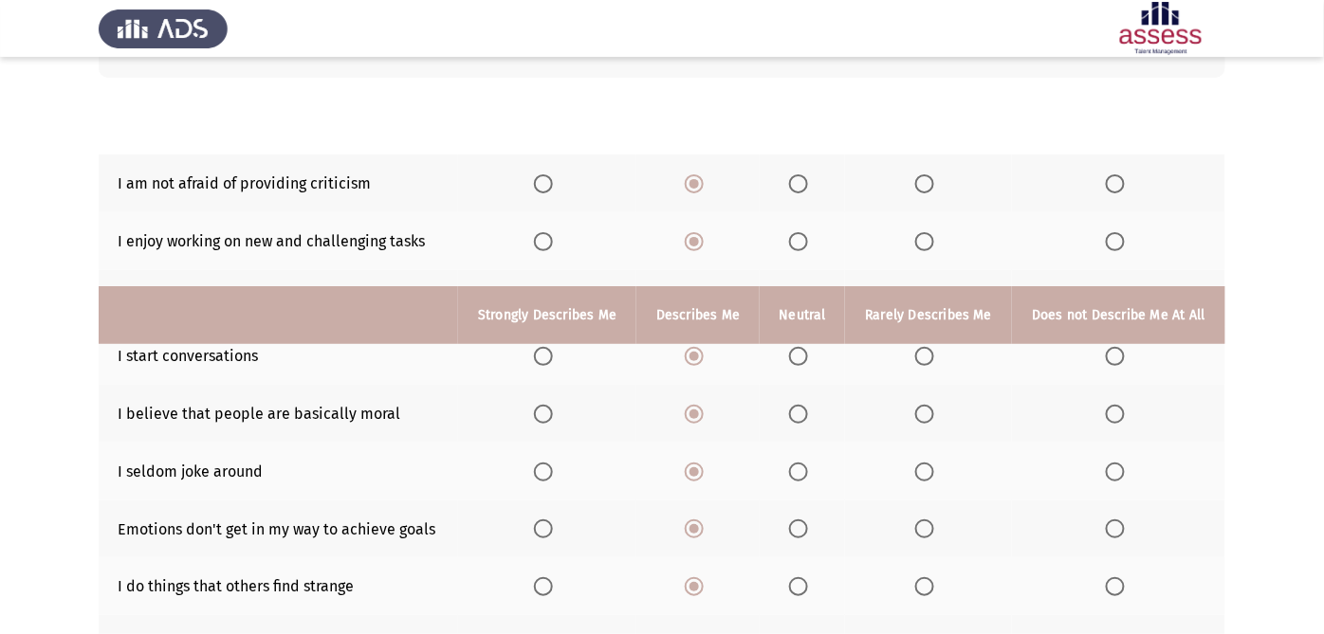
scroll to position [376, 0]
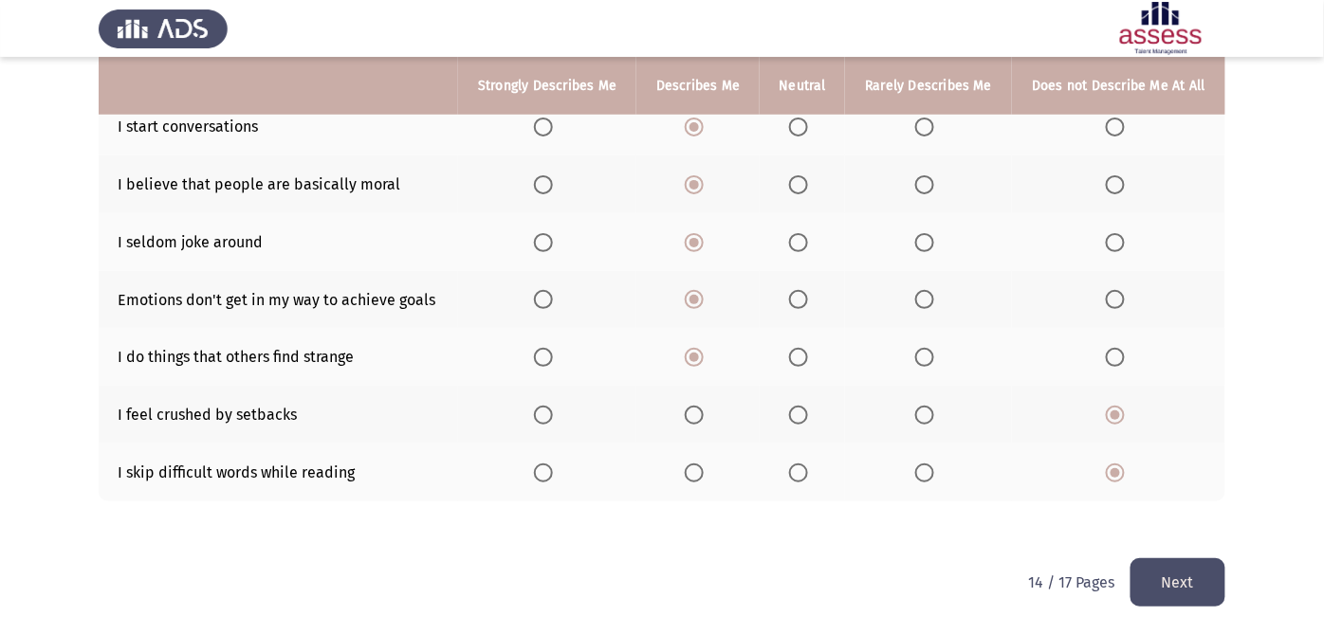
click at [1205, 570] on button "Next" at bounding box center [1177, 582] width 95 height 48
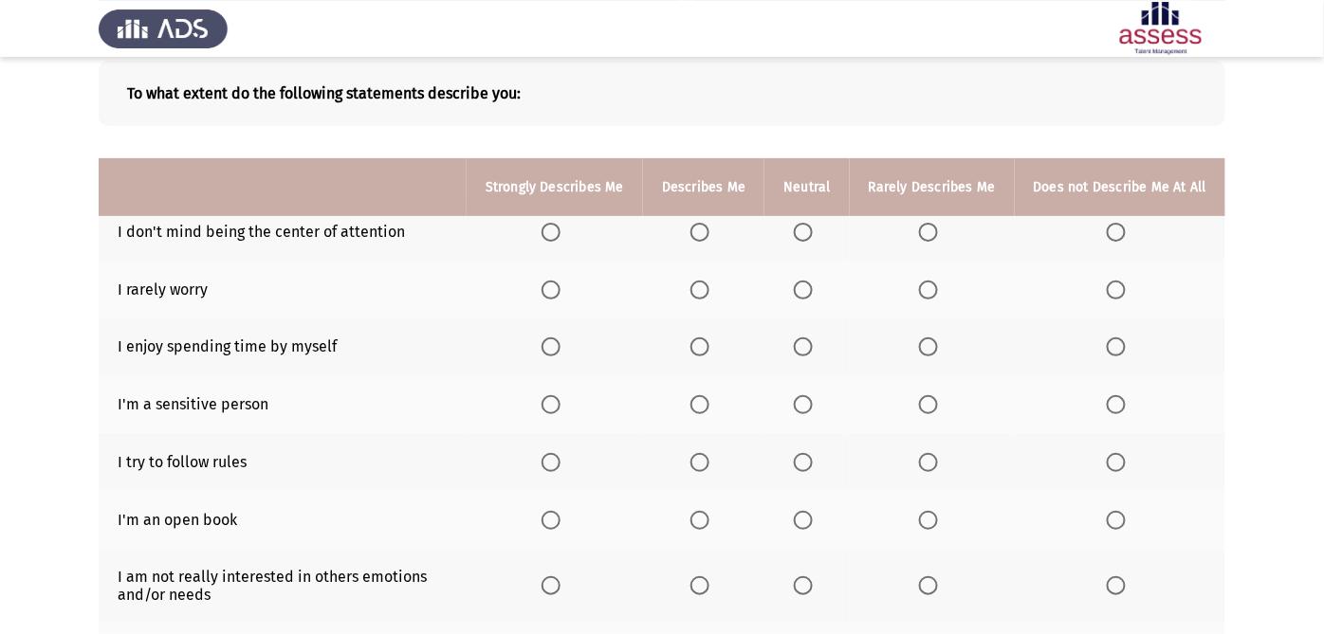
scroll to position [201, 0]
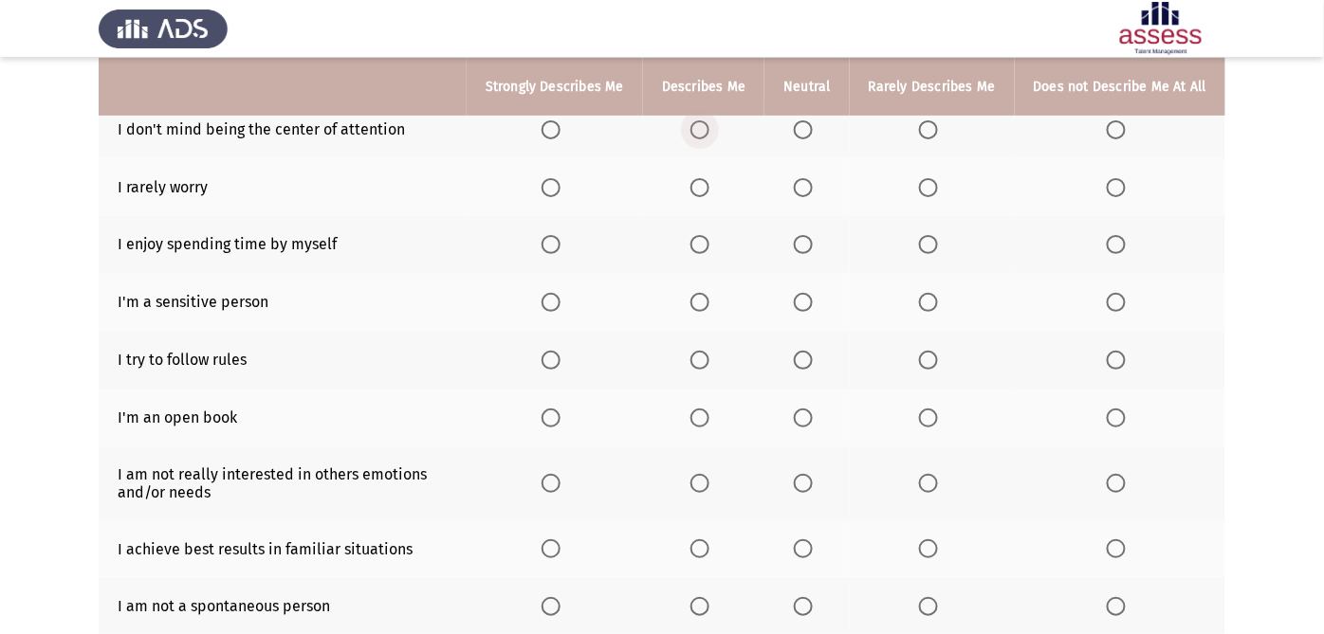
click at [701, 129] on span "Select an option" at bounding box center [699, 129] width 19 height 19
click at [701, 129] on input "Select an option" at bounding box center [699, 129] width 19 height 19
click at [1121, 178] on span "Select an option" at bounding box center [1115, 187] width 19 height 19
click at [1121, 178] on input "Select an option" at bounding box center [1115, 187] width 19 height 19
click at [717, 237] on label "Select an option" at bounding box center [703, 244] width 27 height 19
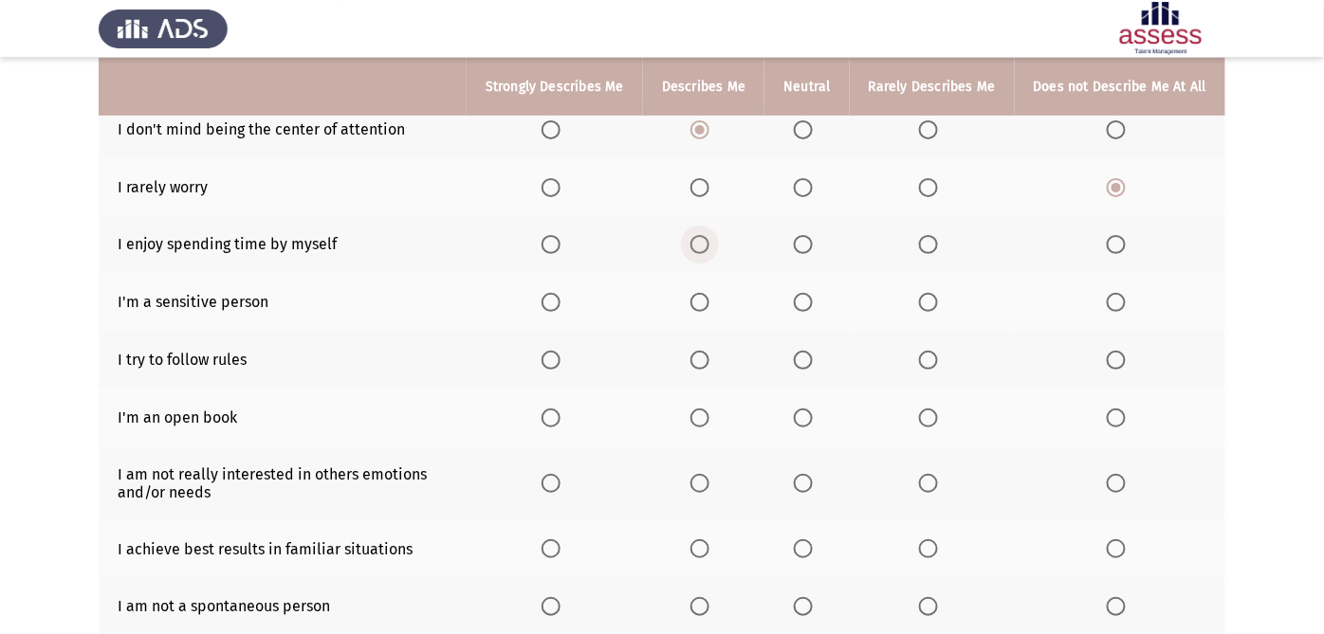
click at [709, 237] on input "Select an option" at bounding box center [699, 244] width 19 height 19
click at [709, 356] on span "Select an option" at bounding box center [699, 360] width 19 height 19
click at [709, 356] on input "Select an option" at bounding box center [699, 360] width 19 height 19
click at [800, 304] on span "Select an option" at bounding box center [803, 302] width 19 height 19
click at [800, 304] on input "Select an option" at bounding box center [803, 302] width 19 height 19
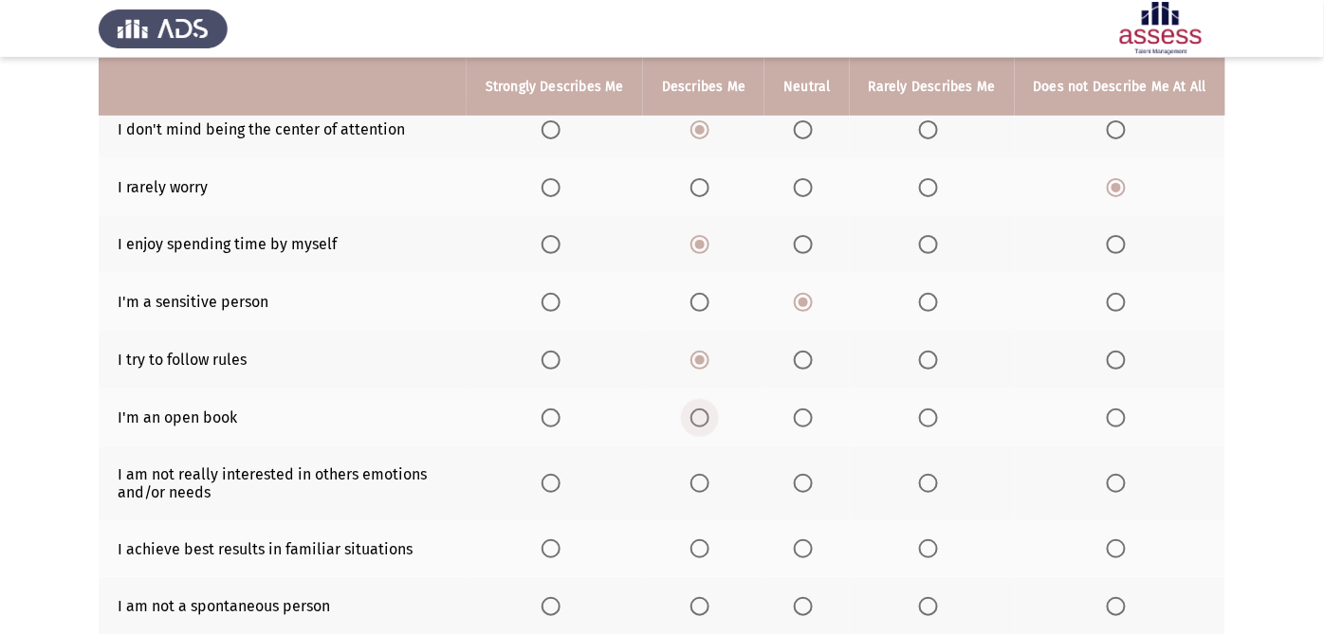
click at [702, 420] on span "Select an option" at bounding box center [699, 418] width 19 height 19
click at [702, 420] on input "Select an option" at bounding box center [699, 418] width 19 height 19
click at [1112, 474] on mat-radio-button "Select an option" at bounding box center [1119, 483] width 27 height 20
click at [1112, 481] on span "Select an option" at bounding box center [1115, 483] width 19 height 19
click at [1112, 481] on input "Select an option" at bounding box center [1115, 483] width 19 height 19
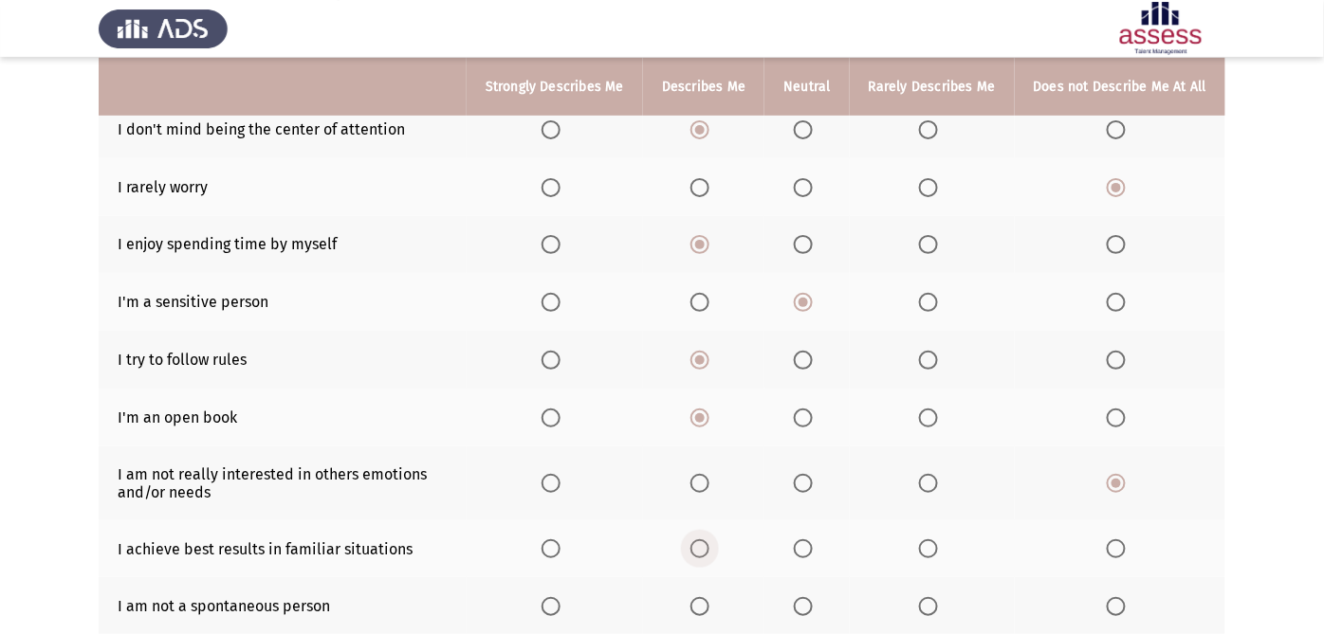
click at [709, 551] on span "Select an option" at bounding box center [699, 548] width 19 height 19
click at [709, 551] on input "Select an option" at bounding box center [699, 548] width 19 height 19
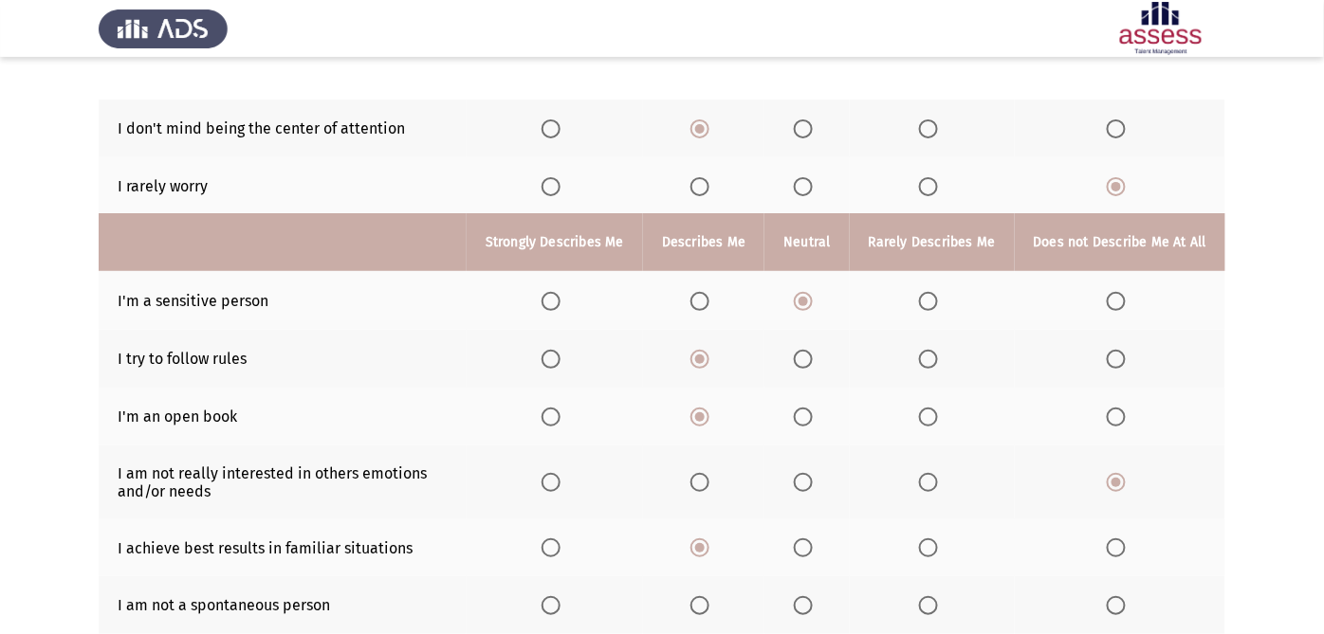
scroll to position [393, 0]
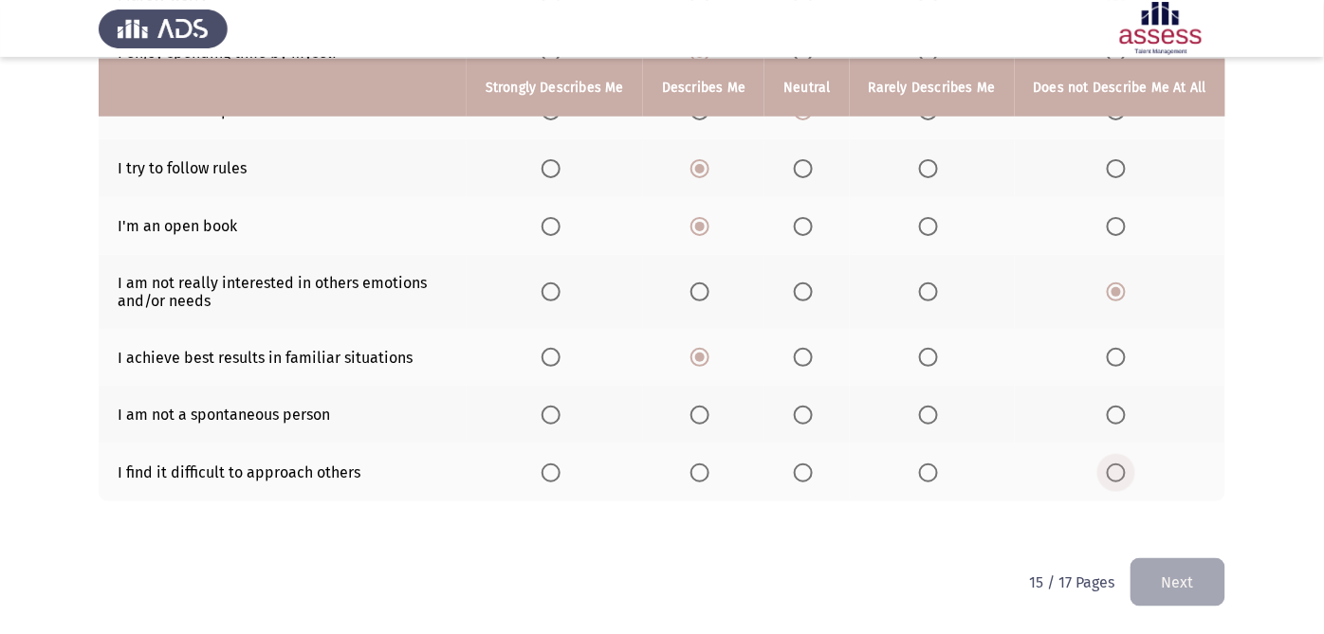
click at [1117, 477] on span "Select an option" at bounding box center [1115, 473] width 19 height 19
click at [1117, 477] on input "Select an option" at bounding box center [1115, 473] width 19 height 19
click at [810, 415] on span "Select an option" at bounding box center [803, 415] width 19 height 19
click at [810, 415] on input "Select an option" at bounding box center [803, 415] width 19 height 19
click at [1168, 570] on button "Next" at bounding box center [1177, 582] width 95 height 48
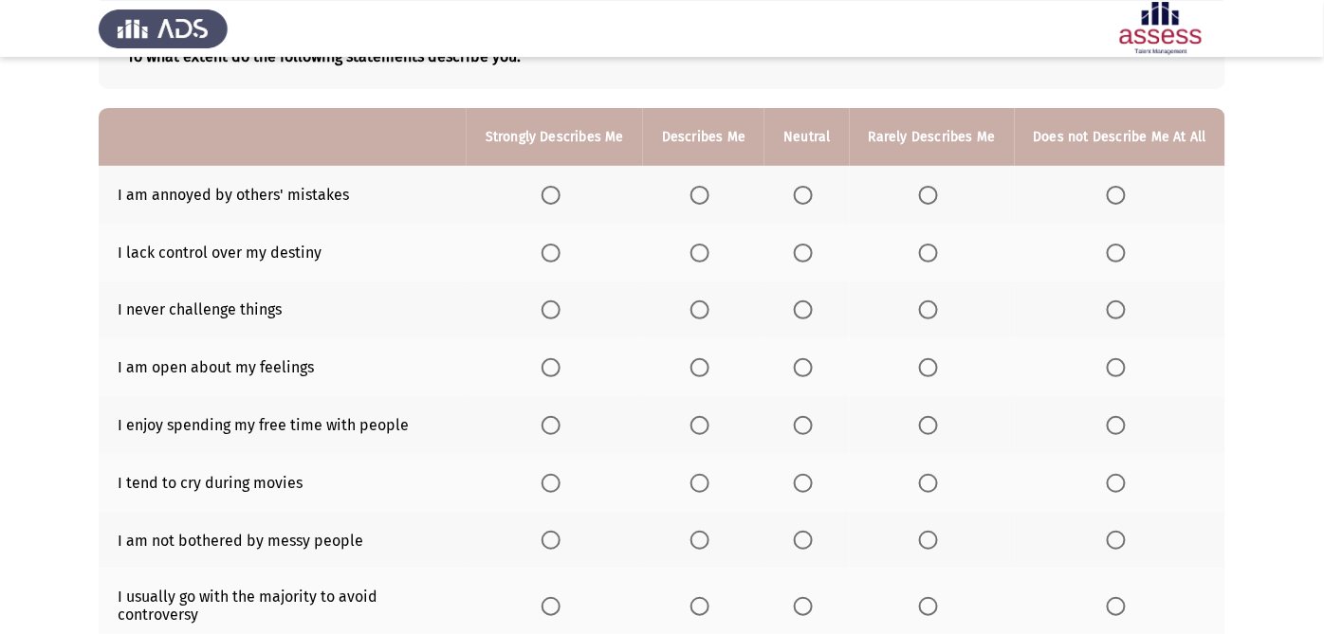
scroll to position [153, 0]
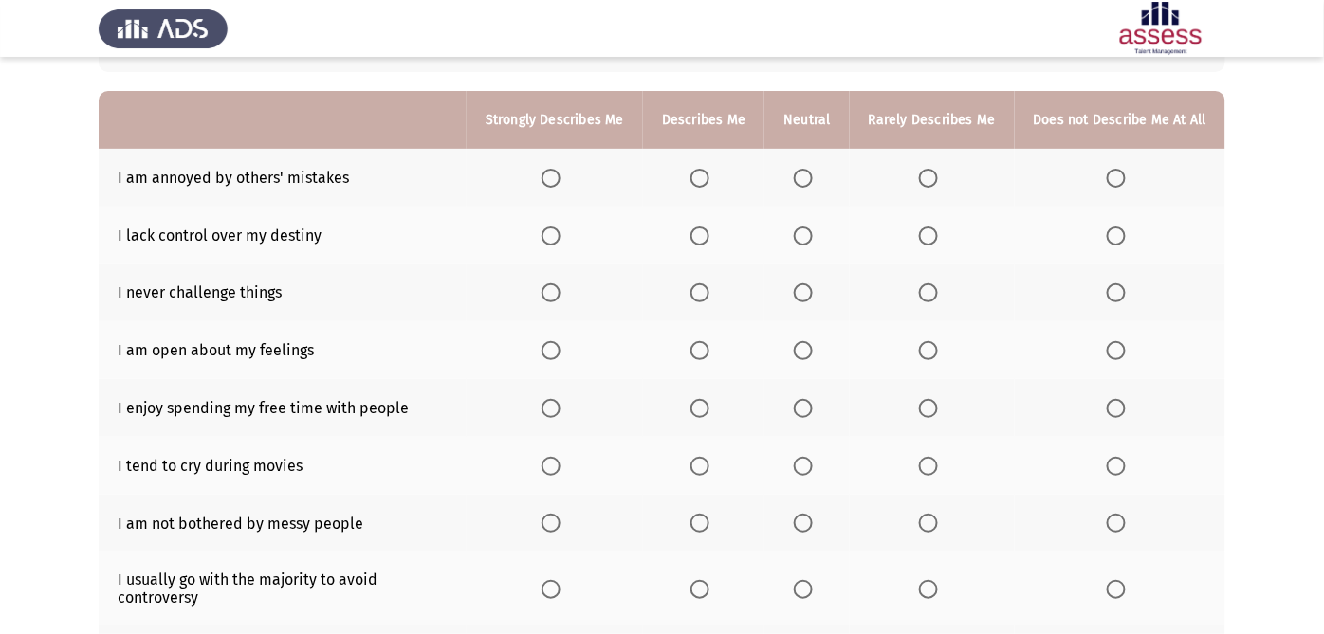
click at [1115, 172] on th at bounding box center [1119, 178] width 210 height 58
click at [1116, 180] on span "Select an option" at bounding box center [1115, 178] width 19 height 19
click at [1116, 180] on input "Select an option" at bounding box center [1115, 178] width 19 height 19
click at [1121, 229] on span "Select an option" at bounding box center [1115, 236] width 19 height 19
click at [1121, 229] on input "Select an option" at bounding box center [1115, 236] width 19 height 19
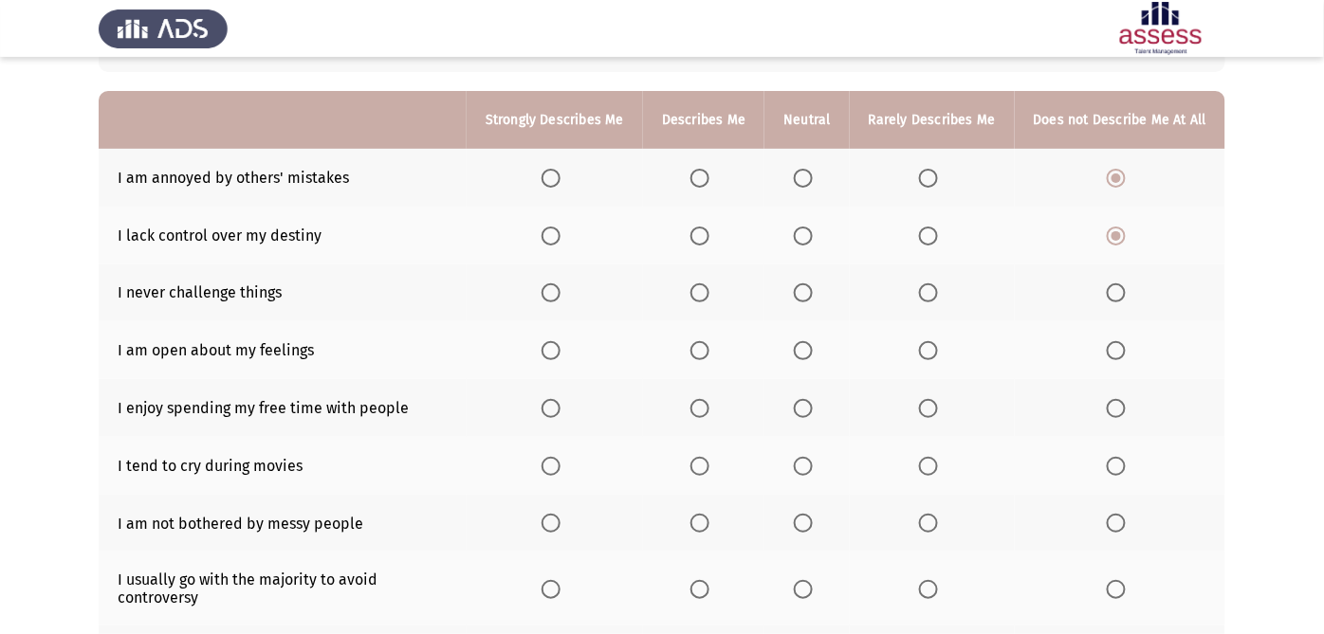
click at [1115, 290] on span "Select an option" at bounding box center [1115, 292] width 19 height 19
click at [1115, 290] on input "Select an option" at bounding box center [1115, 292] width 19 height 19
click at [707, 345] on span "Select an option" at bounding box center [699, 350] width 19 height 19
click at [707, 345] on input "Select an option" at bounding box center [699, 350] width 19 height 19
click at [700, 405] on span "Select an option" at bounding box center [699, 408] width 19 height 19
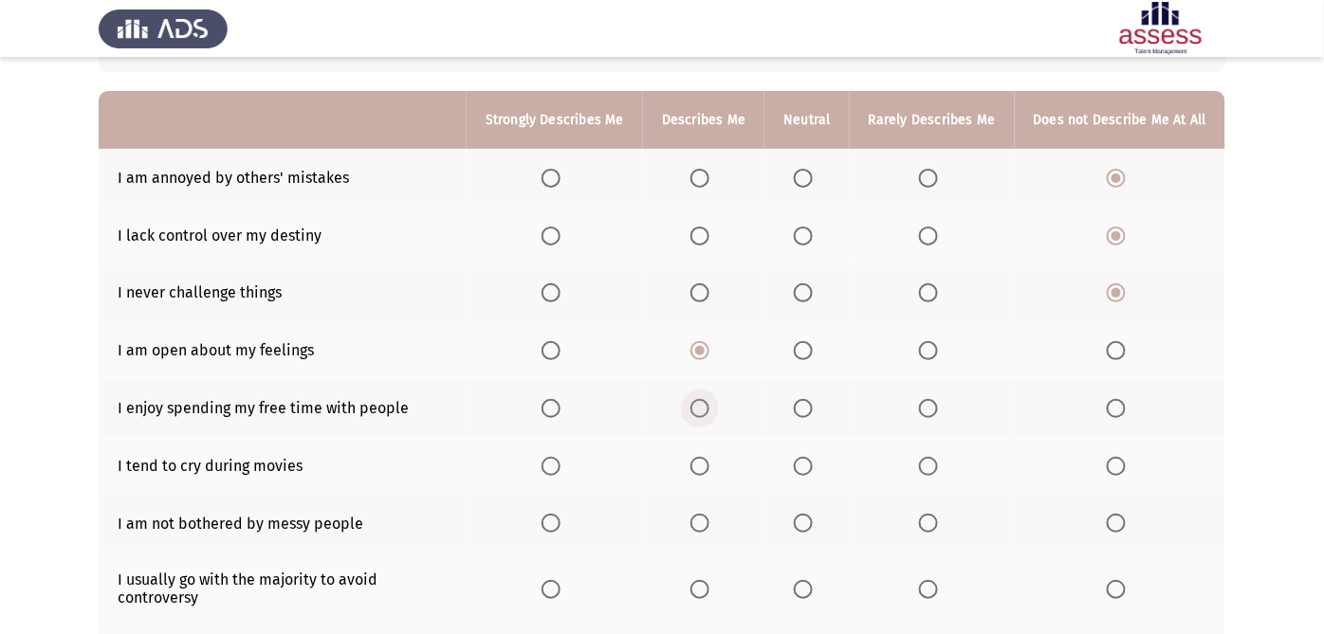
click at [700, 405] on input "Select an option" at bounding box center [699, 408] width 19 height 19
click at [1116, 459] on span "Select an option" at bounding box center [1115, 466] width 19 height 19
click at [1116, 459] on input "Select an option" at bounding box center [1115, 466] width 19 height 19
click at [706, 523] on span "Select an option" at bounding box center [699, 523] width 19 height 19
click at [706, 523] on input "Select an option" at bounding box center [699, 523] width 19 height 19
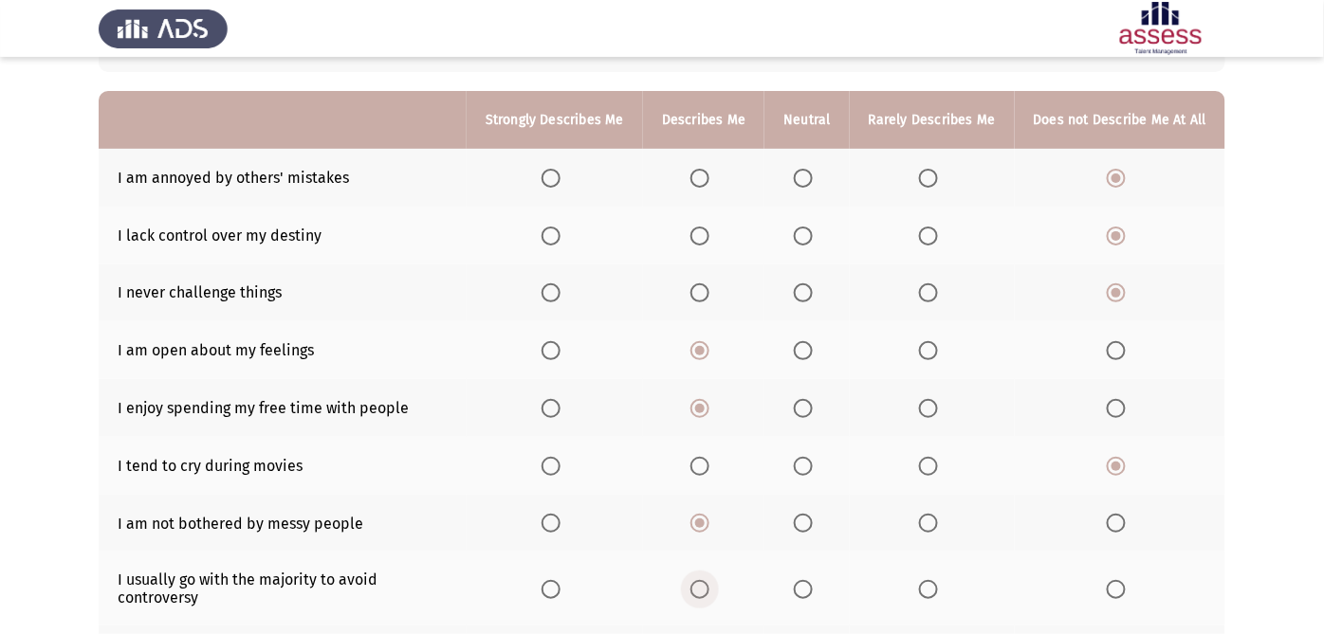
click at [703, 570] on span "Select an option" at bounding box center [699, 589] width 19 height 19
click at [703, 570] on input "Select an option" at bounding box center [699, 589] width 19 height 19
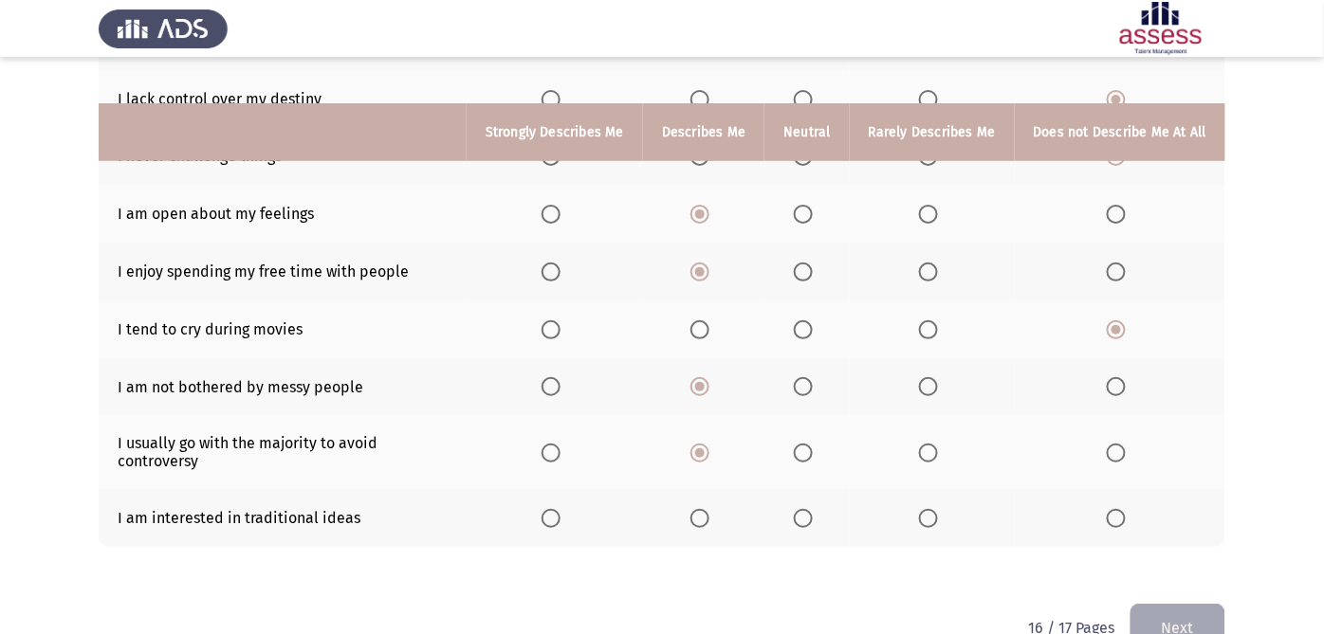
scroll to position [336, 0]
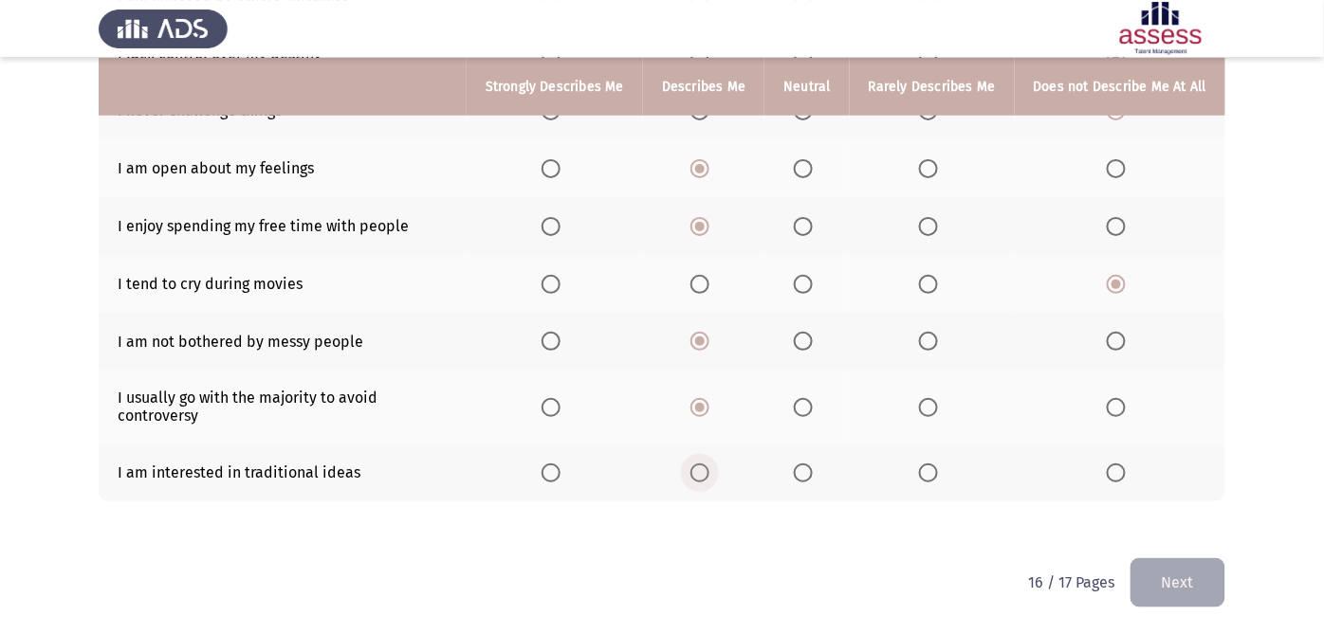
click at [704, 477] on span "Select an option" at bounding box center [699, 473] width 19 height 19
click at [704, 477] on input "Select an option" at bounding box center [699, 473] width 19 height 19
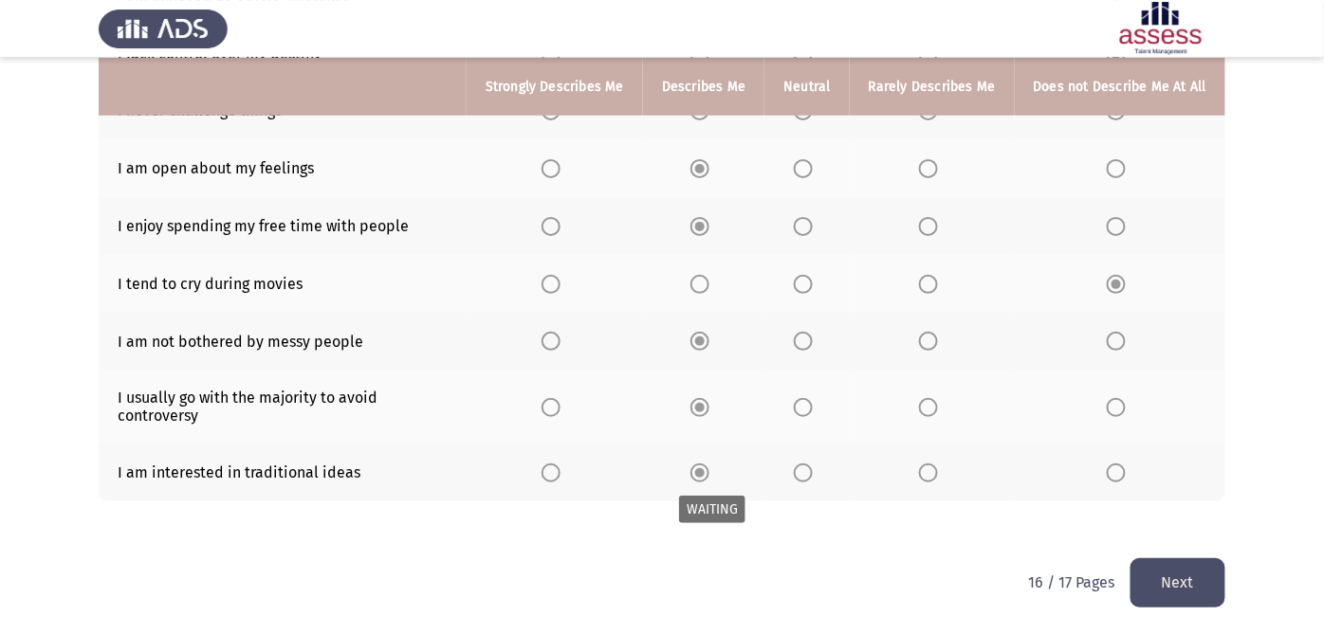
click at [704, 476] on span "Select an option" at bounding box center [699, 472] width 9 height 9
click at [1205, 566] on button "Next" at bounding box center [1177, 582] width 95 height 48
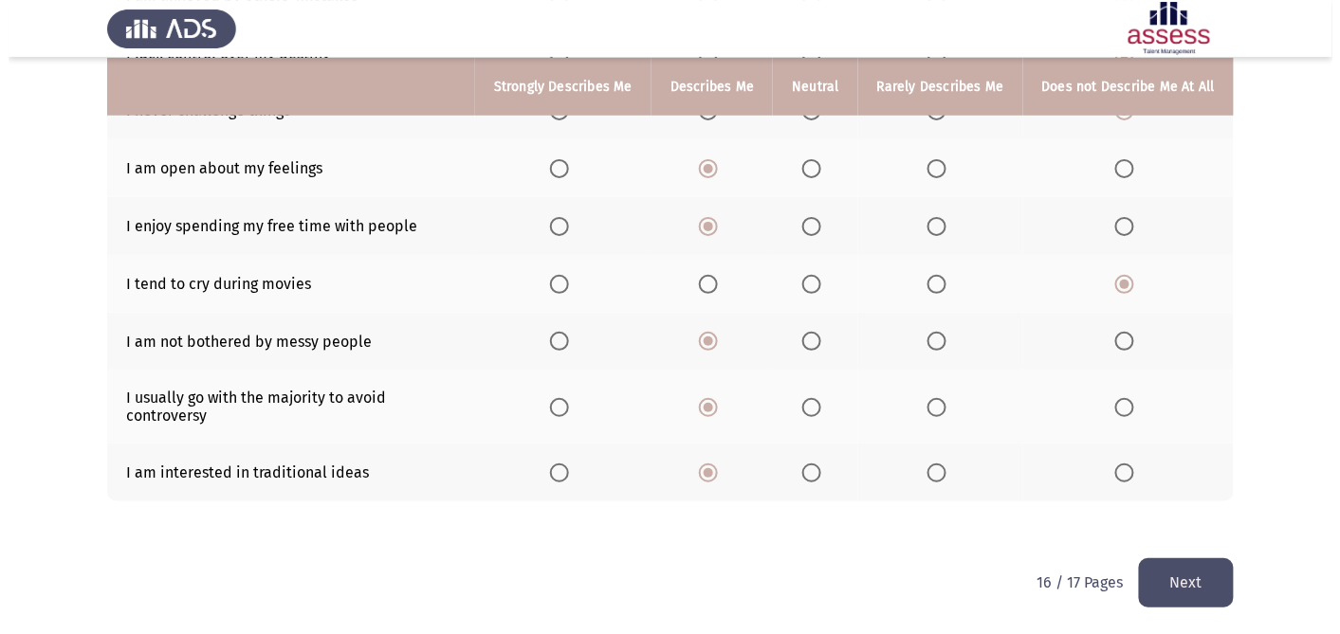
scroll to position [0, 0]
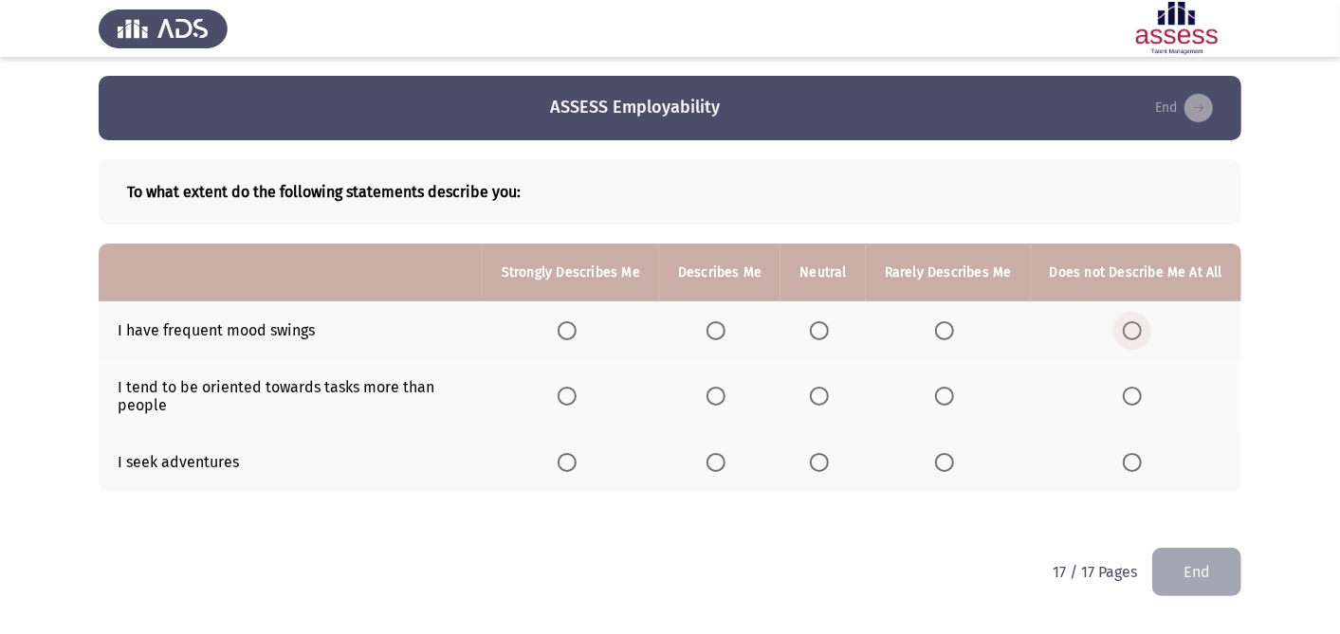
click at [1132, 338] on span "Select an option" at bounding box center [1132, 330] width 19 height 19
click at [1132, 338] on input "Select an option" at bounding box center [1132, 330] width 19 height 19
click at [722, 469] on span "Select an option" at bounding box center [715, 462] width 19 height 19
click at [722, 469] on input "Select an option" at bounding box center [715, 462] width 19 height 19
click at [725, 394] on span "Select an option" at bounding box center [715, 396] width 19 height 19
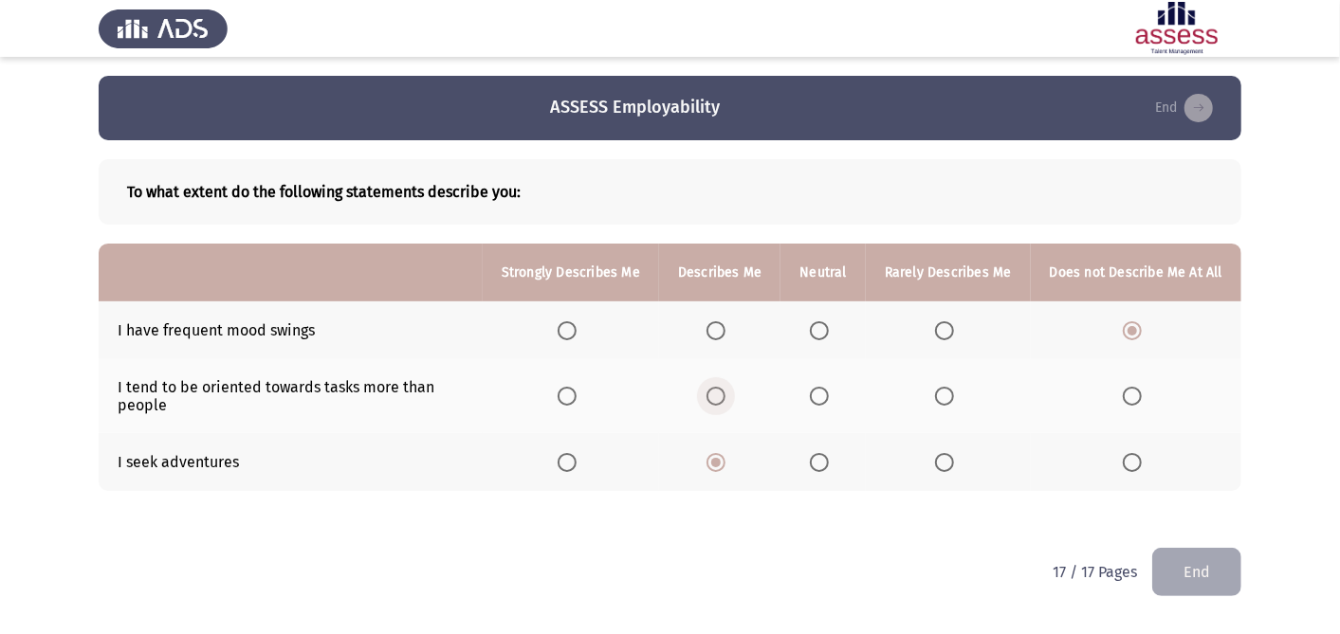
click at [725, 394] on input "Select an option" at bounding box center [715, 396] width 19 height 19
click at [1181, 570] on button "End" at bounding box center [1196, 572] width 89 height 48
